Goal: Task Accomplishment & Management: Manage account settings

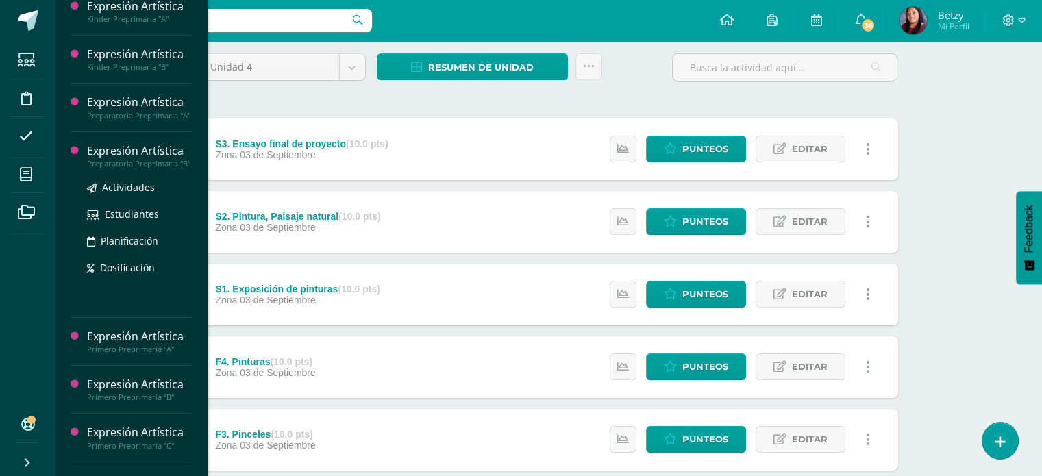
scroll to position [110, 0]
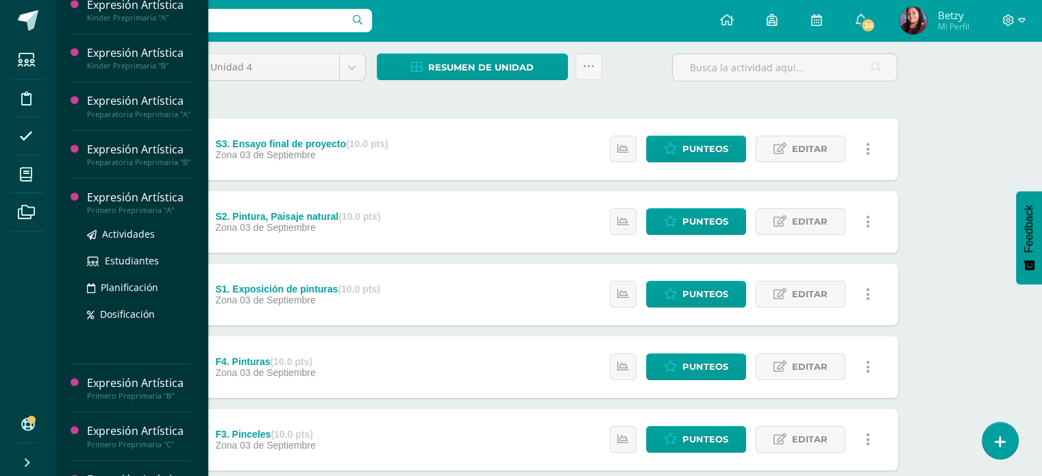
click at [131, 205] on div "Expresión Artística" at bounding box center [139, 198] width 104 height 16
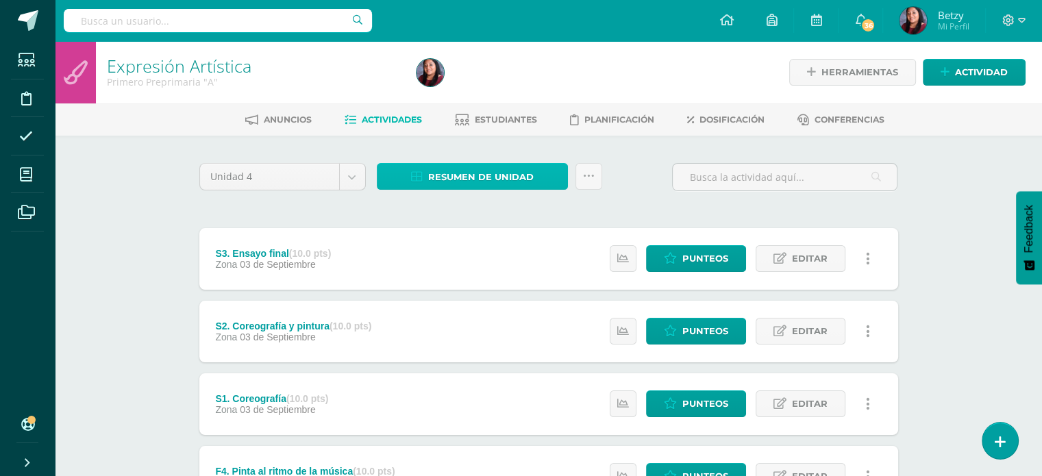
click at [499, 176] on span "Resumen de unidad" at bounding box center [480, 176] width 105 height 25
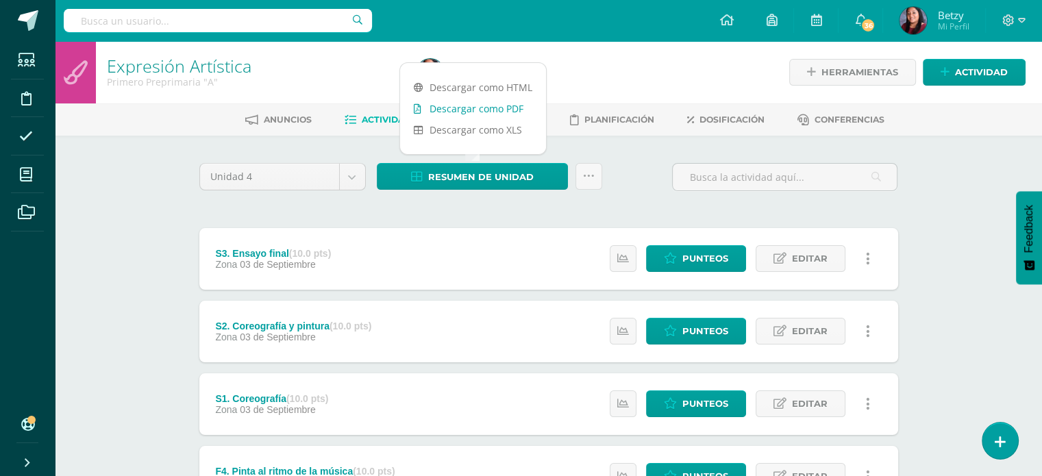
click at [501, 104] on link "Descargar como PDF" at bounding box center [473, 108] width 146 height 21
click at [644, 204] on div "Unidad 4 Unidad 1 Unidad 2 Unidad 3 Unidad 4 Resumen de unidad Subir actividade…" at bounding box center [549, 476] width 710 height 626
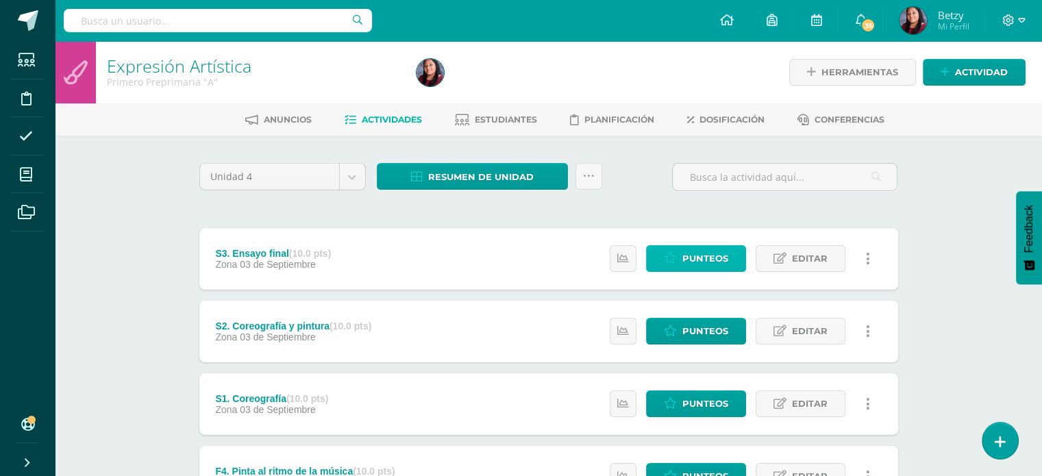
click at [710, 255] on span "Punteos" at bounding box center [705, 258] width 46 height 25
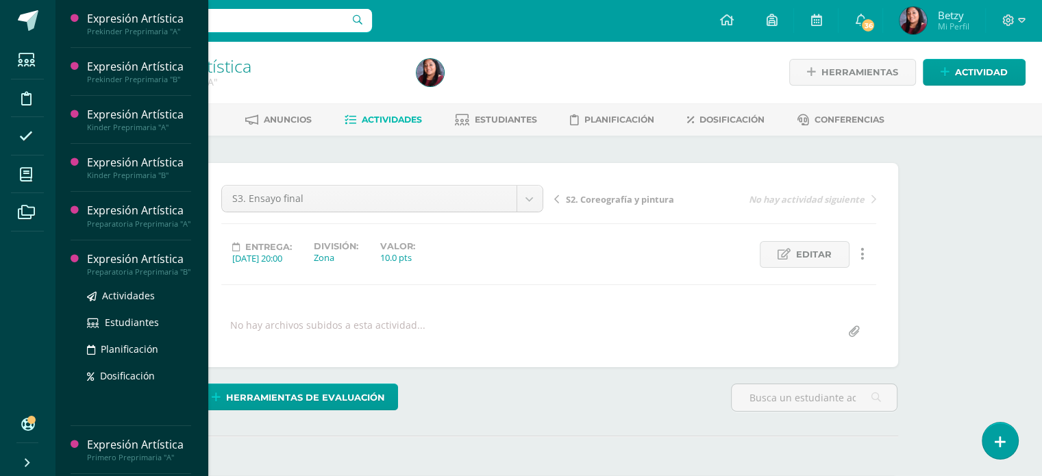
click at [117, 264] on div "Expresión Artística" at bounding box center [139, 259] width 104 height 16
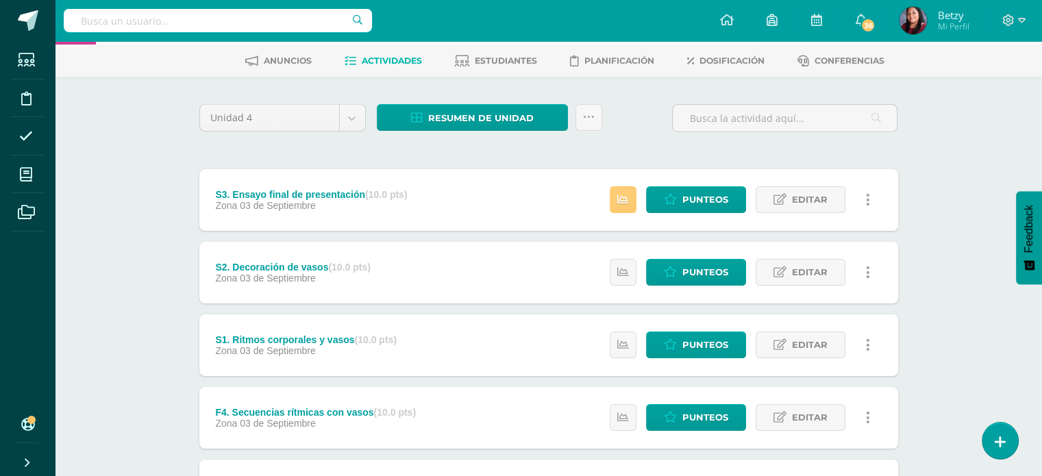
scroll to position [66, 0]
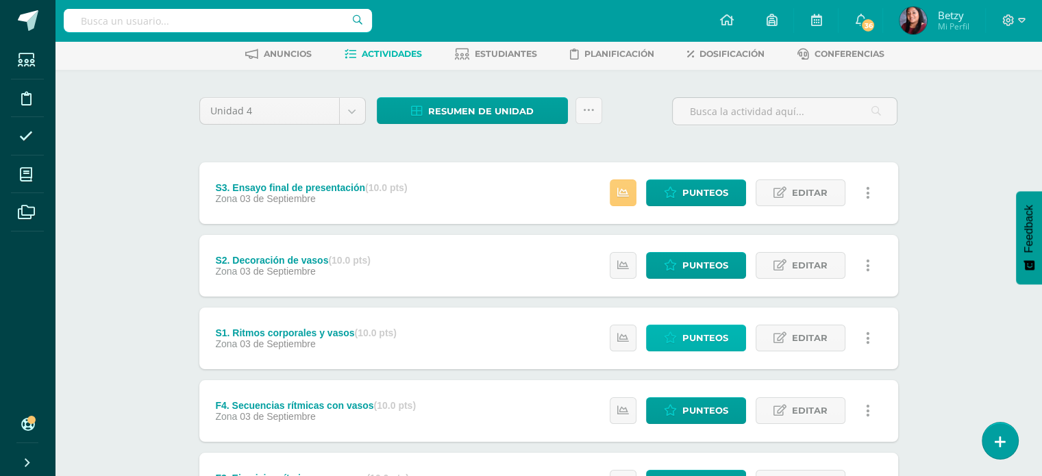
click at [692, 336] on span "Punteos" at bounding box center [705, 337] width 46 height 25
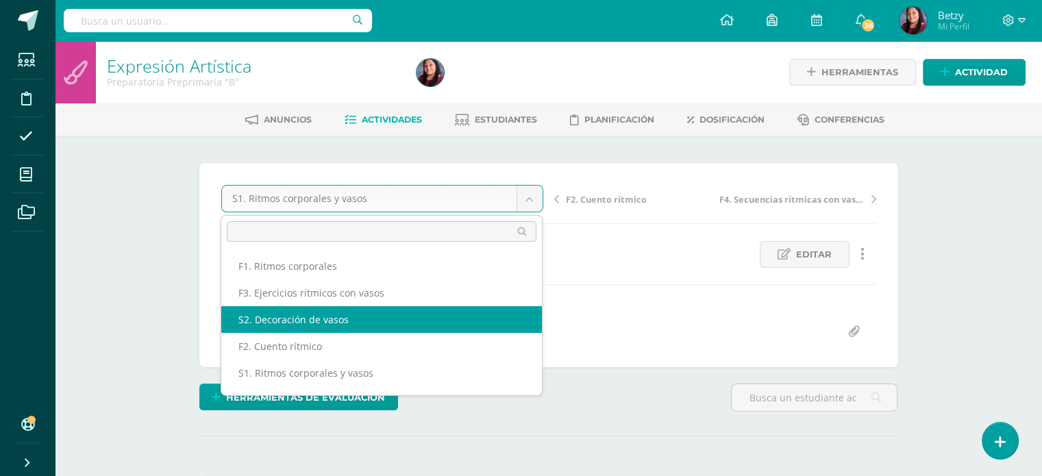
select select "/dashboard/teacher/grade-activity/47672/"
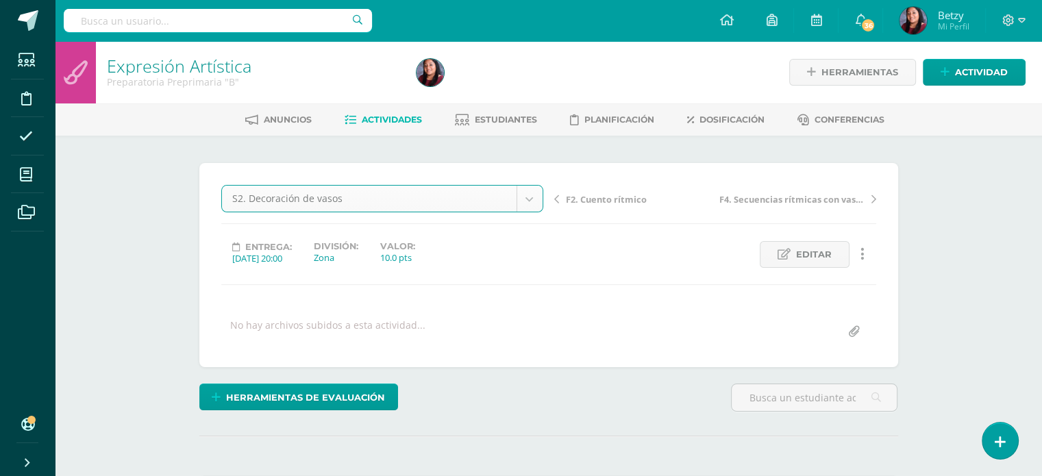
scroll to position [1, 0]
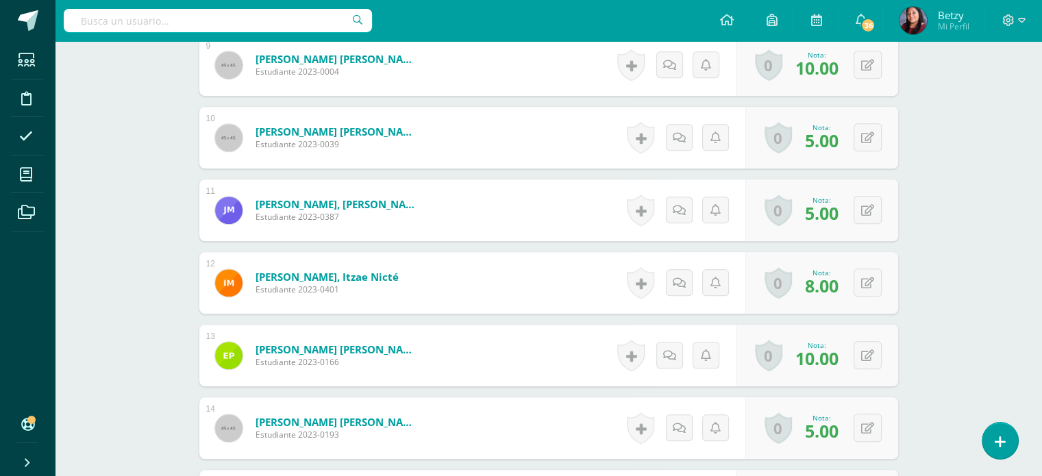
scroll to position [1025, 0]
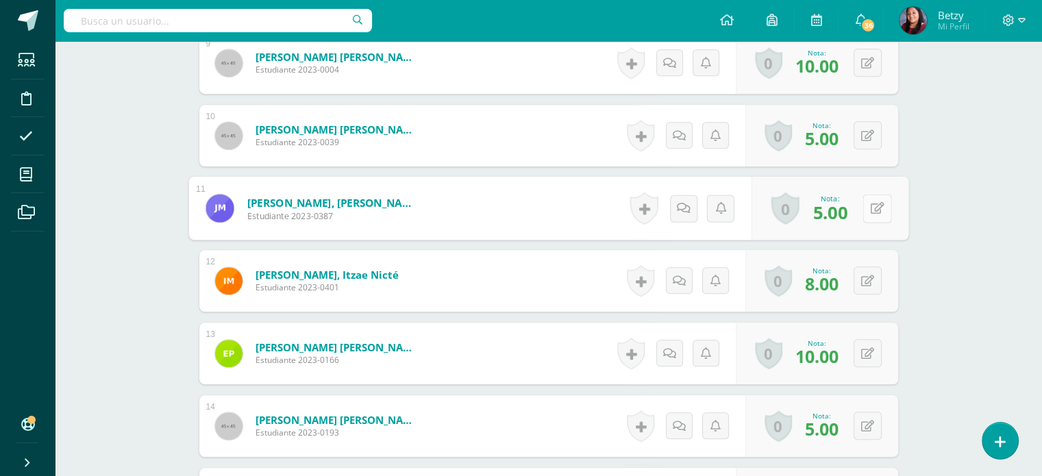
click at [862, 200] on button at bounding box center [876, 208] width 29 height 29
type input "10"
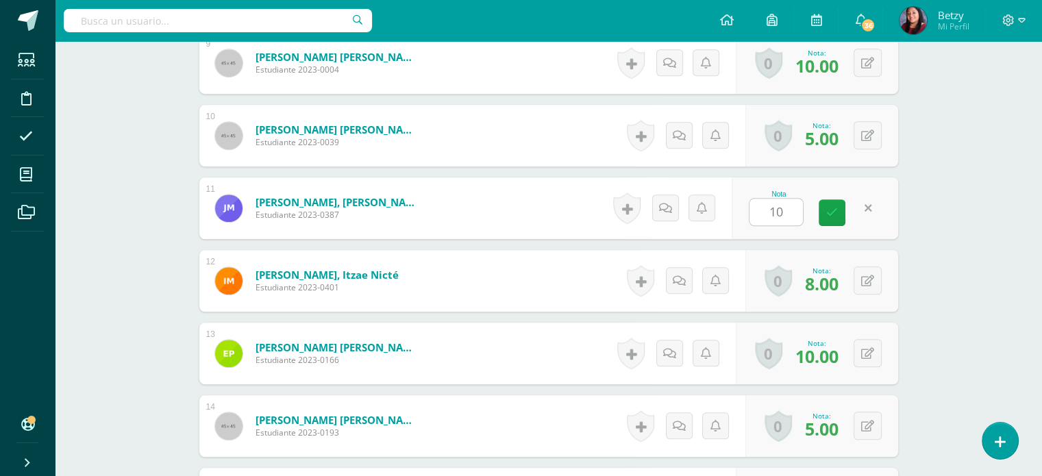
click at [970, 307] on div "Expresión Artística Preparatoria Preprimaria "B" Herramientas Detalle de asiste…" at bounding box center [548, 265] width 987 height 2496
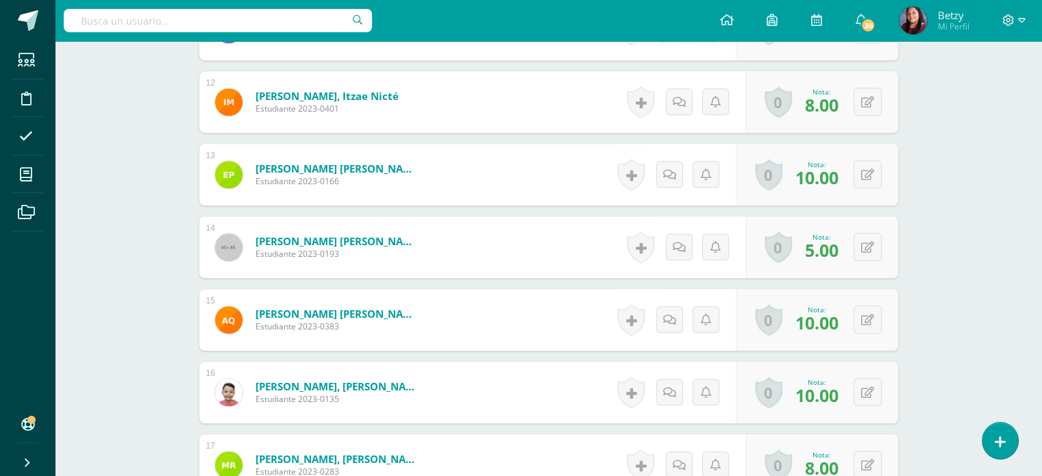
scroll to position [1204, 0]
click at [870, 101] on icon at bounding box center [877, 101] width 14 height 12
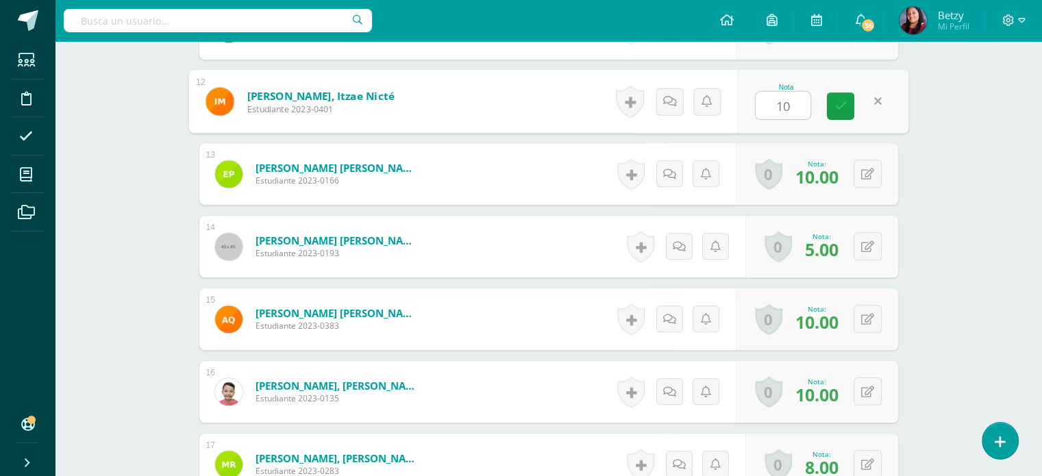
type input "10"
click at [967, 199] on div "Expresión Artística Preparatoria Preprimaria "B" Herramientas Detalle de asiste…" at bounding box center [548, 85] width 987 height 2496
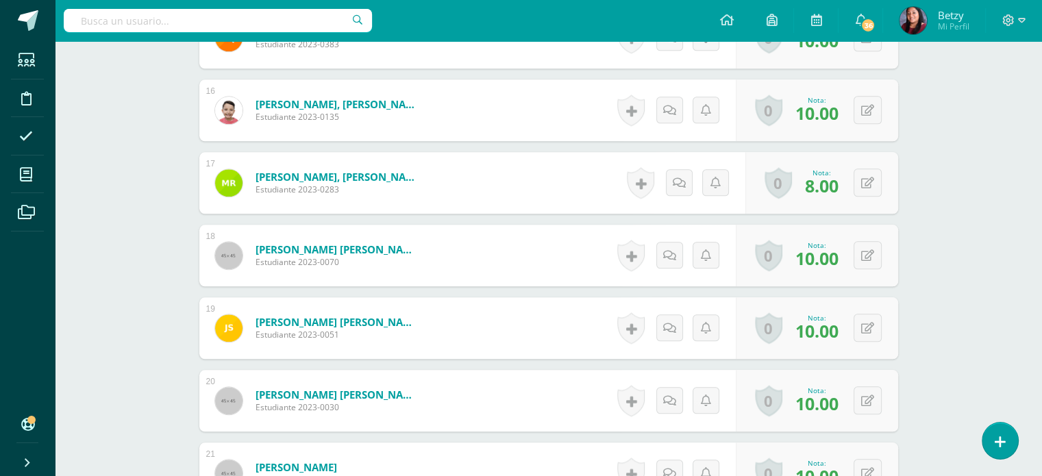
scroll to position [1487, 0]
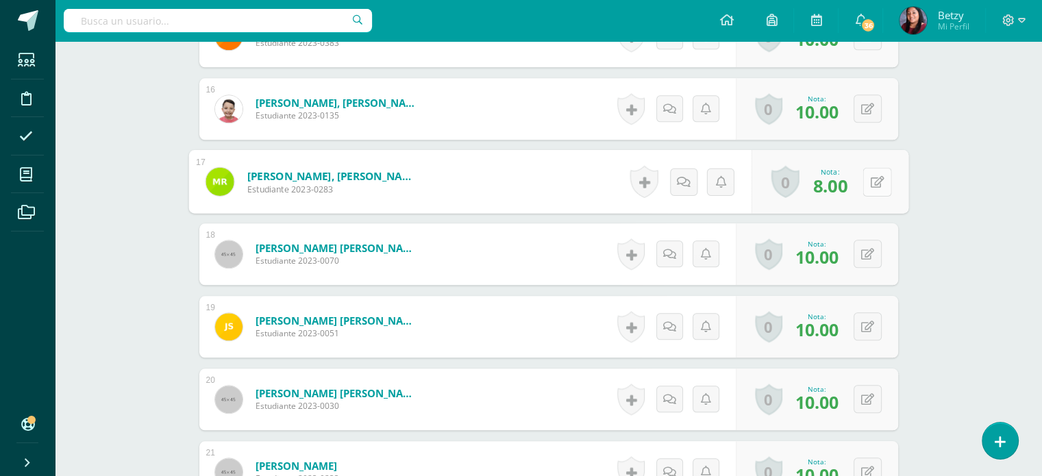
click at [864, 175] on button at bounding box center [876, 181] width 29 height 29
type input "10"
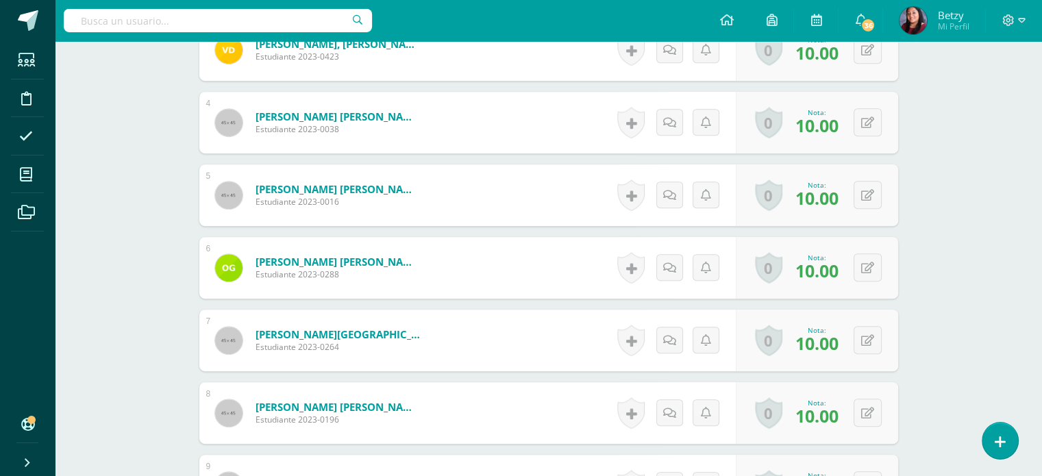
scroll to position [0, 0]
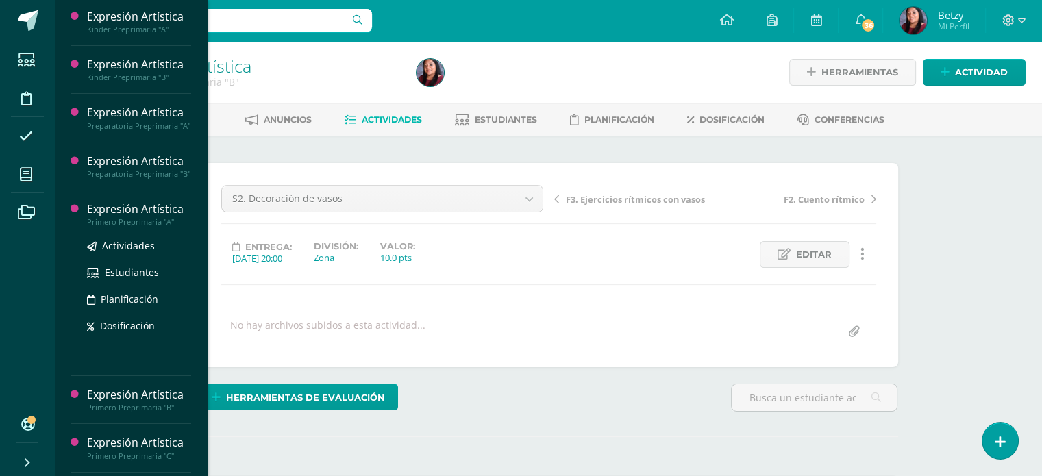
scroll to position [105, 0]
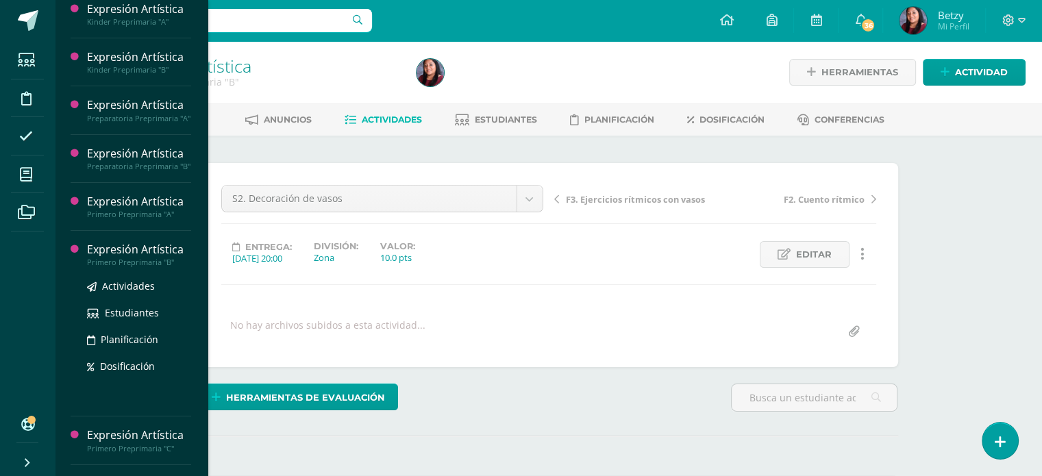
click at [120, 258] on div "Expresión Artística" at bounding box center [139, 250] width 104 height 16
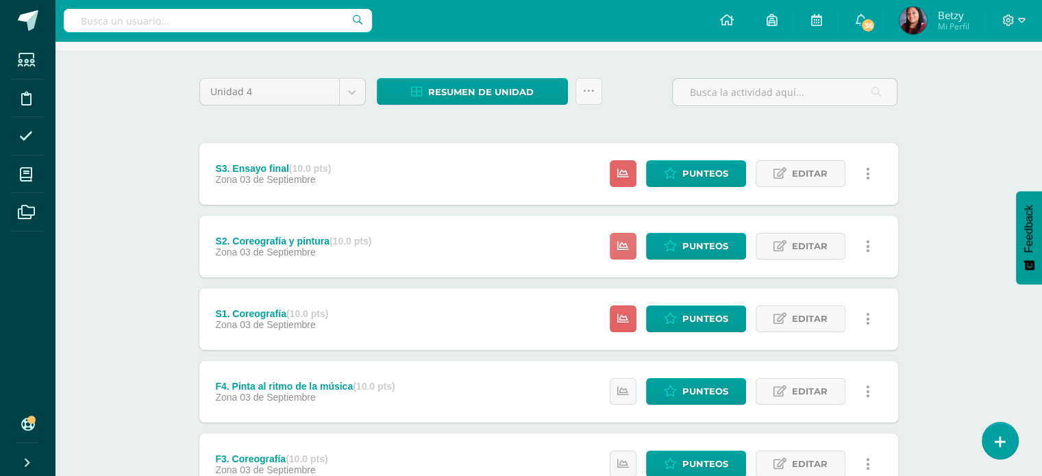
scroll to position [86, 0]
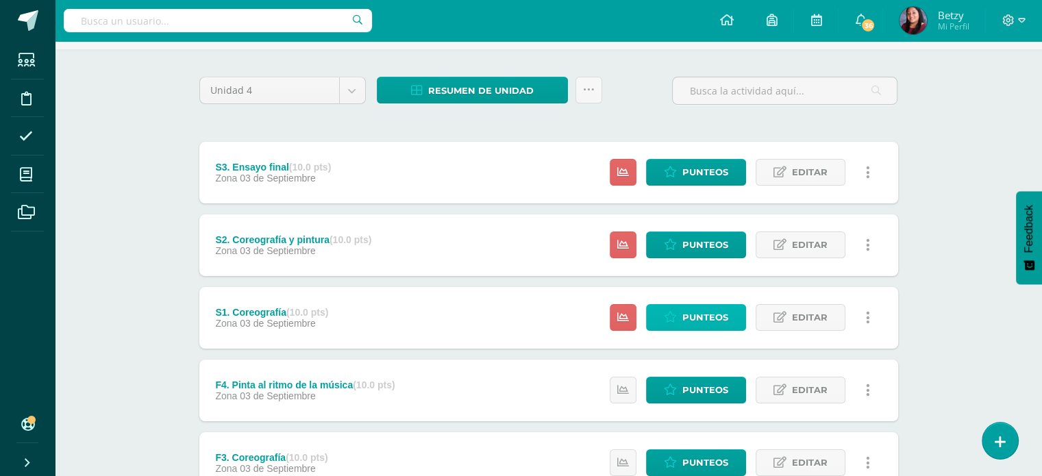
click at [709, 320] on span "Punteos" at bounding box center [705, 317] width 46 height 25
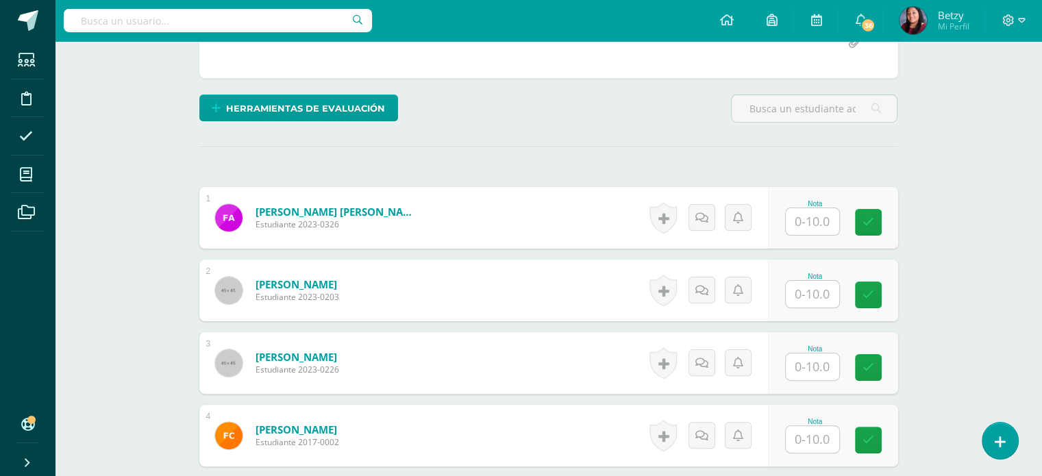
scroll to position [290, 0]
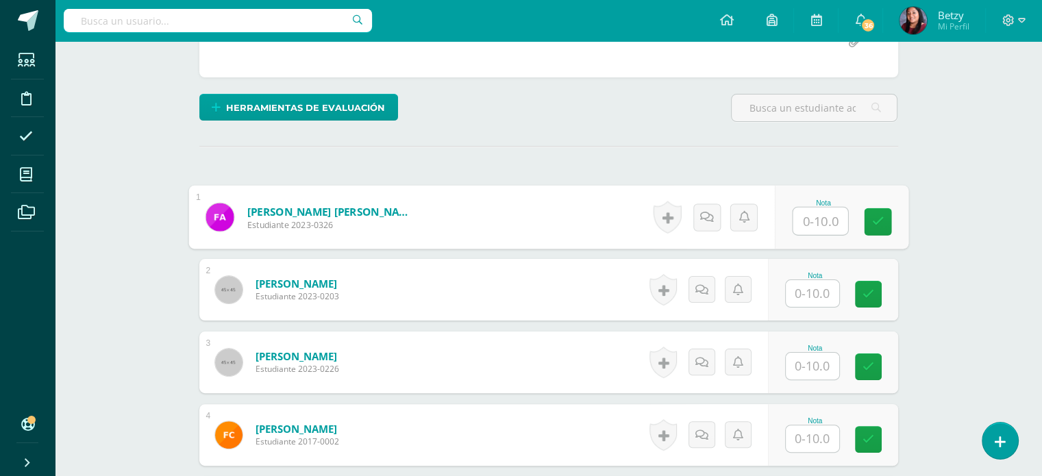
click at [819, 214] on input "text" at bounding box center [819, 221] width 55 height 27
click at [819, 214] on input "10" at bounding box center [819, 221] width 55 height 27
click at [819, 214] on input "10" at bounding box center [819, 220] width 55 height 27
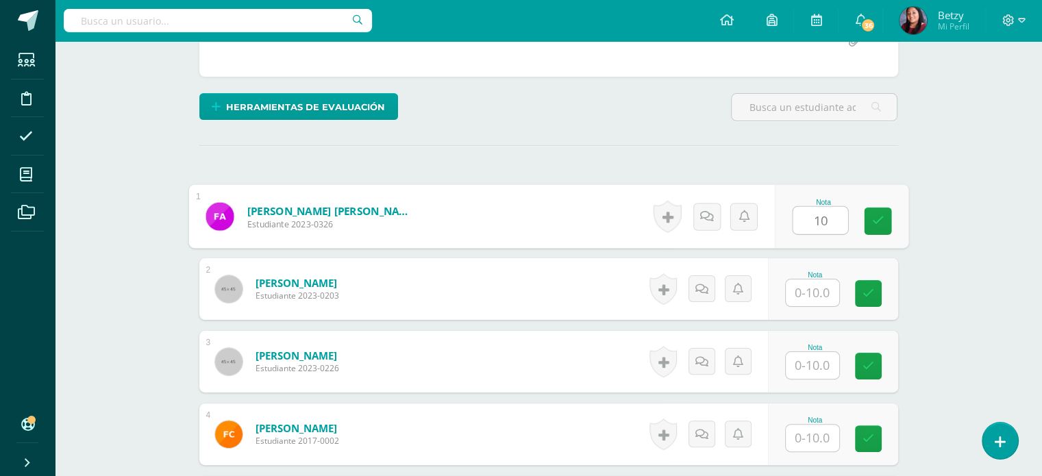
type input "10"
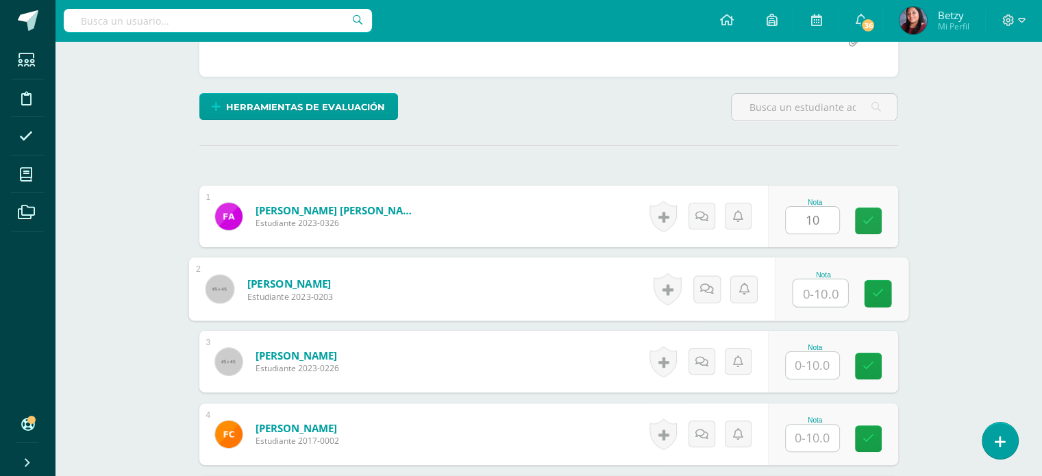
paste input "10"
type input "10"
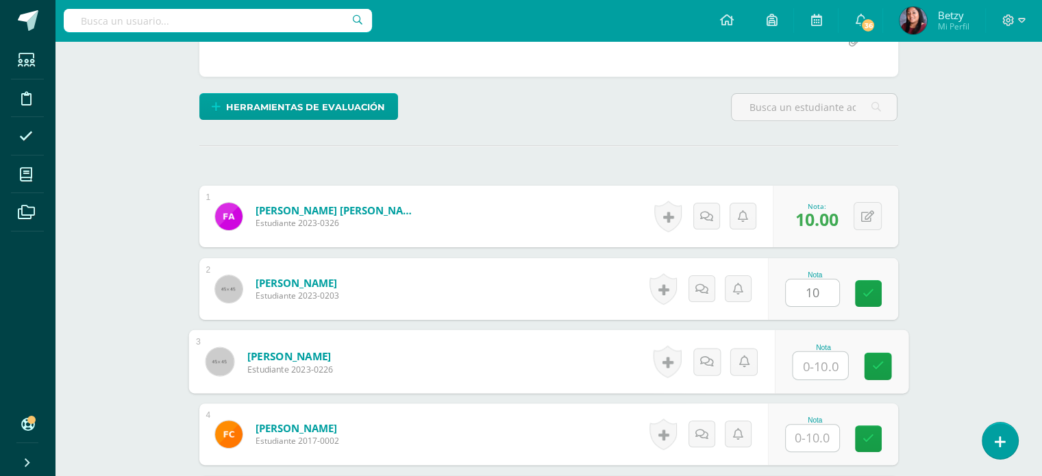
paste input "10"
type input "10"
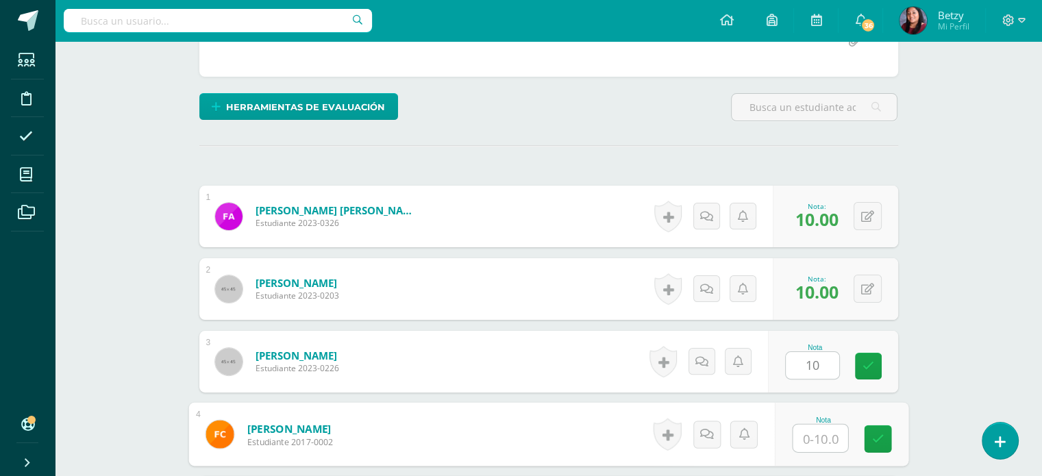
paste input "10"
type input "10"
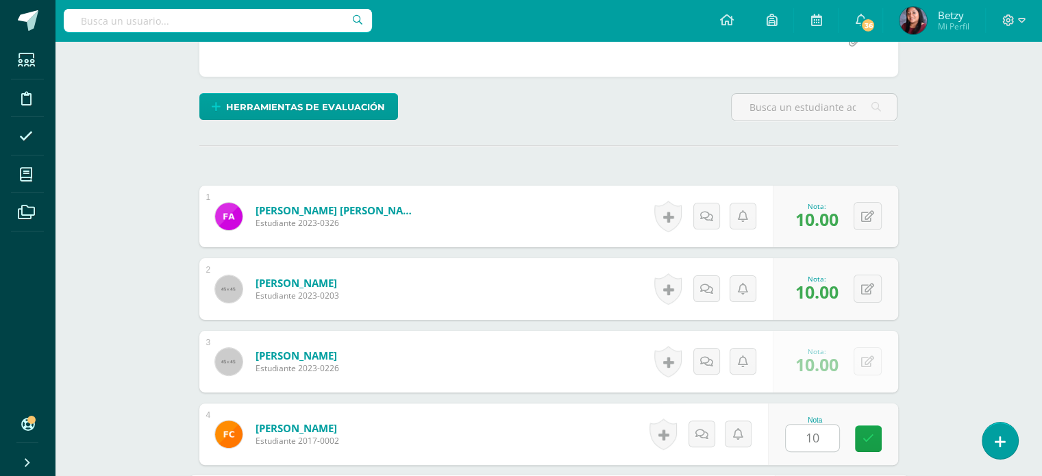
scroll to position [562, 0]
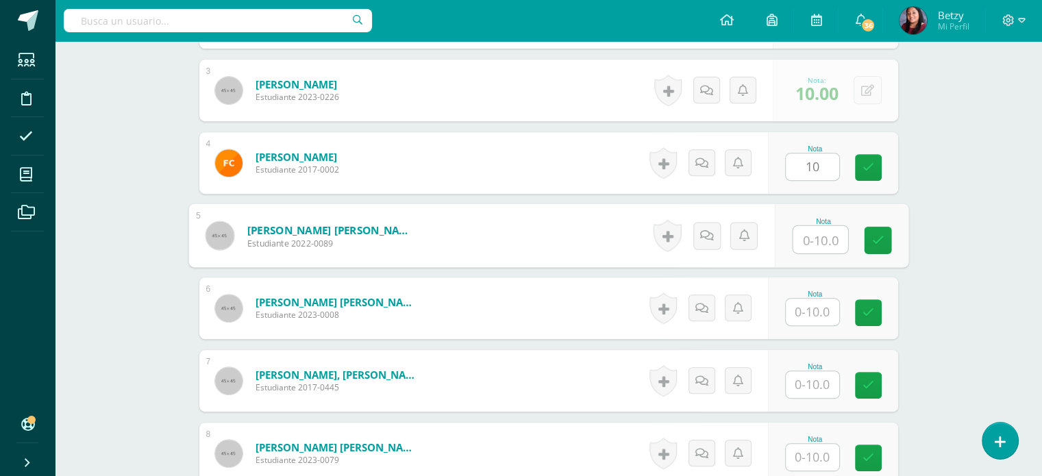
paste input "10"
type input "10"
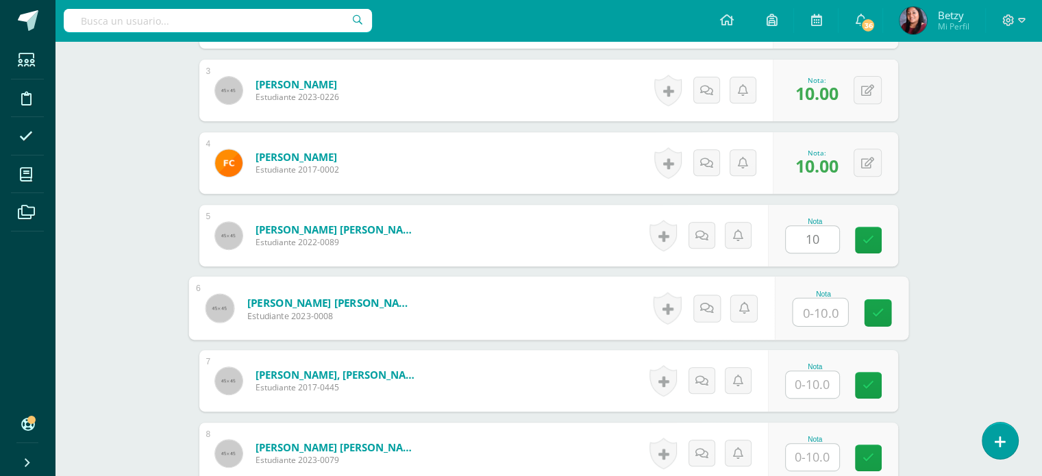
paste input "10"
type input "10"
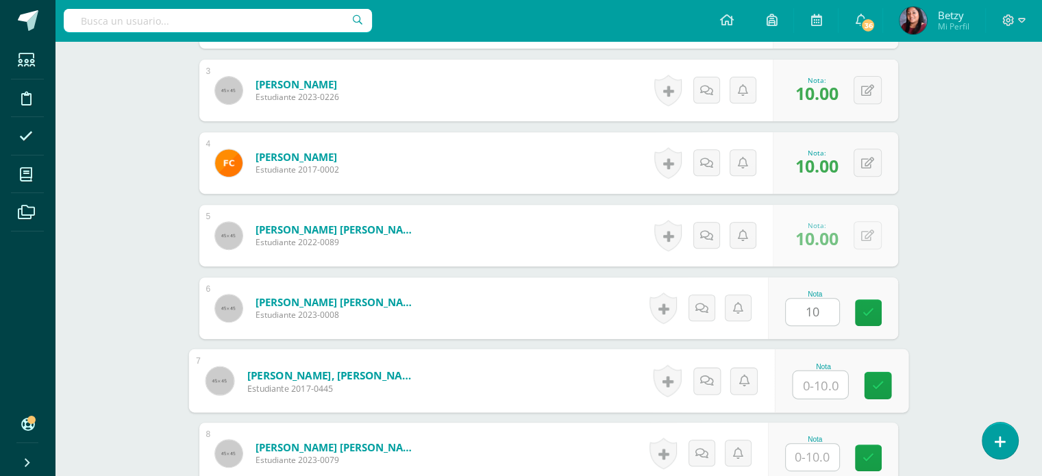
paste input "10"
type input "10"
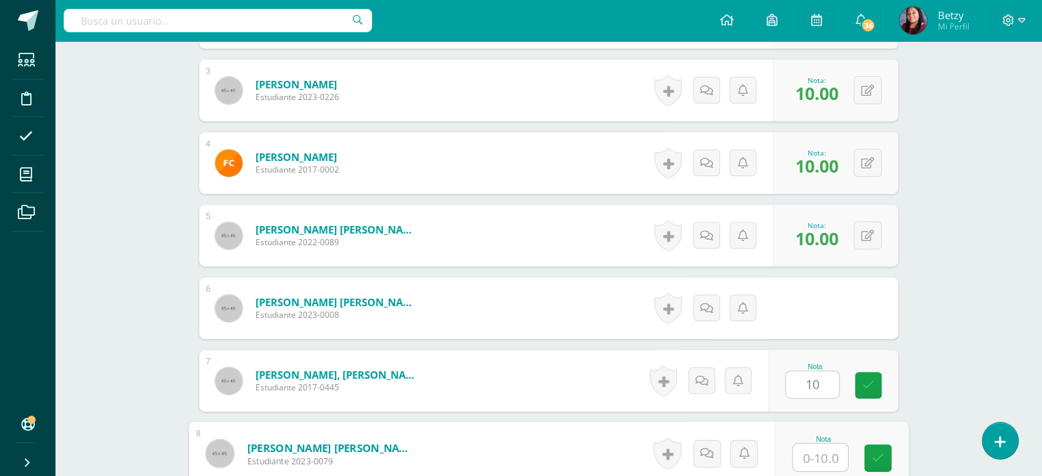
paste input "10"
type input "10"
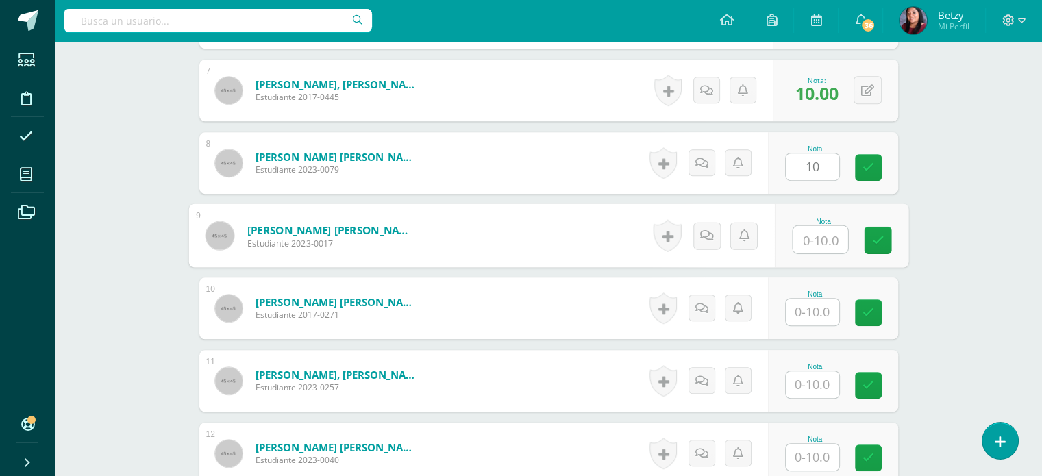
paste input "10"
type input "10"
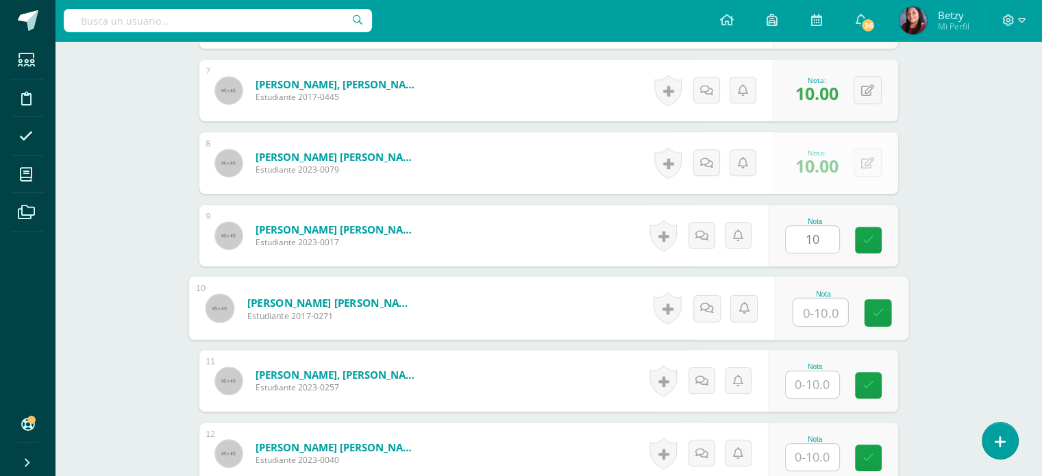
paste input "10"
type input "10"
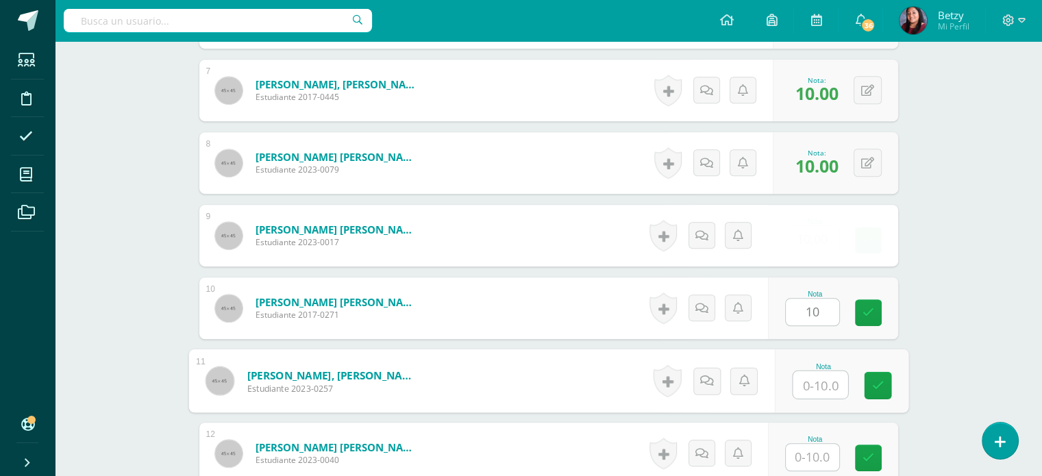
paste input "10"
type input "10"
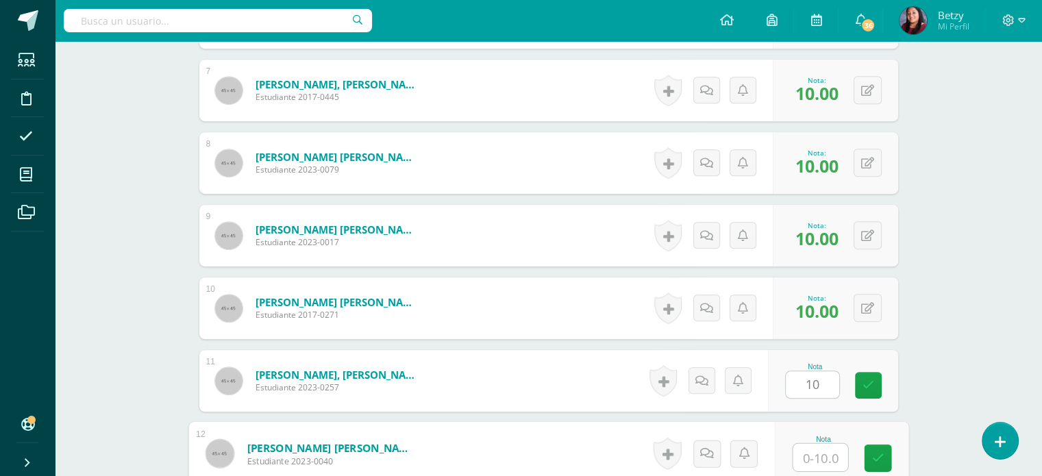
paste input "10"
type input "10"
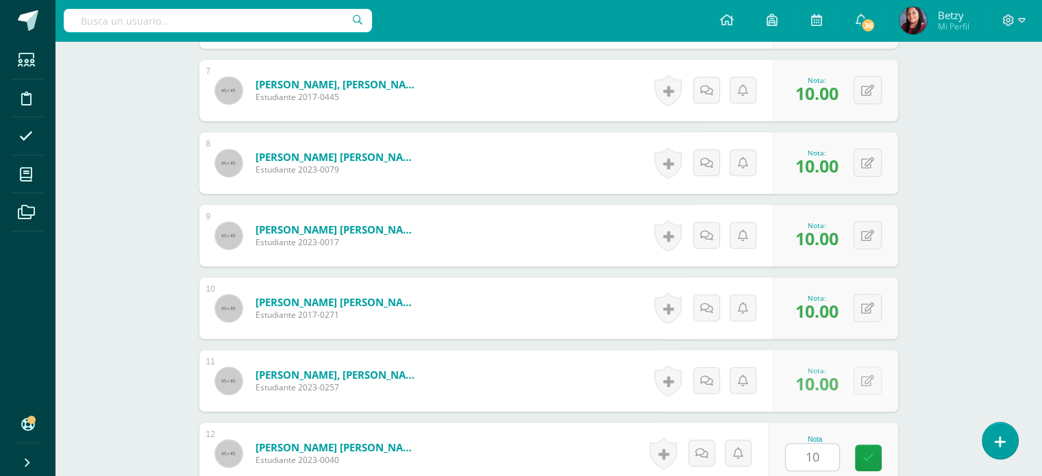
scroll to position [1142, 0]
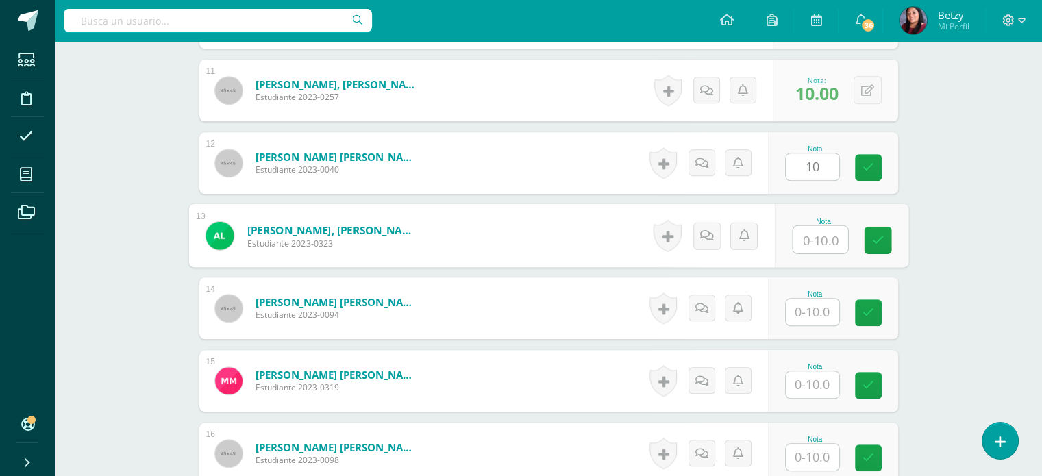
paste input "10"
type input "10"
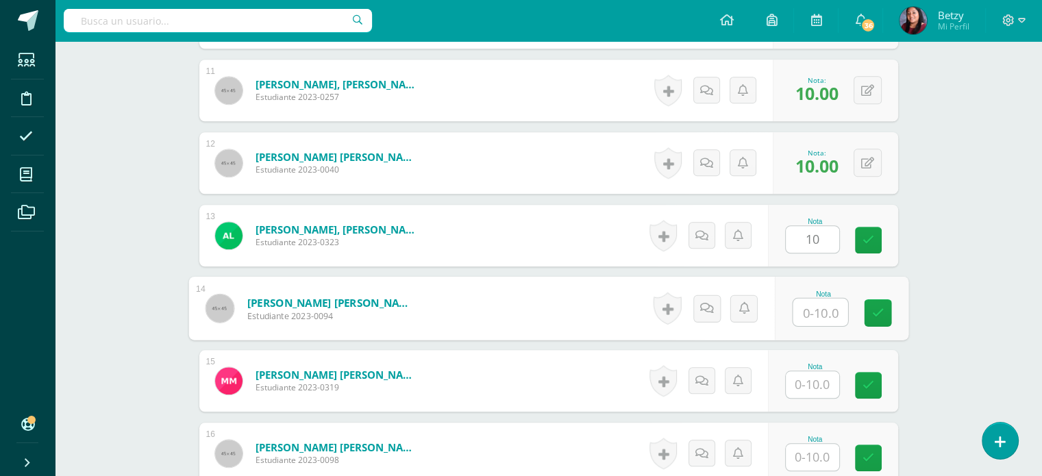
paste input "10"
type input "10"
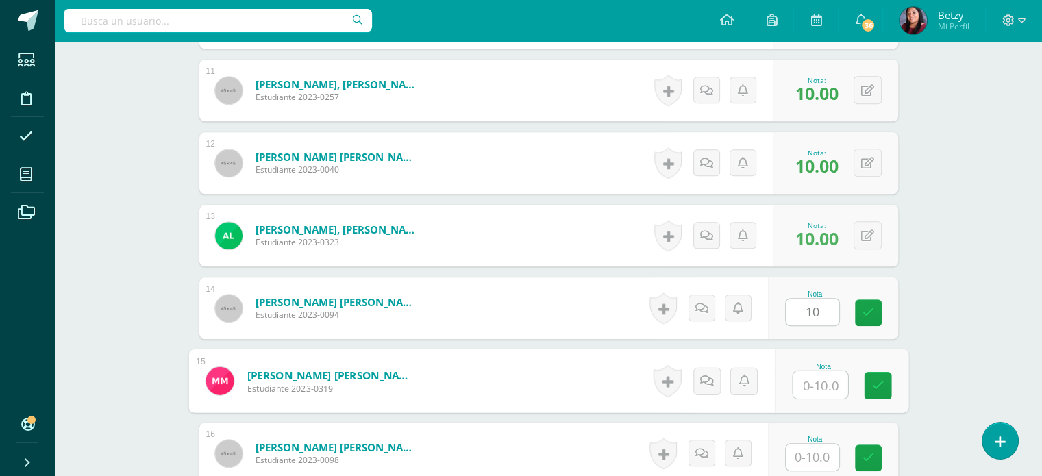
paste input "10"
type input "10"
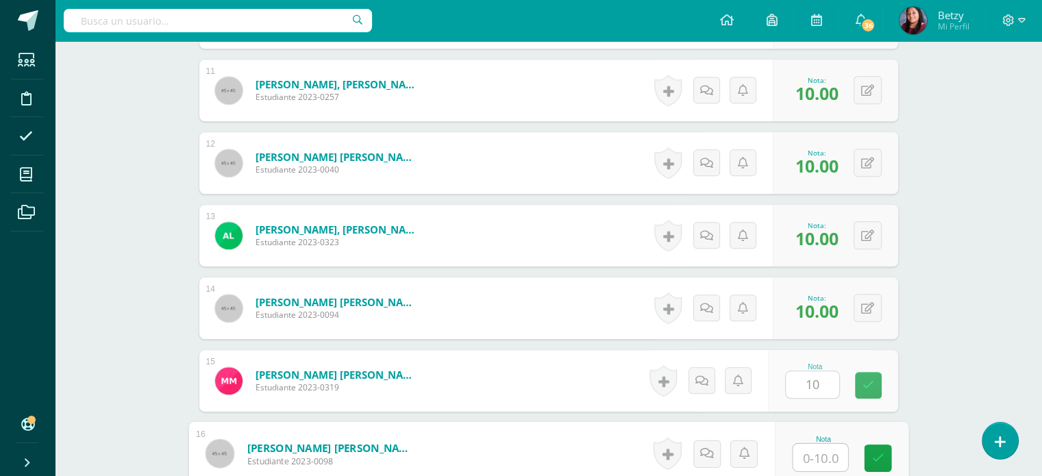
paste input "10"
type input "10"
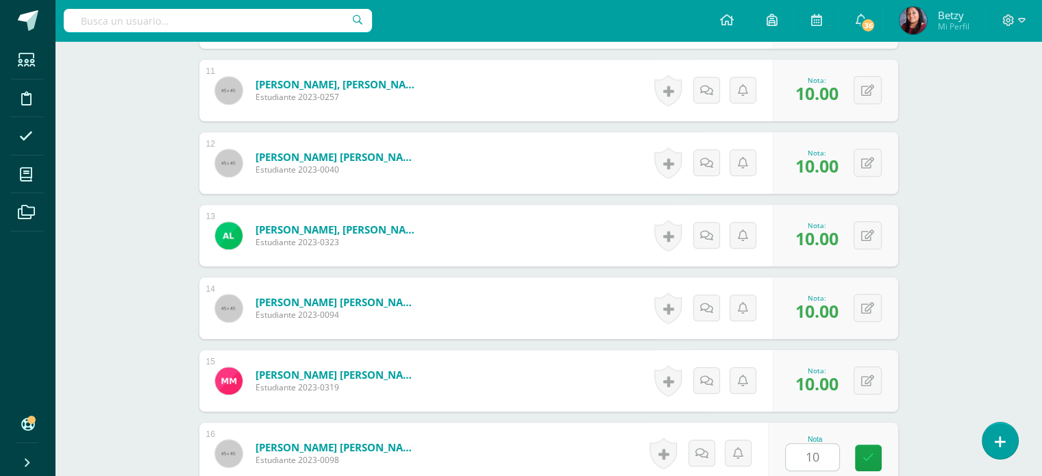
scroll to position [1433, 0]
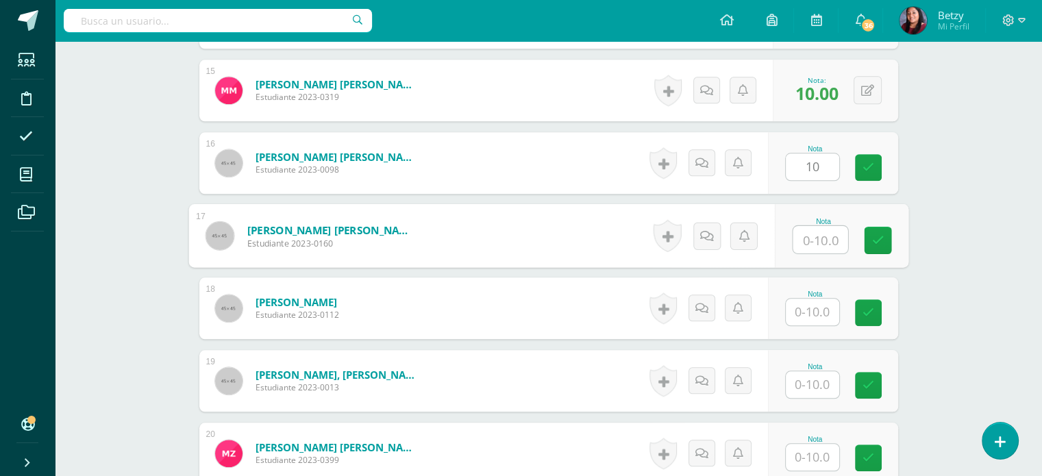
paste input "10"
type input "10"
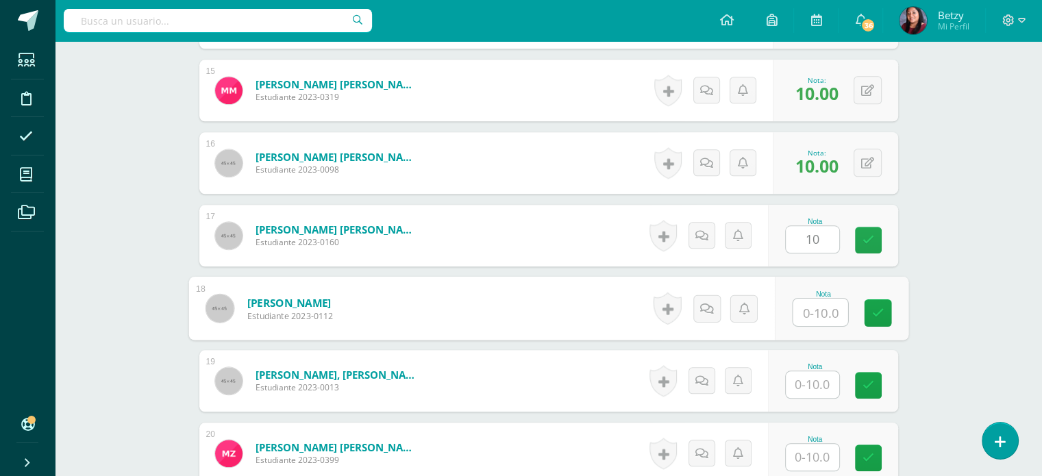
paste input "10"
type input "10"
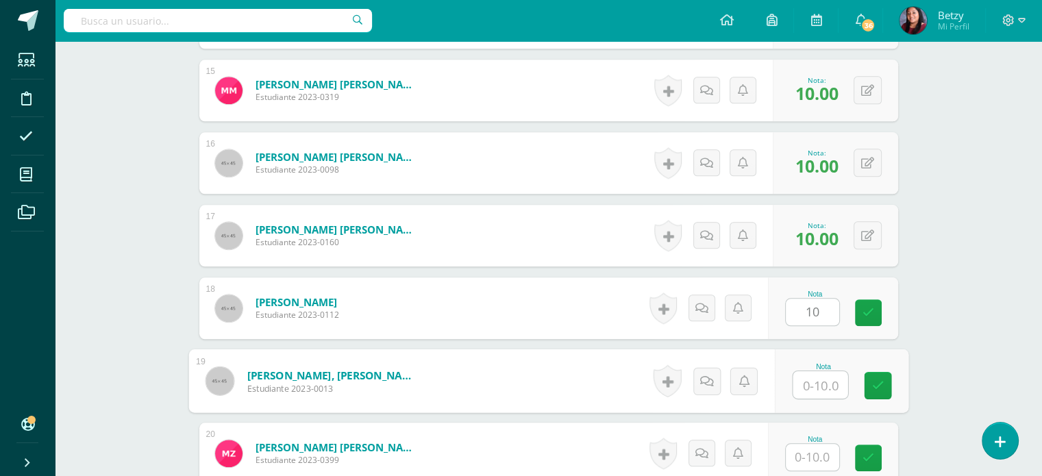
paste input "10"
type input "10"
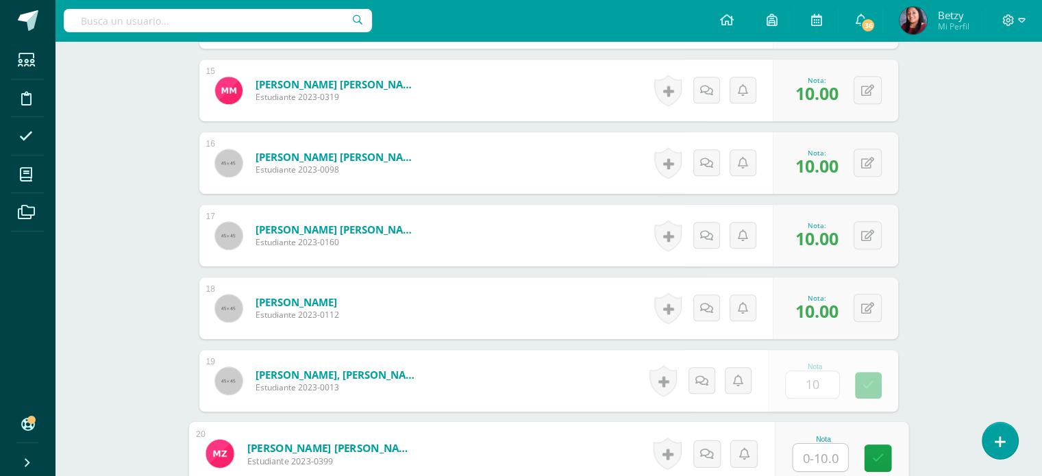
paste input "10"
type input "1010"
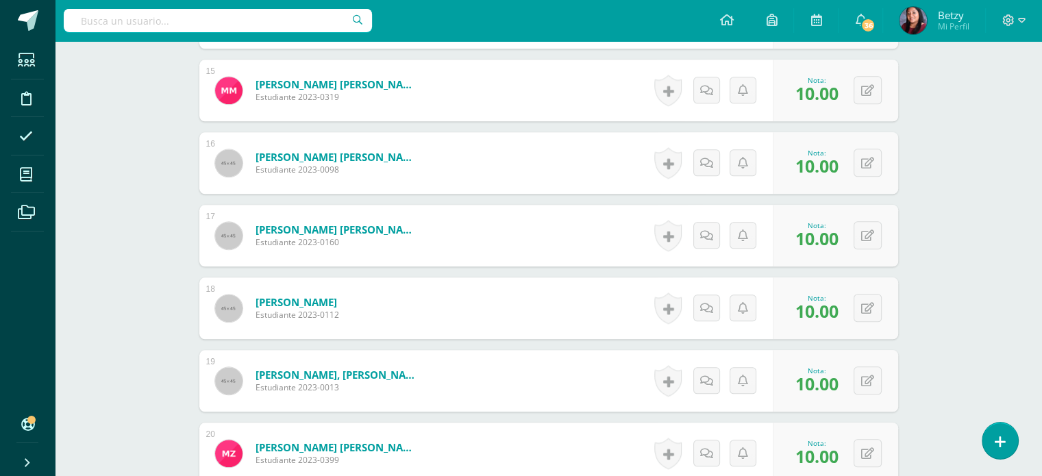
scroll to position [1597, 0]
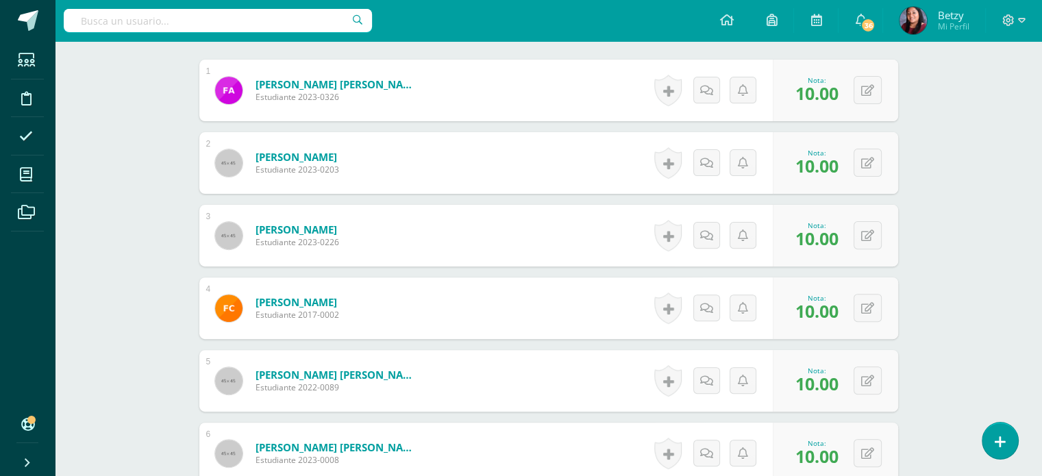
scroll to position [418, 0]
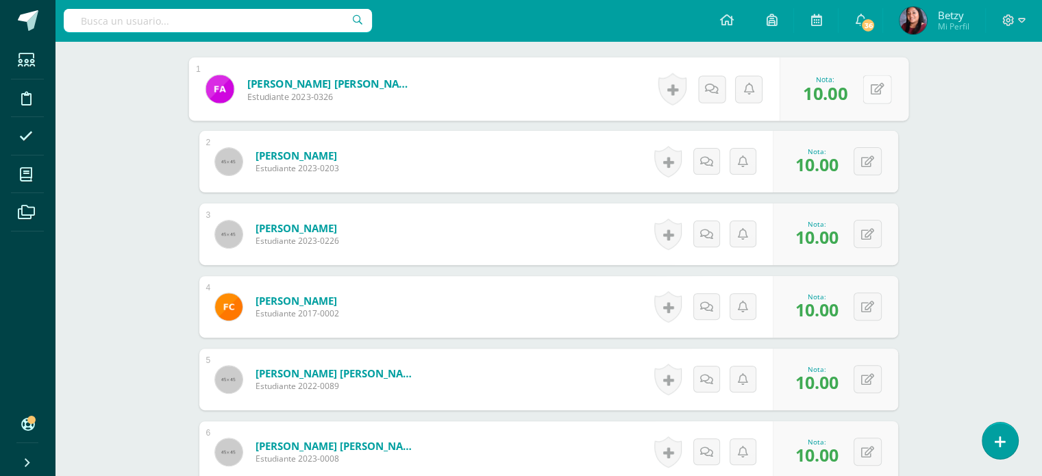
click at [874, 92] on button at bounding box center [876, 89] width 29 height 29
type input "8"
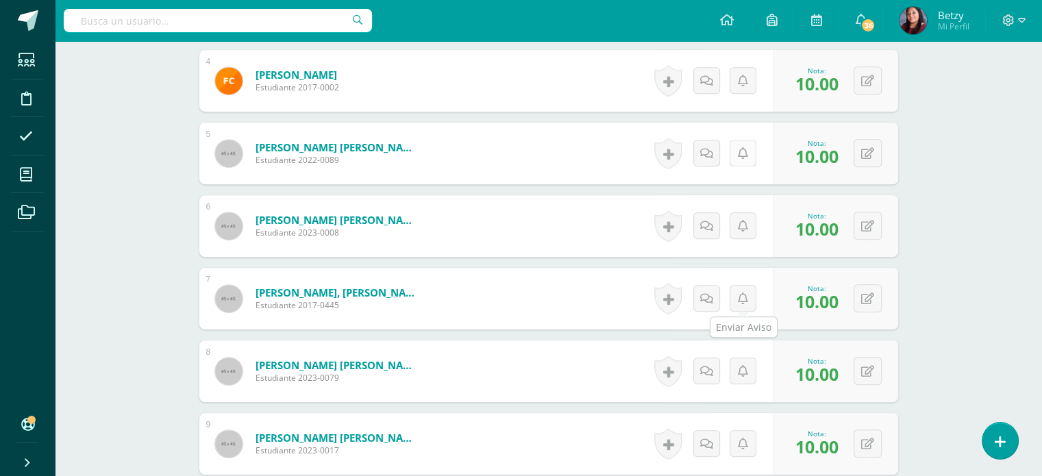
scroll to position [694, 0]
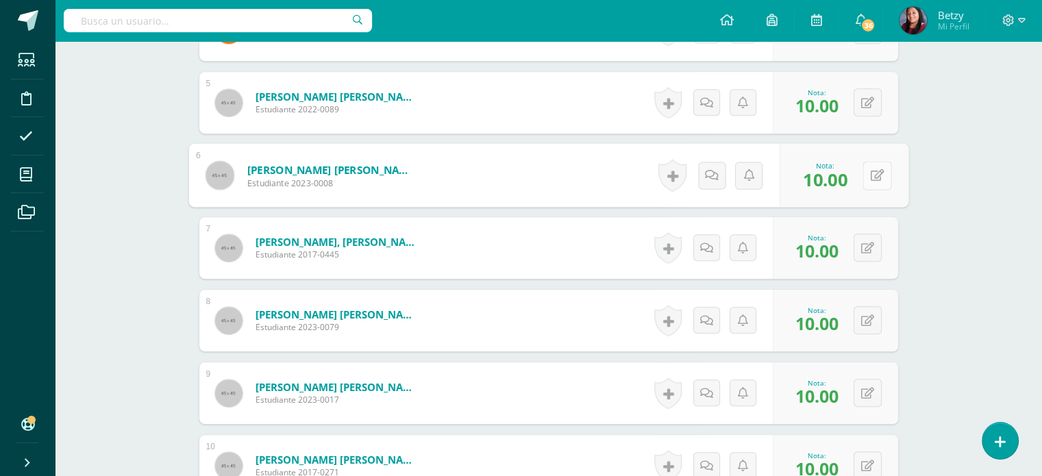
click at [875, 180] on button at bounding box center [876, 175] width 29 height 29
type input "7"
click at [931, 284] on div "Expresión Artística Primero Preprimaria "B" Herramientas Detalle de asistencias…" at bounding box center [548, 363] width 987 height 2033
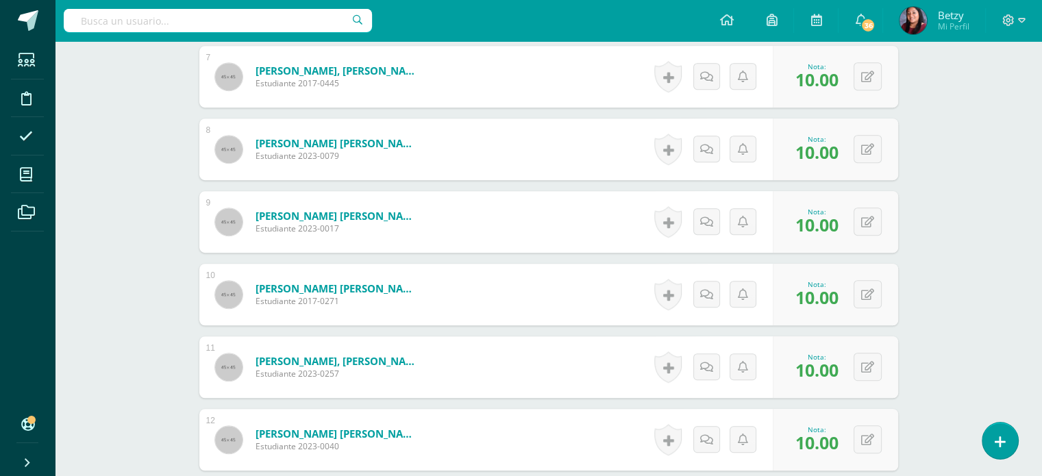
scroll to position [870, 0]
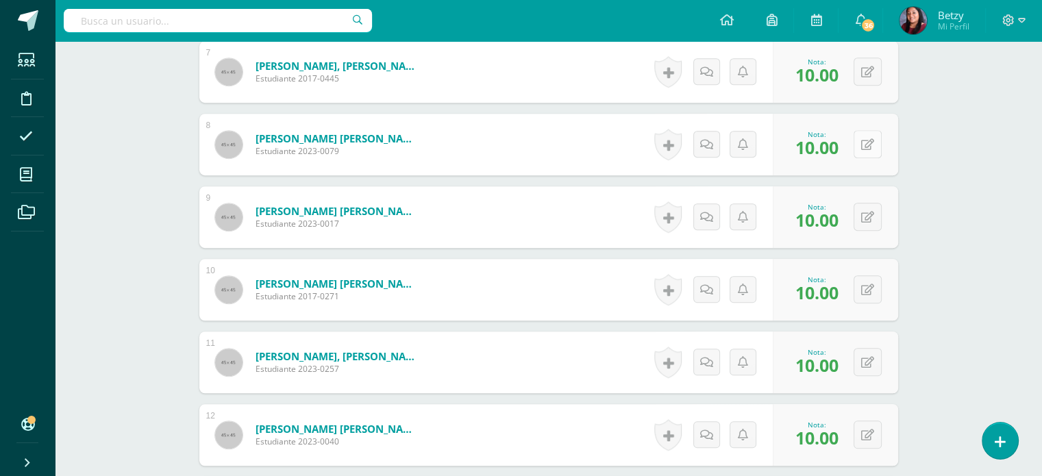
drag, startPoint x: 871, startPoint y: 128, endPoint x: 873, endPoint y: 142, distance: 13.9
click at [873, 142] on div "0 Logros Logros obtenidos Aún no hay logros agregados Nota: 10.00" at bounding box center [835, 145] width 125 height 62
click at [873, 142] on button at bounding box center [876, 144] width 29 height 29
type input "8"
click at [947, 293] on div "Expresión Artística Primero Preprimaria "B" Herramientas Detalle de asistencias…" at bounding box center [548, 187] width 987 height 2033
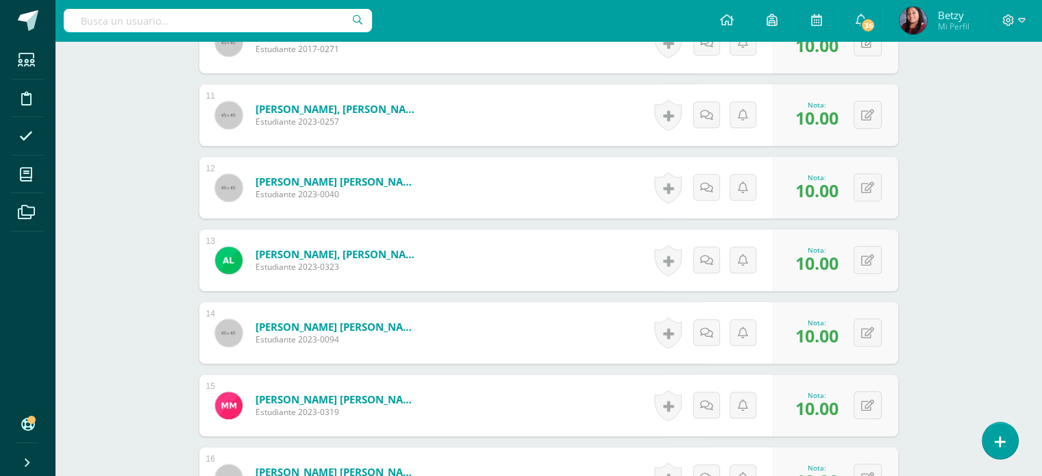
scroll to position [1119, 0]
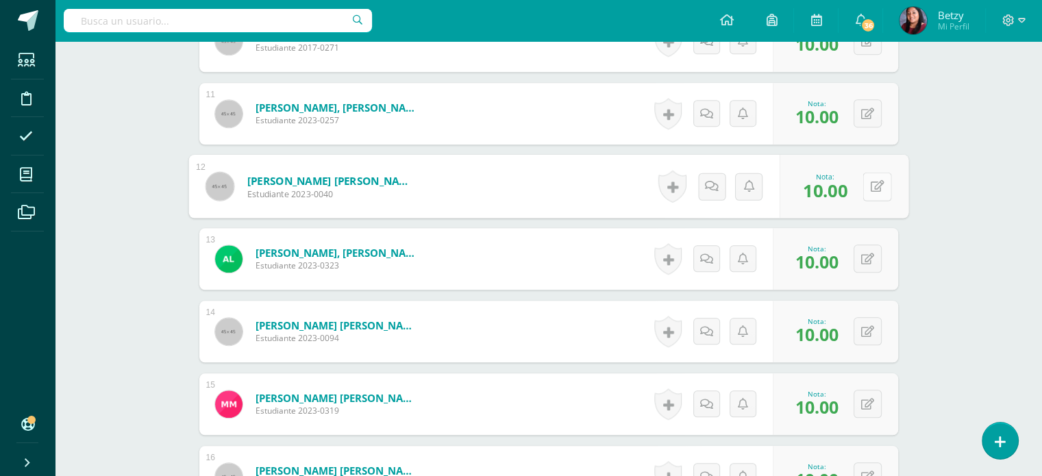
click at [870, 183] on icon at bounding box center [877, 186] width 14 height 12
type input "9"
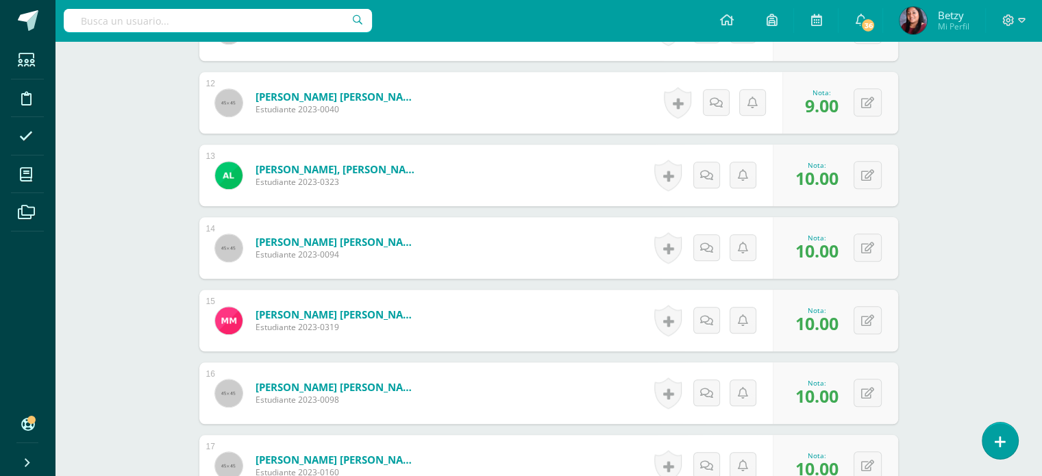
scroll to position [1203, 0]
click at [877, 178] on button at bounding box center [876, 175] width 29 height 29
type input "9"
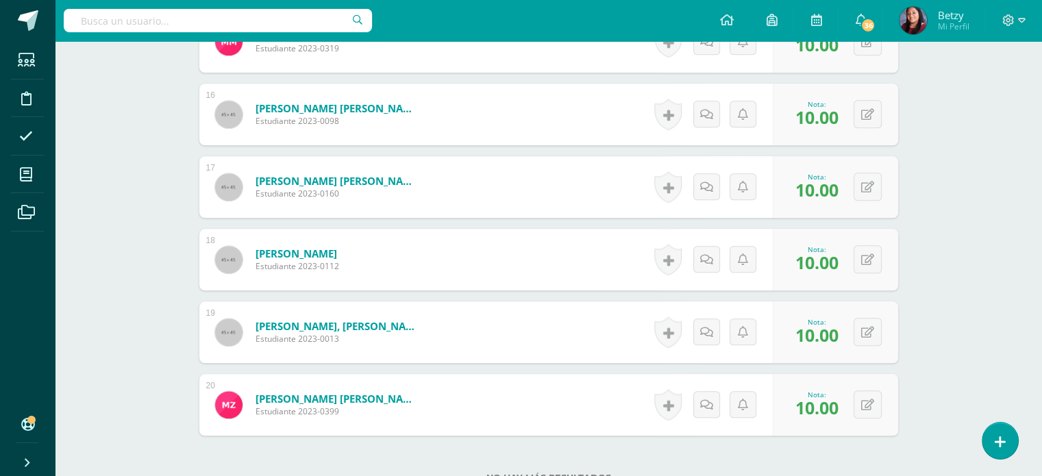
scroll to position [1481, 0]
click at [866, 399] on button at bounding box center [876, 405] width 29 height 29
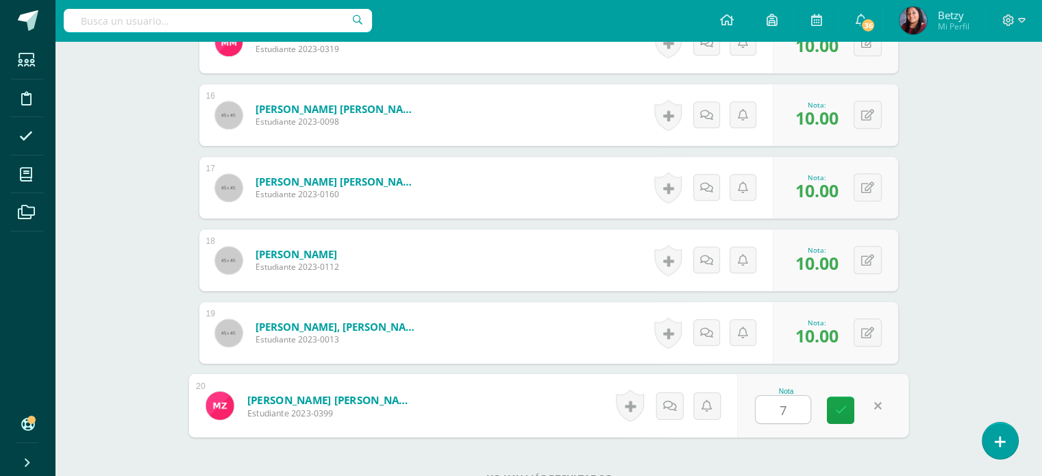
type input "7"
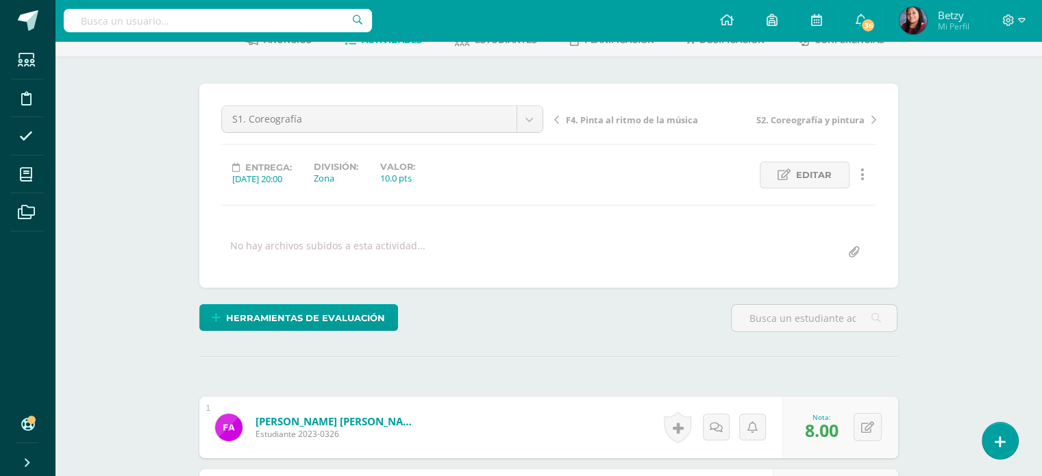
scroll to position [0, 0]
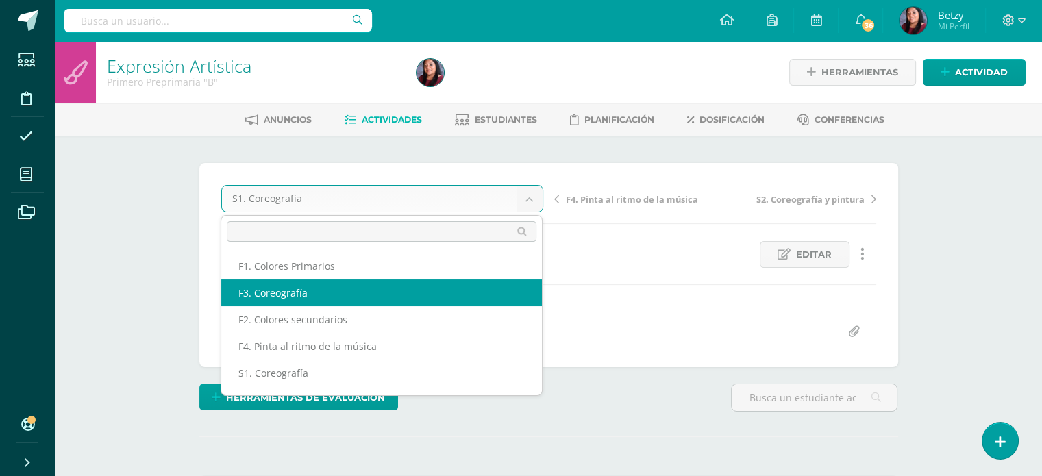
scroll to position [49, 0]
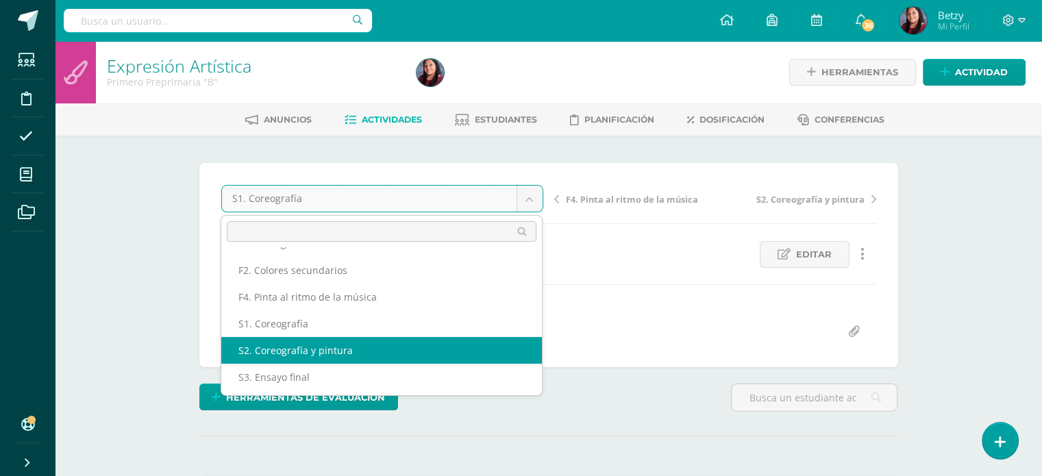
select select "/dashboard/teacher/grade-activity/47781/"
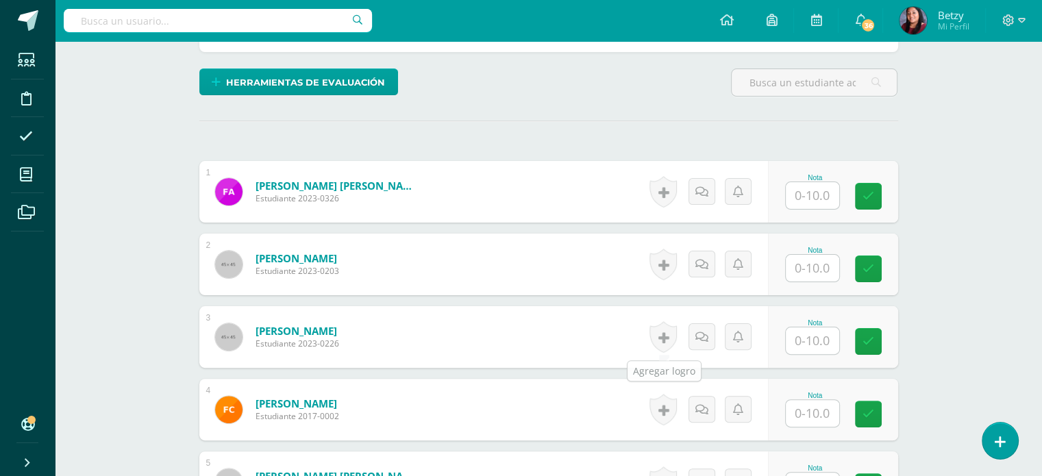
scroll to position [316, 0]
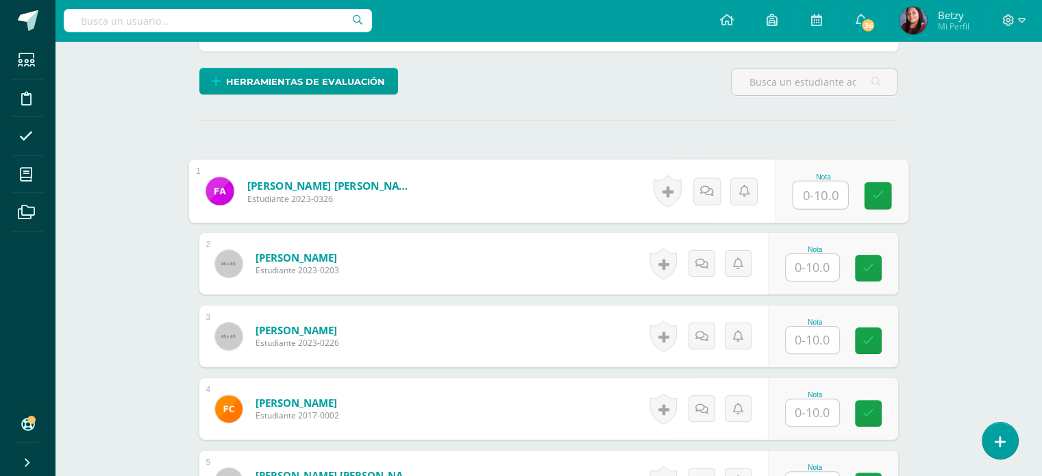
click at [812, 201] on input "text" at bounding box center [819, 194] width 55 height 27
paste input "10"
type input "10"
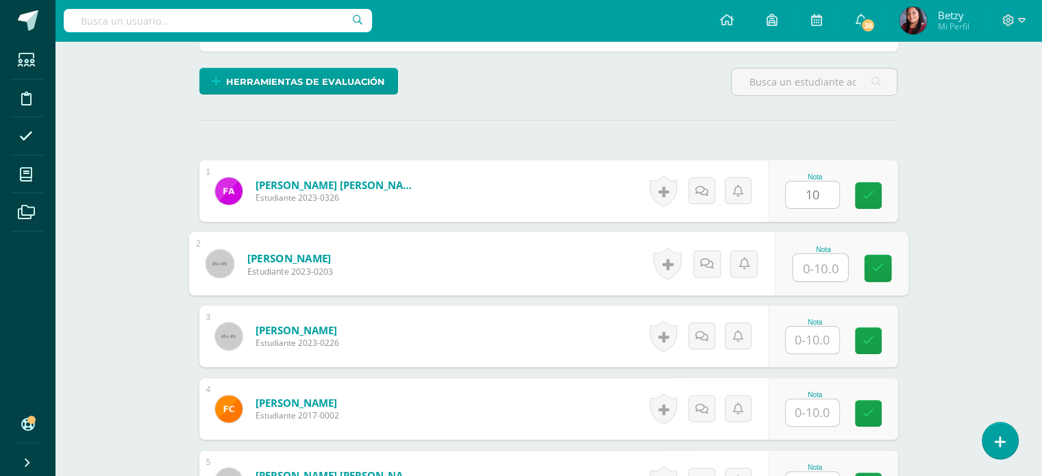
paste input "10"
type input "10"
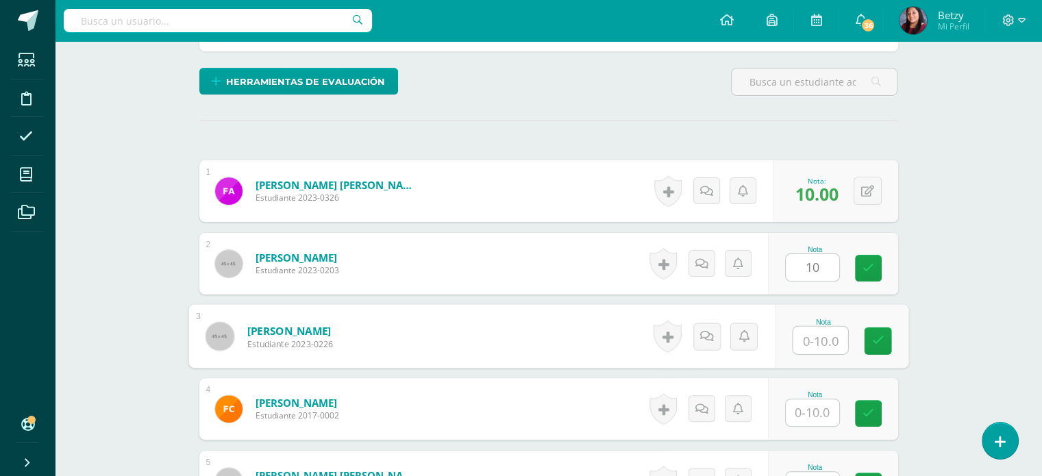
paste input "10"
type input "10"
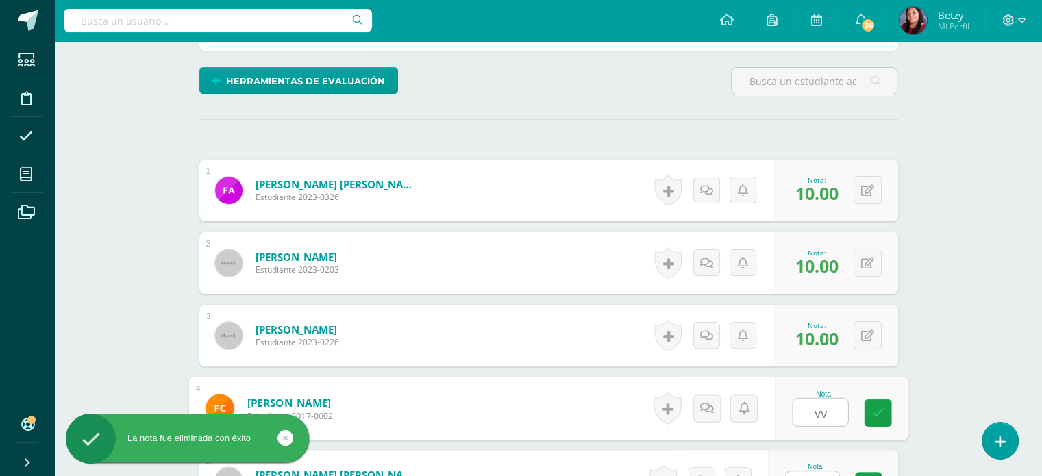
type input "v"
paste input "10"
type input "10"
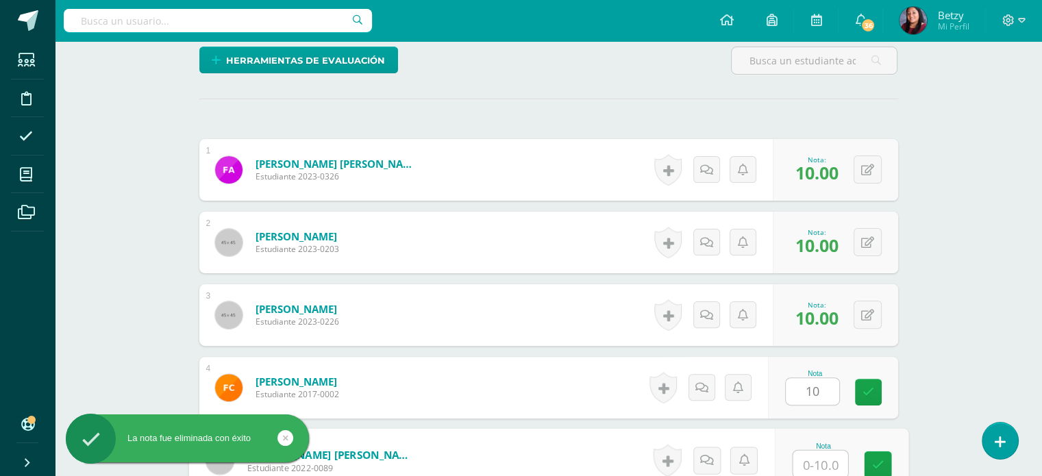
paste input "10"
type input "10"
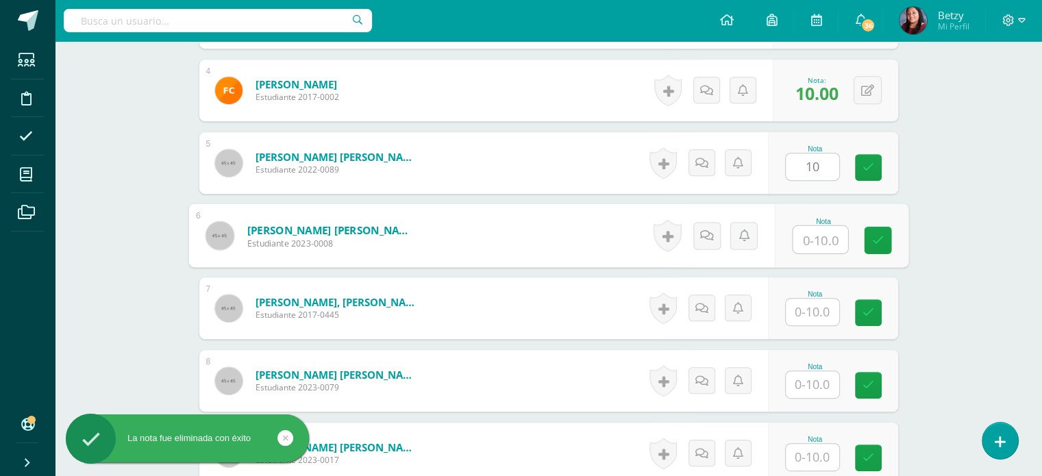
paste input "10"
type input "10"
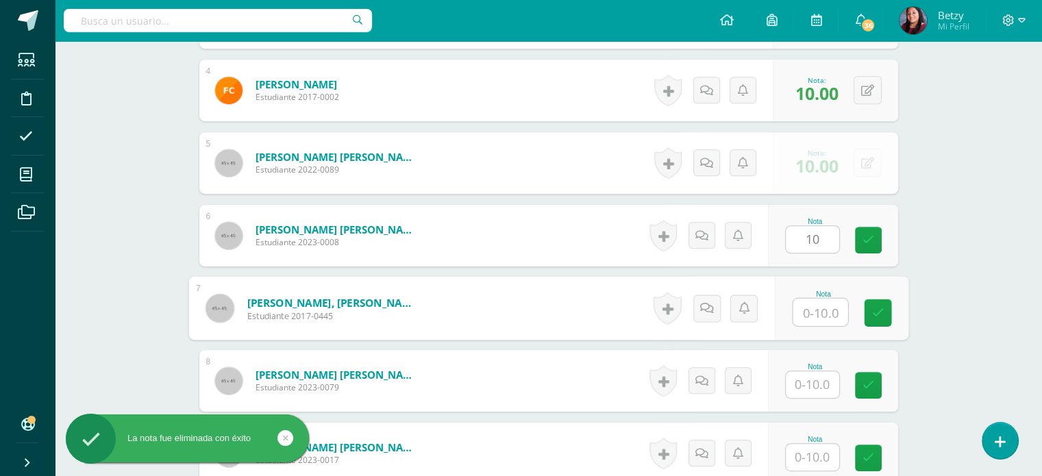
paste input "10"
type input "10"
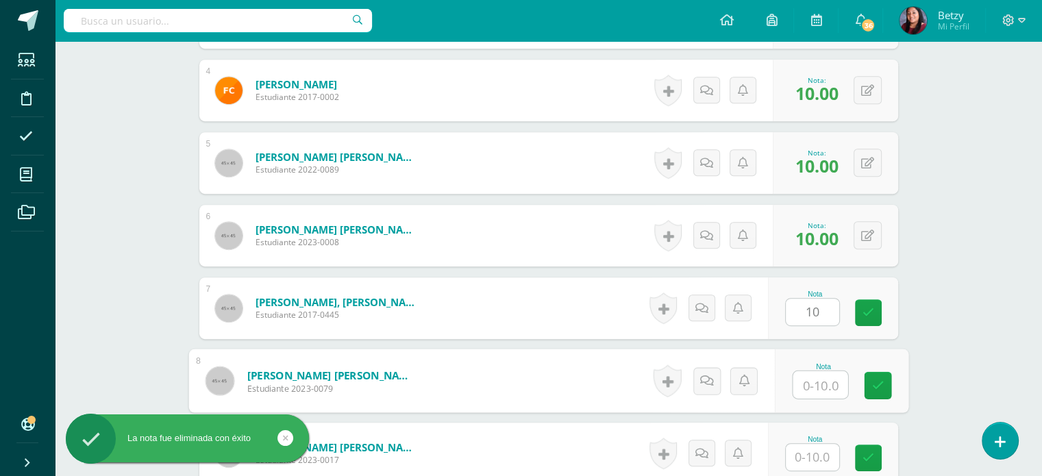
paste input "10"
type input "10"
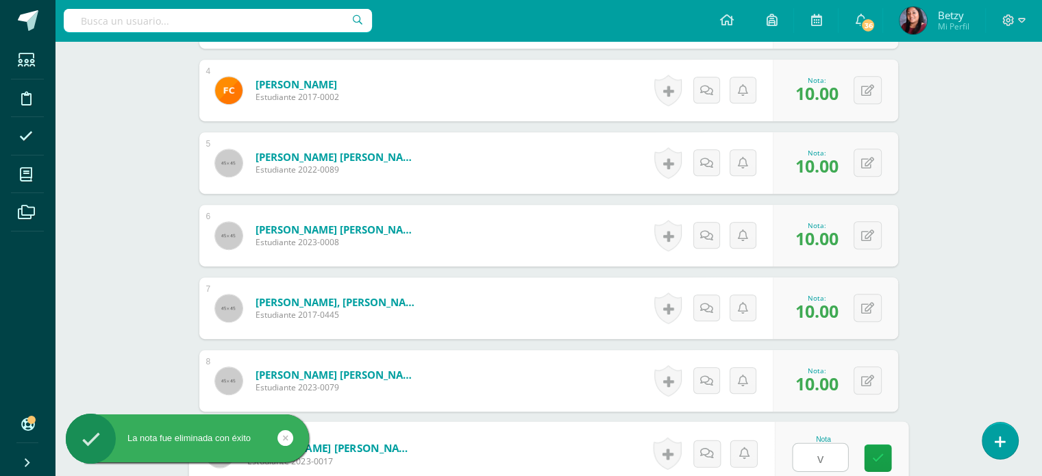
paste input "10"
type input "v"
paste input "10"
type input "10"
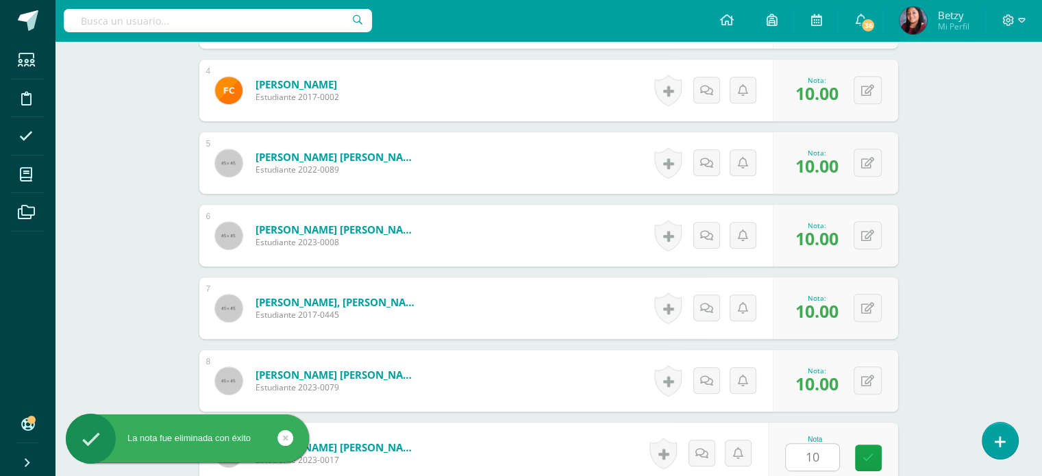
scroll to position [925, 0]
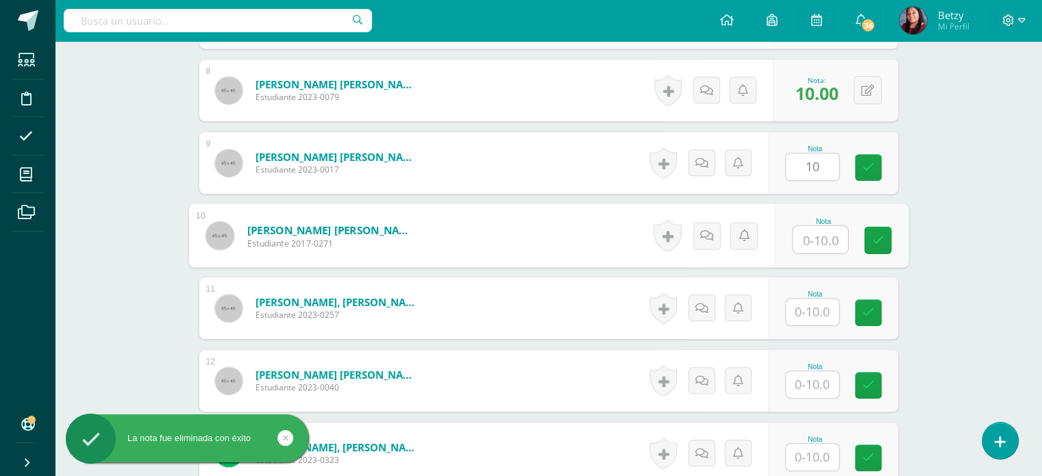
paste input "10"
type input "10"
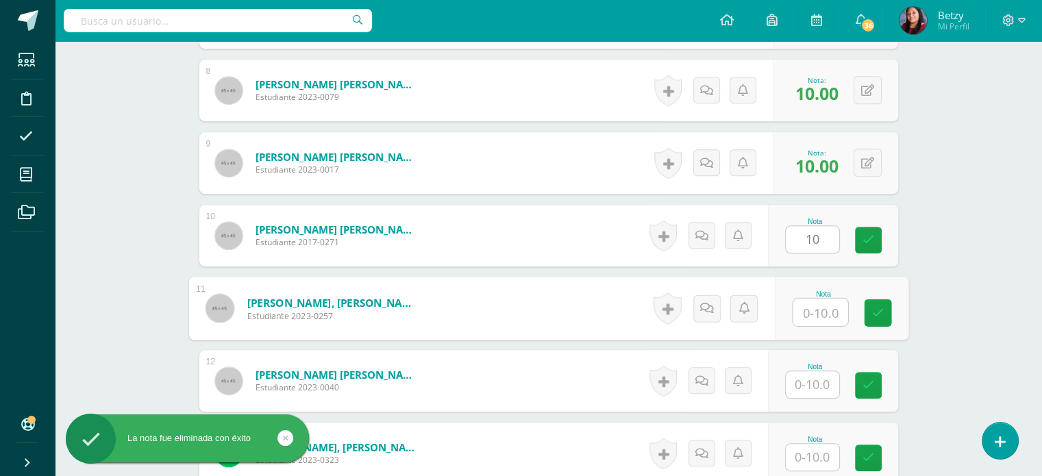
paste input "10"
type input "10"
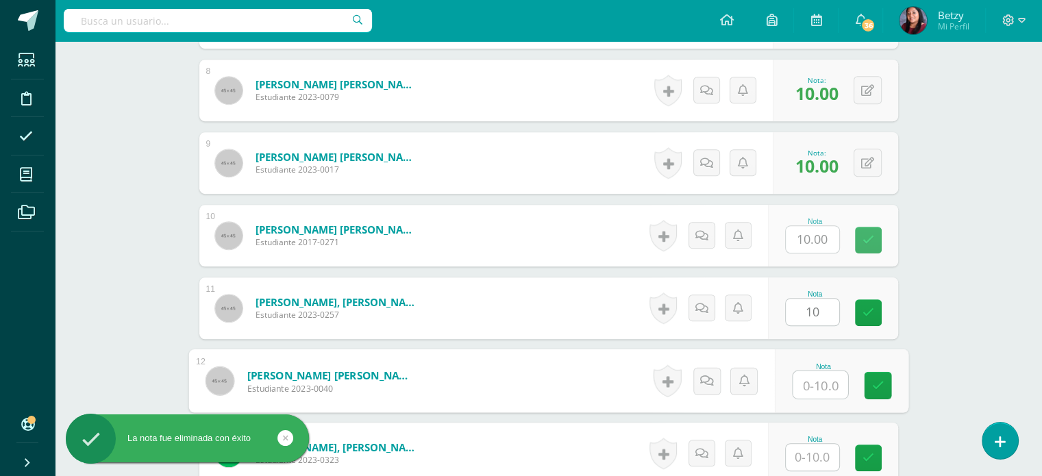
paste input "10"
type input "10"
paste input "10"
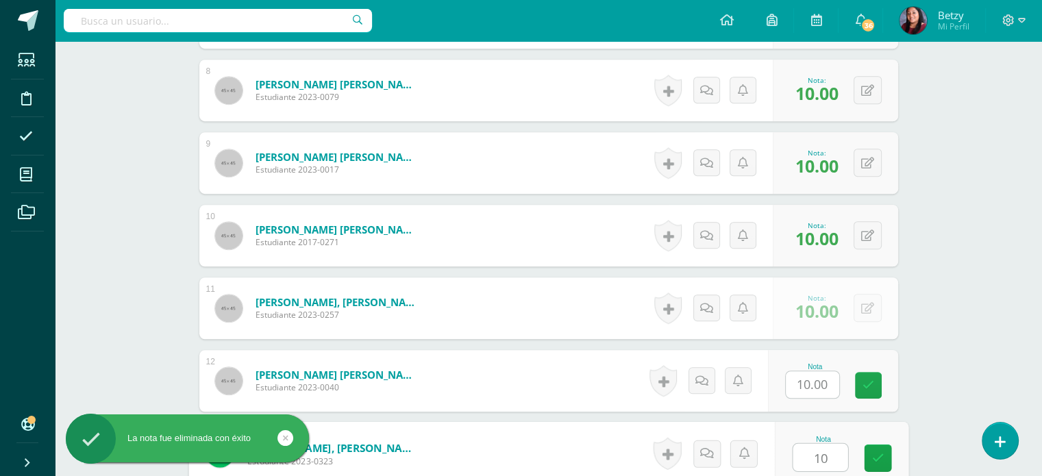
type input "10"
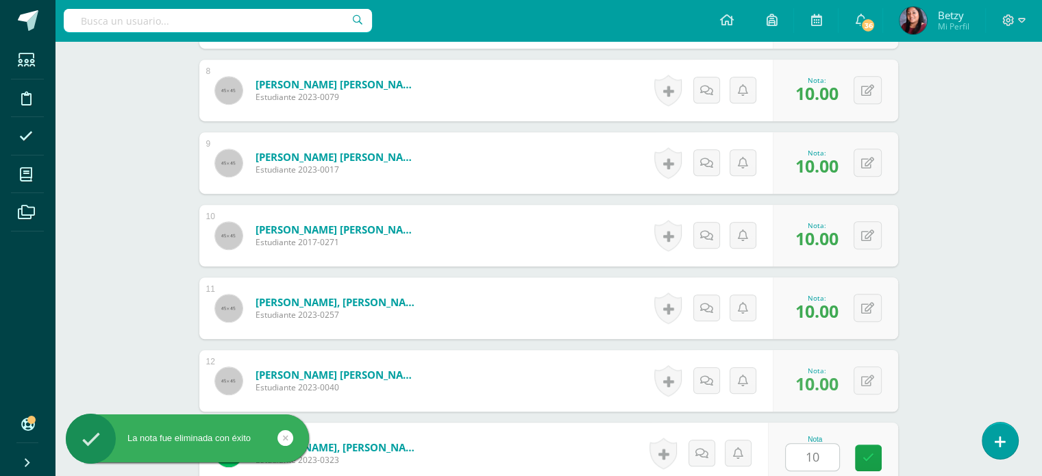
scroll to position [1215, 0]
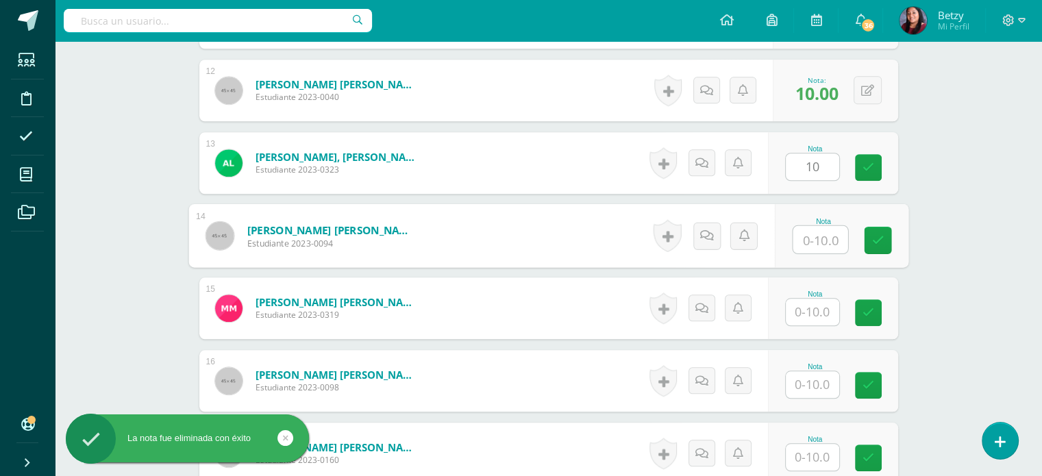
paste input "10"
type input "10"
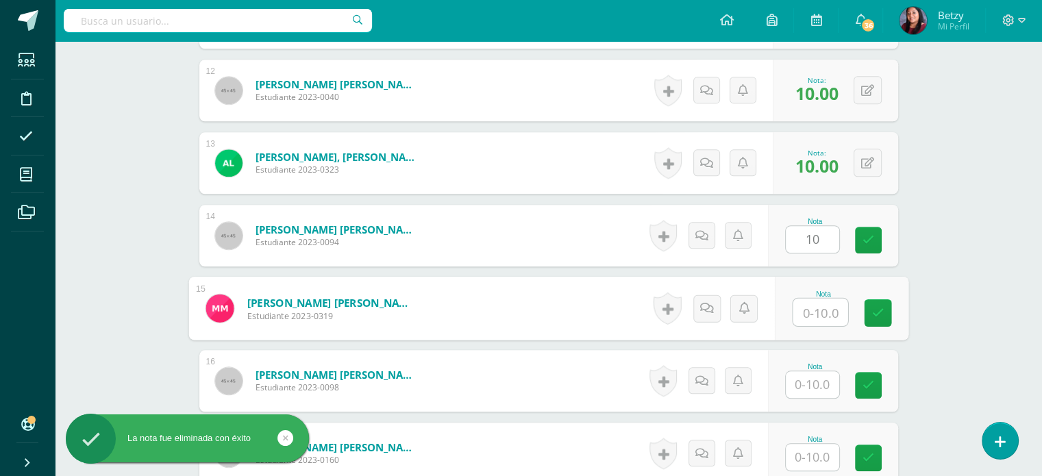
paste input "10"
type input "10"
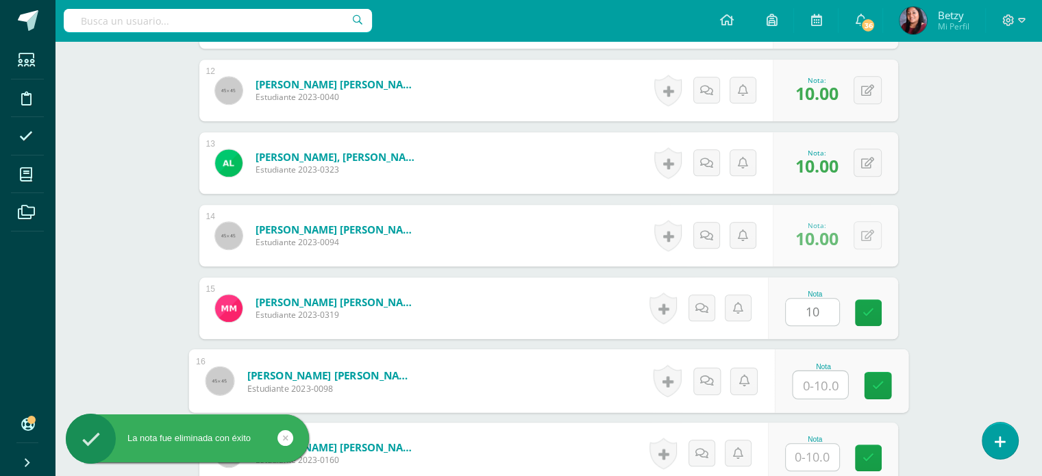
paste input "10"
type input "10"
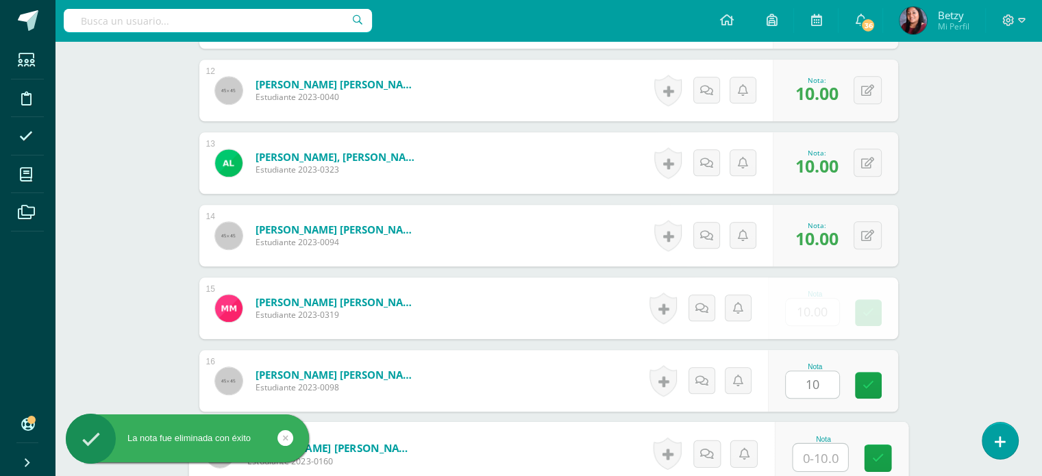
paste input "10"
type input "10"
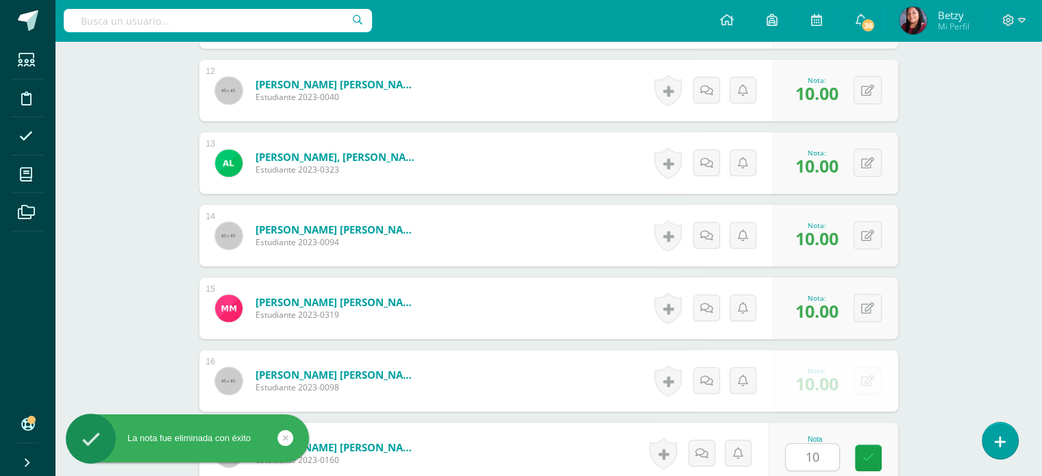
scroll to position [1505, 0]
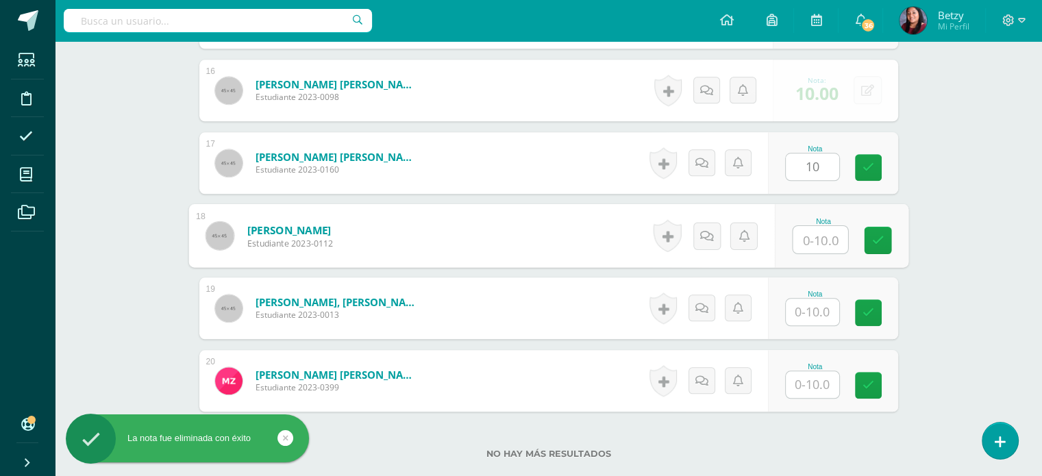
paste input "10"
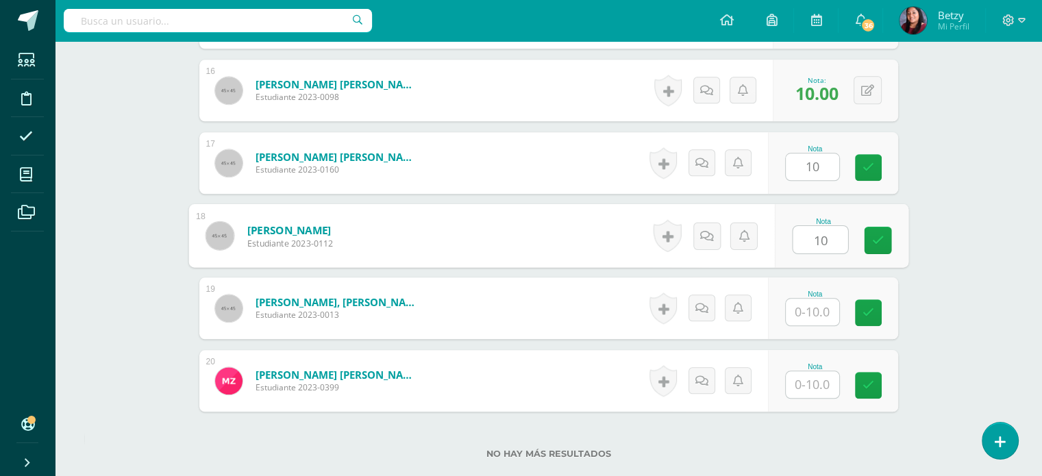
type input "10"
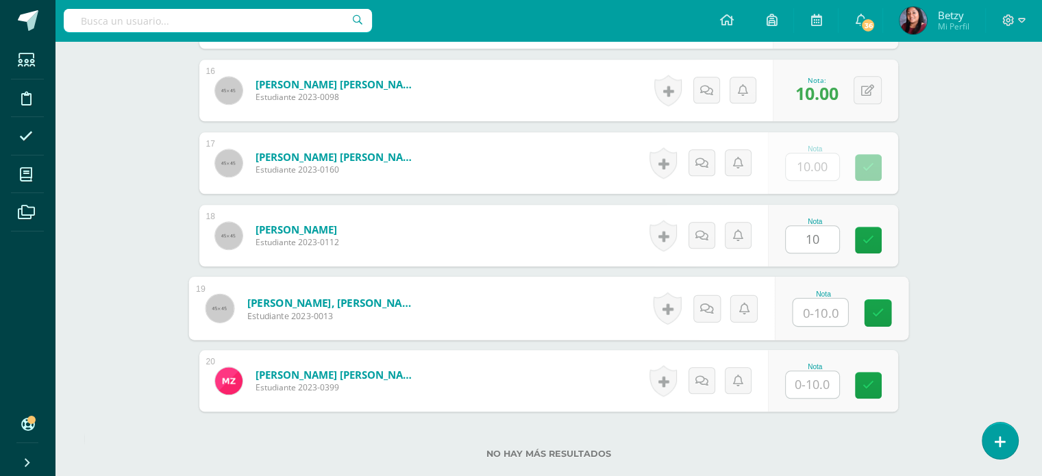
paste input "10"
type input "10"
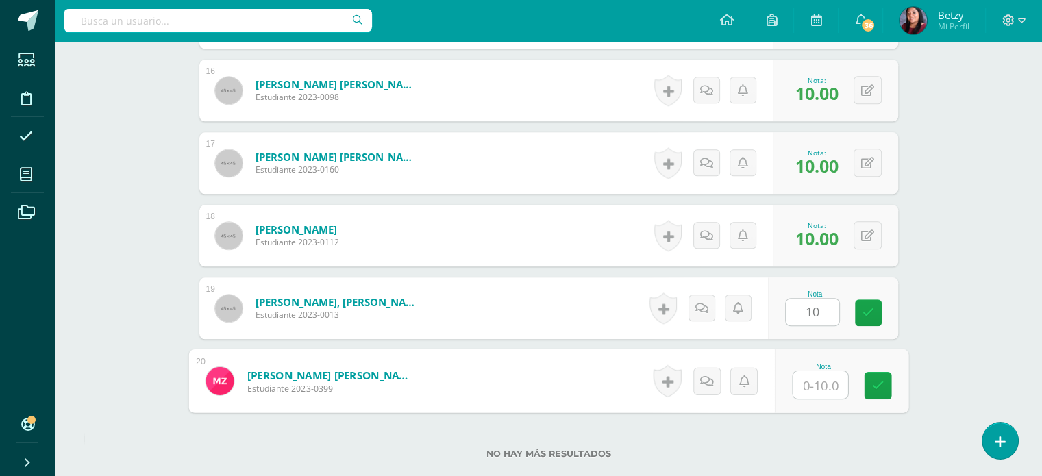
paste input "10"
type input "10"
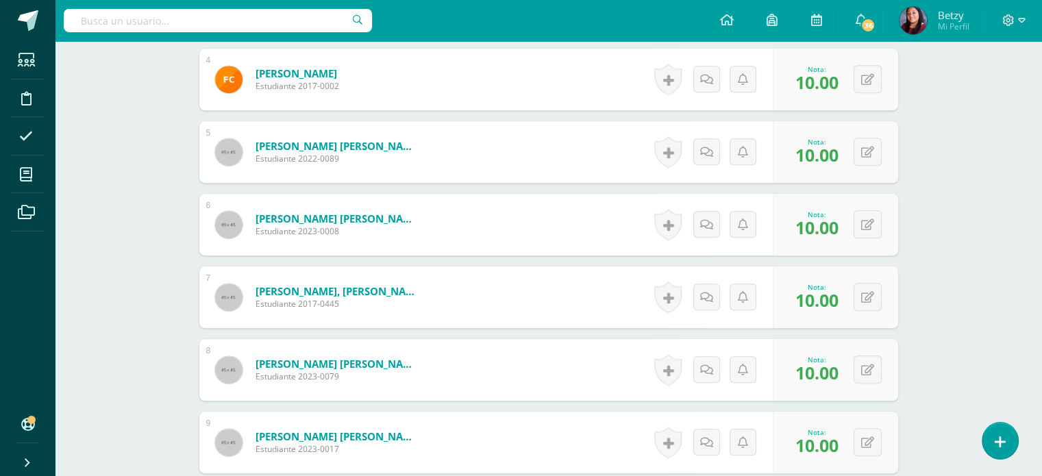
scroll to position [733, 0]
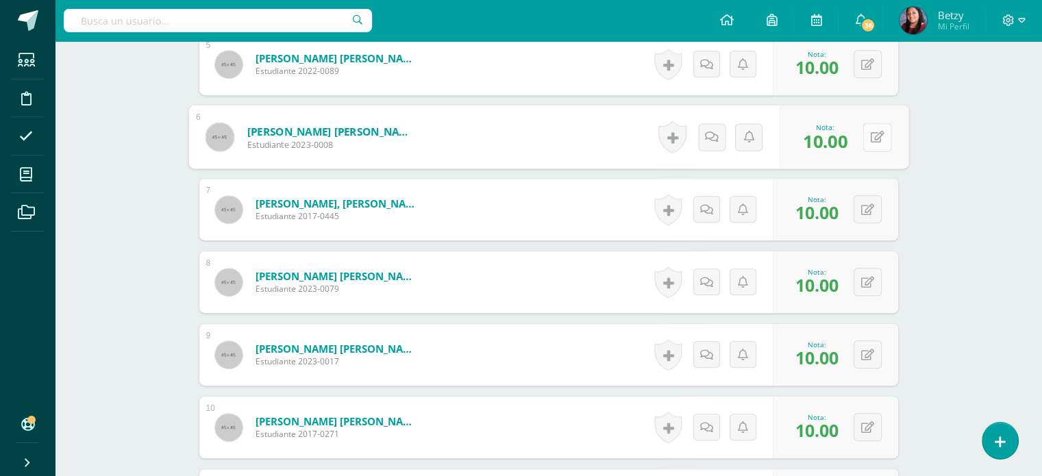
click at [868, 140] on button at bounding box center [876, 137] width 29 height 29
type input "7"
click at [937, 204] on div "Expresión Artística Primero Preprimaria "B" Herramientas Detalle de asistencias…" at bounding box center [548, 324] width 987 height 2033
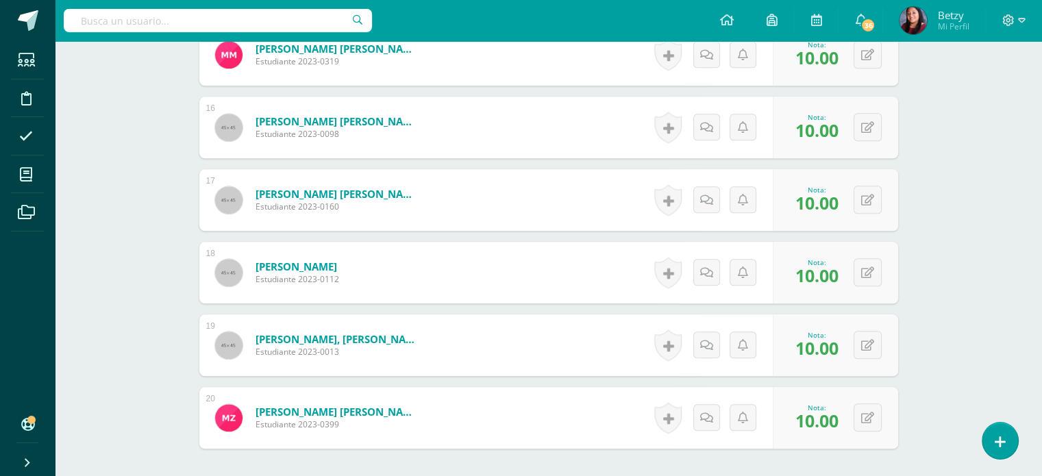
scroll to position [1569, 0]
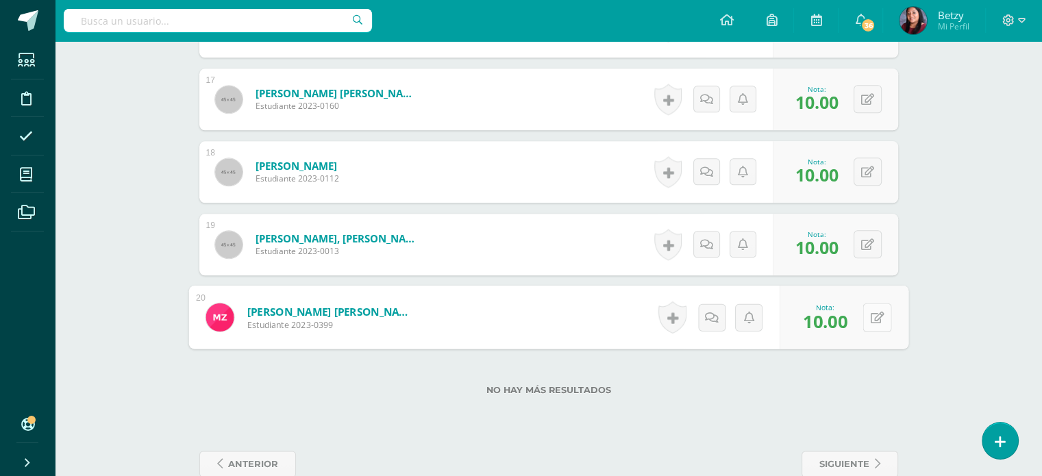
click at [872, 317] on icon at bounding box center [877, 317] width 14 height 12
type input "7"
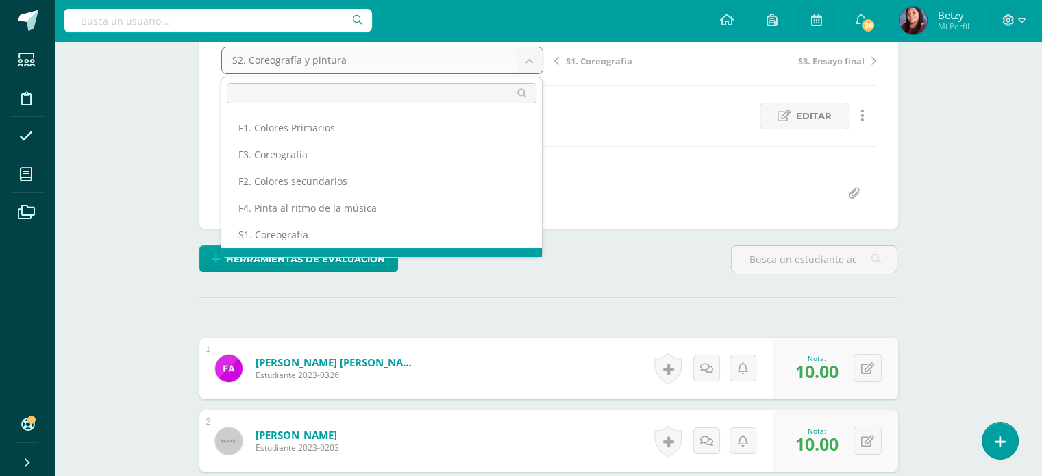
scroll to position [18, 0]
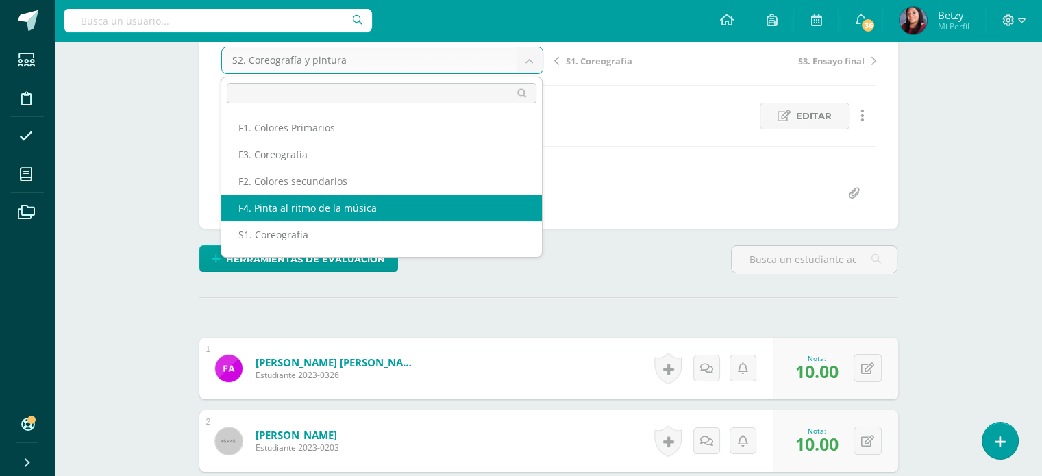
scroll to position [49, 0]
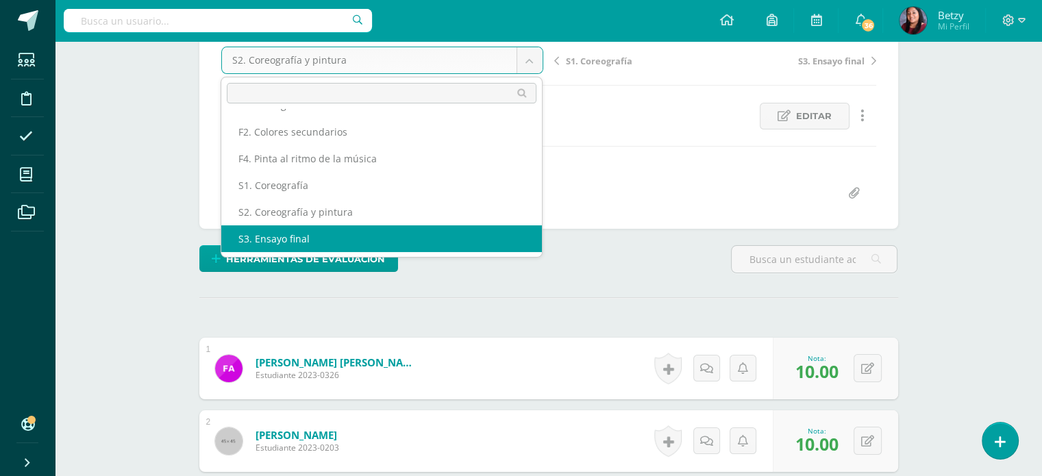
select select "/dashboard/teacher/grade-activity/47784/"
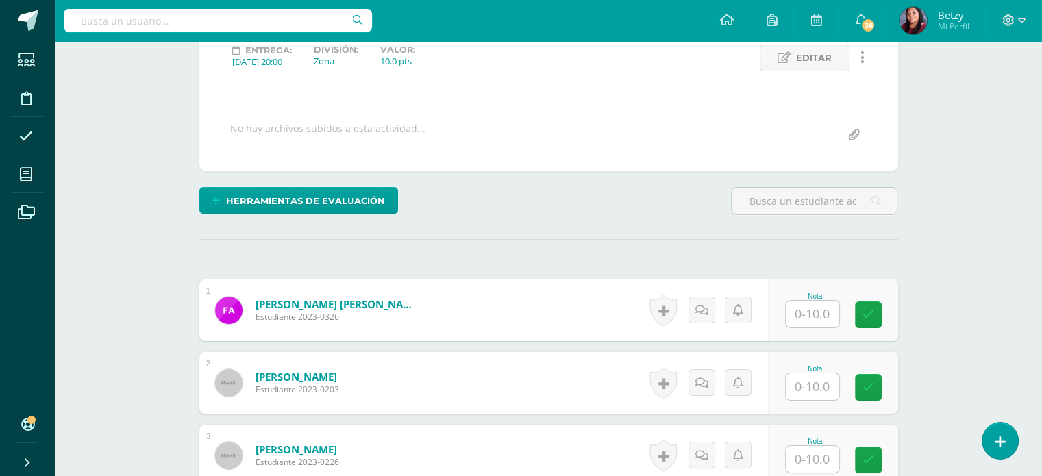
scroll to position [197, 0]
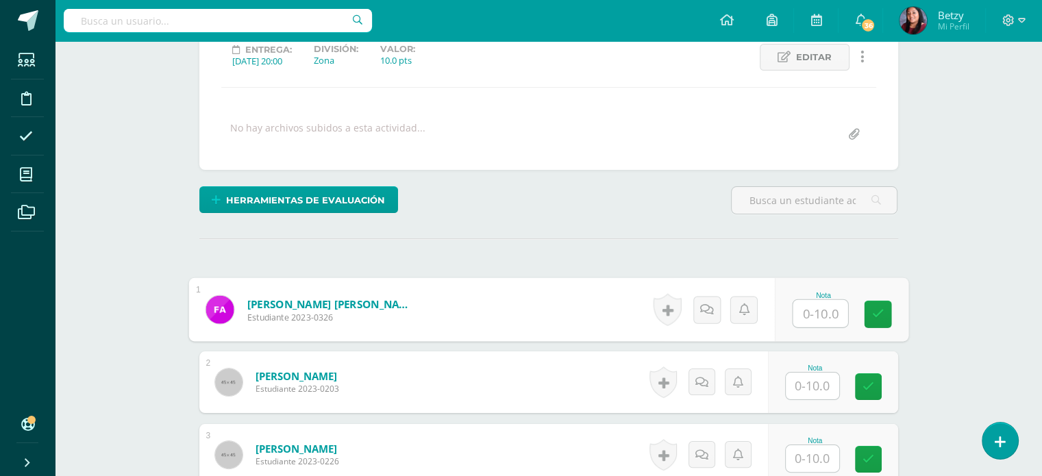
click at [820, 313] on input "text" at bounding box center [819, 313] width 55 height 27
paste input "10"
type input "10"
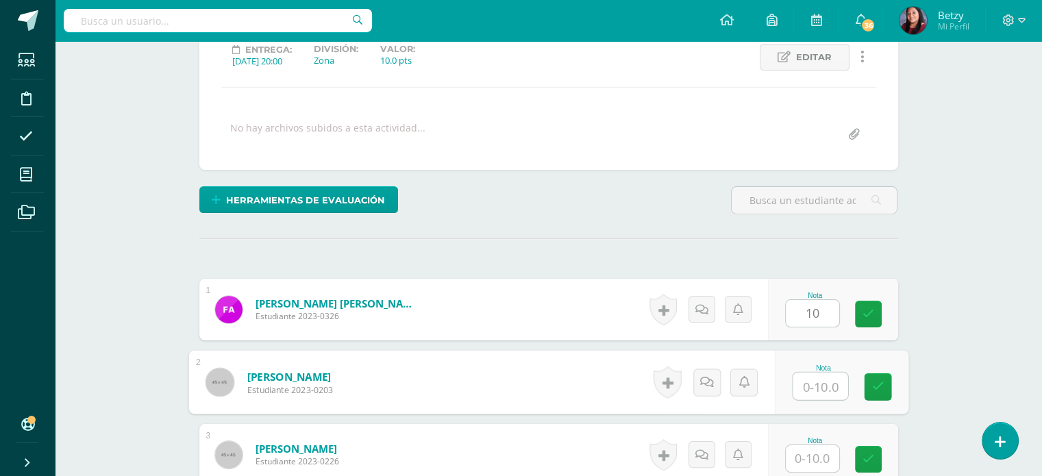
paste input "10"
type input "10"
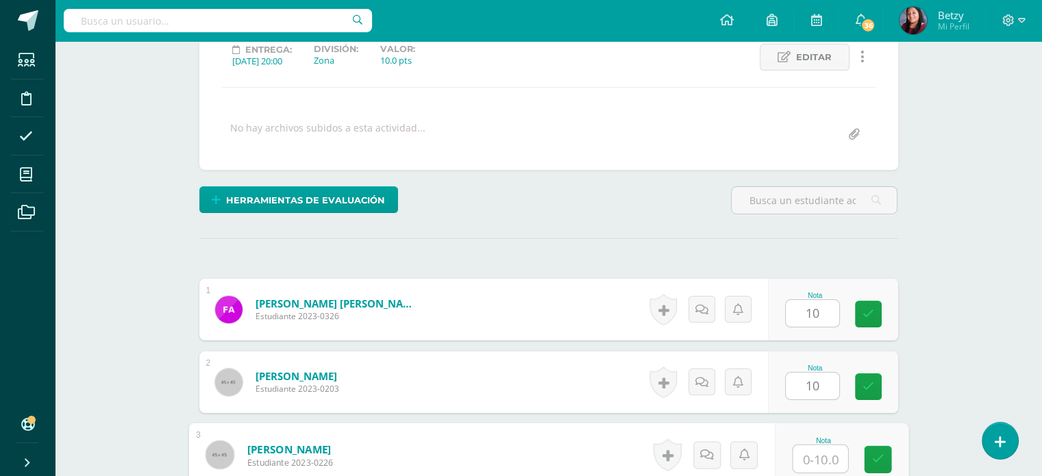
paste input "10"
type input "10"
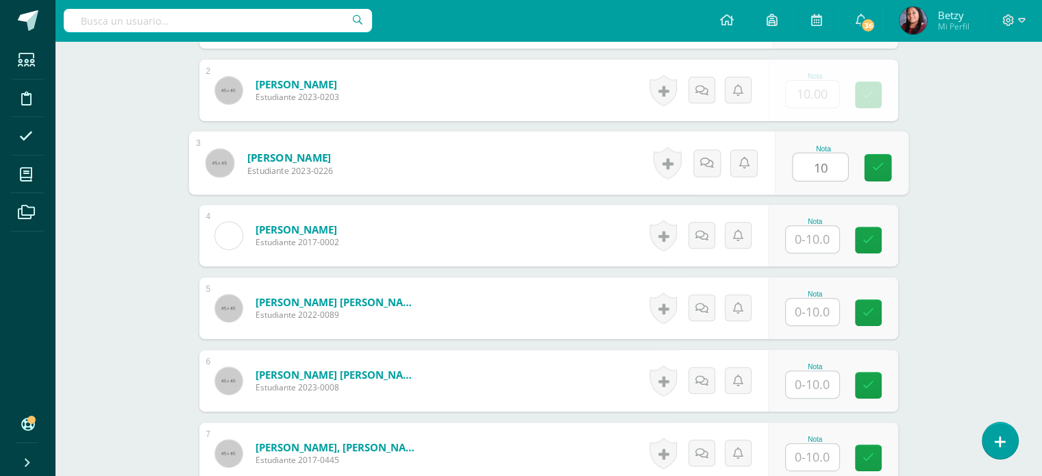
paste input "10"
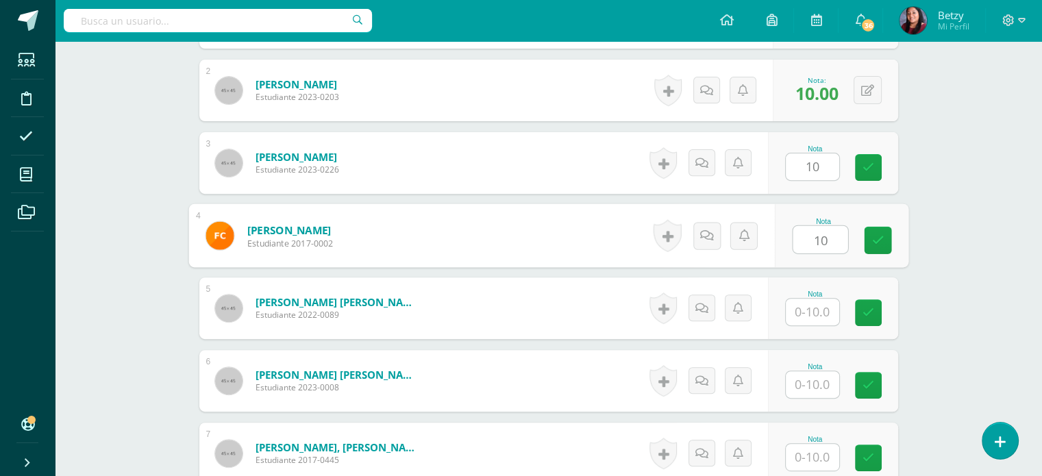
type input "10"
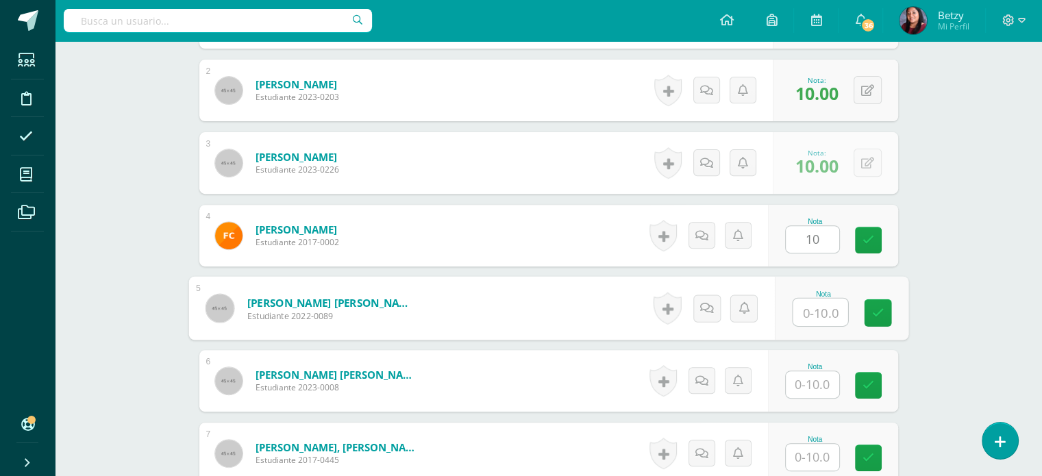
paste input "10"
type input "10"
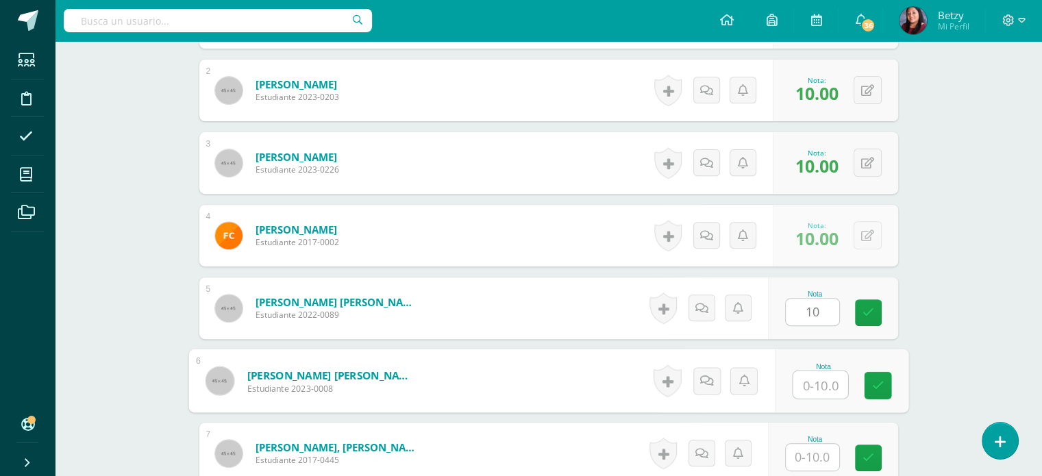
paste input "10"
type input "10"
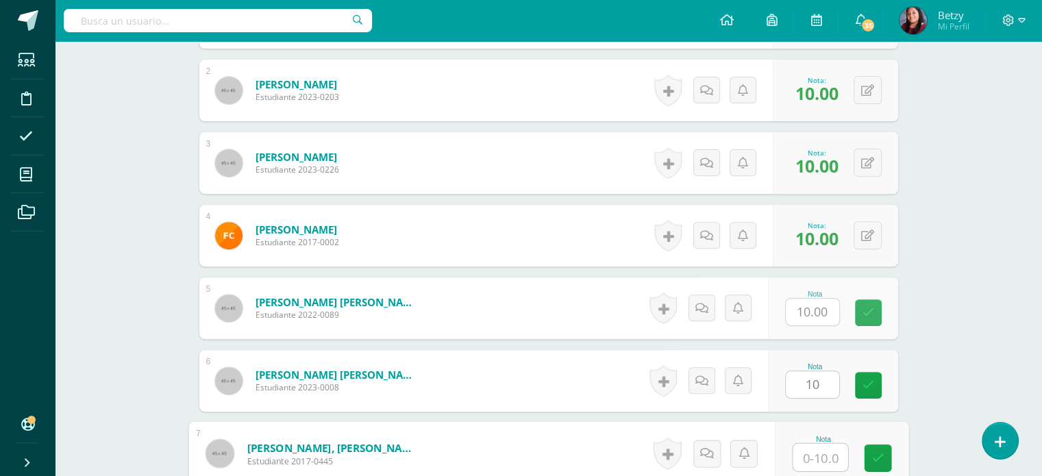
paste input "10"
type input "10"
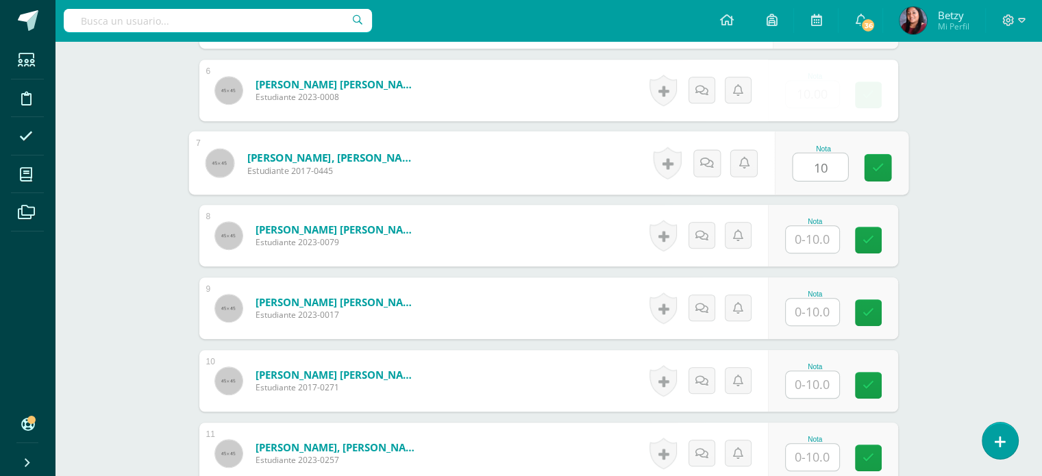
paste input "10"
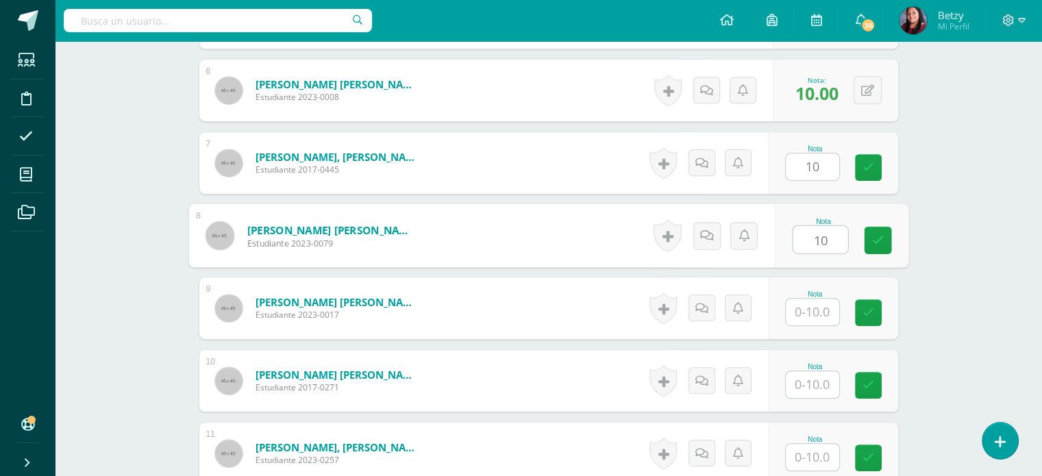
type input "10"
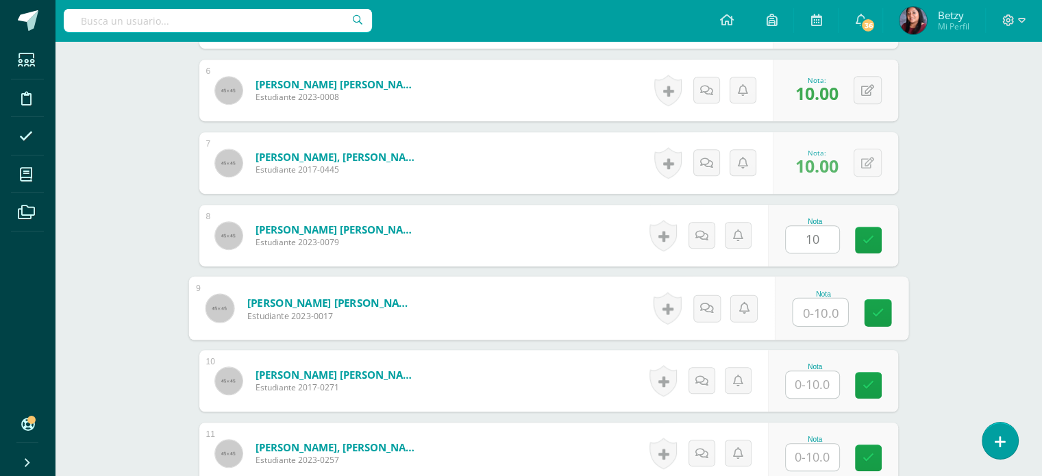
paste input "10"
type input "10"
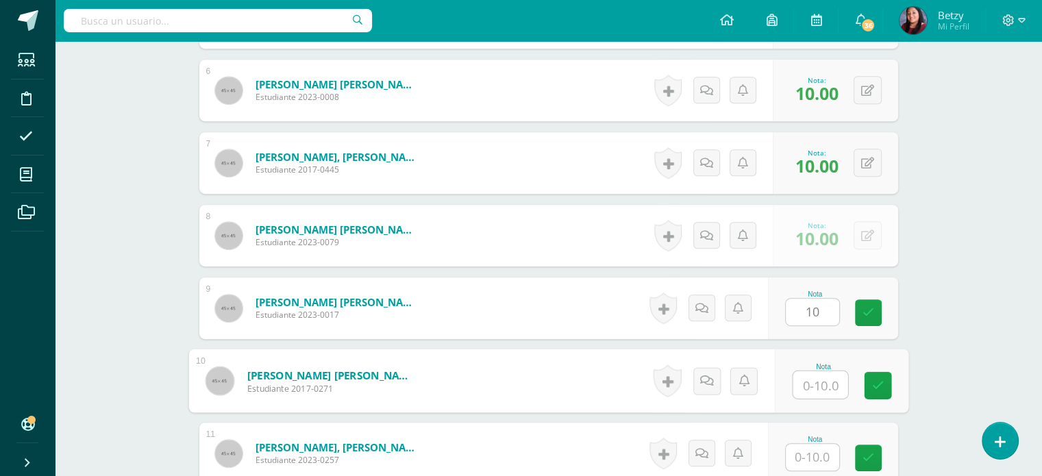
paste input "10"
type input "10"
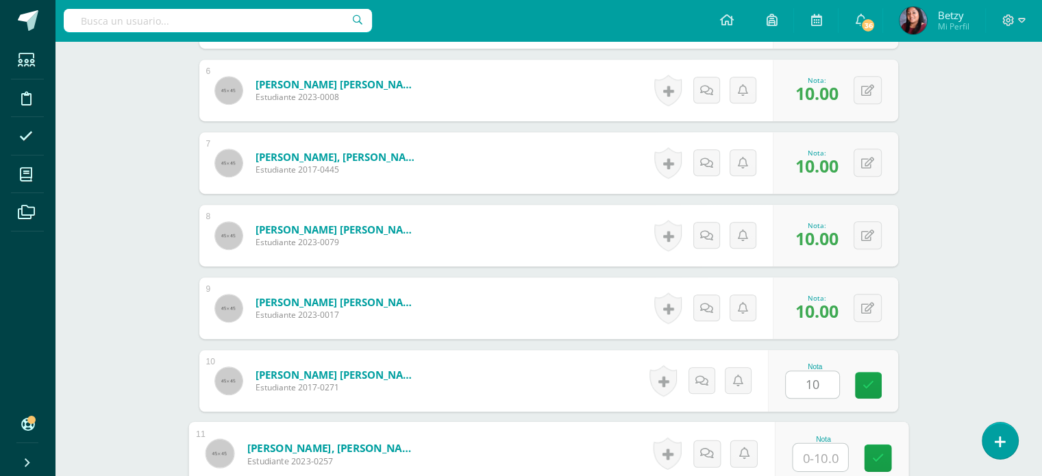
paste input "10"
type input "10"
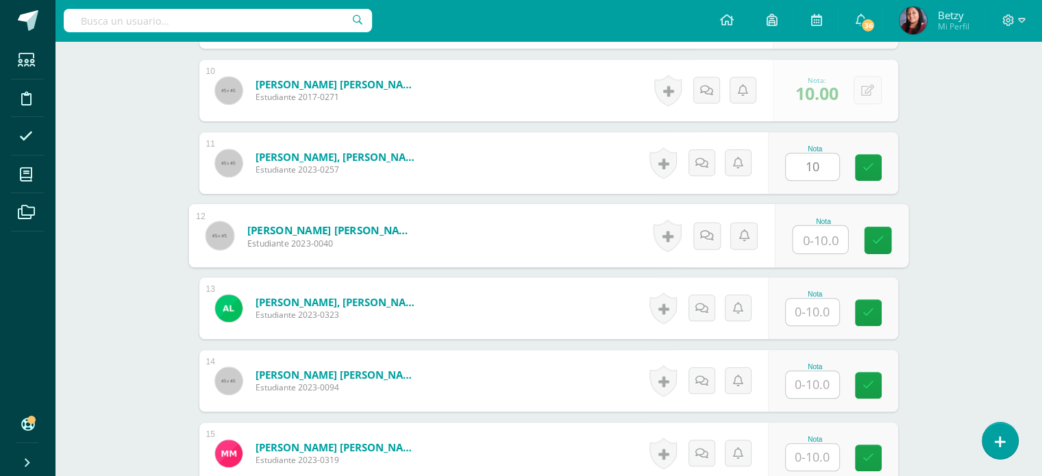
paste input "10"
type input "10"
paste input "10"
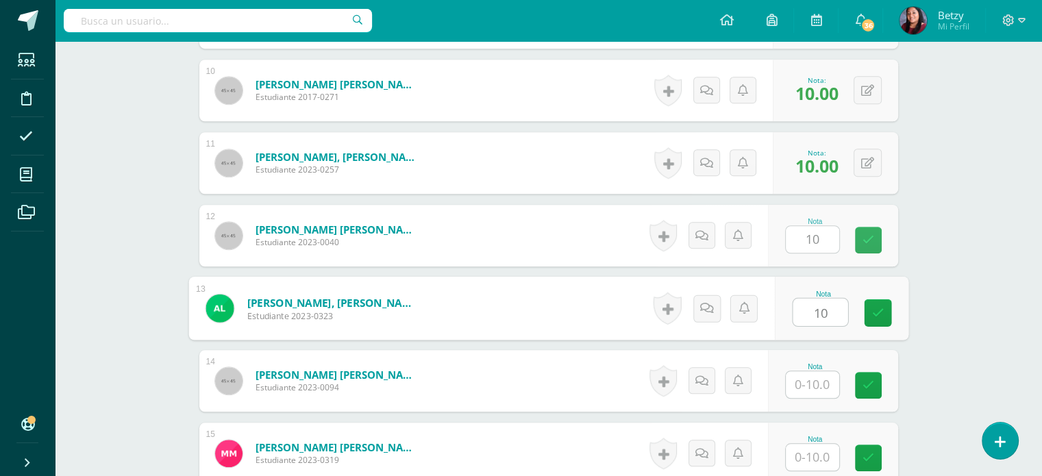
type input "10"
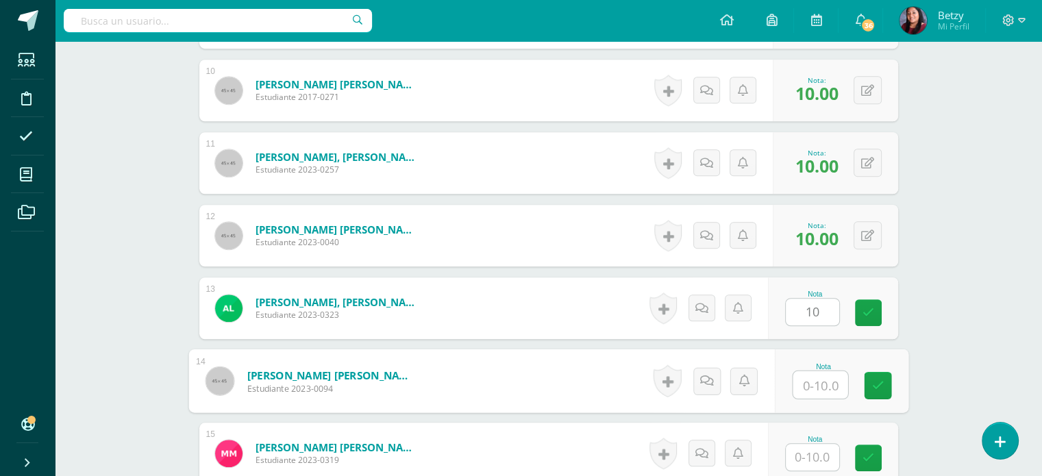
paste input "10"
type input "10"
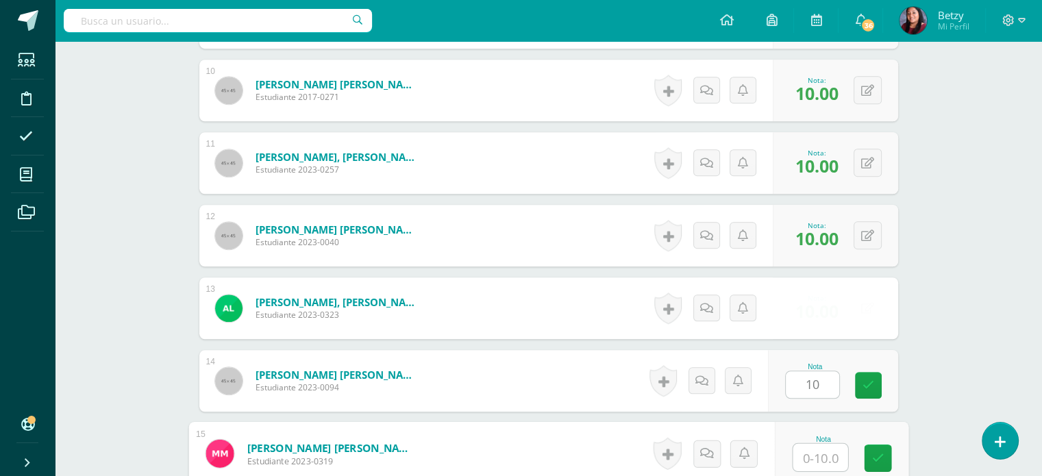
paste input "10"
type input "10"
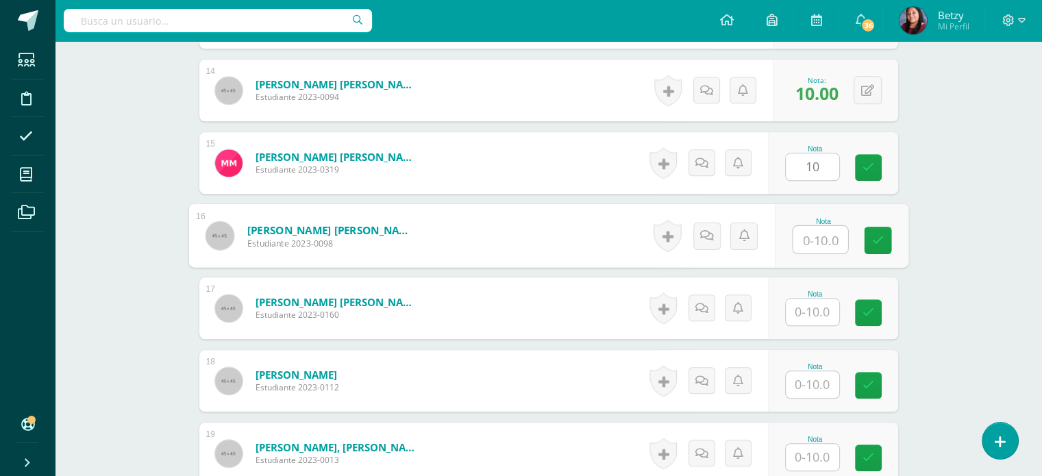
paste input "10"
type input "10"
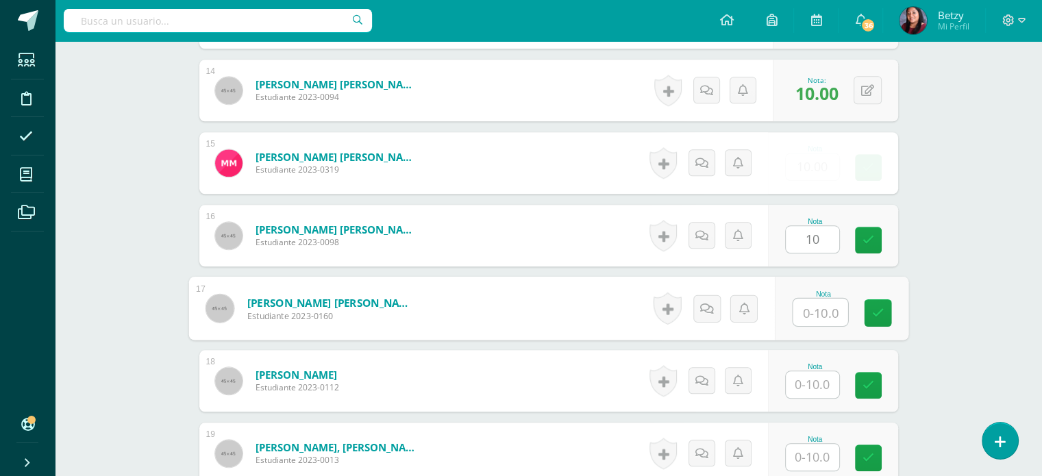
paste input "10"
type input "10"
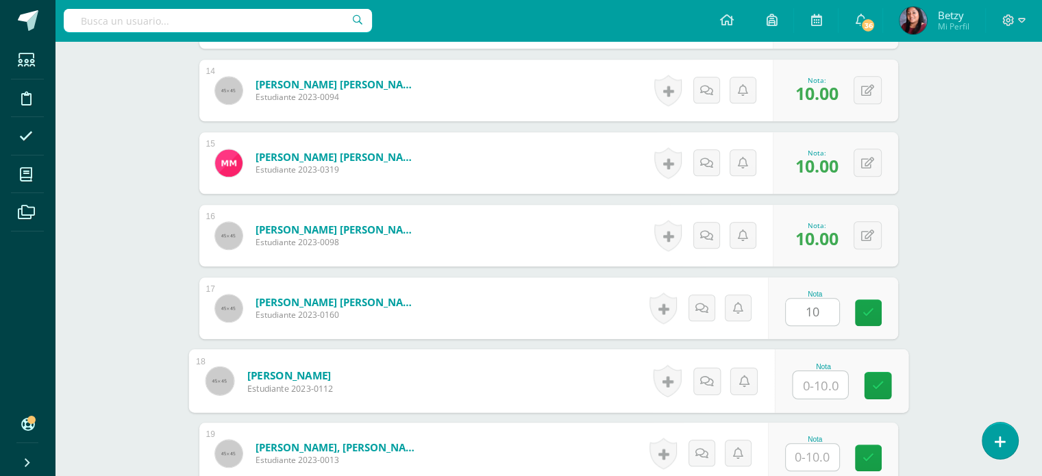
paste input "10"
type input "10"
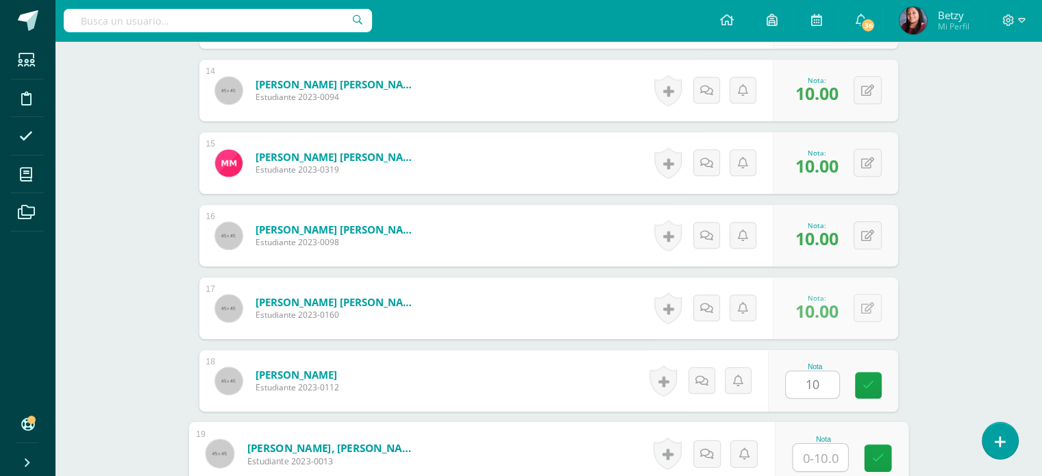
paste input "10"
type input "10"
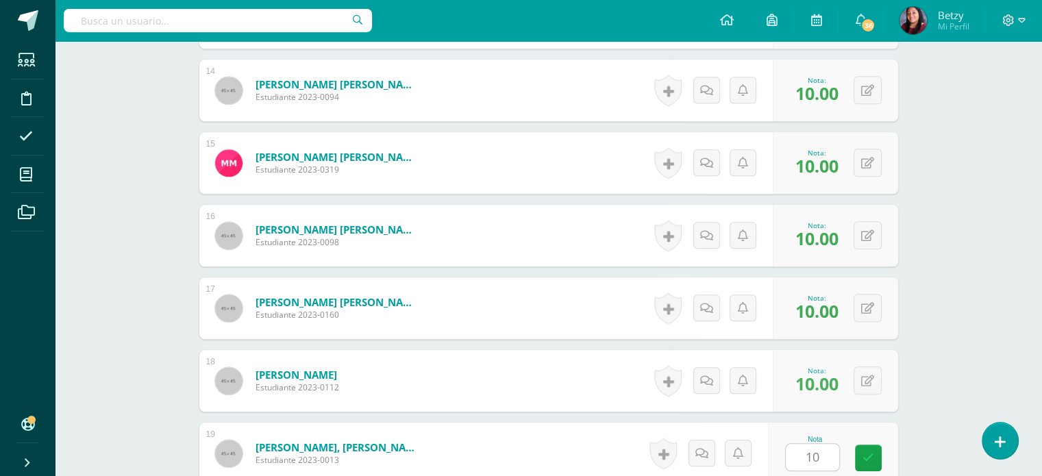
scroll to position [1597, 0]
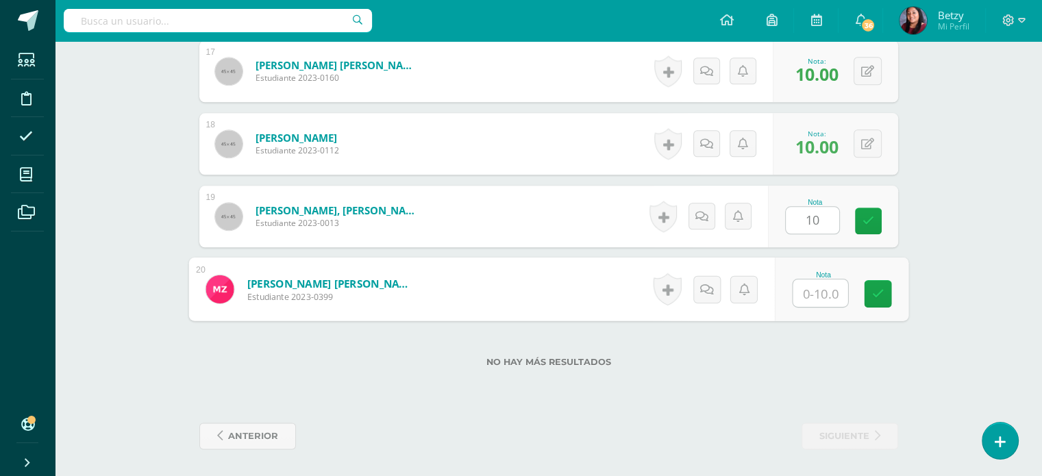
paste input "10"
type input "10"
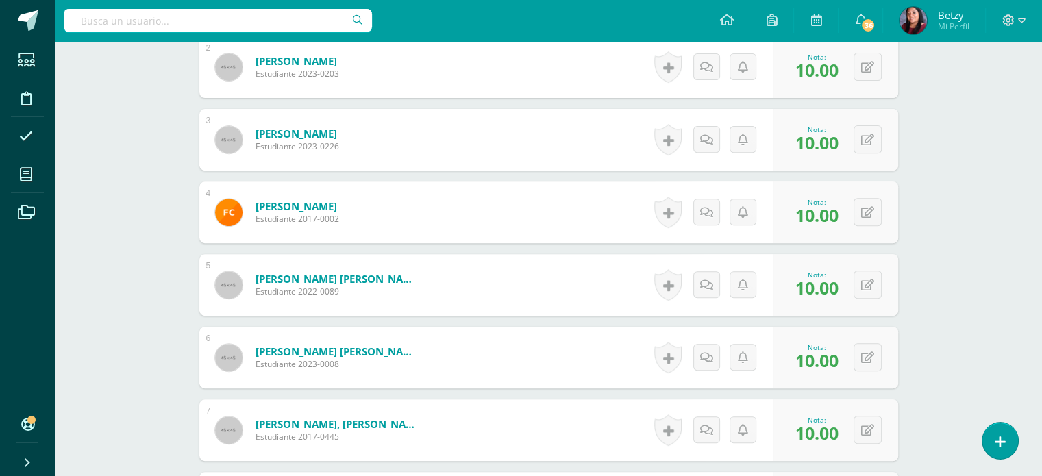
scroll to position [697, 0]
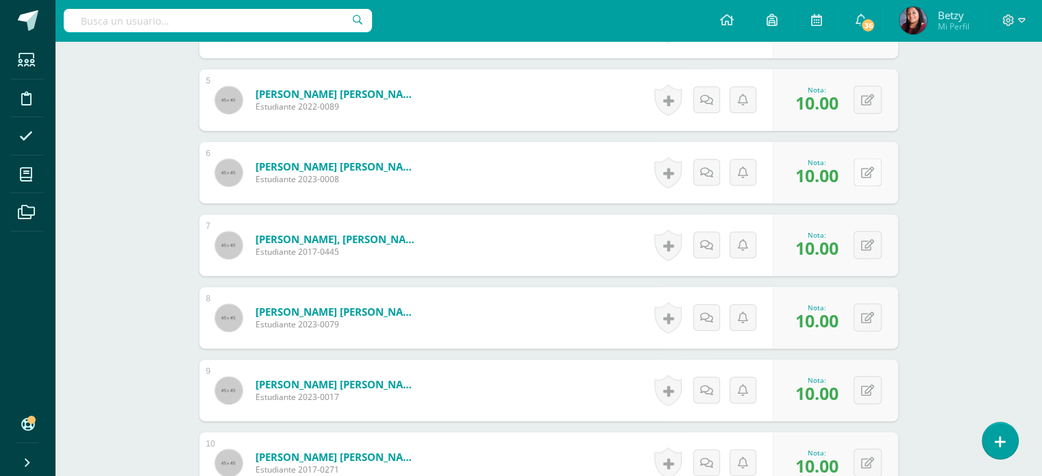
click at [872, 177] on button at bounding box center [867, 172] width 28 height 28
type input "9"
type input "8"
click at [966, 208] on div "Expresión Artística Primero Preprimaria "B" Herramientas Detalle de asistencias…" at bounding box center [548, 360] width 987 height 2033
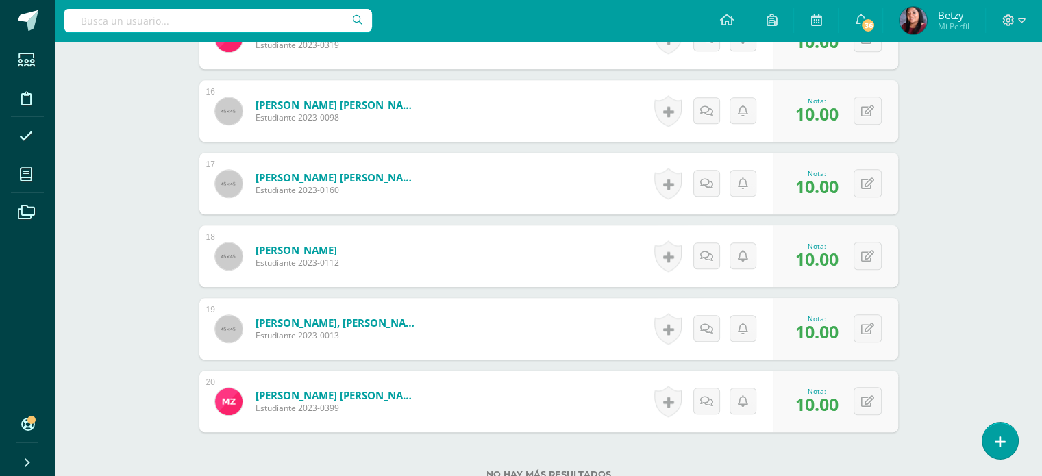
scroll to position [1487, 0]
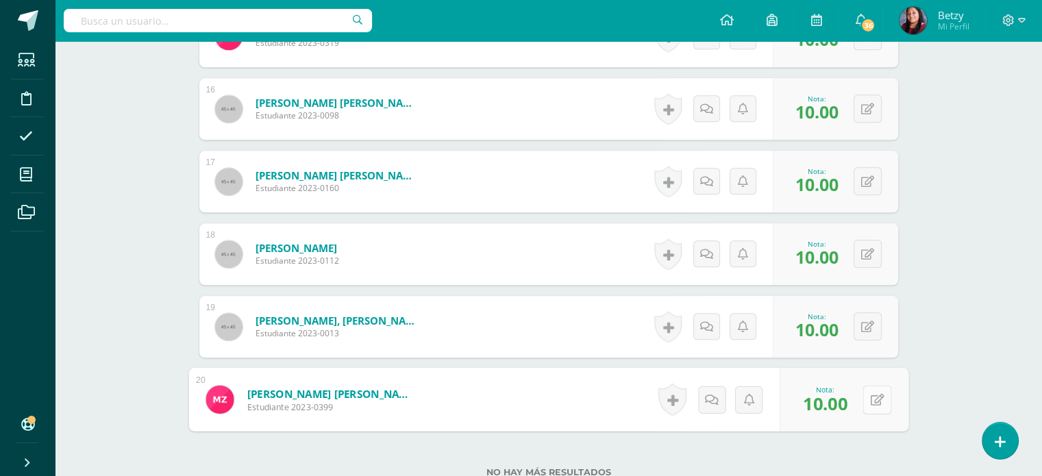
click at [876, 392] on button at bounding box center [876, 399] width 29 height 29
type input "7"
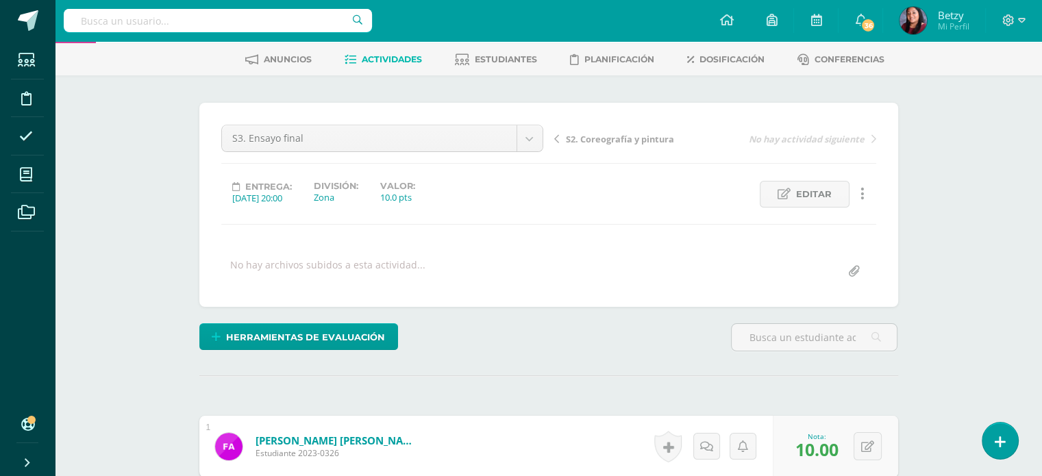
scroll to position [0, 0]
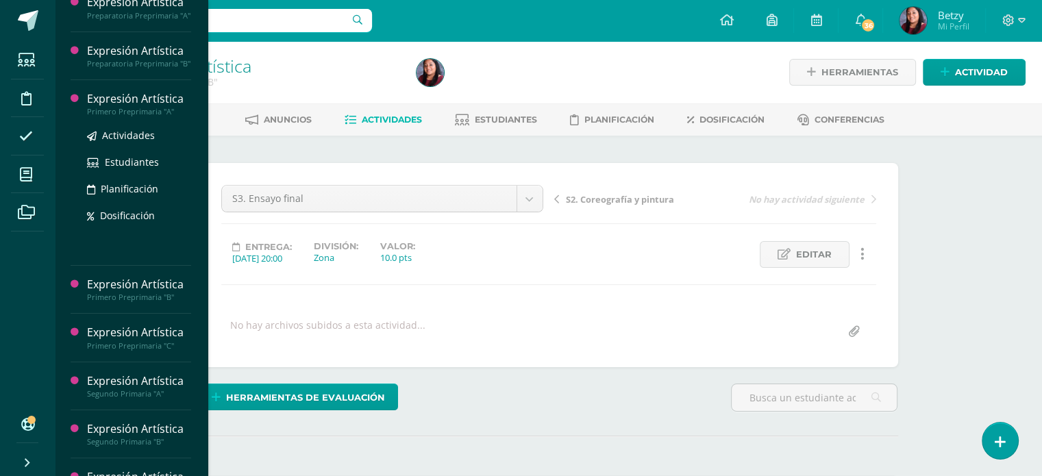
scroll to position [208, 0]
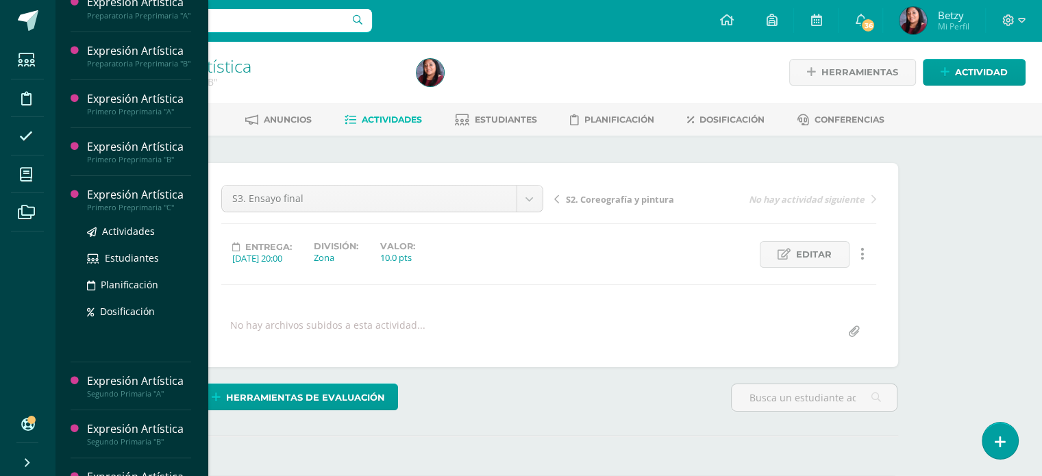
click at [128, 203] on div "Expresión Artística" at bounding box center [139, 195] width 104 height 16
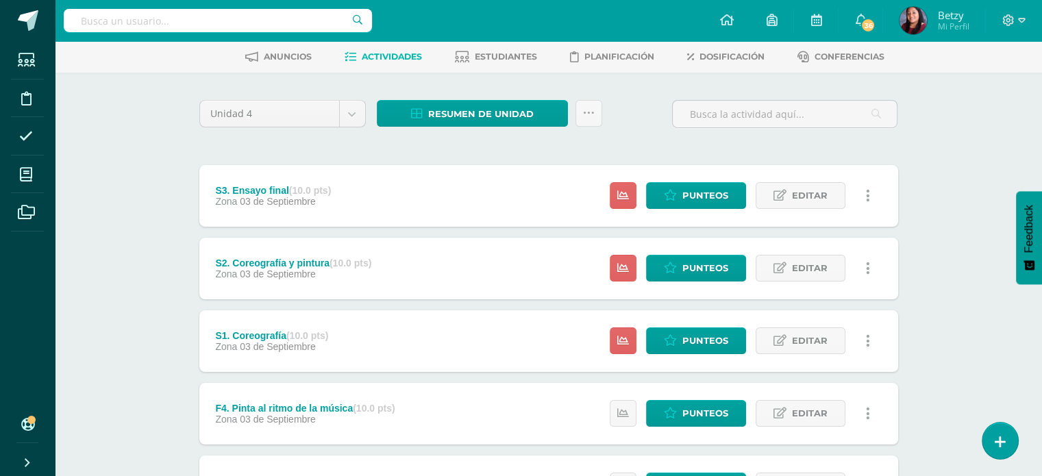
scroll to position [61, 0]
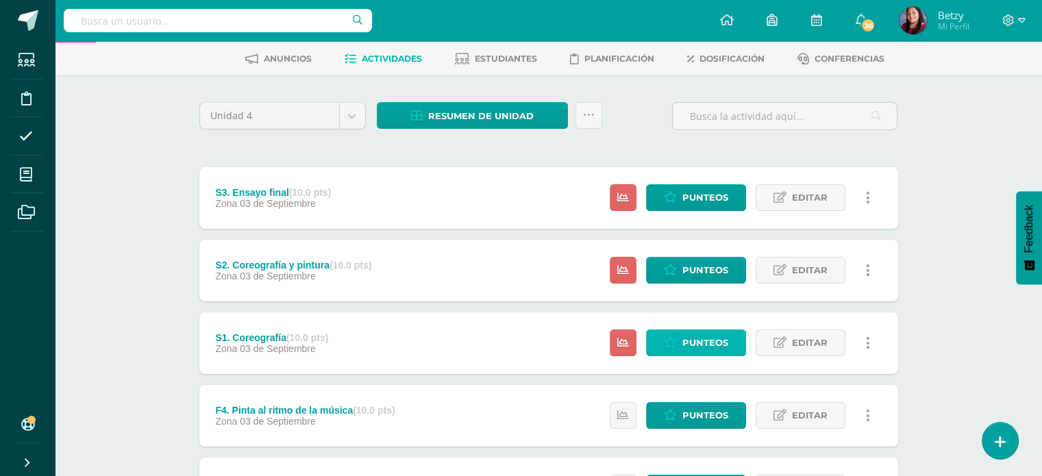
click at [704, 336] on span "Punteos" at bounding box center [705, 342] width 46 height 25
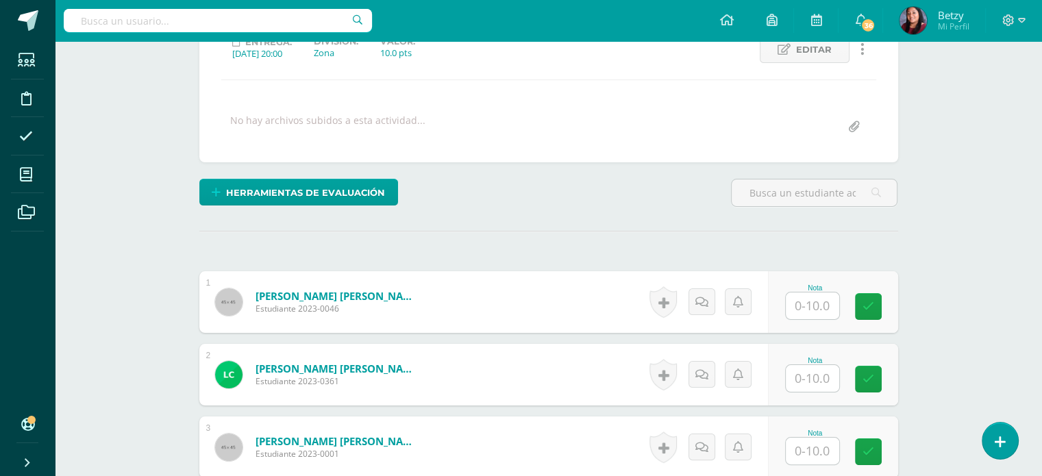
scroll to position [253, 0]
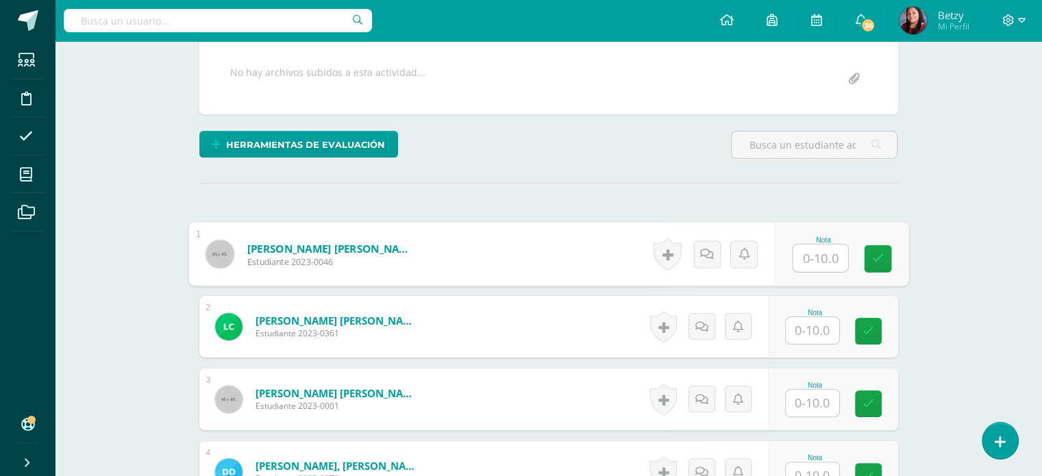
click at [815, 250] on input "text" at bounding box center [819, 257] width 55 height 27
type input "v"
paste input "10"
type input "10"
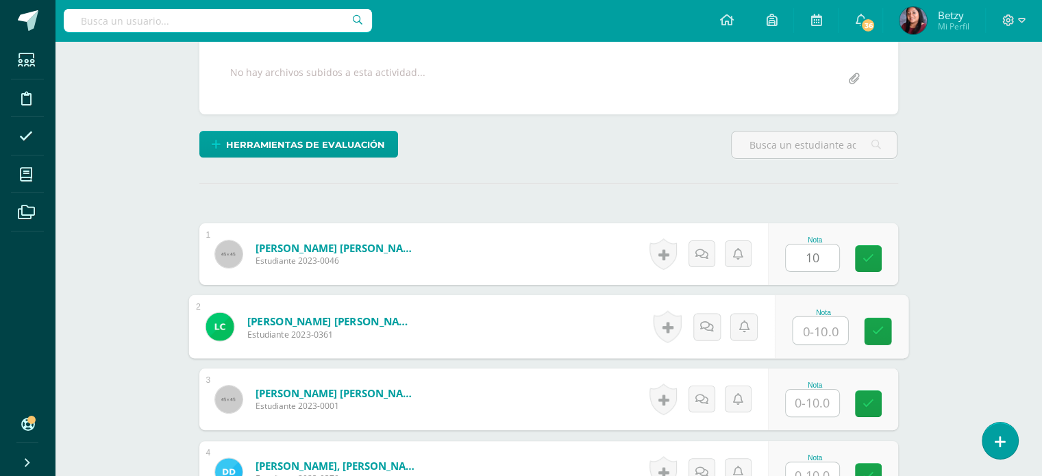
paste input "10"
type input "10"
paste input "10"
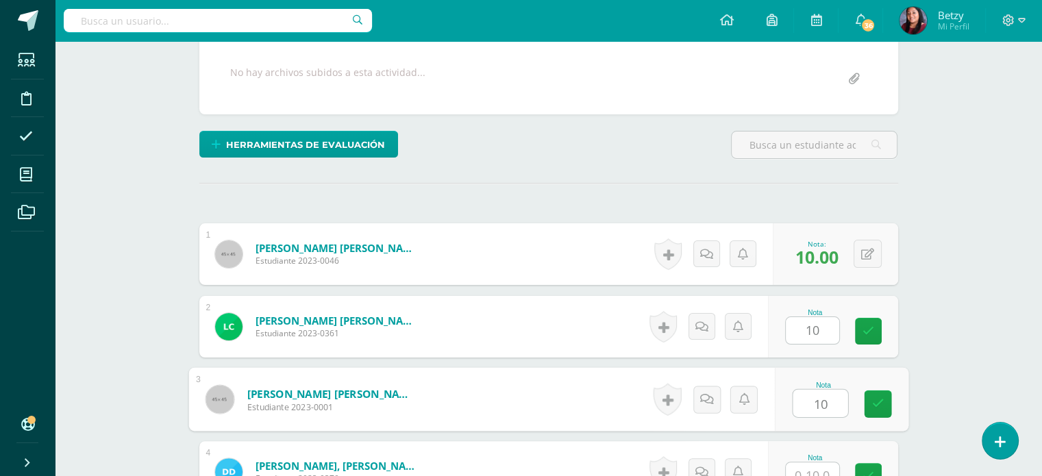
type input "10"
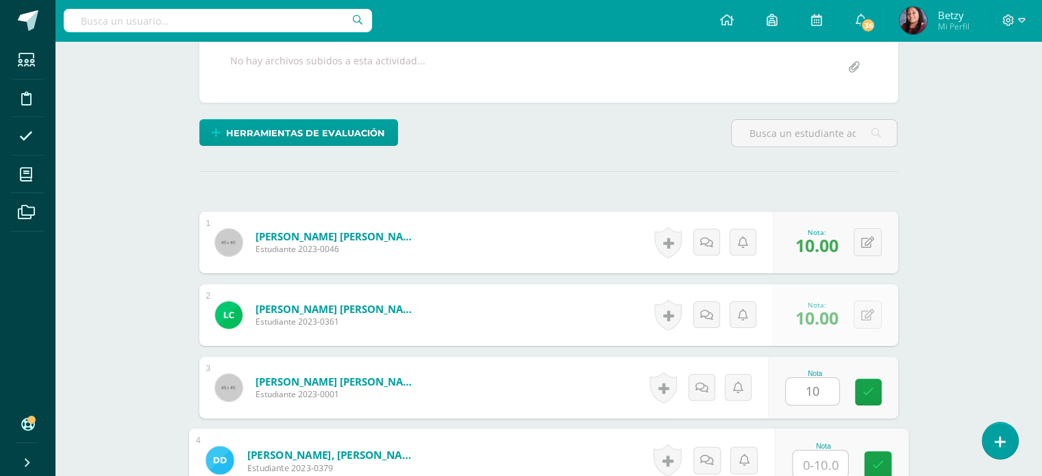
paste input "10"
type input "10"
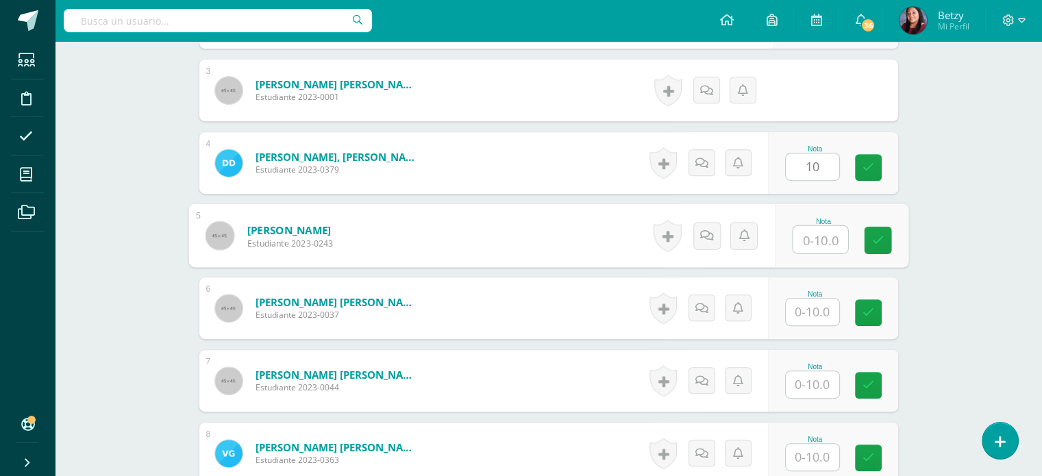
paste input "10"
type input "10"
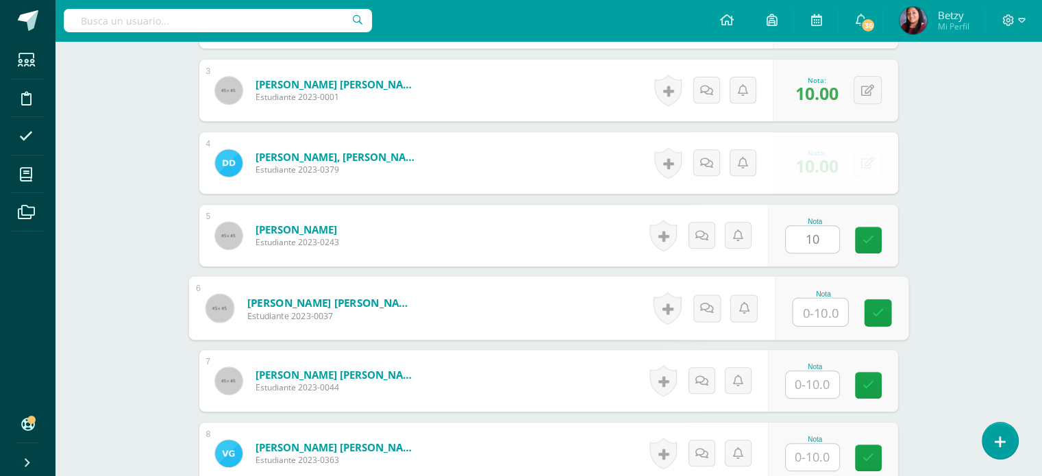
paste input "10"
type input "10"
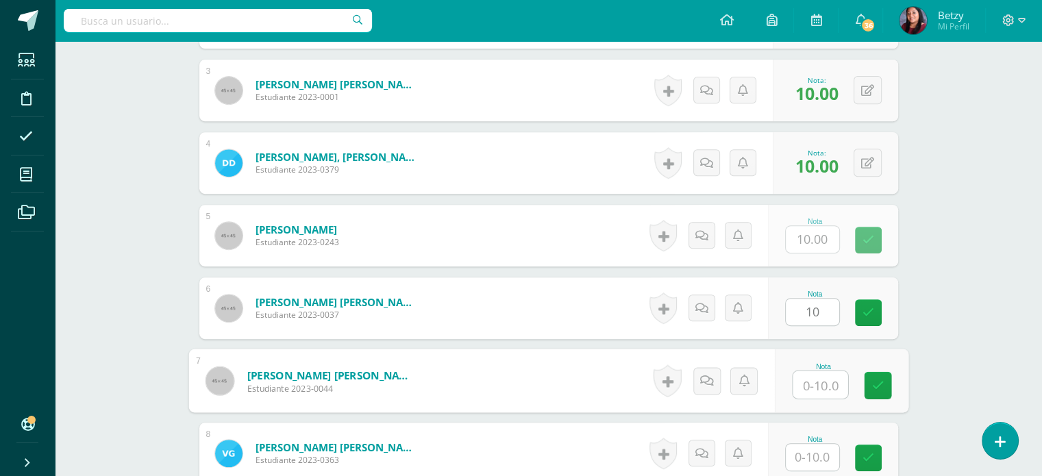
paste input "10"
type input "10"
paste input "10"
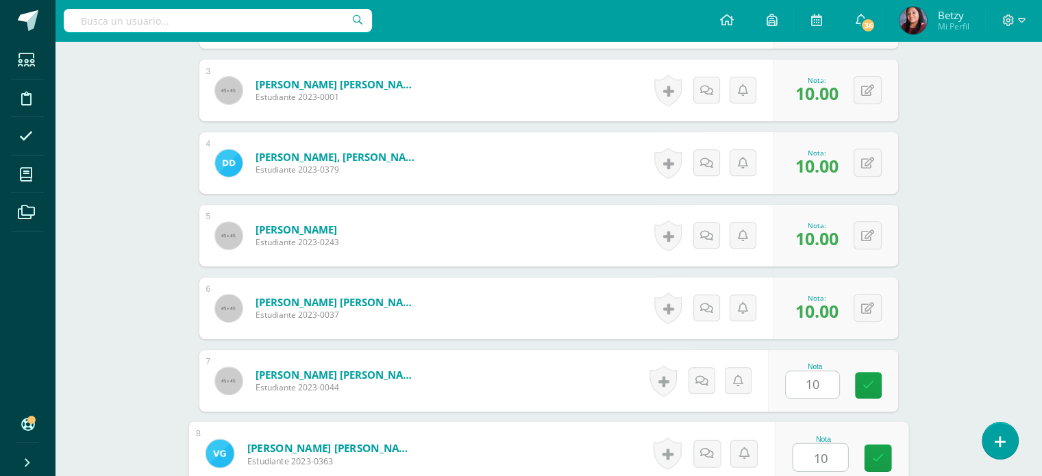
type input "10"
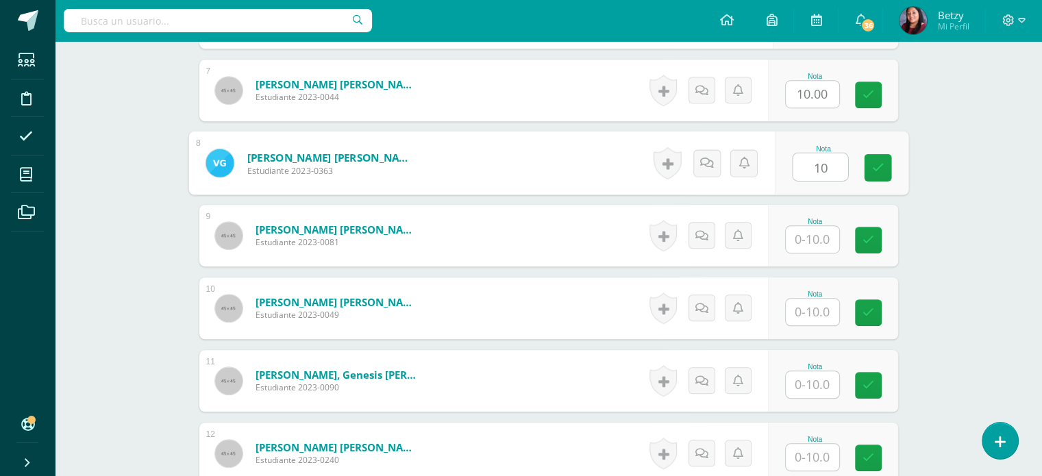
paste input "10"
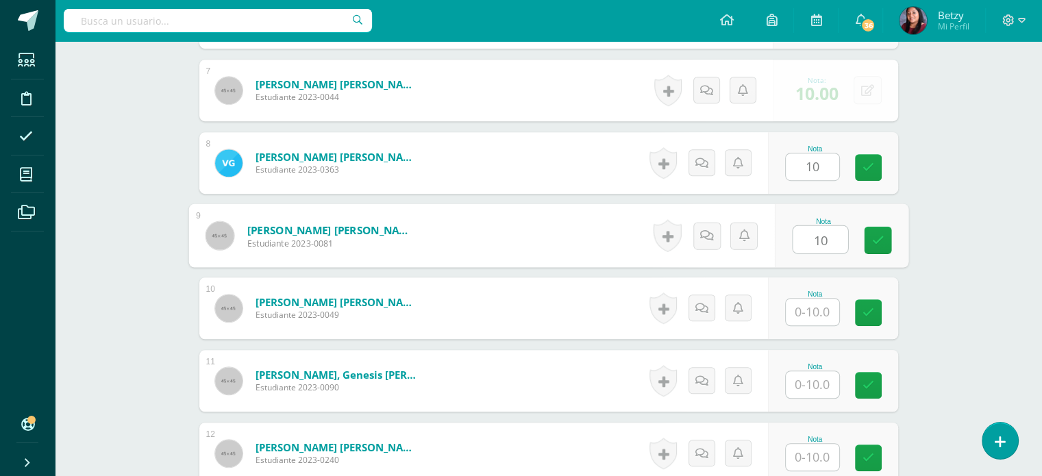
type input "10"
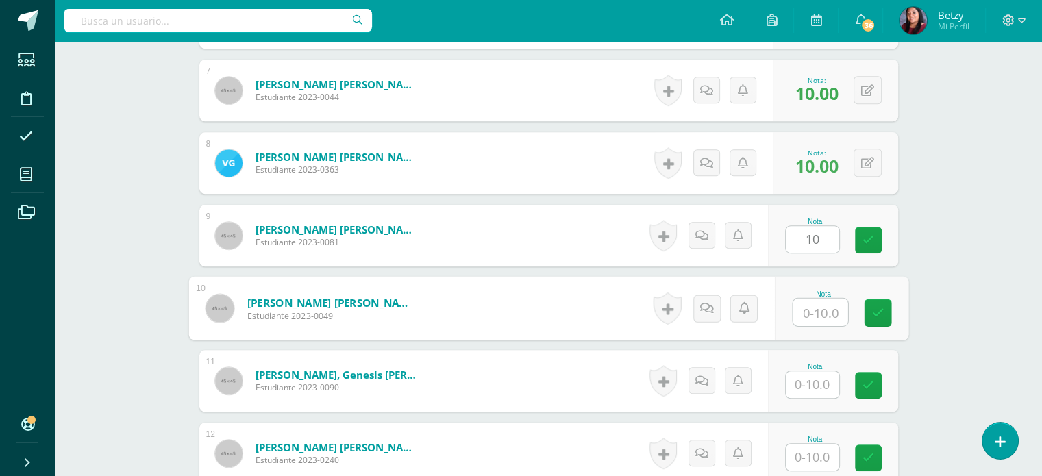
paste input "10"
type input "10"
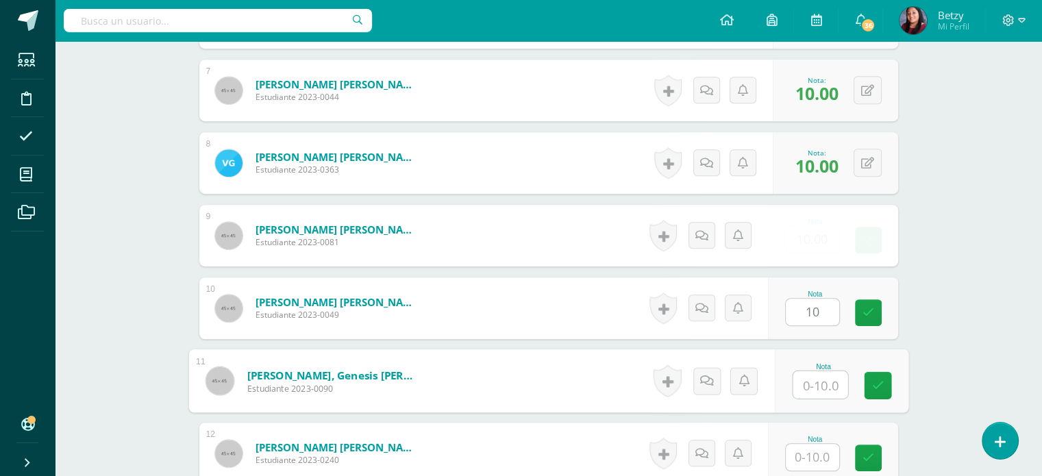
paste input "10"
type input "10"
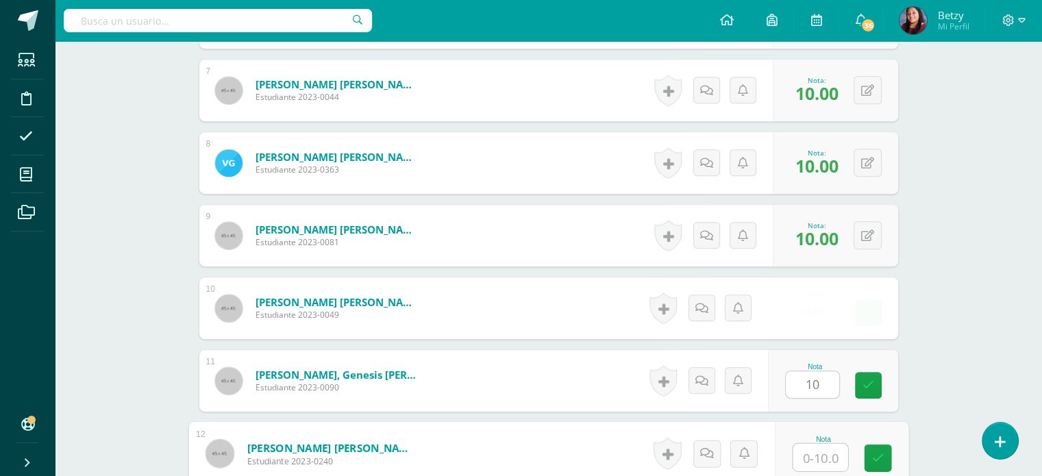
paste input "10"
type input "10"
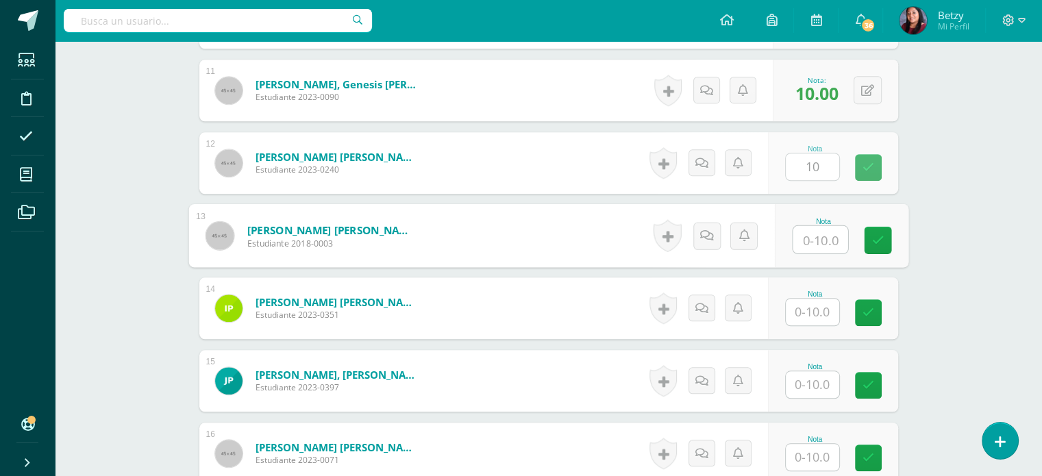
paste input "10"
type input "10"
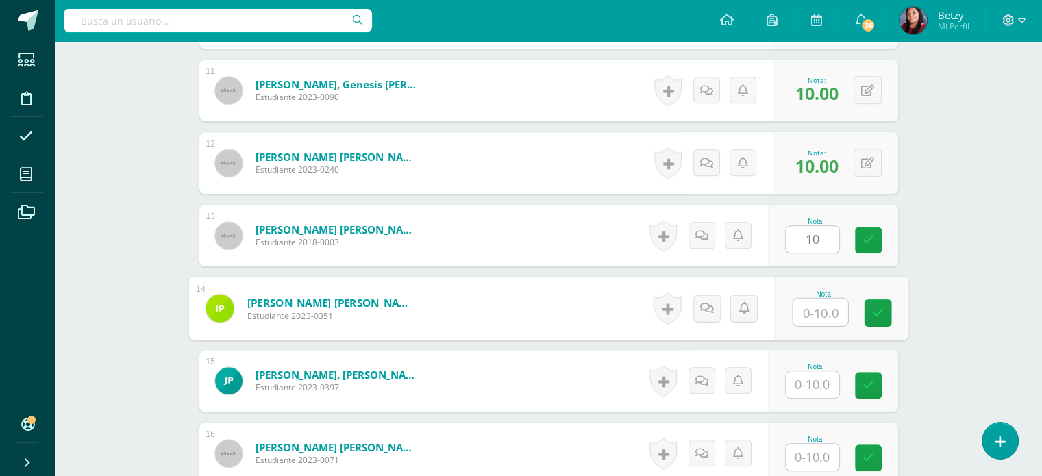
paste input "10"
type input "10"
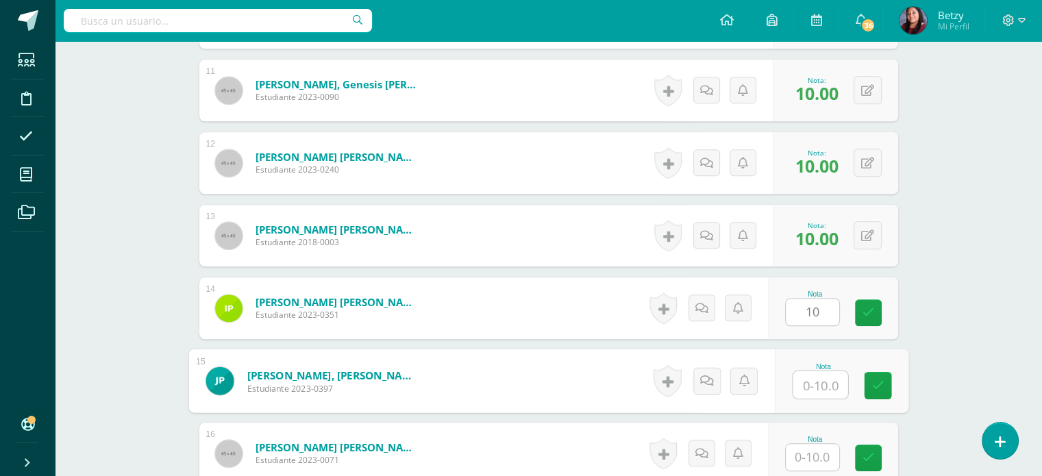
paste input "10"
type input "10"
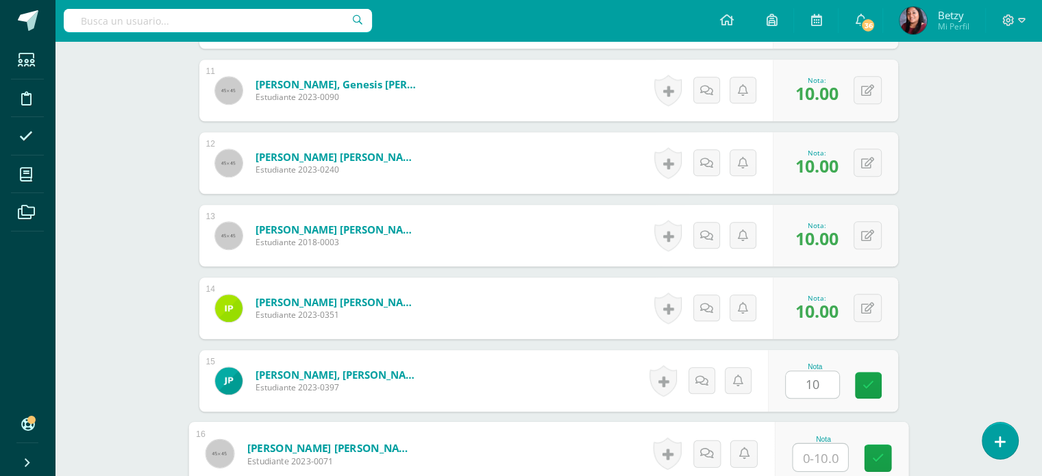
paste input "10"
type input "10"
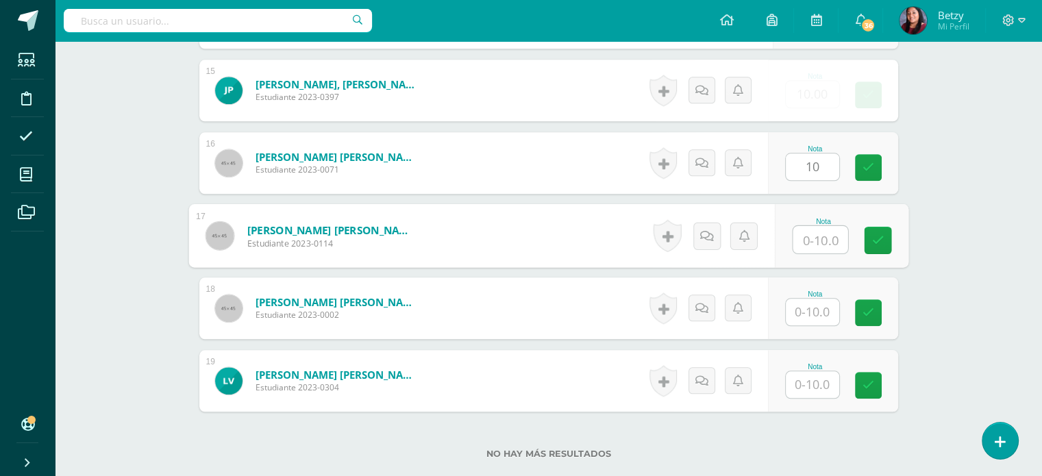
paste input "10"
type input "10"
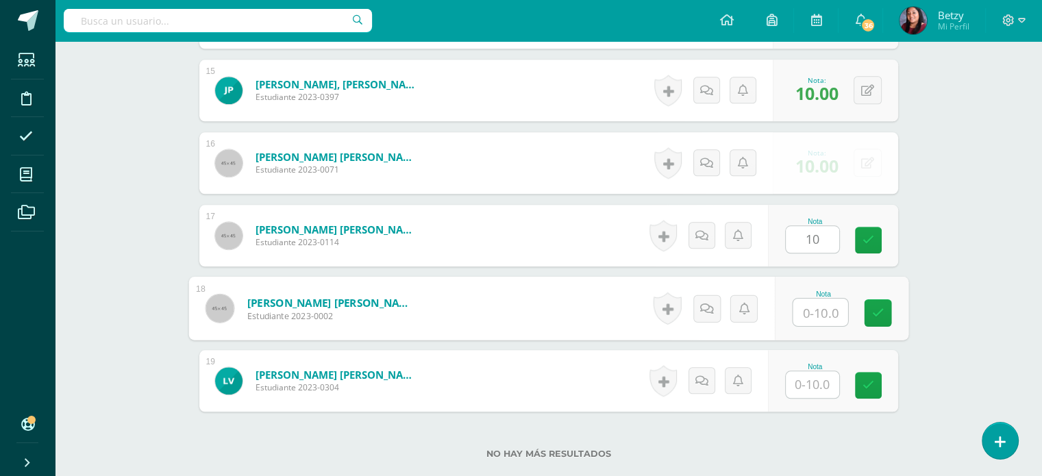
paste input "10"
type input "10"
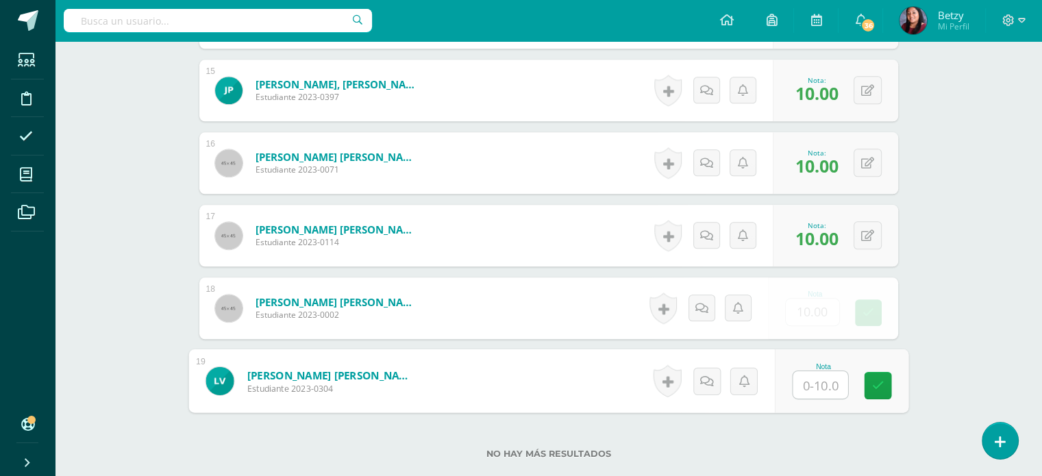
paste input "10"
type input "10"
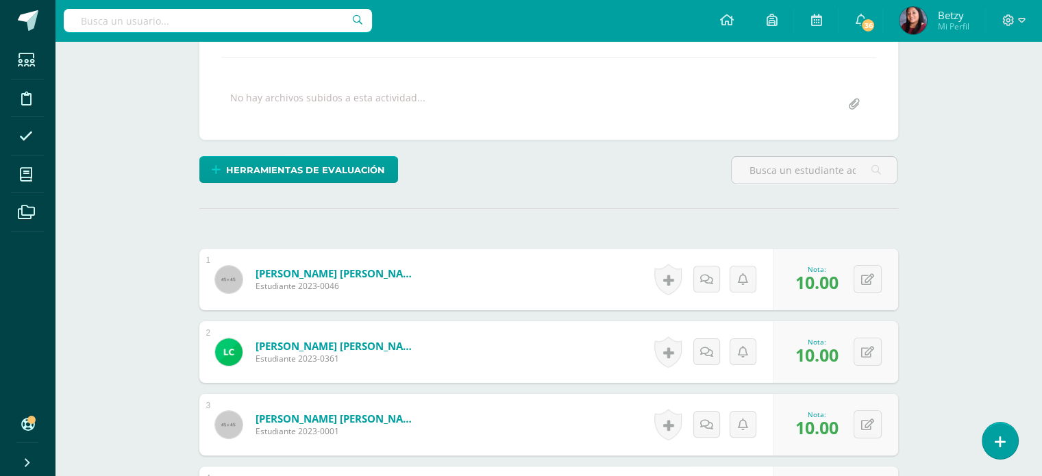
scroll to position [262, 0]
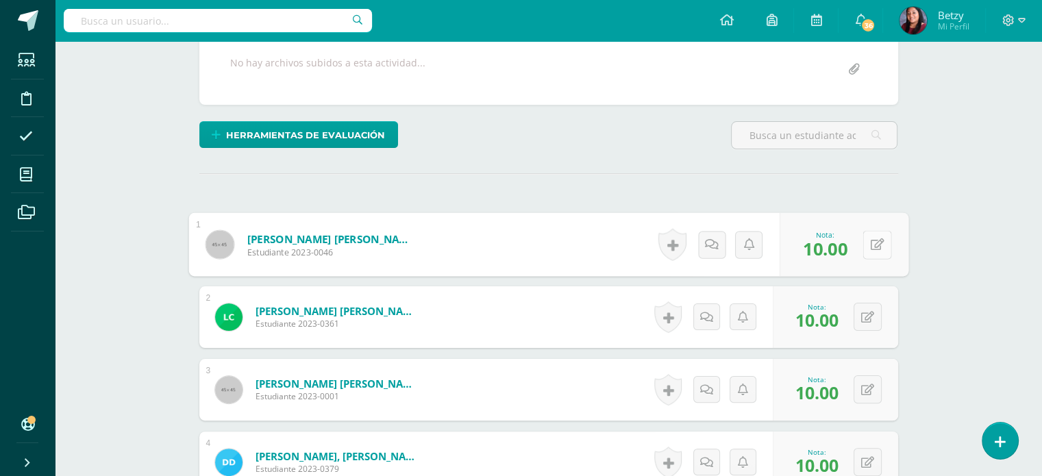
click at [866, 248] on button at bounding box center [876, 244] width 29 height 29
type input "7"
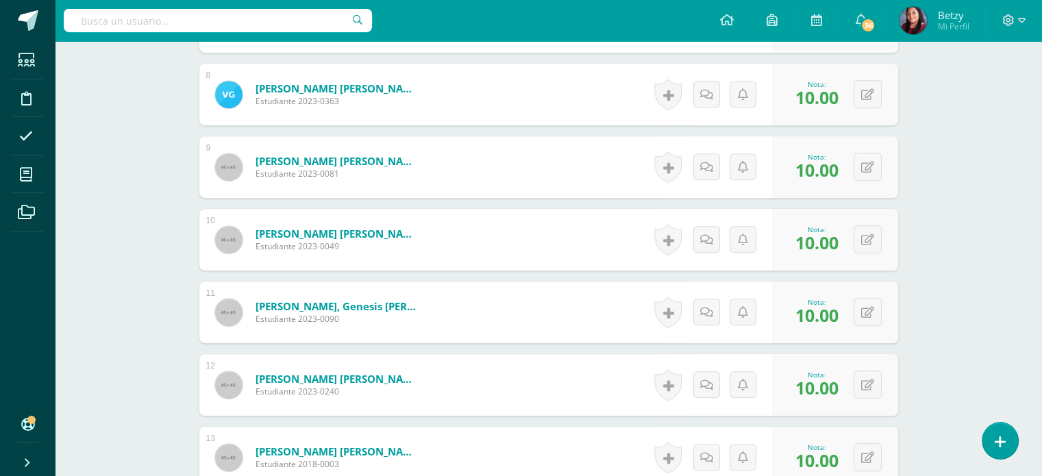
scroll to position [929, 0]
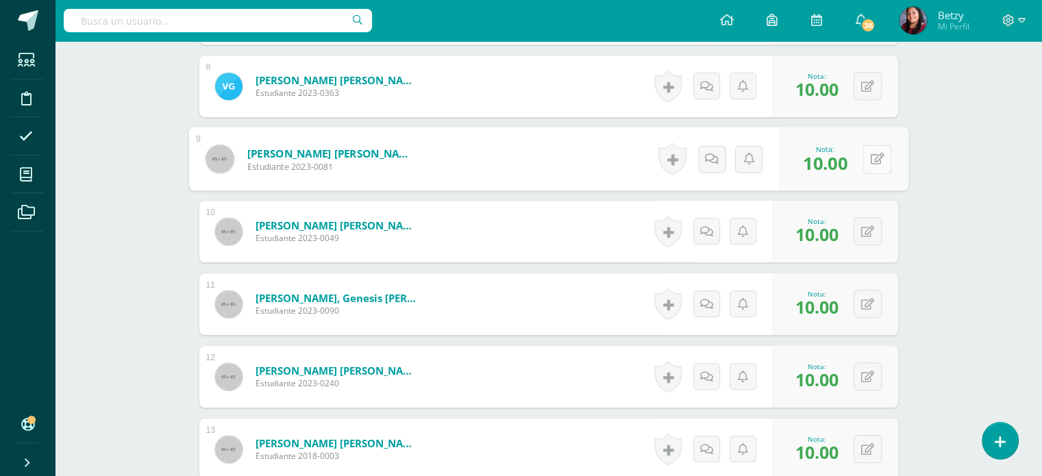
click at [866, 164] on button at bounding box center [876, 159] width 29 height 29
type input "7"
click at [946, 218] on div "Expresión Artística Primero Preprimaria "C" Herramientas Detalle de asistencias…" at bounding box center [548, 92] width 987 height 1960
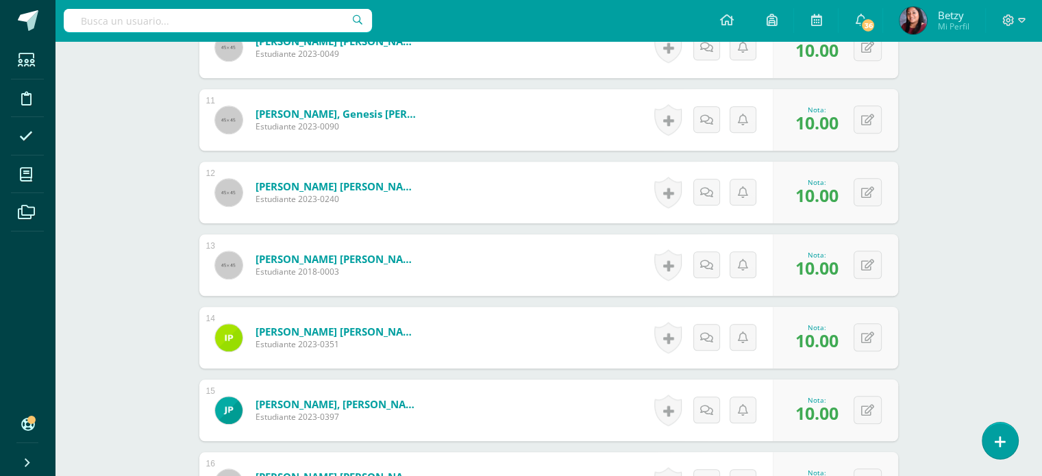
scroll to position [1120, 0]
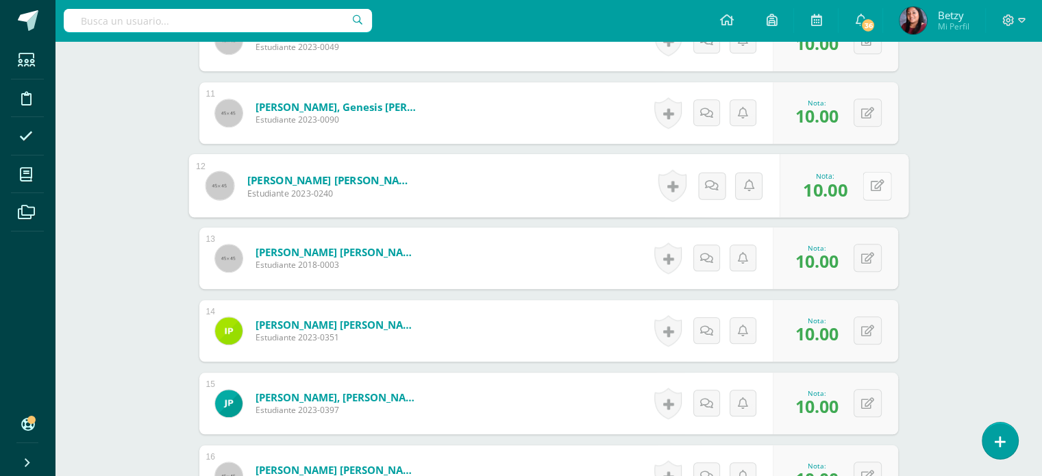
click at [864, 183] on button at bounding box center [876, 185] width 29 height 29
type input "7"
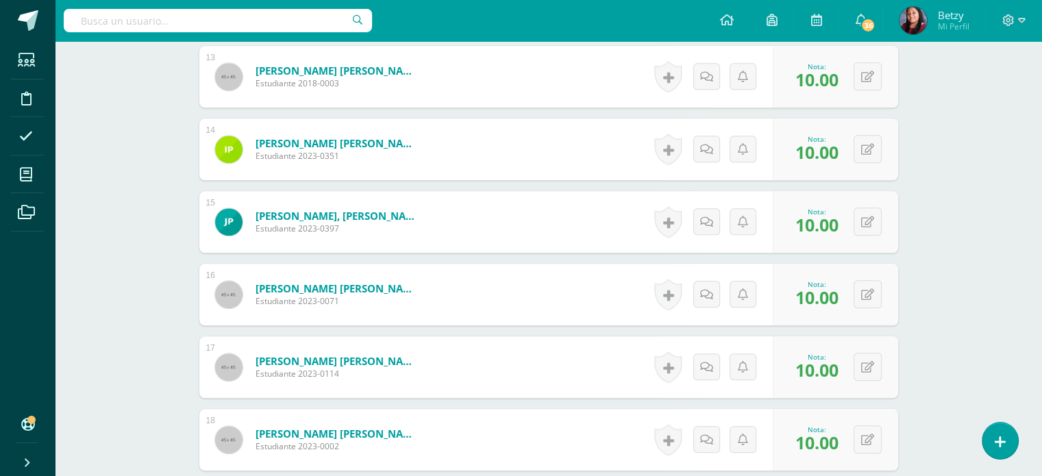
scroll to position [1309, 0]
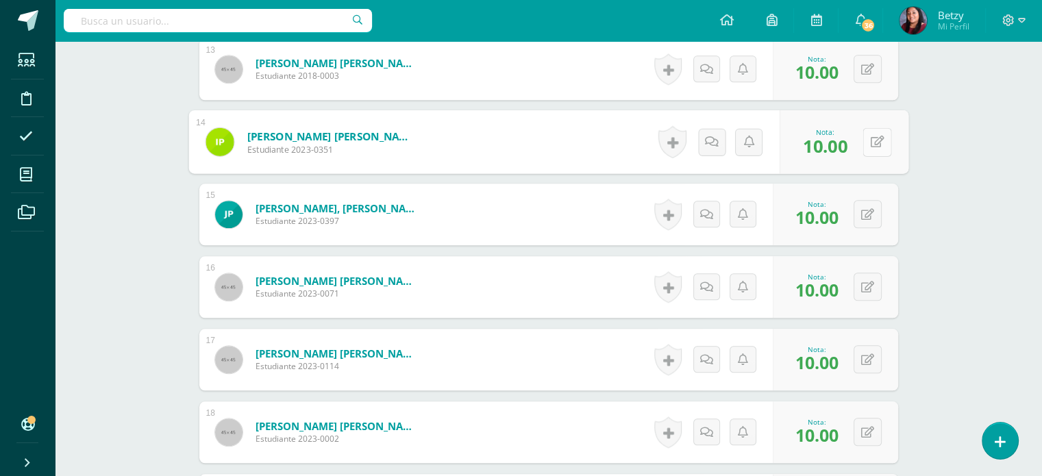
click at [877, 145] on button at bounding box center [876, 141] width 29 height 29
type input "7"
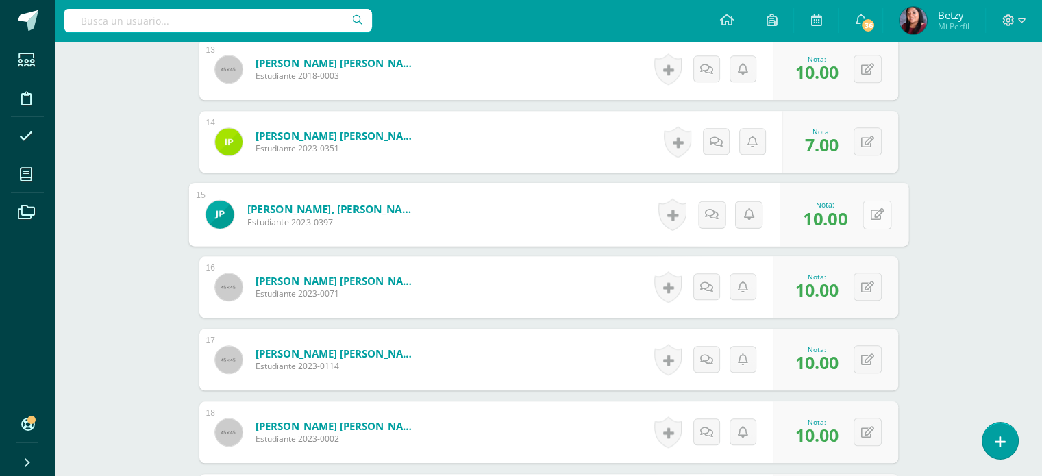
click at [864, 218] on button at bounding box center [876, 214] width 29 height 29
type input "8"
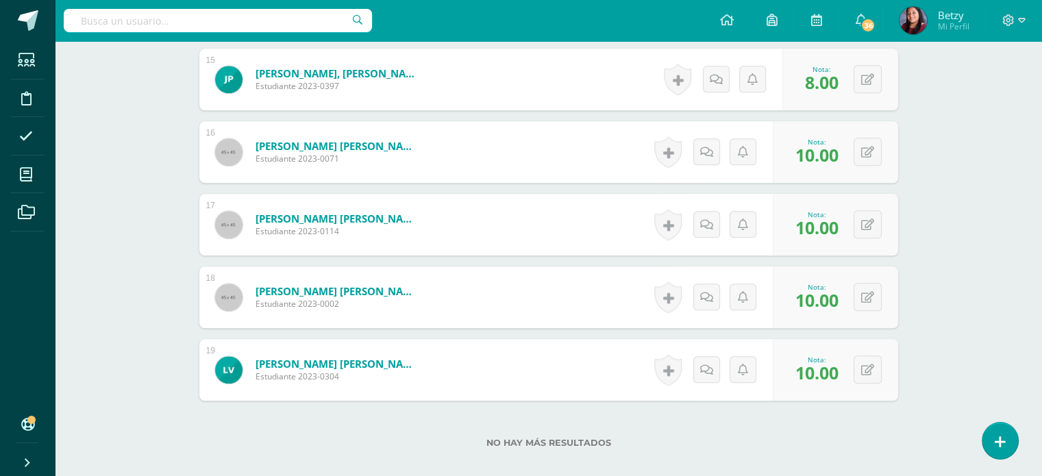
scroll to position [1464, 0]
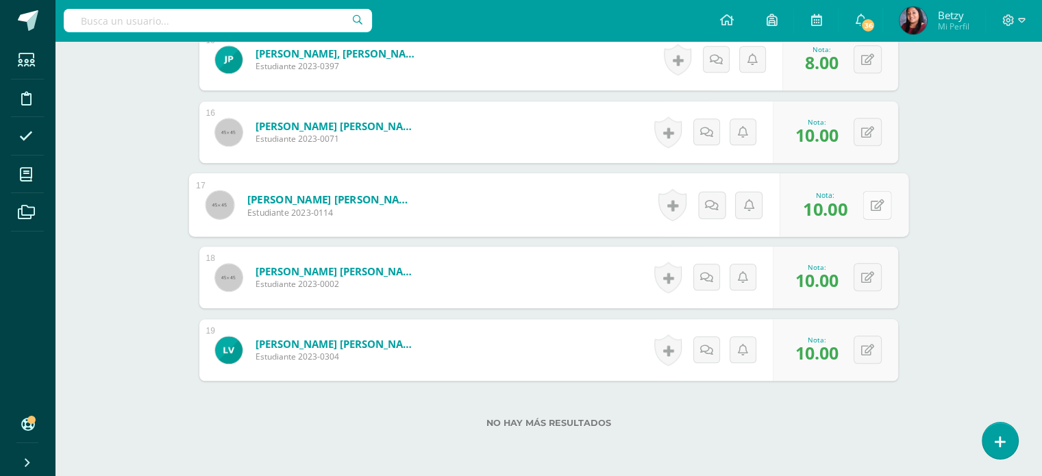
click at [870, 207] on icon at bounding box center [877, 205] width 14 height 12
type input "7"
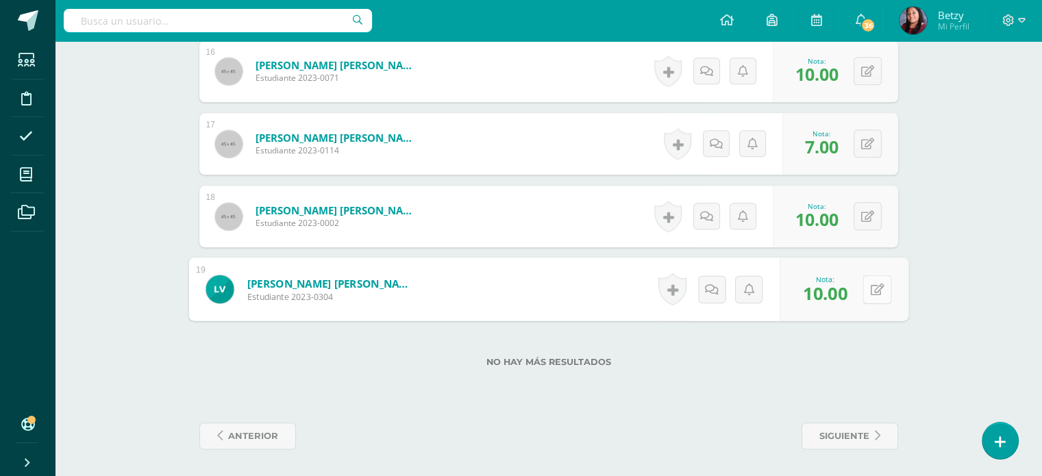
click at [867, 281] on button at bounding box center [876, 289] width 29 height 29
type input "9"
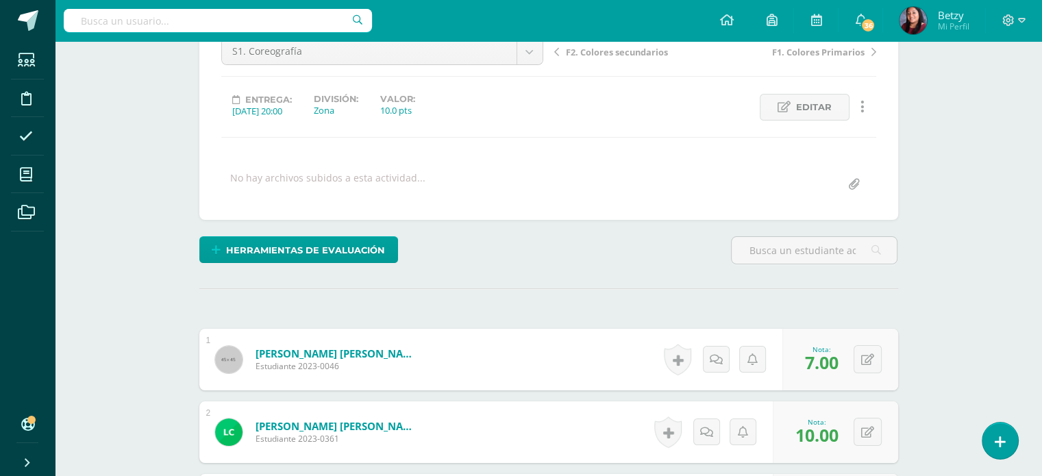
scroll to position [0, 0]
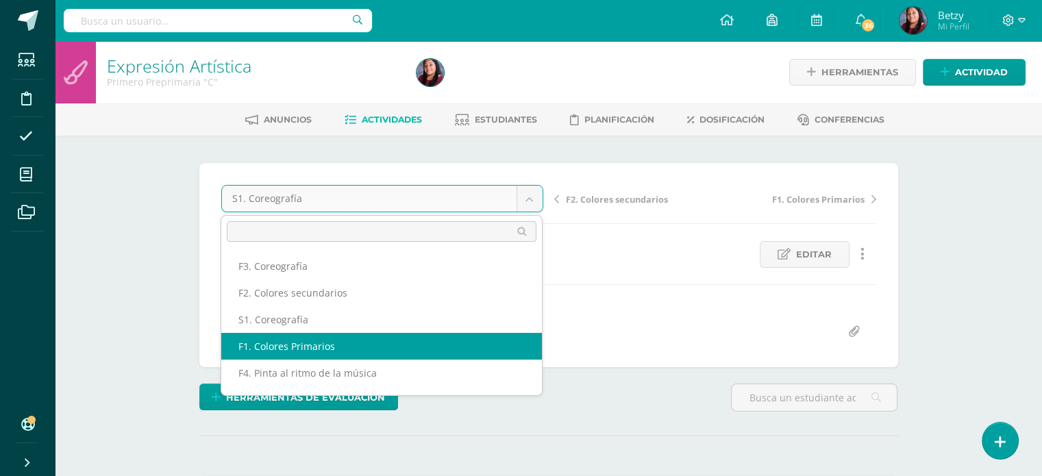
scroll to position [49, 0]
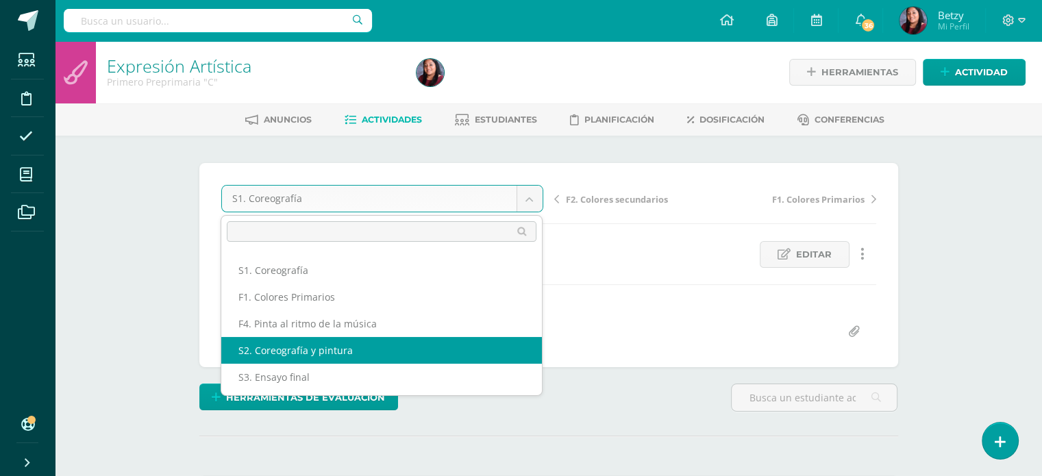
select select "/dashboard/teacher/grade-activity/47779/"
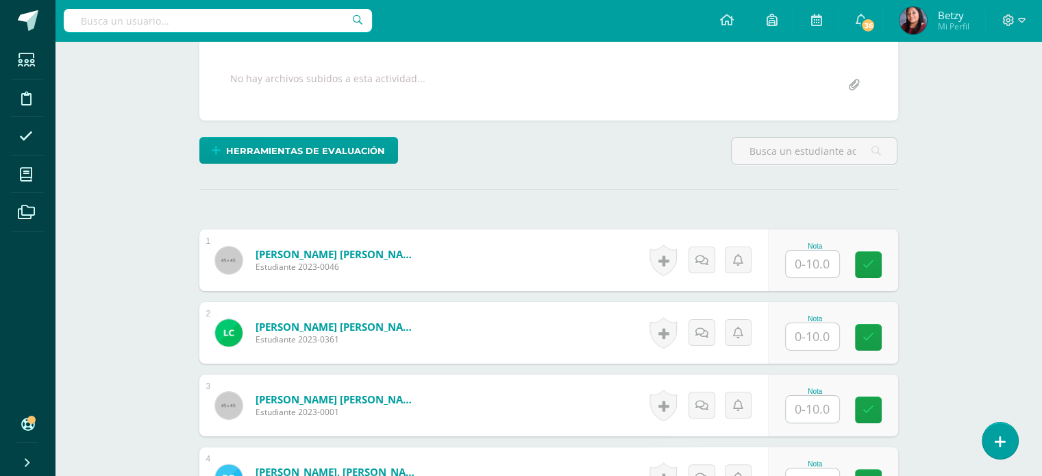
scroll to position [247, 0]
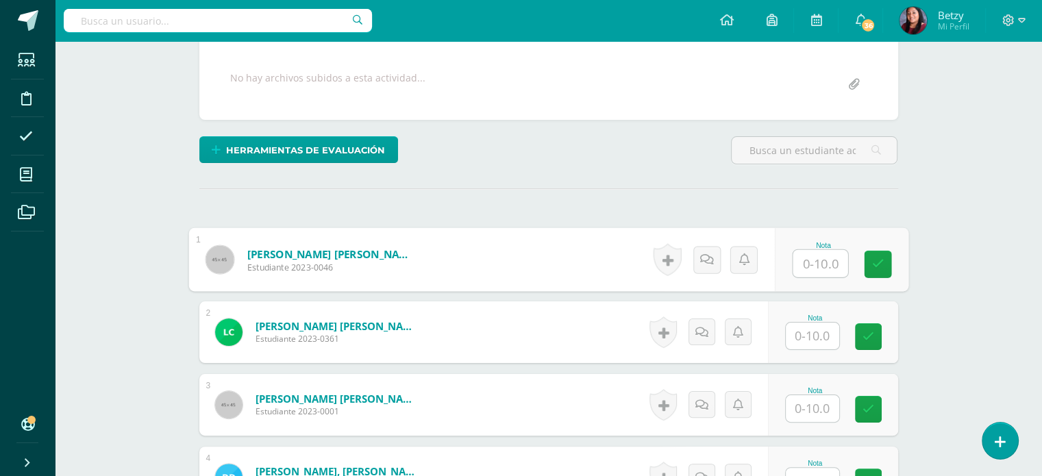
click at [805, 255] on input "text" at bounding box center [819, 263] width 55 height 27
paste input "10"
type input "10"
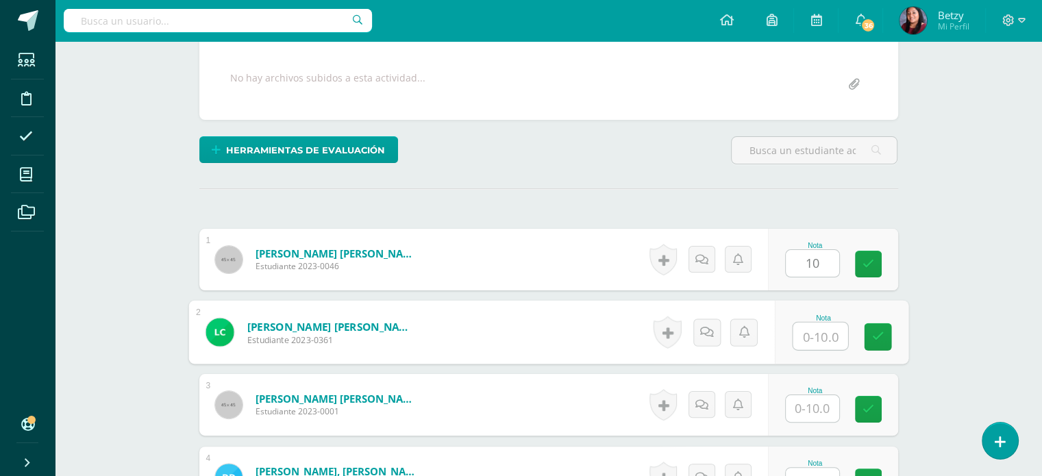
paste input "10"
type input "10"
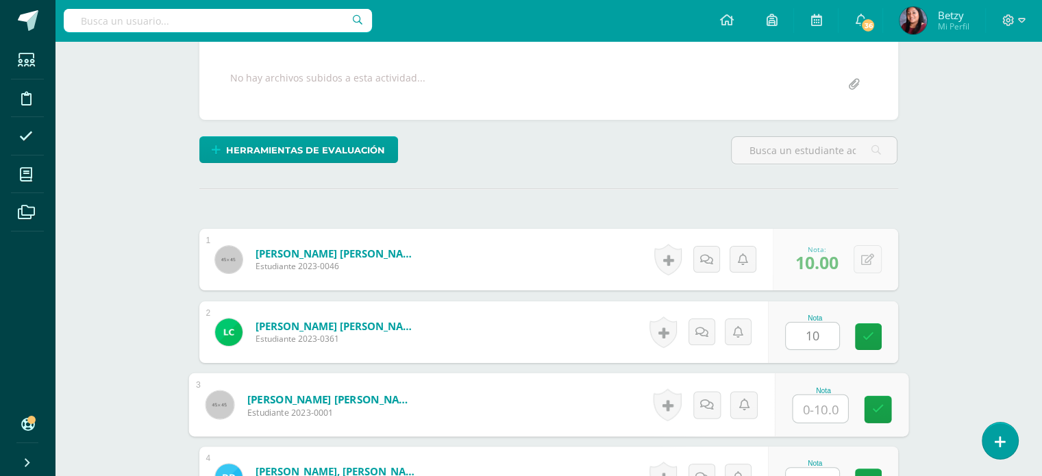
paste input "10"
type input "10"
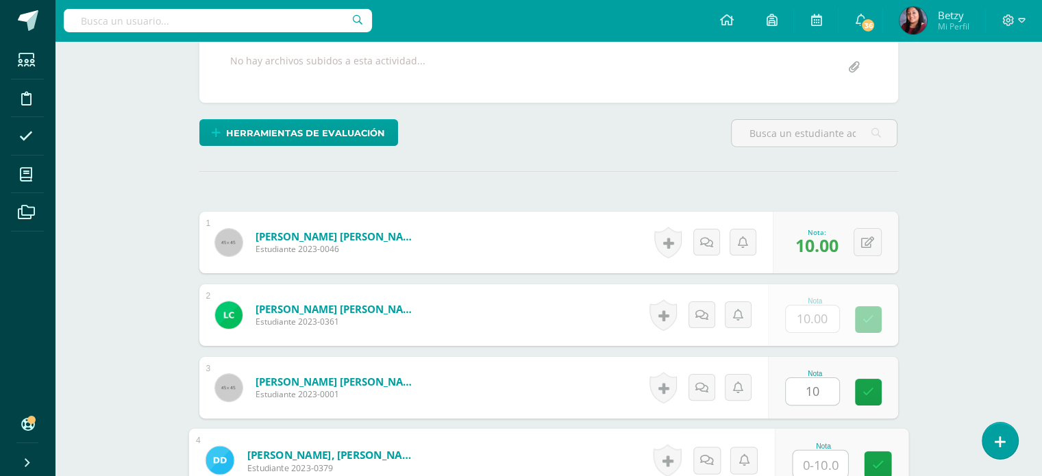
paste input "10"
type input "10"
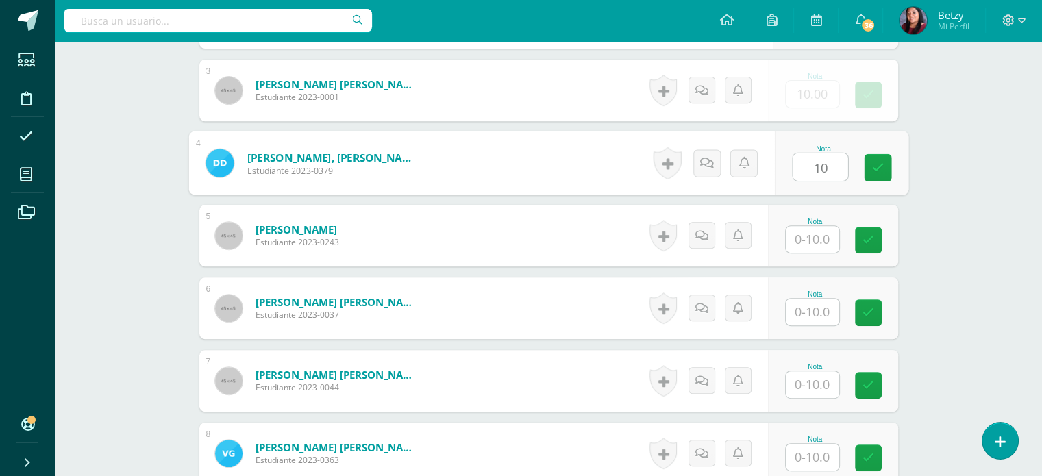
paste input "10"
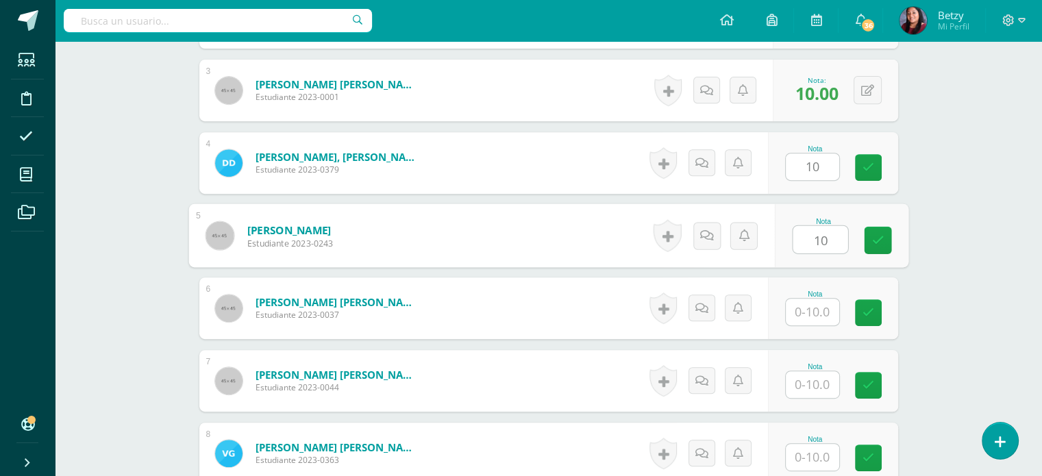
type input "10"
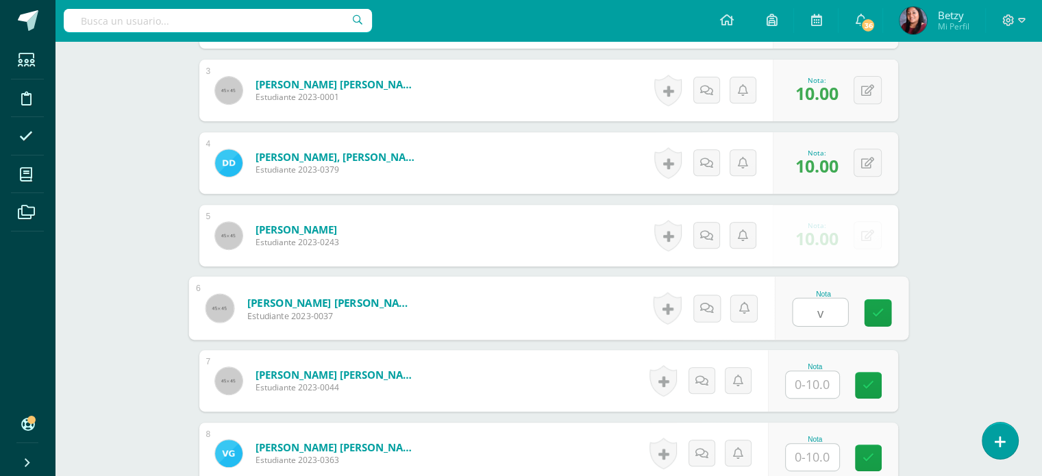
paste input "10"
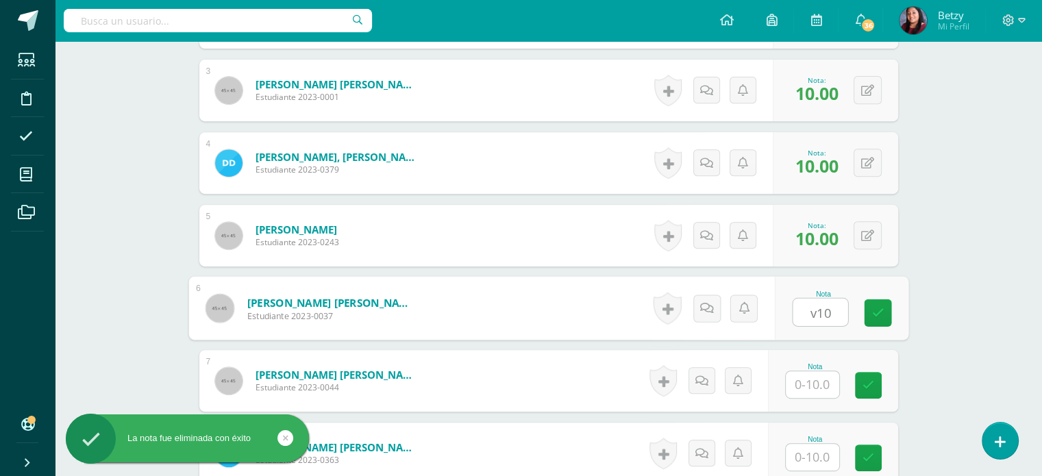
paste input "10"
type input "v"
paste input "10"
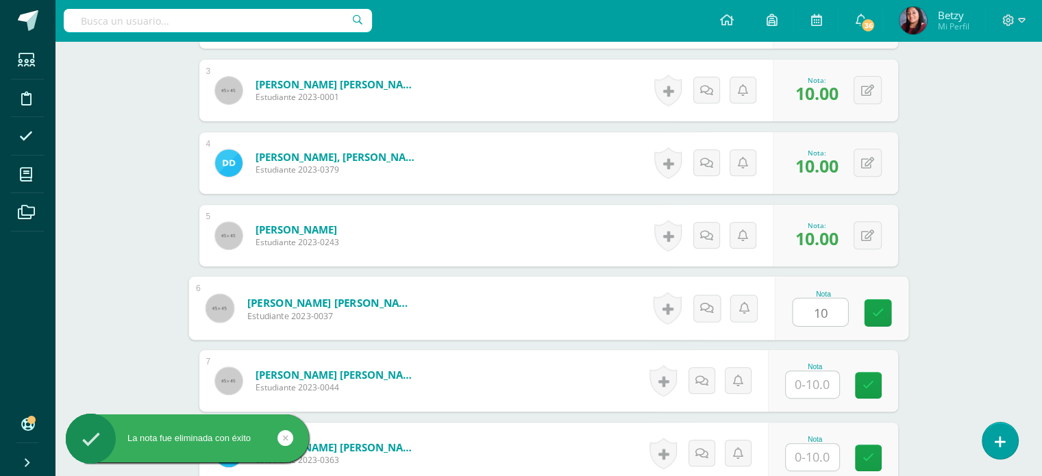
type input "10"
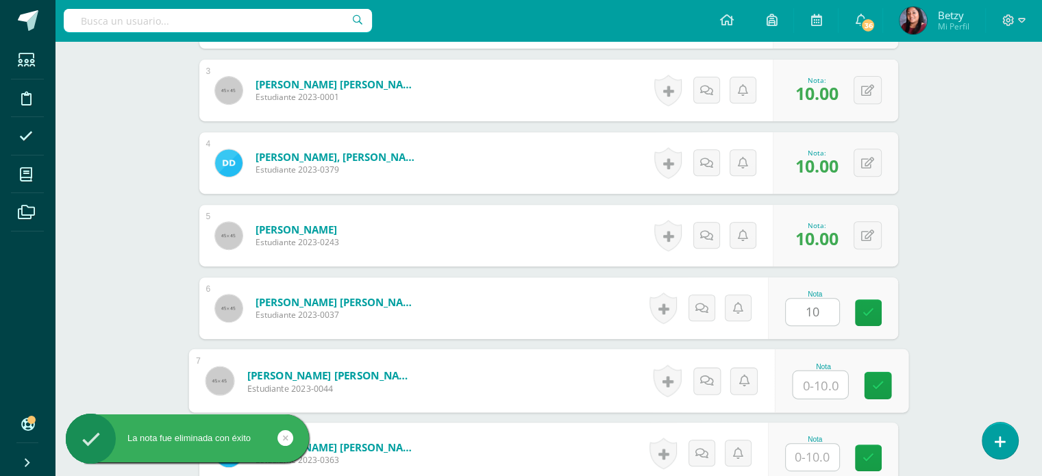
paste input "10"
type input "10"
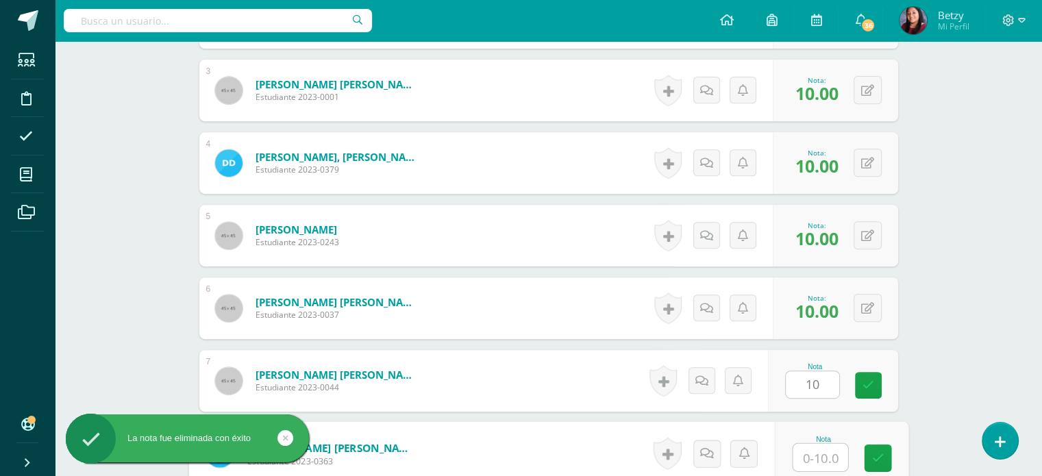
paste input "10"
type input "10"
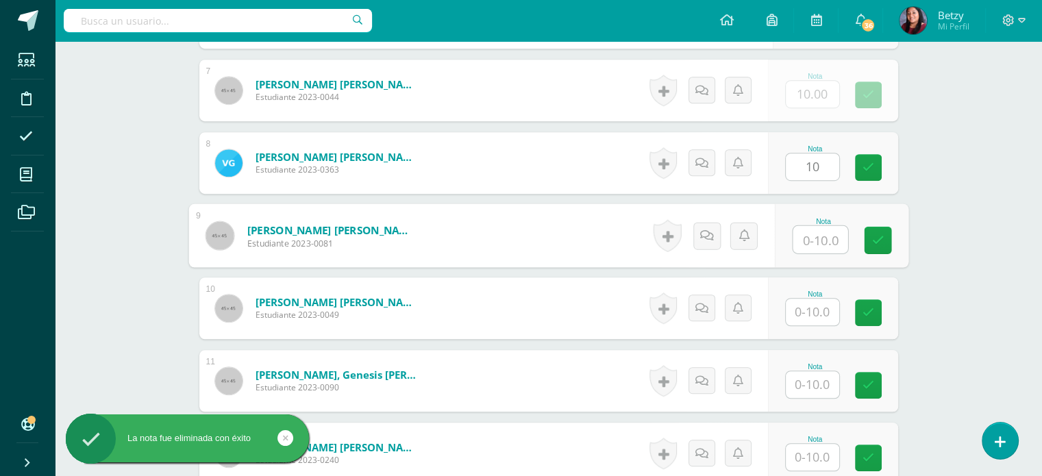
paste input "10"
type input "10"
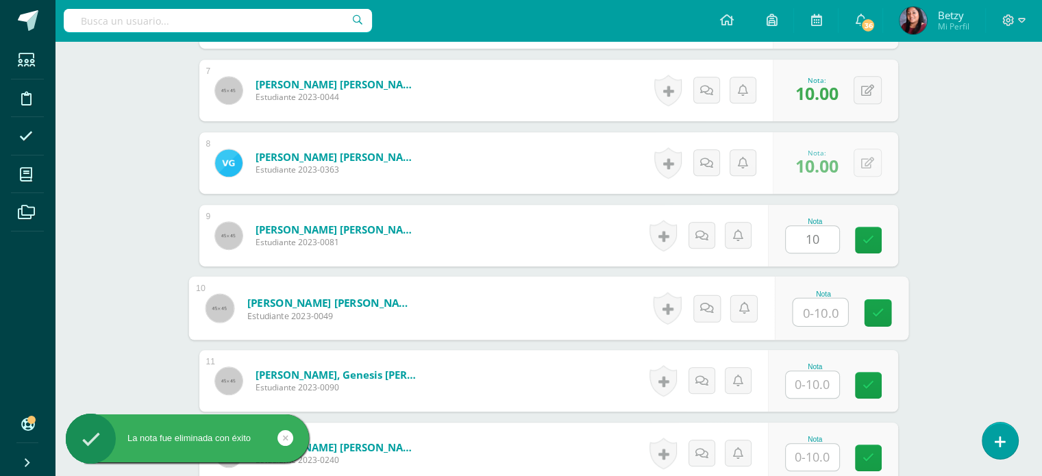
paste input "10"
type input "10"
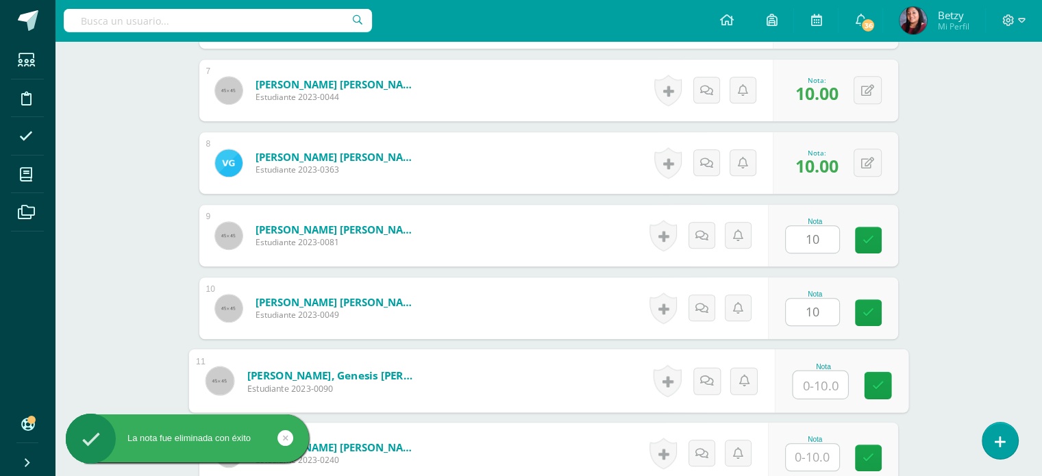
paste input "10"
type input "10"
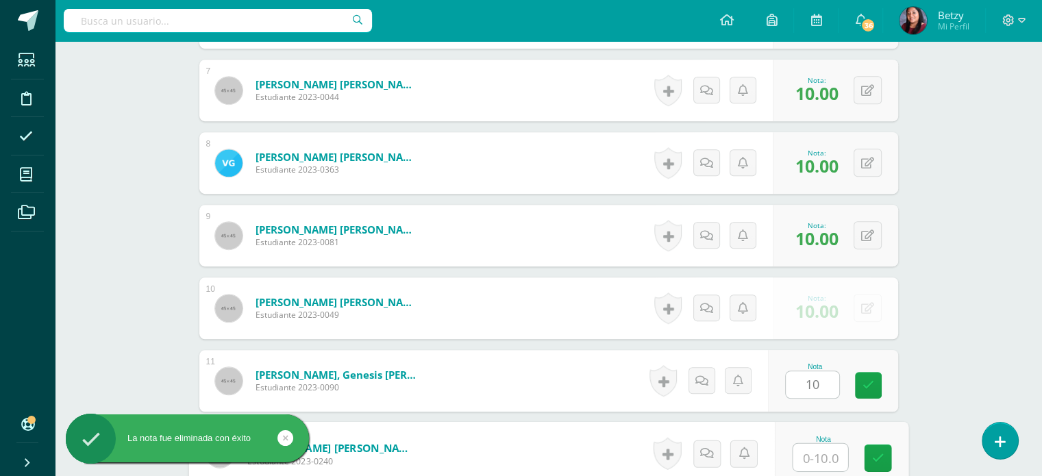
paste input "10"
type input "10"
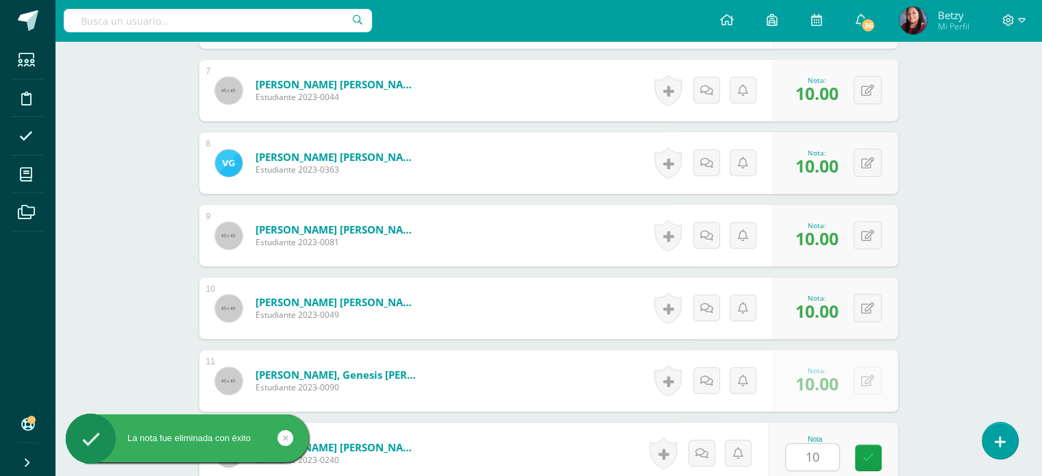
scroll to position [1142, 0]
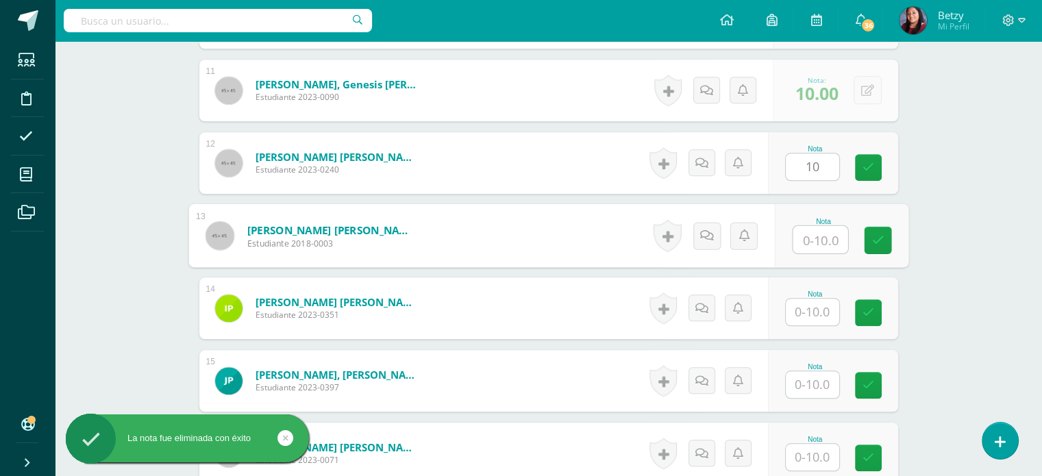
paste input "10"
type input "10"
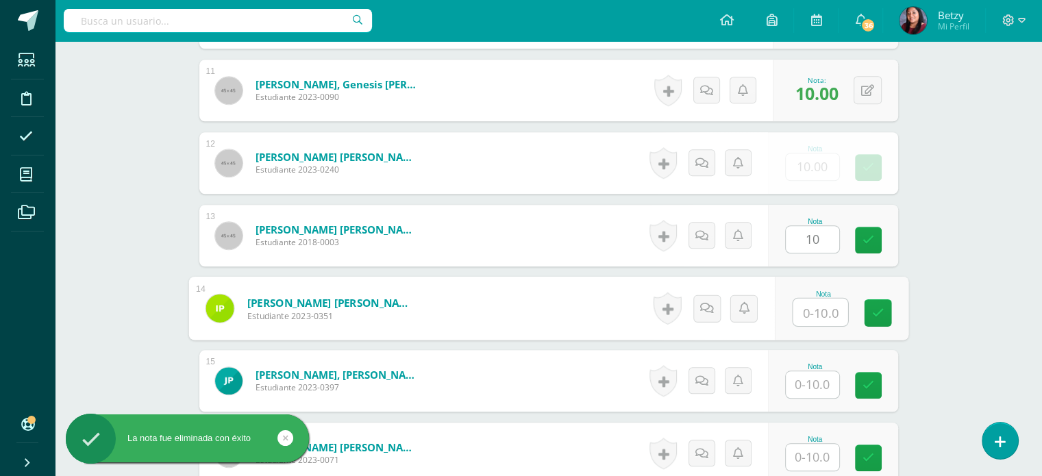
paste input "10"
type input "10"
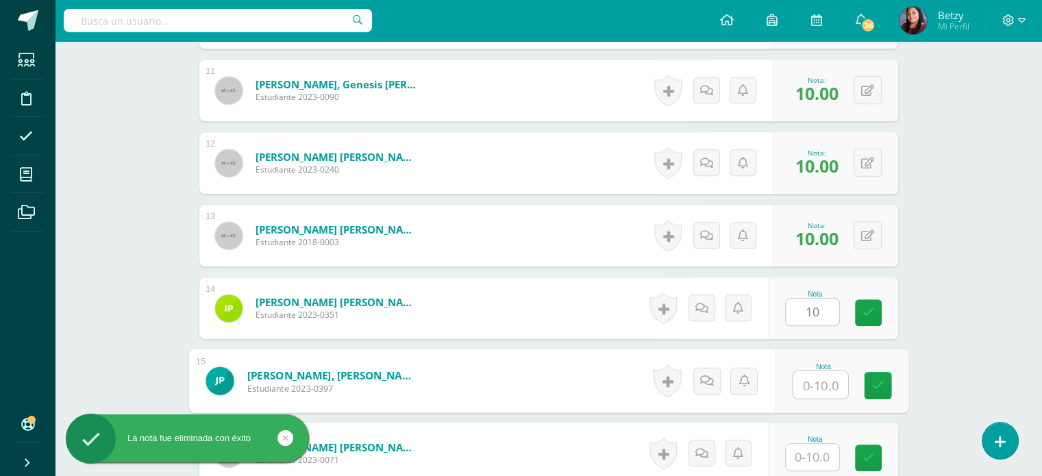
paste input "10"
type input "10"
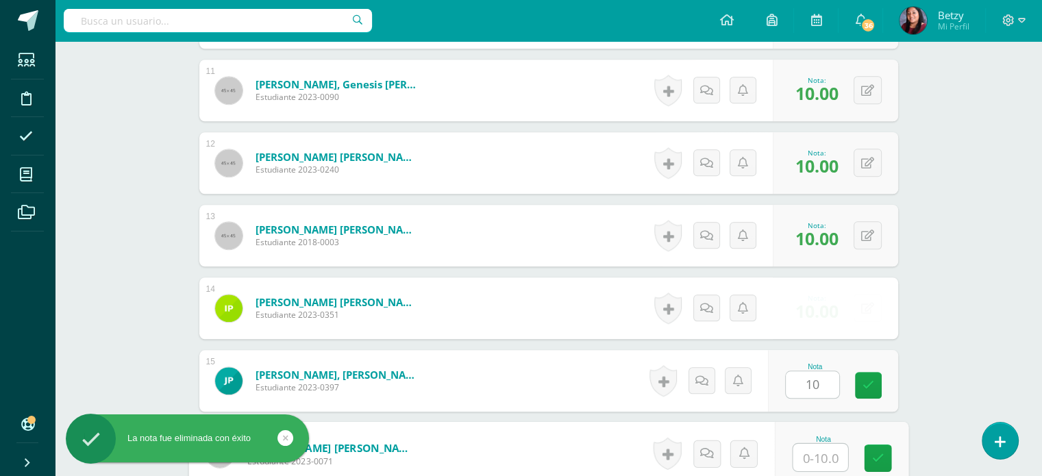
paste input "10"
type input "10"
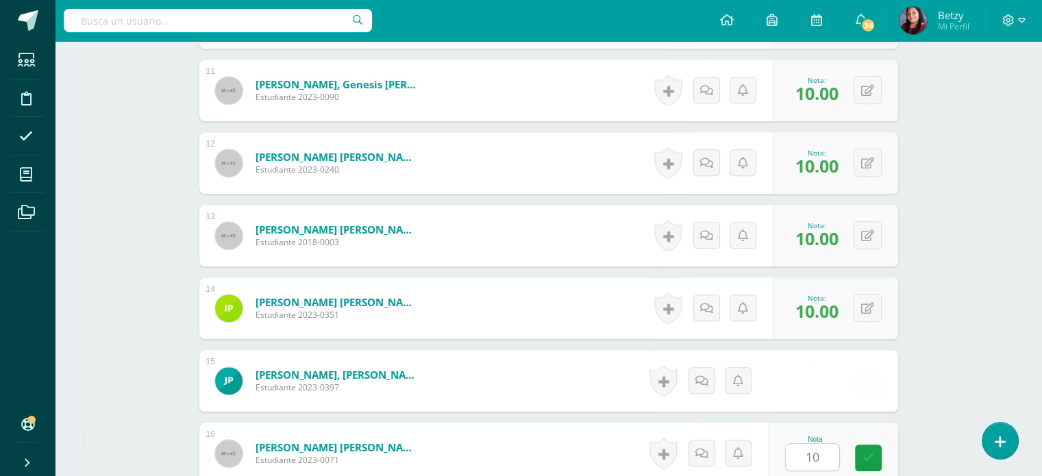
scroll to position [1433, 0]
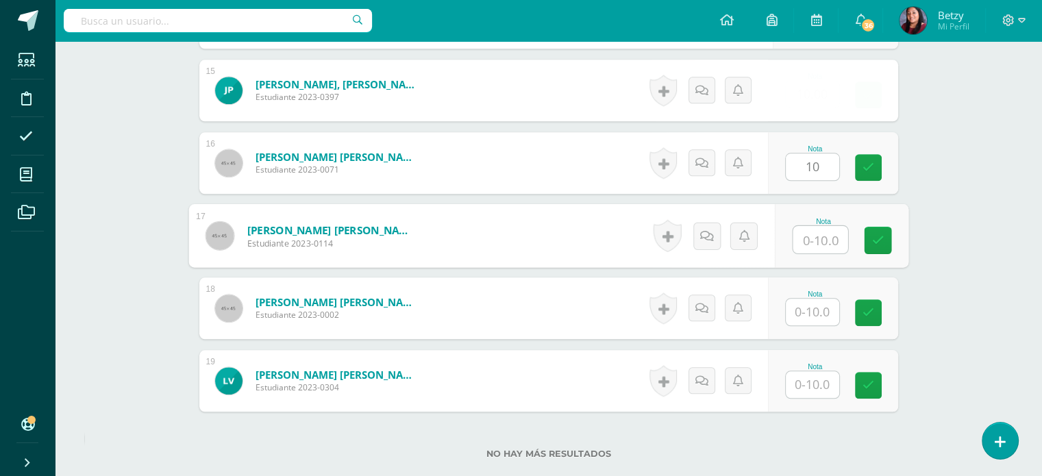
paste input "10"
type input "10"
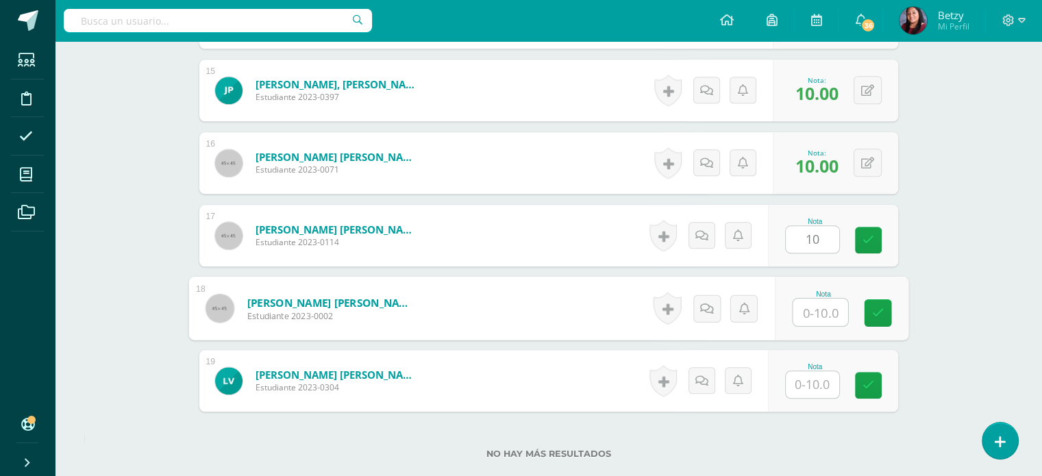
paste input "10"
type input "10"
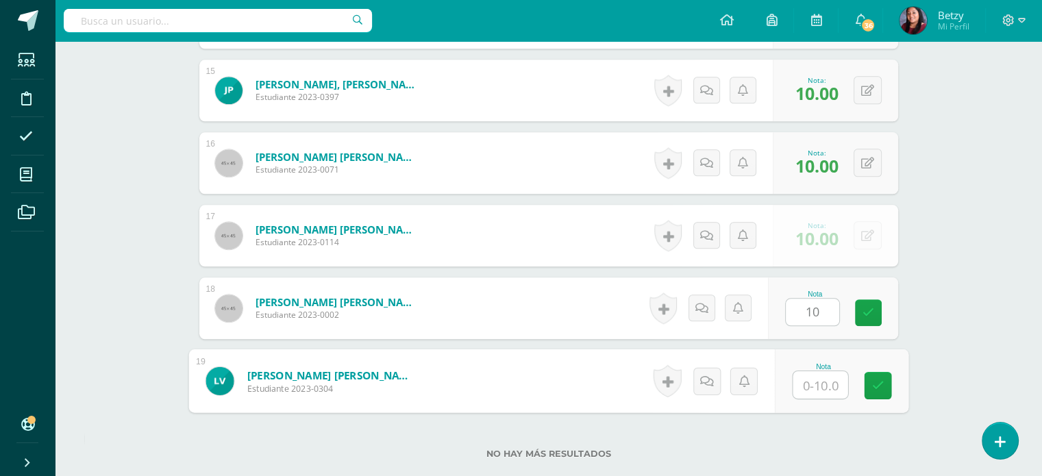
paste input "10"
type input "10"
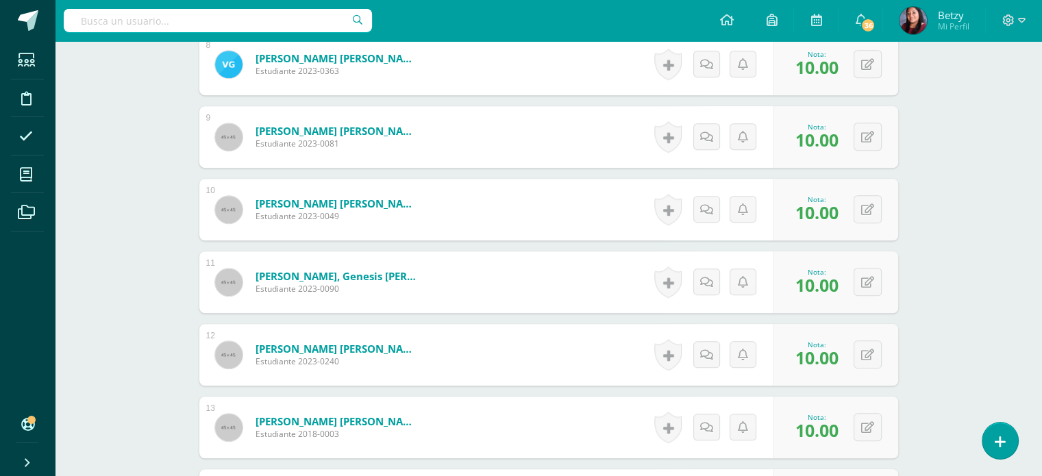
scroll to position [953, 0]
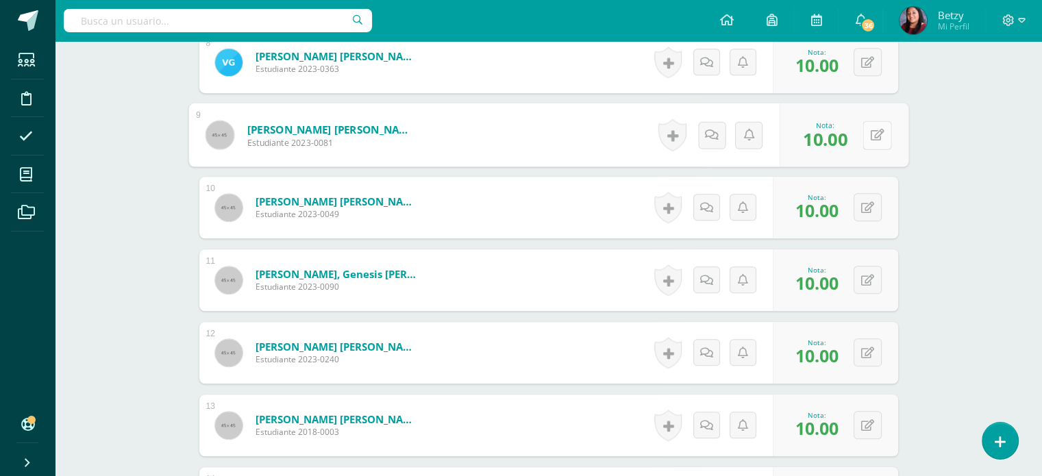
click at [863, 131] on button at bounding box center [876, 135] width 29 height 29
type input "7"
click at [996, 235] on div "Expresión Artística Primero Preprimaria "C" Herramientas Detalle de asistencias…" at bounding box center [548, 68] width 987 height 1960
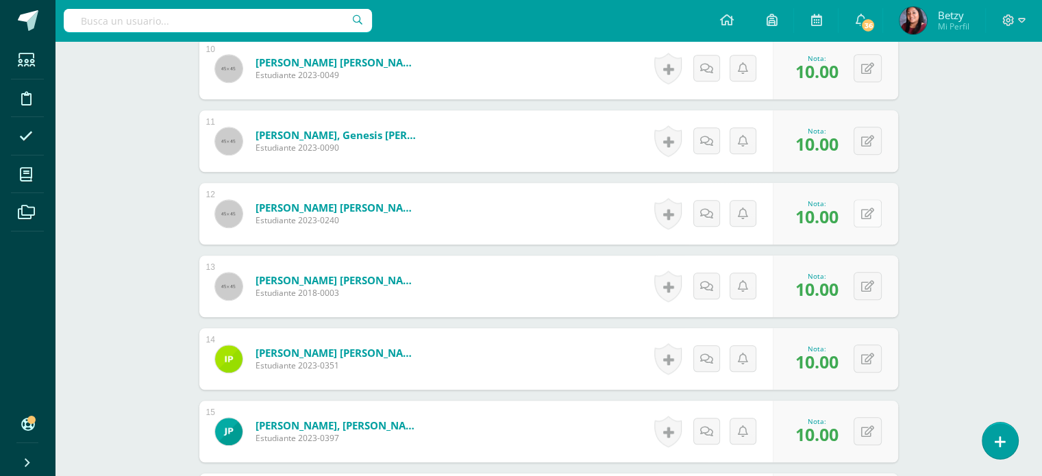
scroll to position [1094, 0]
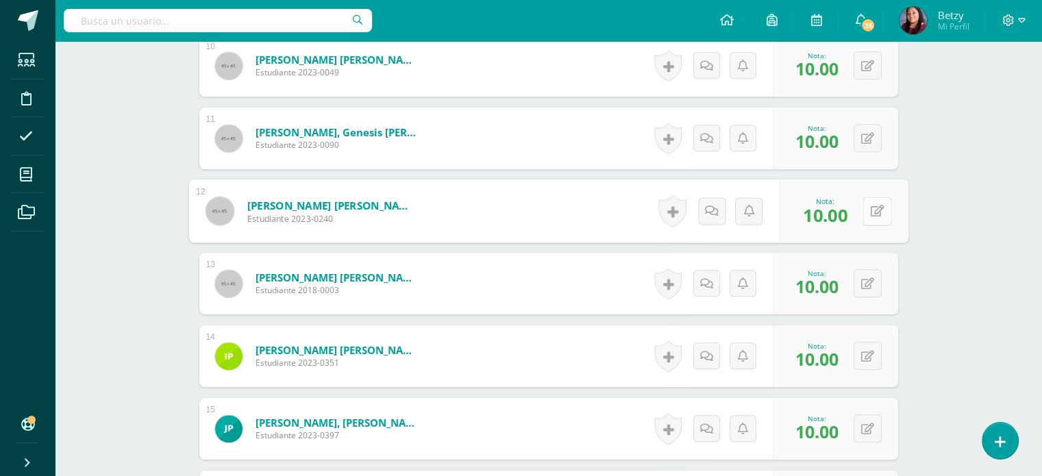
click at [866, 202] on button at bounding box center [876, 211] width 29 height 29
type input "7"
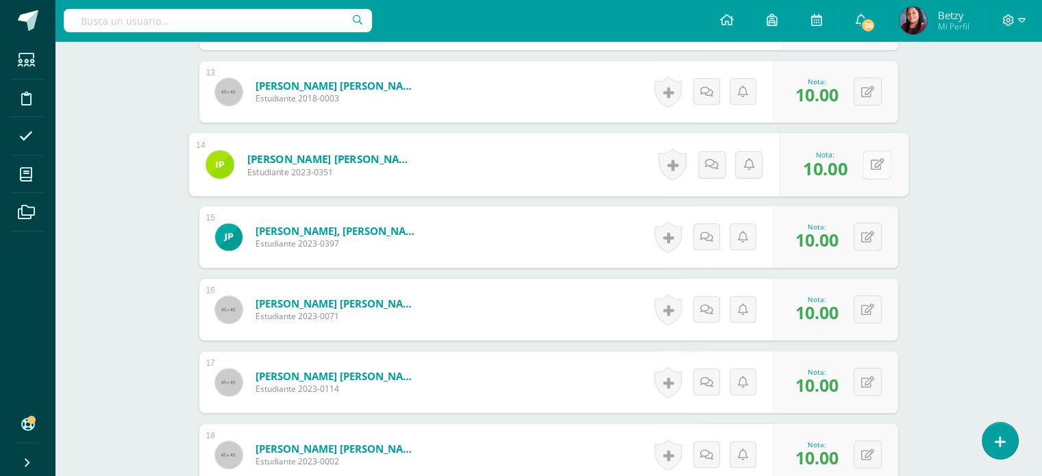
click at [857, 160] on div "0 Logros Logros obtenidos Aún no hay logros agregados Nota: 10.00" at bounding box center [843, 165] width 129 height 64
click at [872, 170] on button at bounding box center [876, 164] width 29 height 29
type input "7"
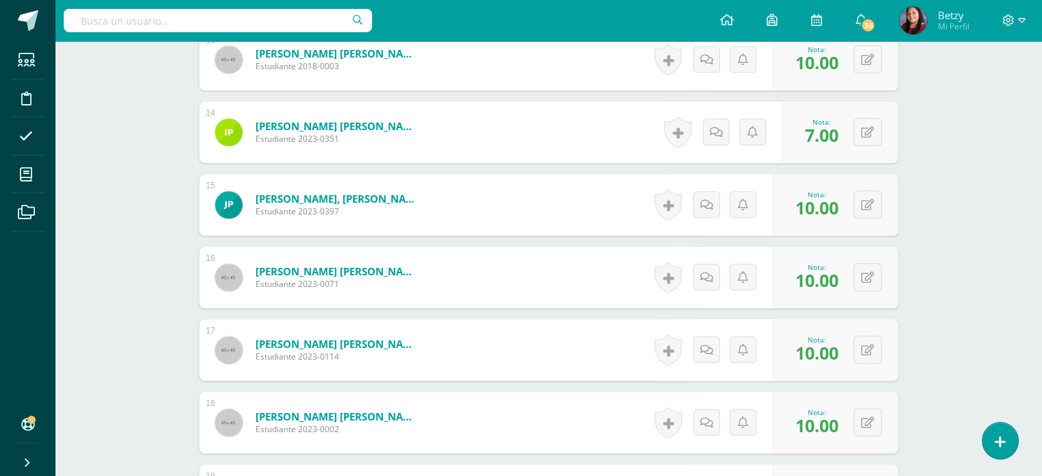
scroll to position [1356, 0]
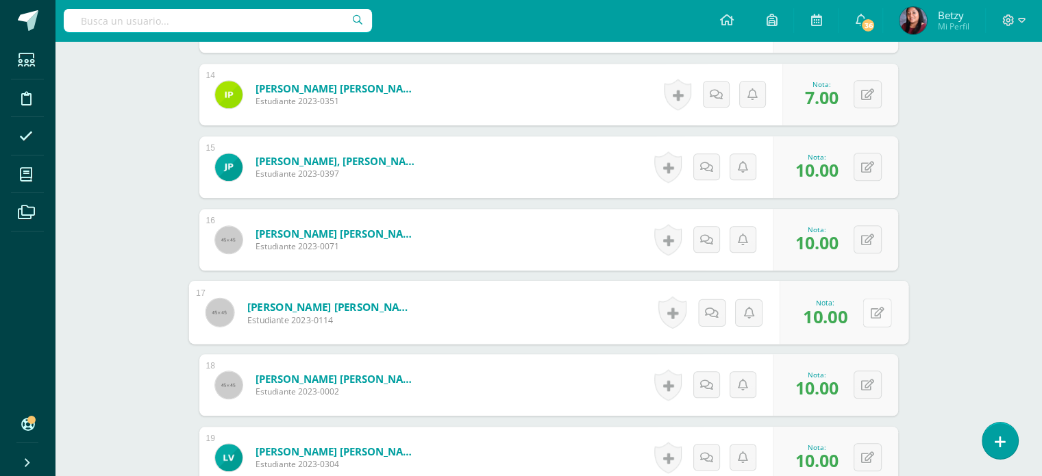
click at [875, 303] on button at bounding box center [876, 312] width 29 height 29
type input "9"
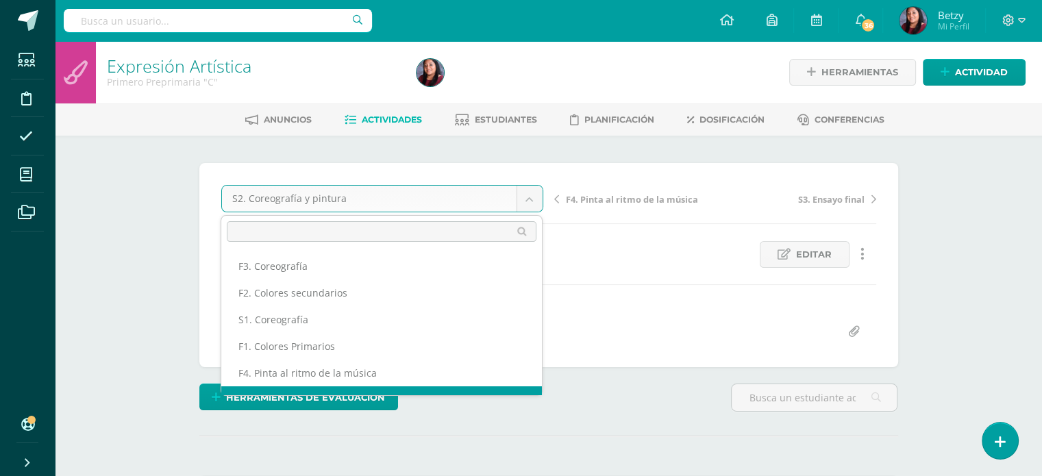
scroll to position [18, 0]
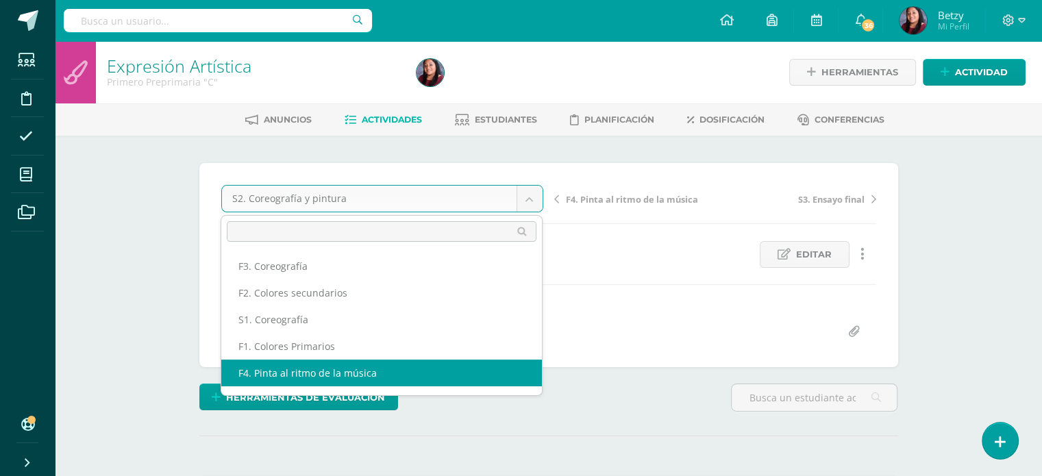
scroll to position [49, 0]
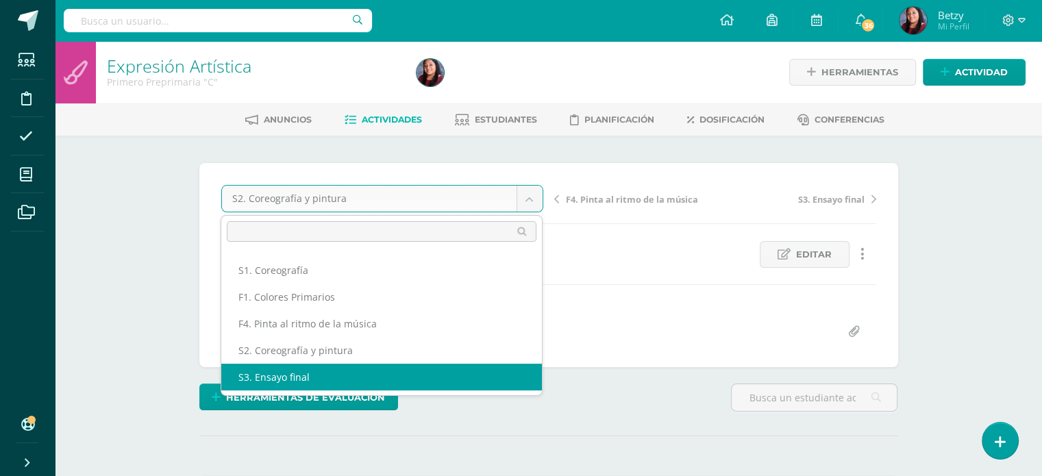
select select "/dashboard/teacher/grade-activity/47782/"
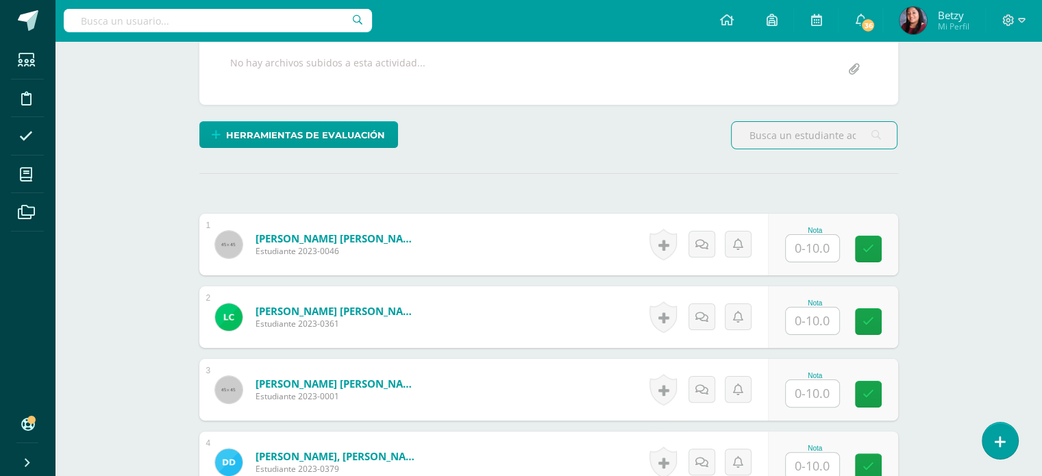
scroll to position [263, 0]
click at [815, 239] on input "text" at bounding box center [812, 247] width 53 height 27
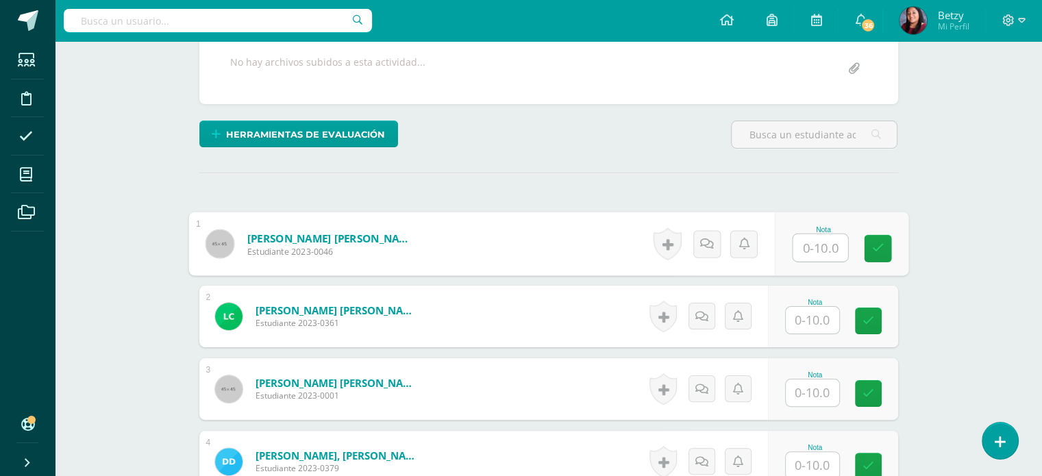
paste input "10"
type input "10"
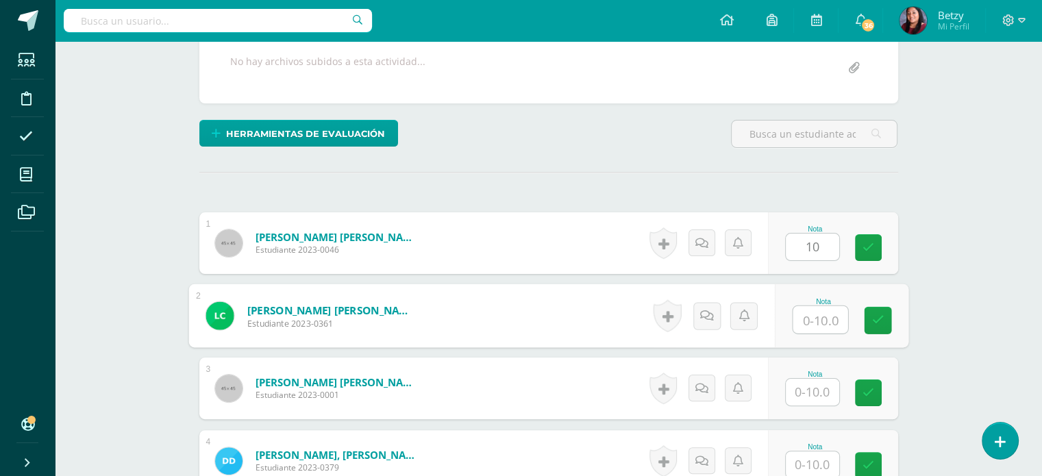
paste input "10"
type input "10"
paste input "10"
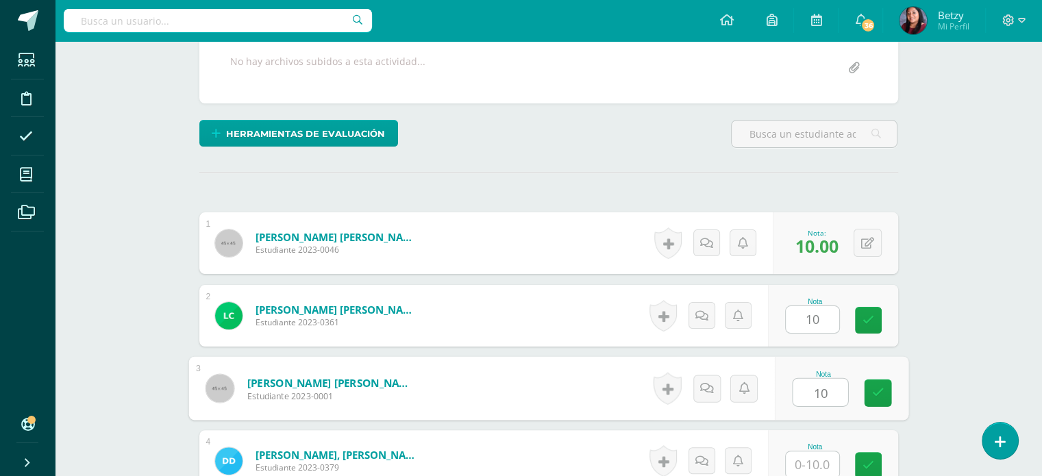
type input "10"
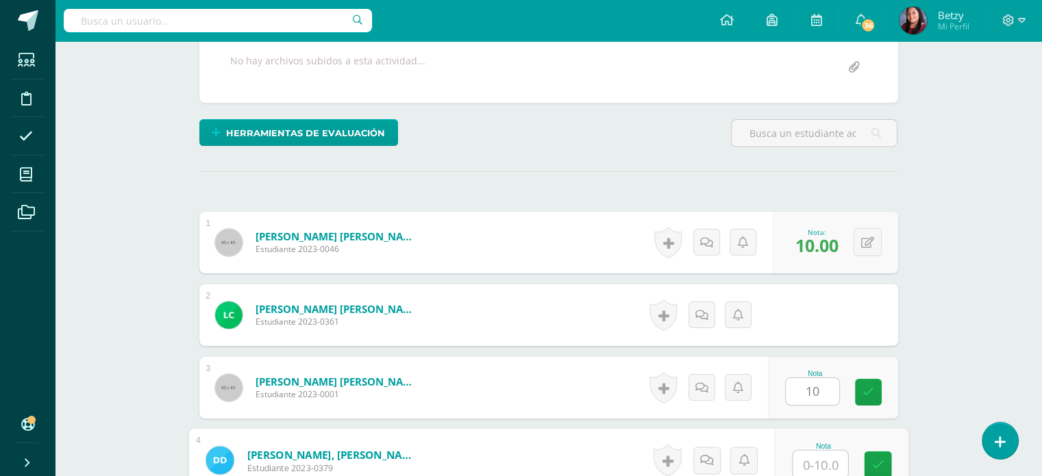
paste input "10"
type input "10"
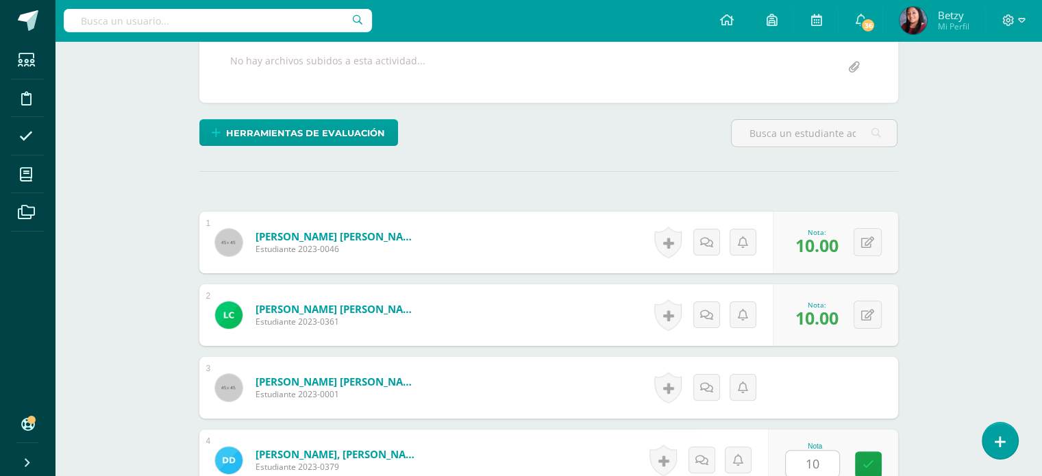
scroll to position [562, 0]
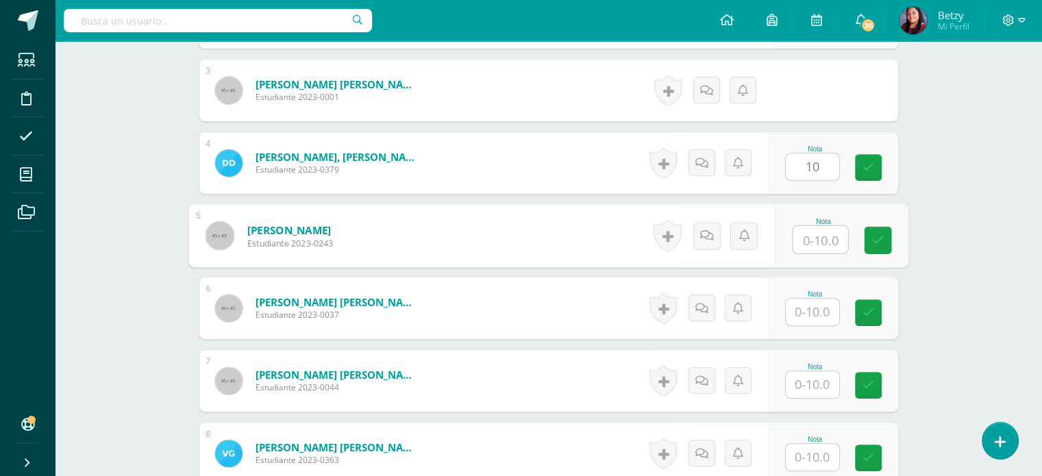
paste input "10"
type input "10"
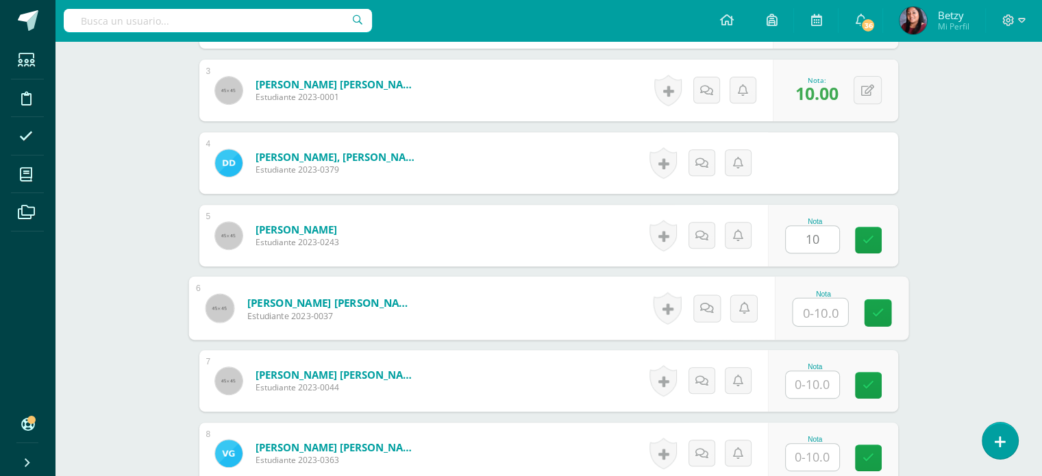
paste input "10"
type input "10"
paste input "10"
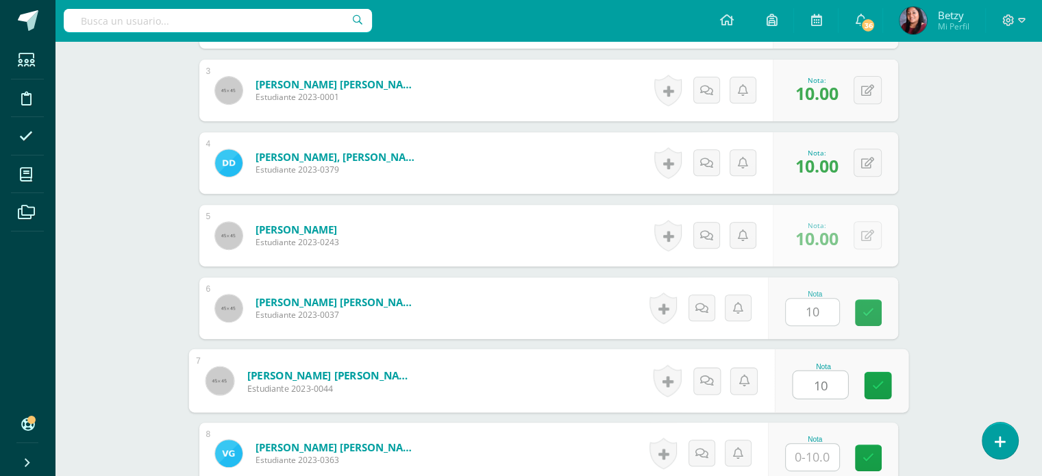
type input "10"
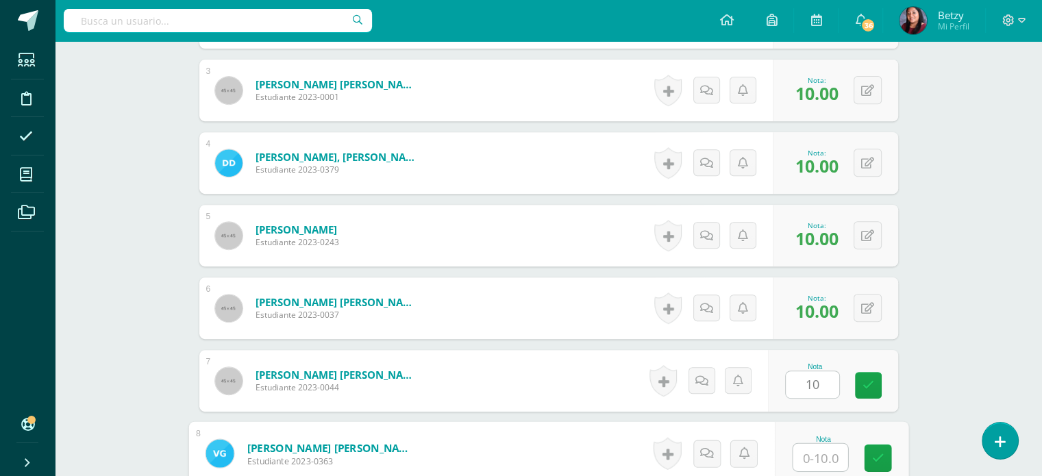
paste input "10"
type input "10"
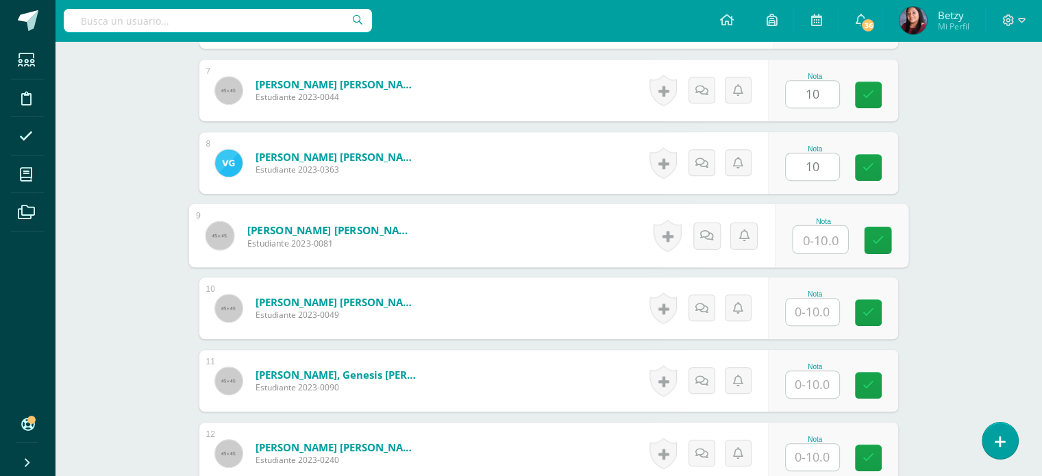
paste input "10"
type input "10"
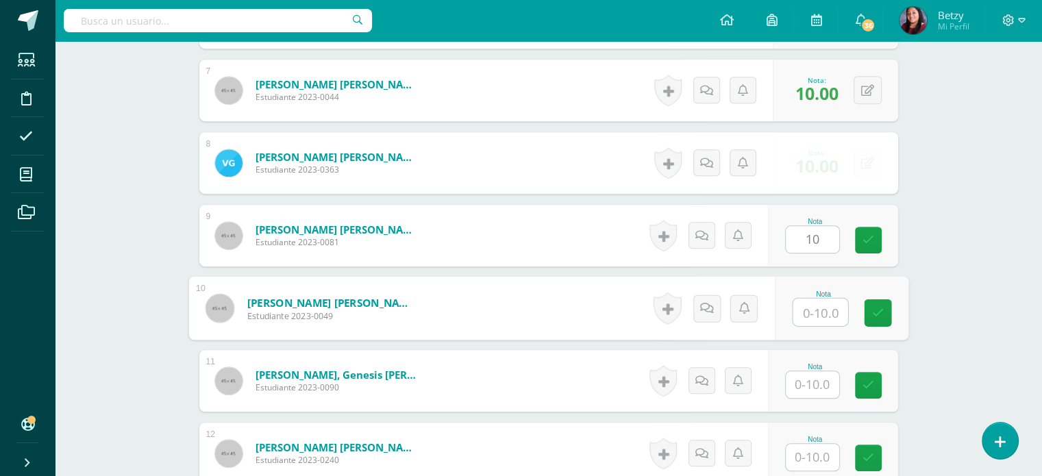
paste input "10"
type input "10"
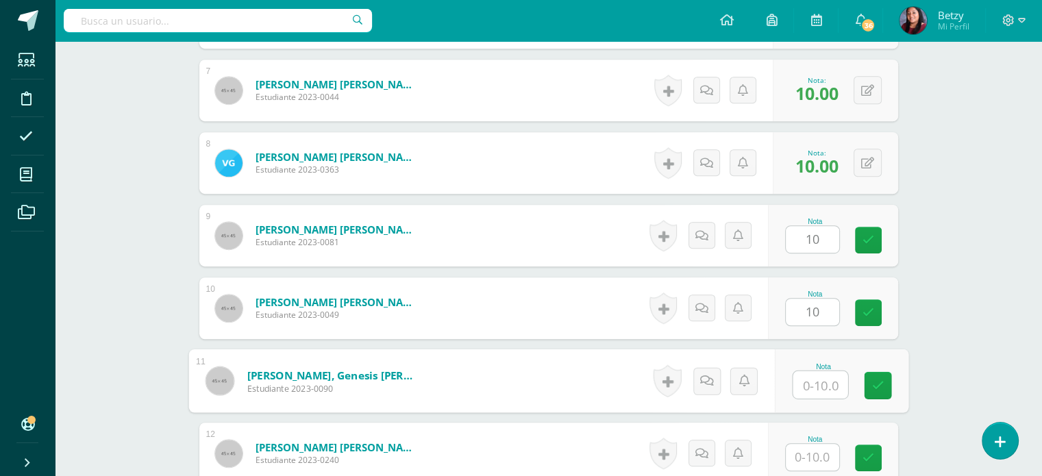
paste input "10"
type input "10"
paste input "10"
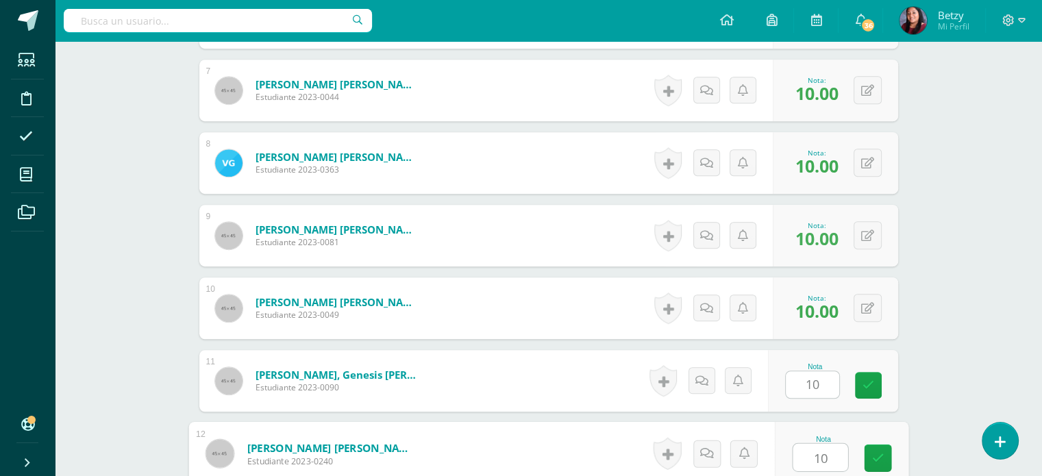
type input "10"
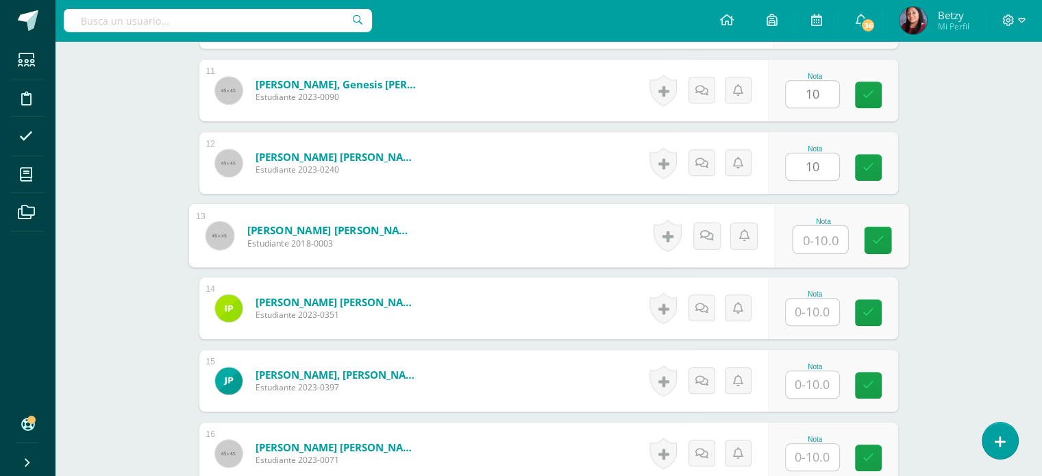
paste input "10"
type input "10"
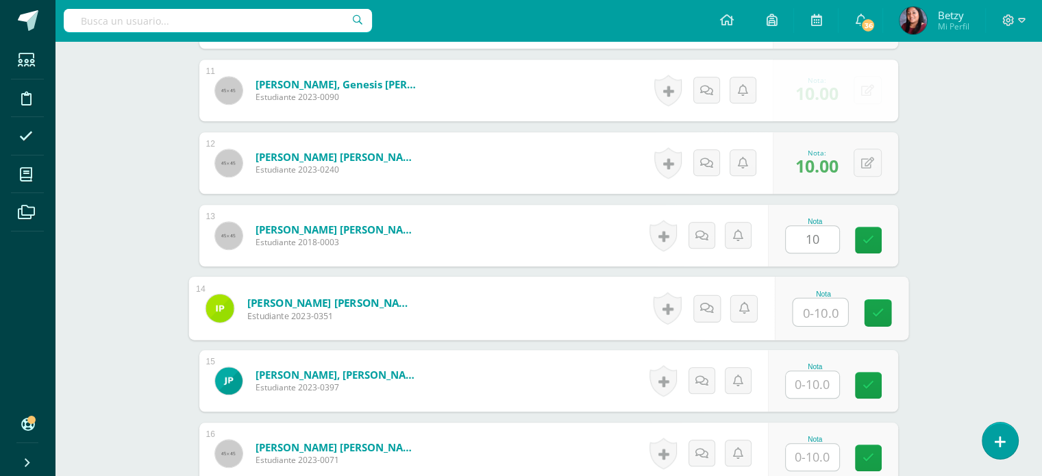
paste input "10"
type input "10"
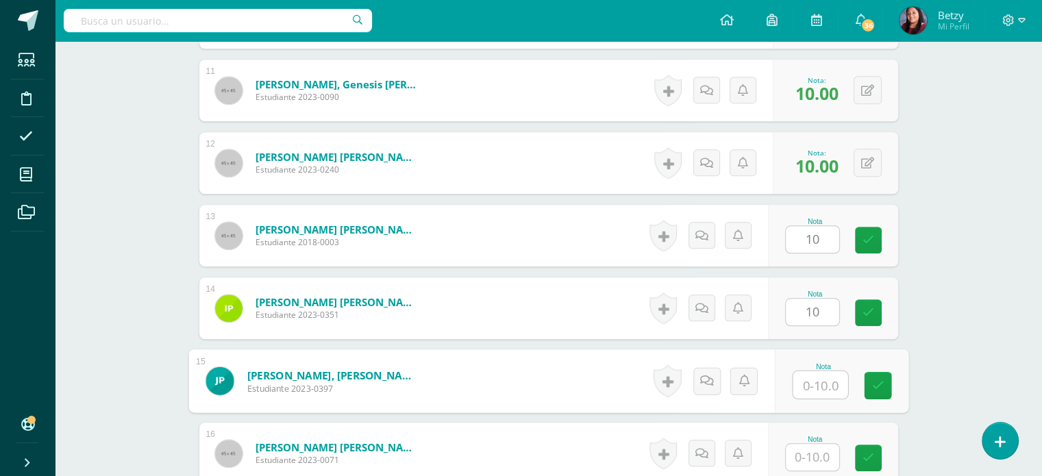
paste input "10"
type input "10"
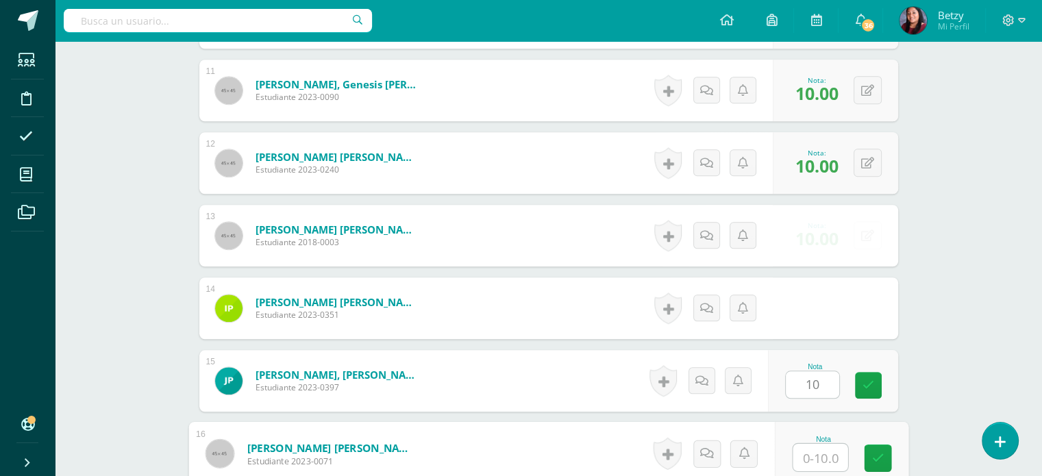
paste input "10"
type input "10"
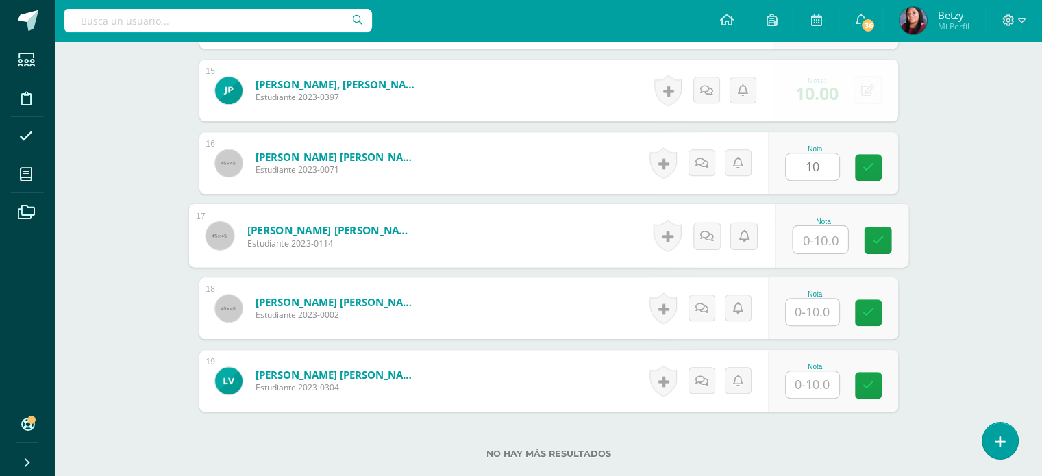
paste input "10"
type input "10"
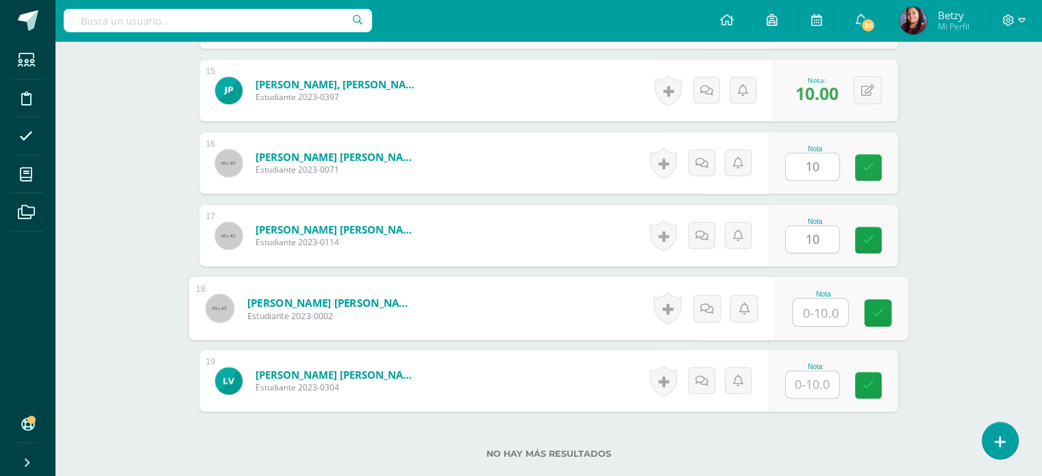
paste input "10"
type input "10"
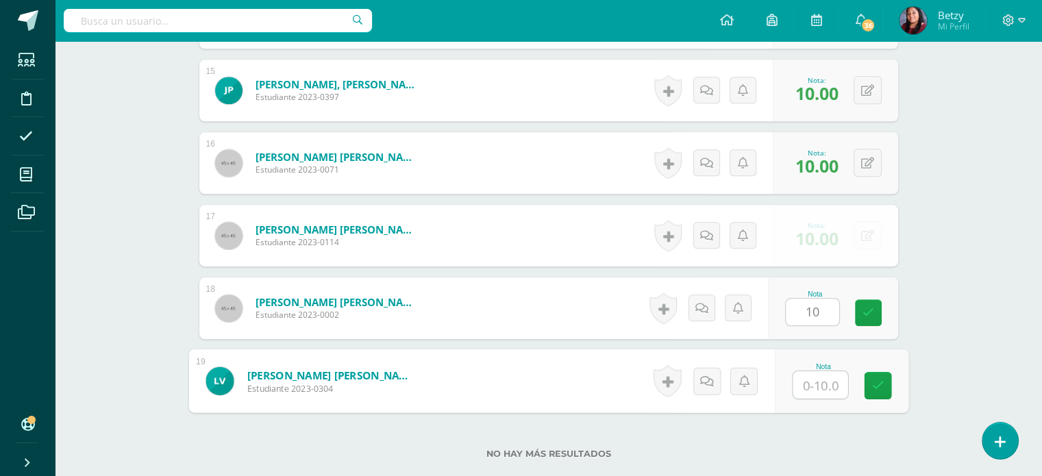
paste input "10"
type input "10"
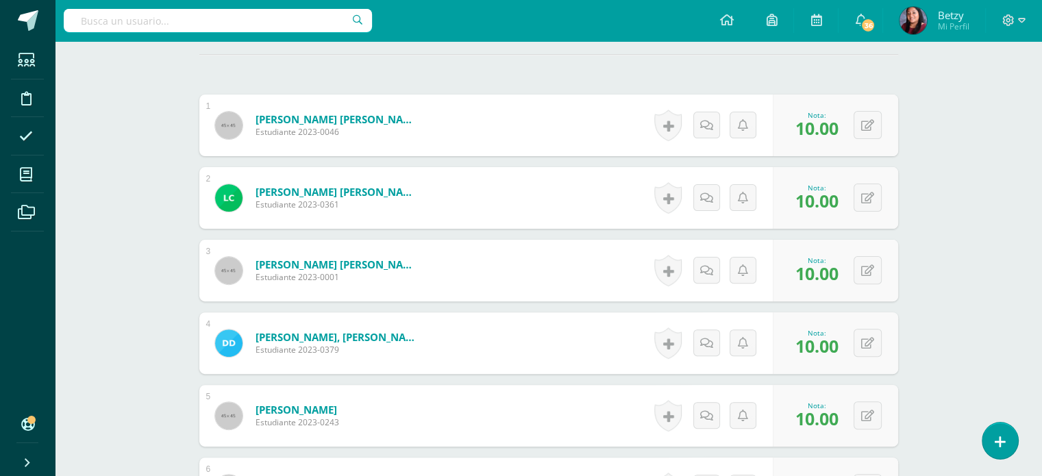
scroll to position [428, 0]
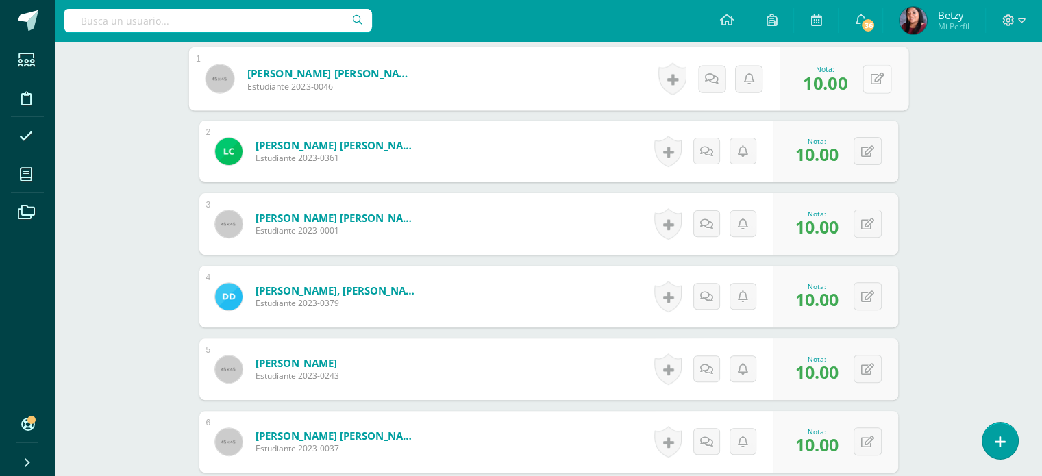
click at [870, 77] on icon at bounding box center [877, 79] width 14 height 12
type input "8"
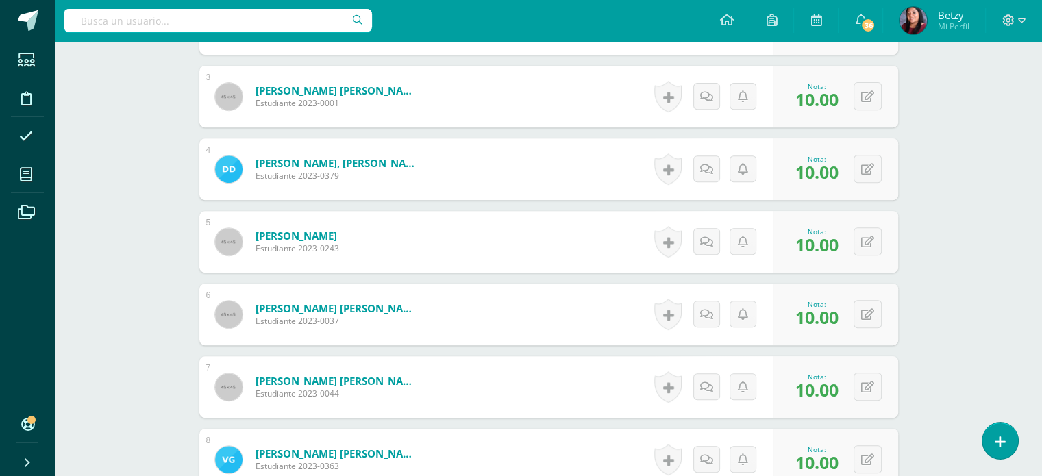
scroll to position [610, 0]
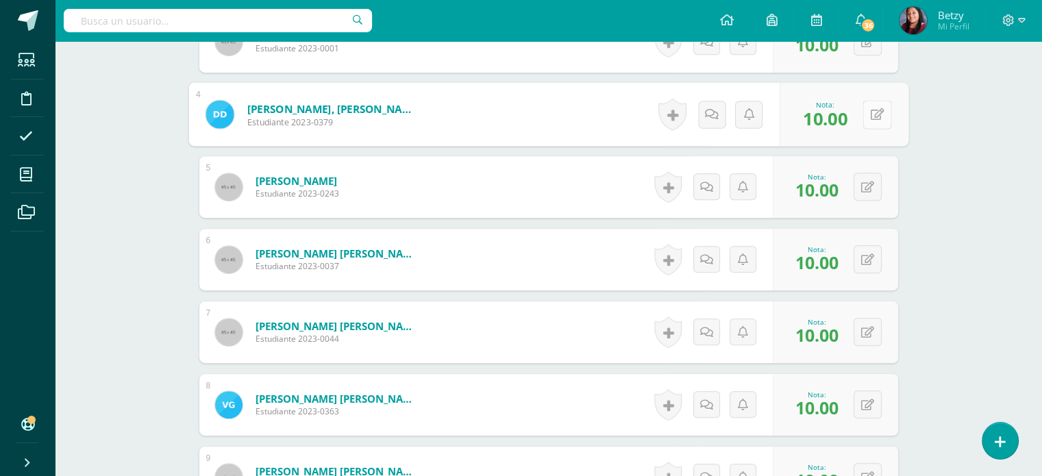
click at [871, 108] on icon at bounding box center [877, 114] width 14 height 12
type input "7"
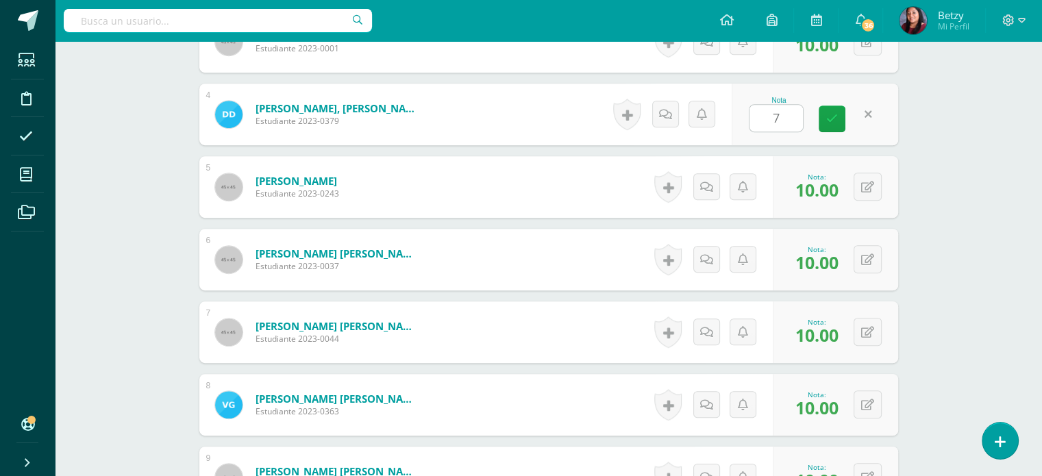
click at [977, 216] on div "Expresión Artística Primero Preprimaria "C" Herramientas Detalle de asistencias…" at bounding box center [548, 411] width 987 height 1960
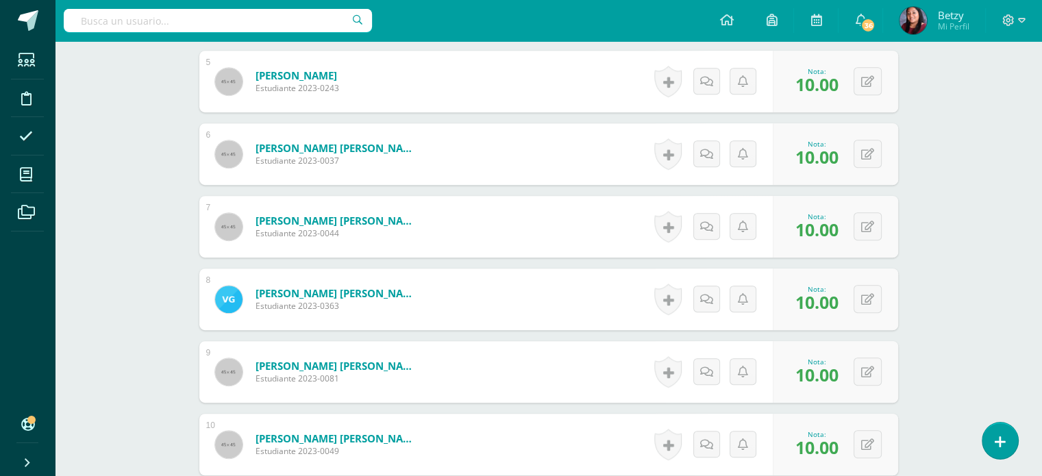
scroll to position [766, 0]
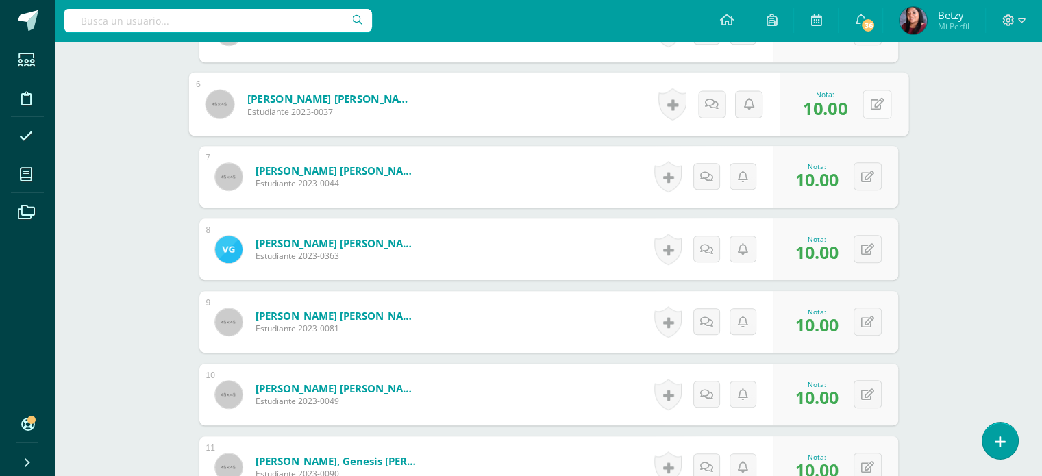
click at [866, 109] on button at bounding box center [876, 104] width 29 height 29
type input "9"
click at [935, 197] on div "Expresión Artística Primero Preprimaria "C" Herramientas Detalle de asistencias…" at bounding box center [548, 255] width 987 height 1960
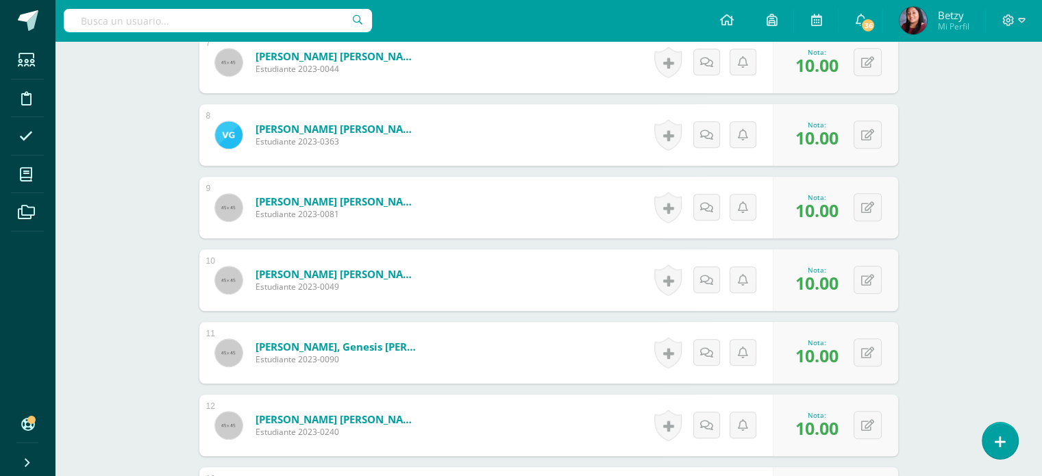
scroll to position [933, 0]
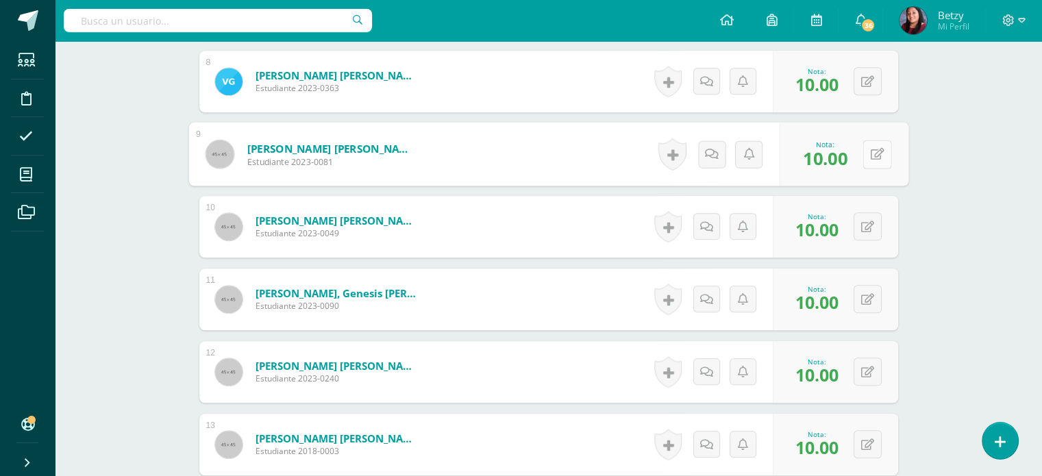
click at [875, 149] on button at bounding box center [876, 154] width 29 height 29
type input "7"
click at [946, 263] on div "Expresión Artística Primero Preprimaria "C" Herramientas Detalle de asistencias…" at bounding box center [548, 88] width 987 height 1960
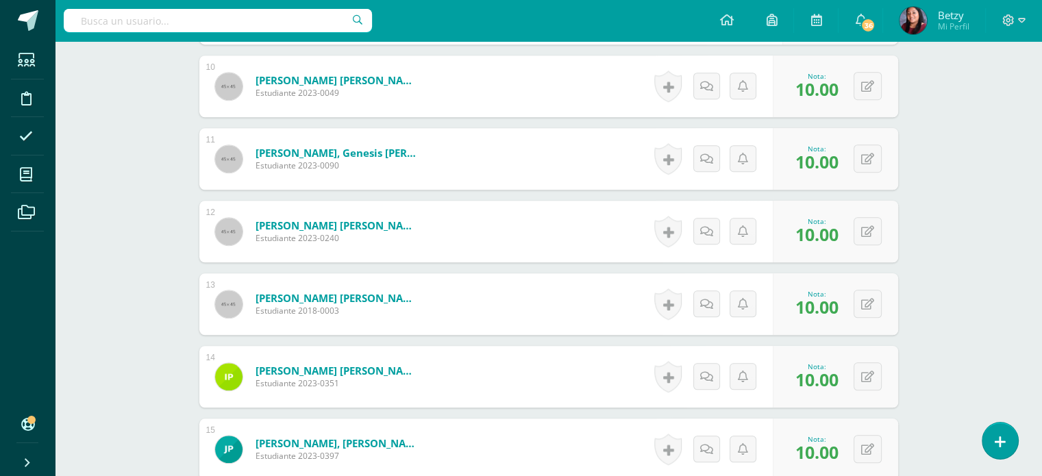
scroll to position [1142, 0]
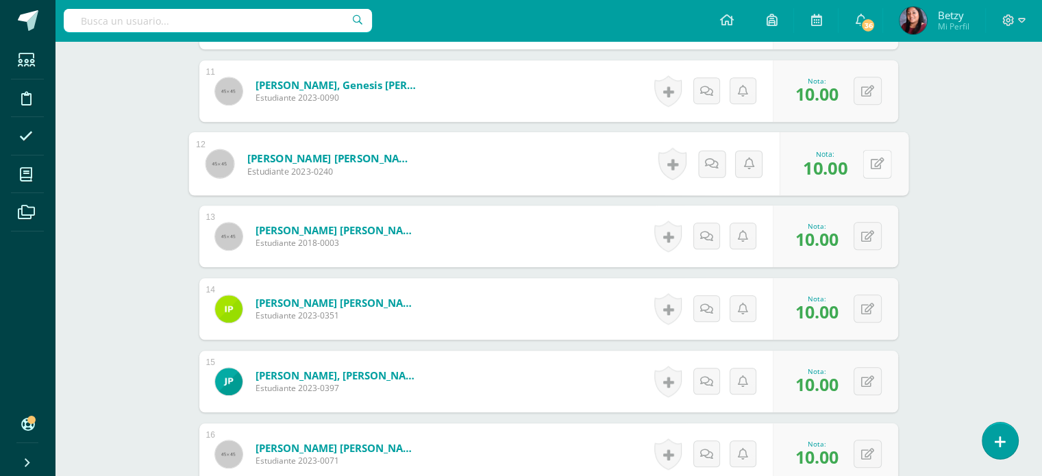
click at [867, 160] on button at bounding box center [876, 163] width 29 height 29
type input "7"
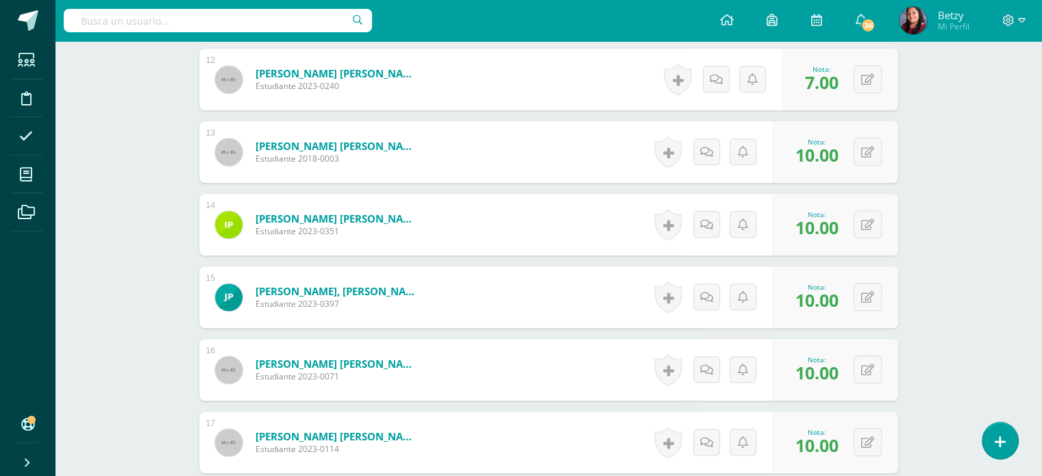
scroll to position [1227, 0]
click at [868, 227] on button at bounding box center [867, 224] width 28 height 28
type input "8"
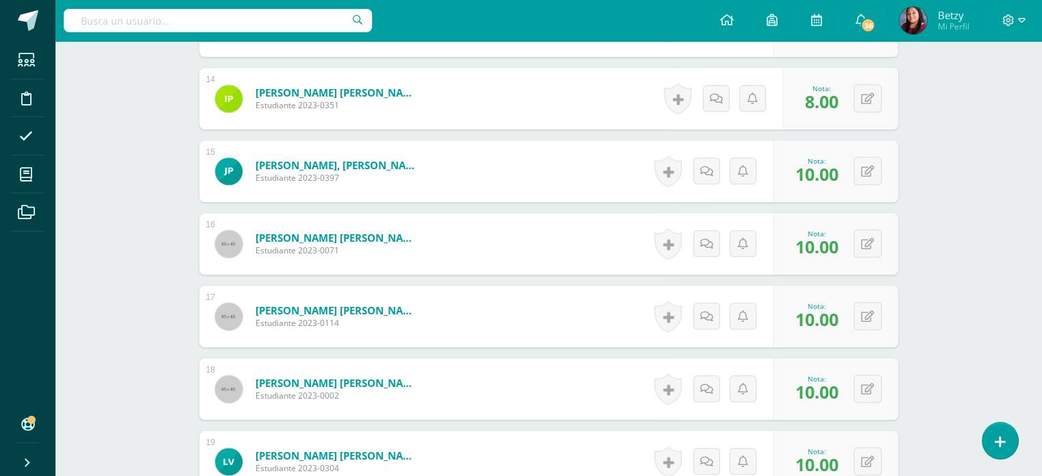
scroll to position [1354, 0]
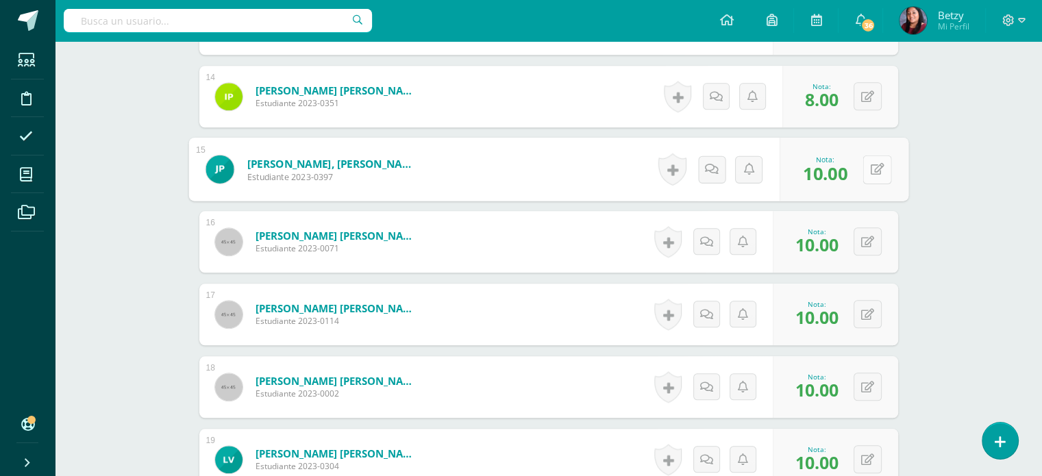
click at [868, 156] on button at bounding box center [876, 169] width 29 height 29
type input "8"
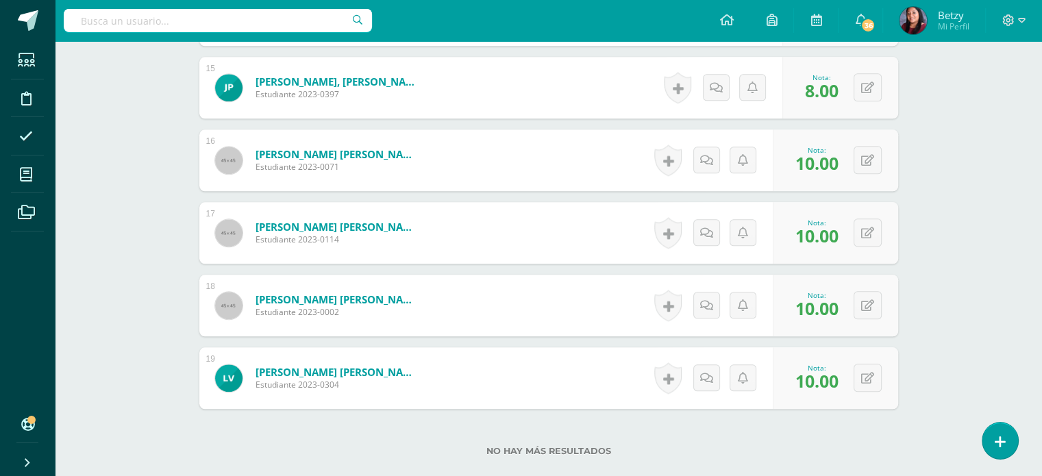
scroll to position [1447, 0]
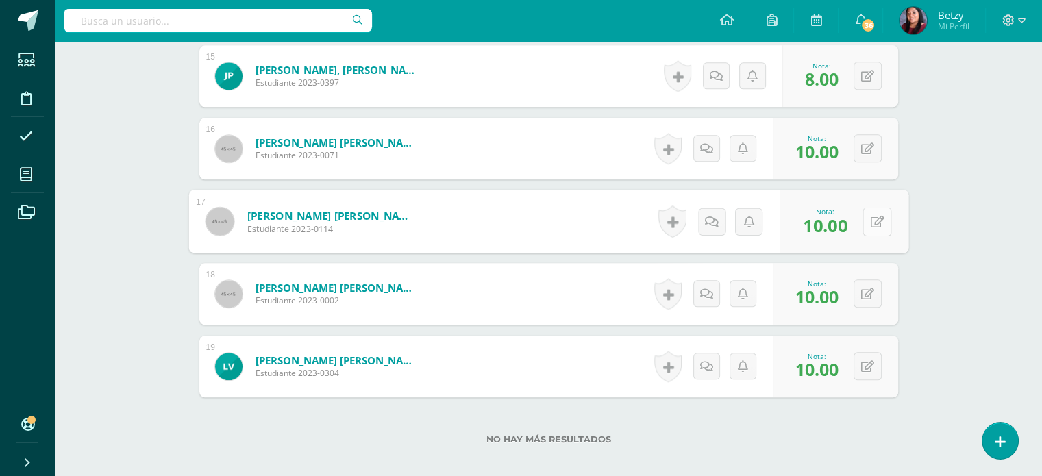
click at [864, 216] on button at bounding box center [876, 221] width 29 height 29
type input "8"
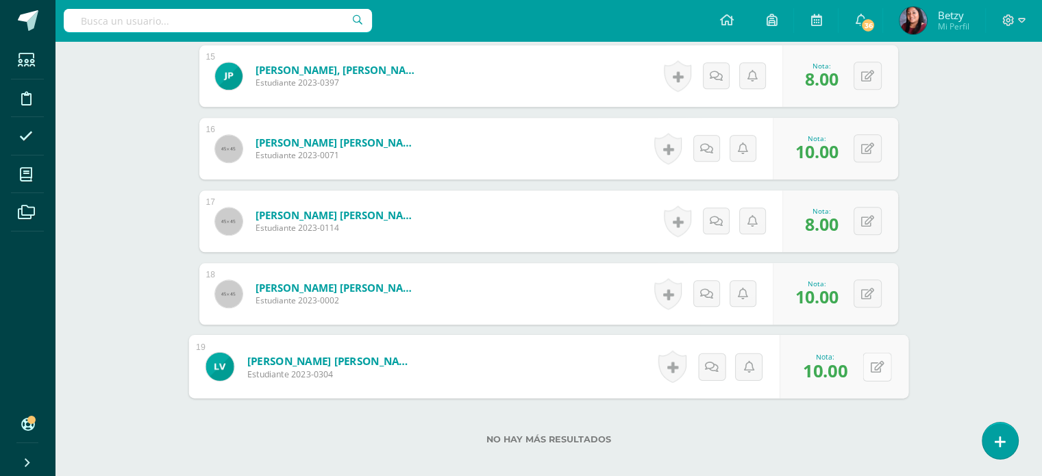
click at [868, 361] on button at bounding box center [876, 366] width 29 height 29
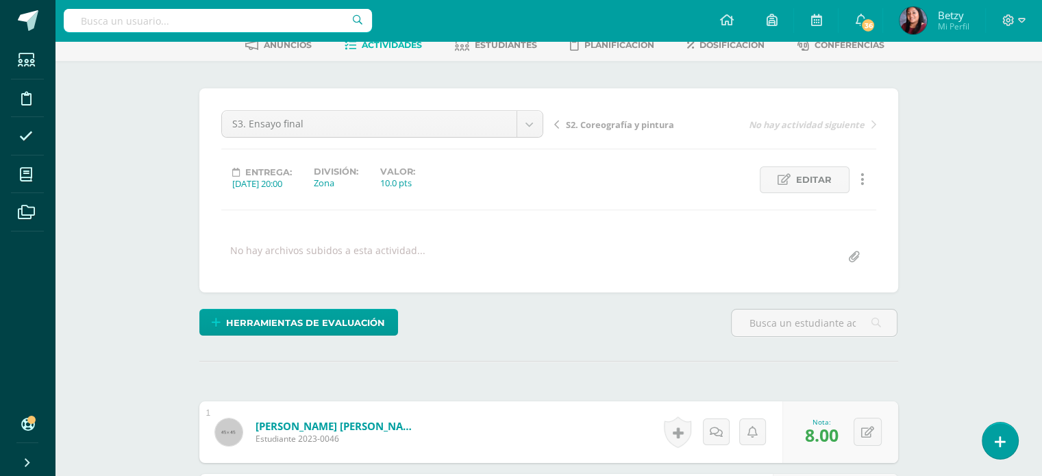
scroll to position [0, 0]
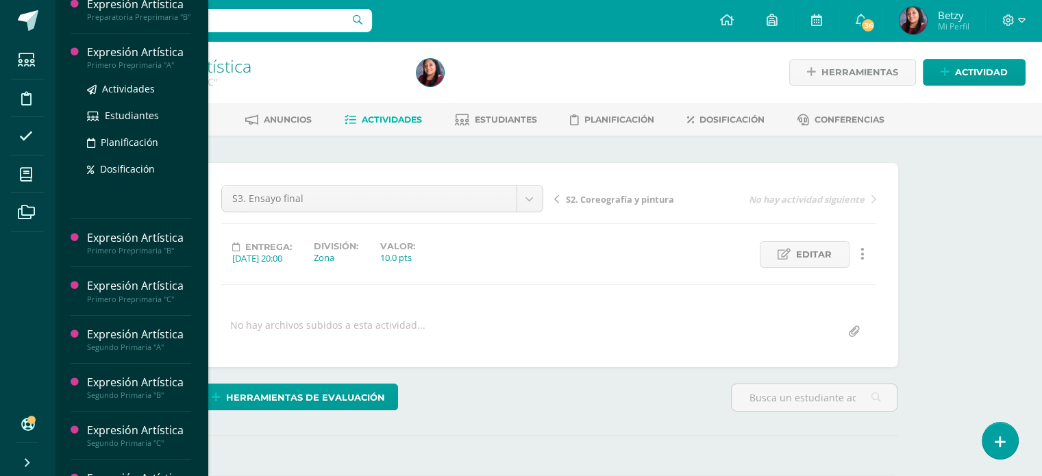
scroll to position [303, 0]
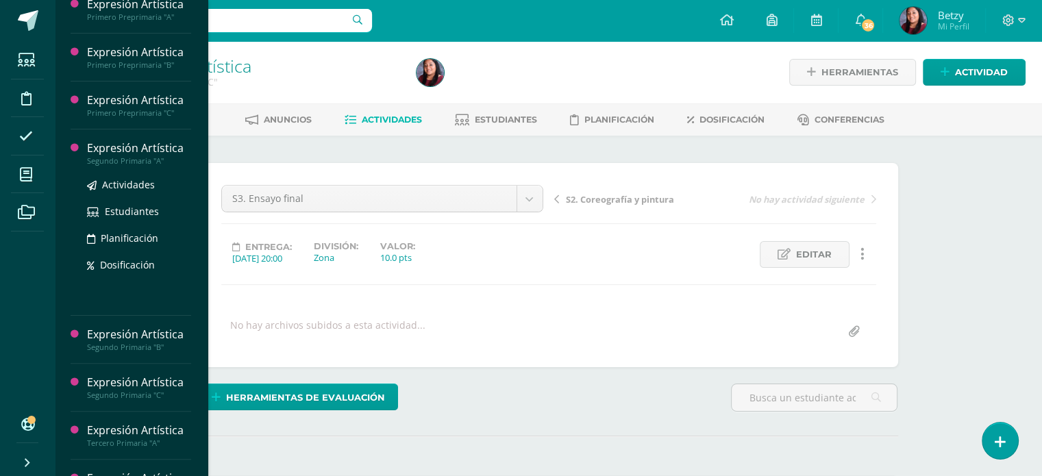
click at [137, 156] on div "Expresión Artística" at bounding box center [139, 148] width 104 height 16
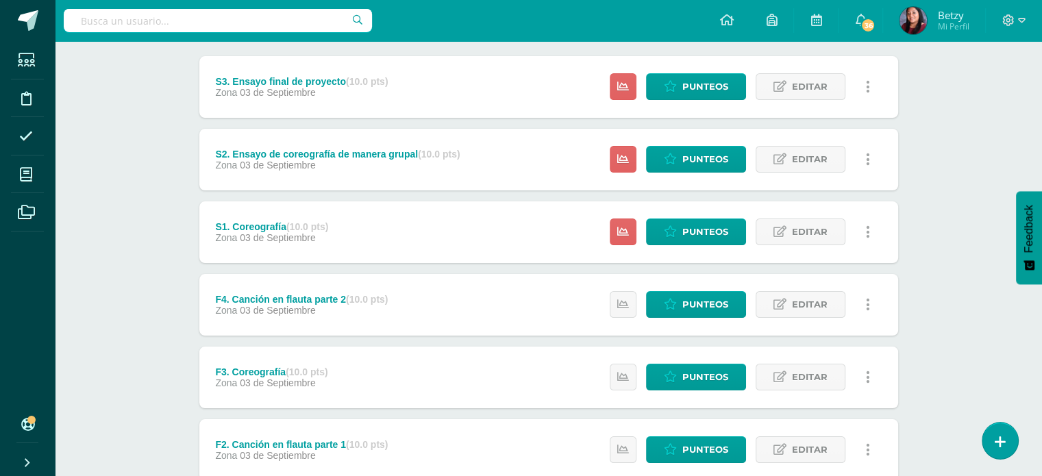
scroll to position [177, 0]
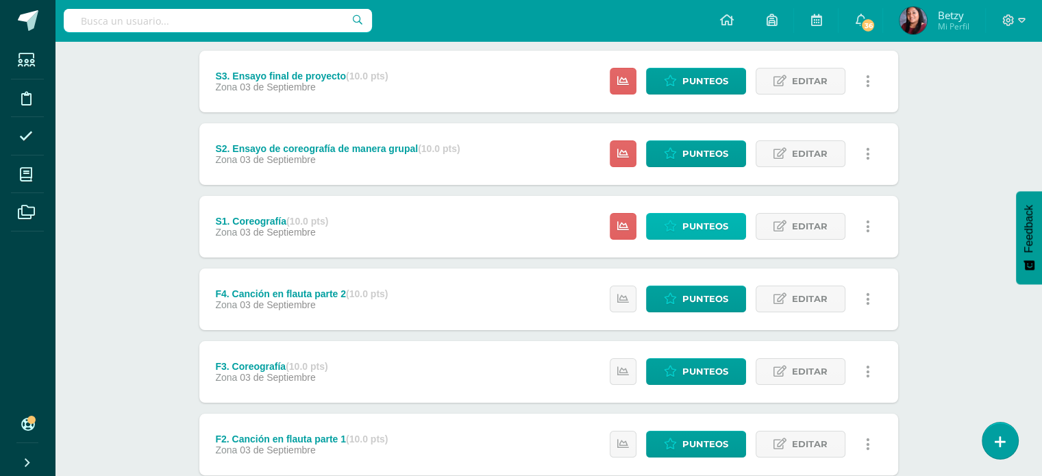
click at [693, 224] on span "Punteos" at bounding box center [705, 226] width 46 height 25
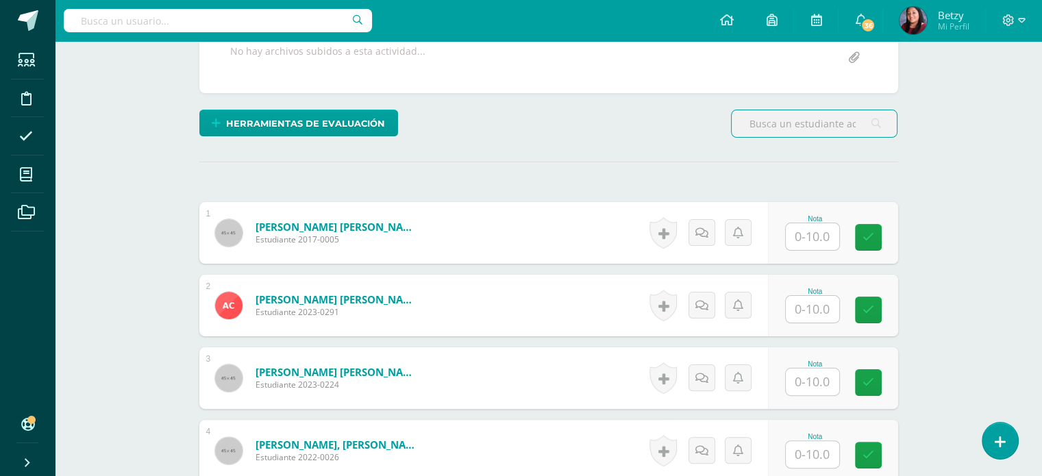
scroll to position [276, 0]
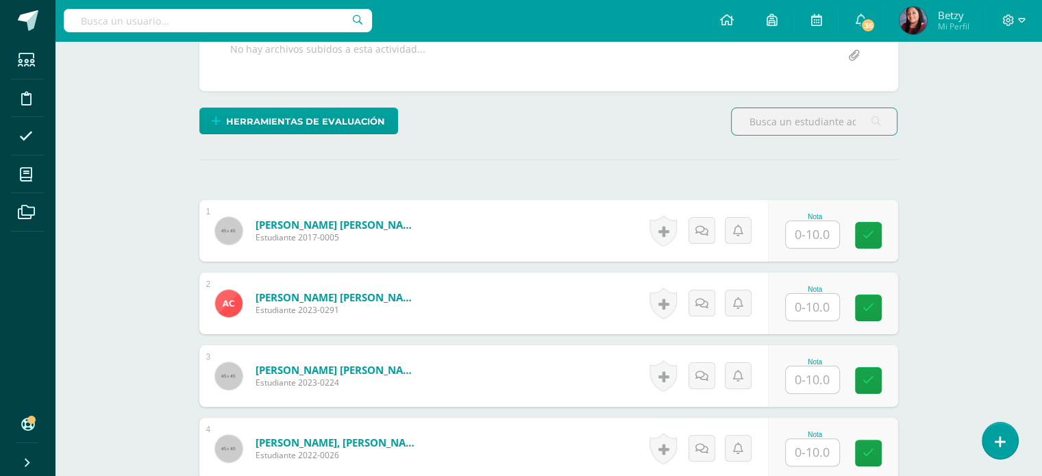
click at [797, 229] on input "text" at bounding box center [812, 234] width 53 height 27
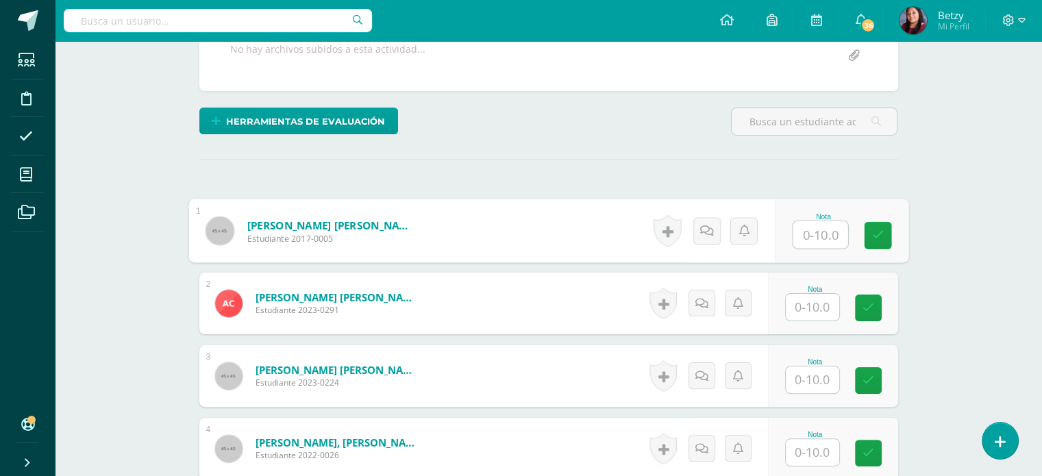
paste input "10"
type input "10"
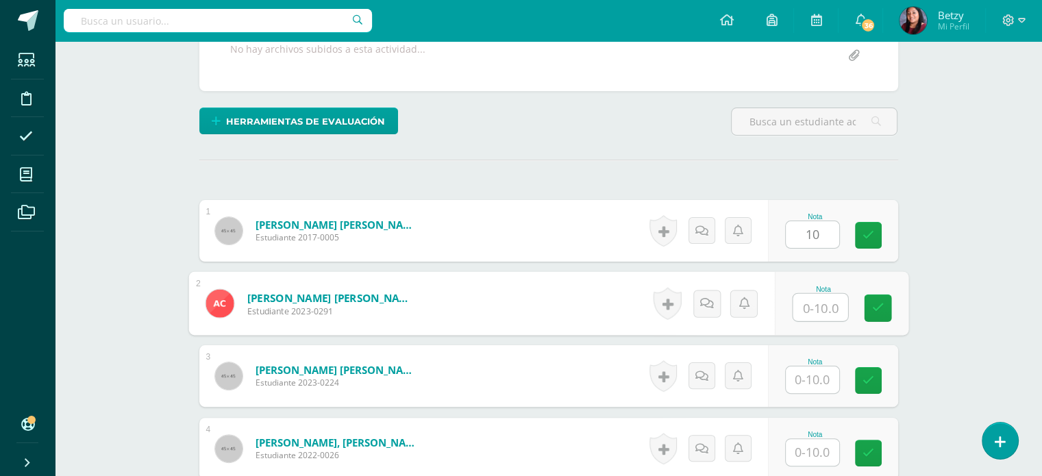
paste input "10"
type input "10"
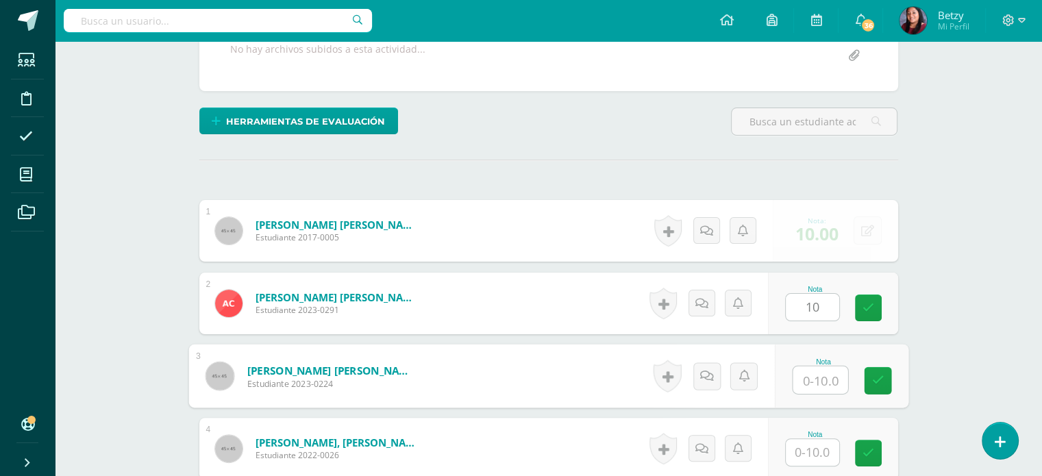
paste input "10"
type input "10"
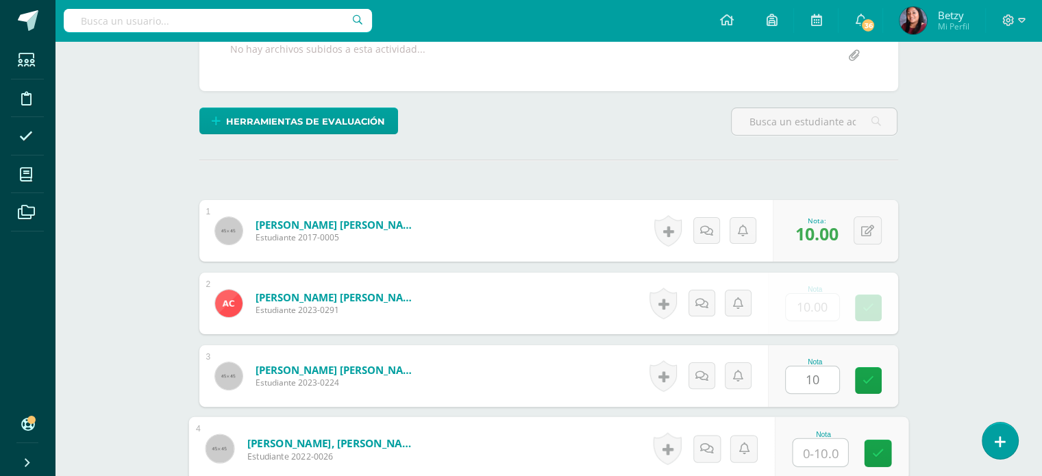
paste input "10"
type input "10"
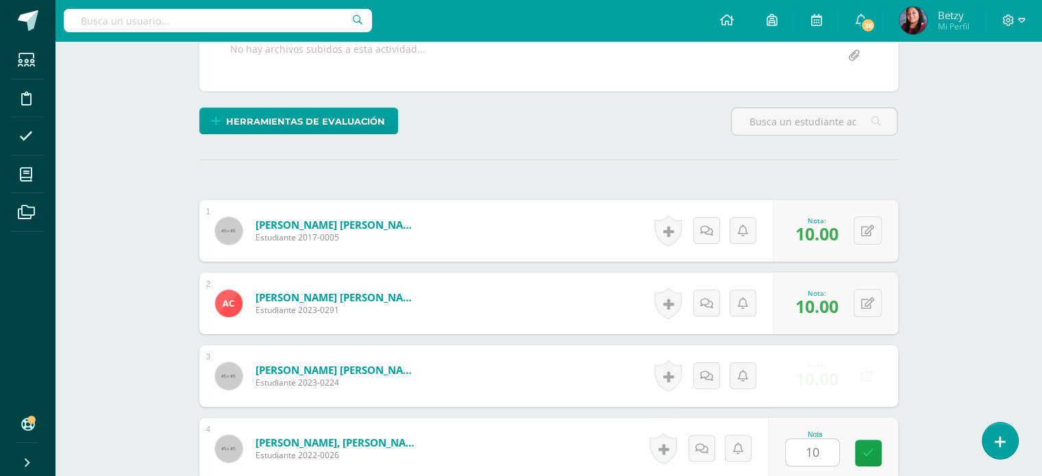
scroll to position [562, 0]
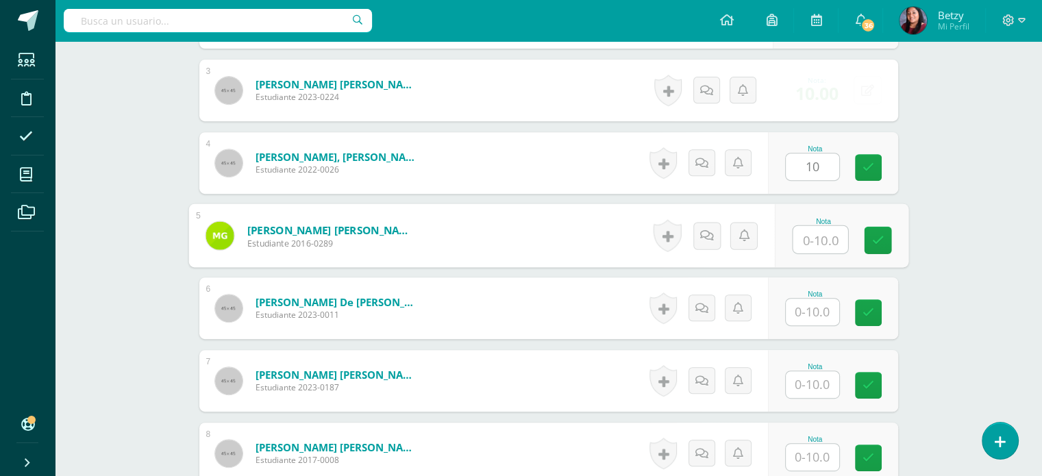
paste input "10"
type input "10"
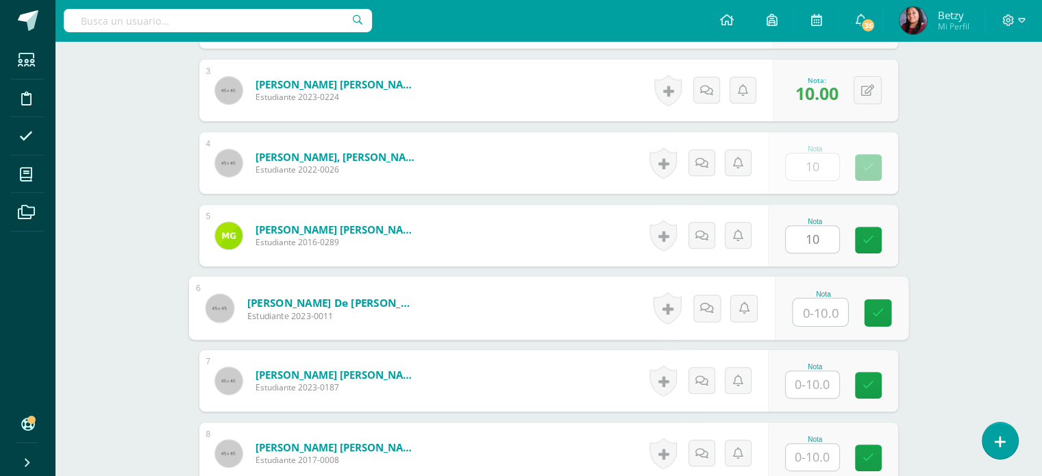
paste input "10"
type input "10"
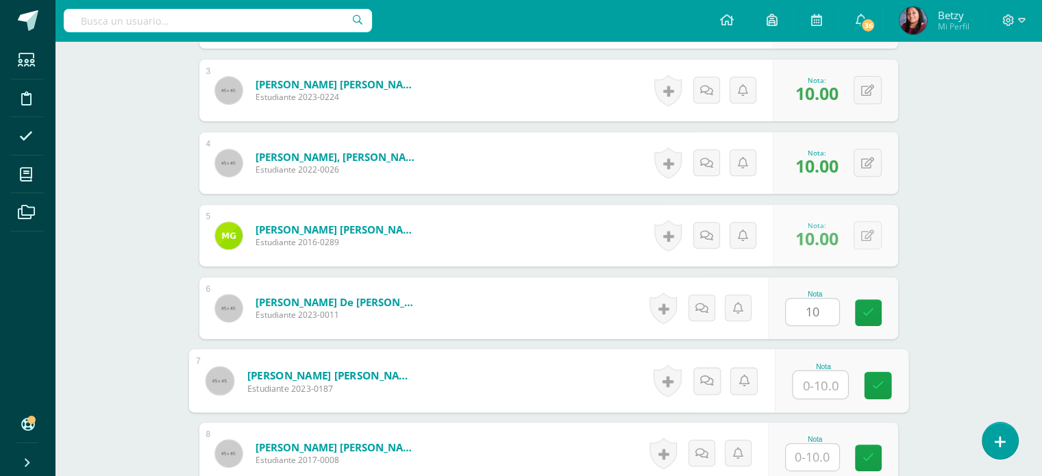
paste input "10"
type input "10"
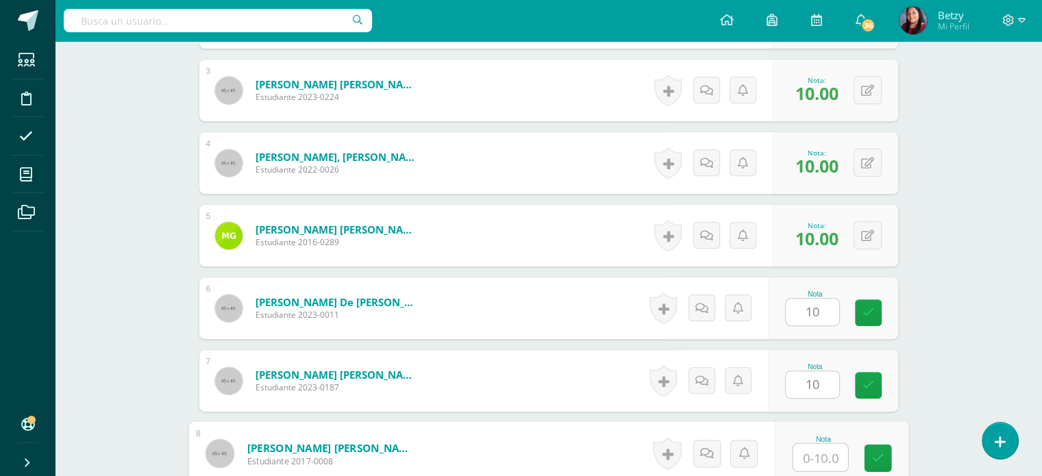
paste input "10"
type input "10"
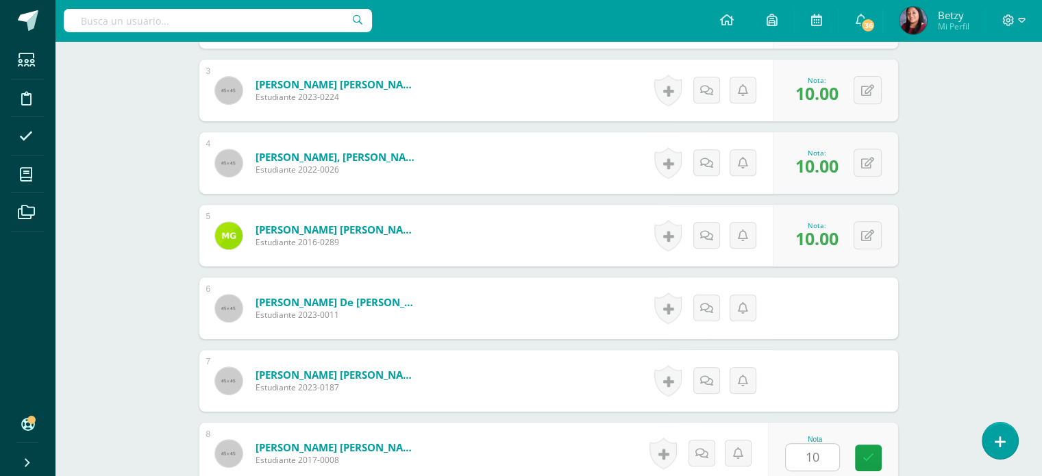
scroll to position [852, 0]
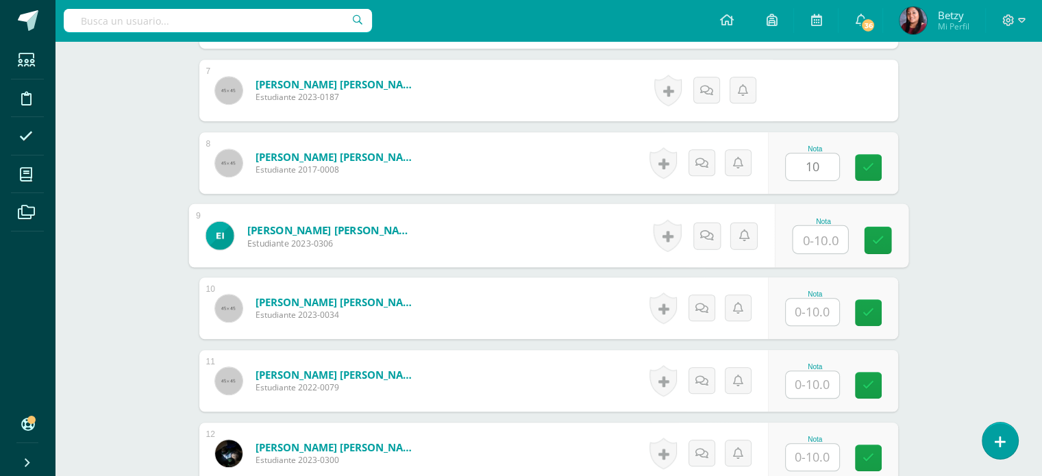
paste input "10"
type input "10"
paste input "10"
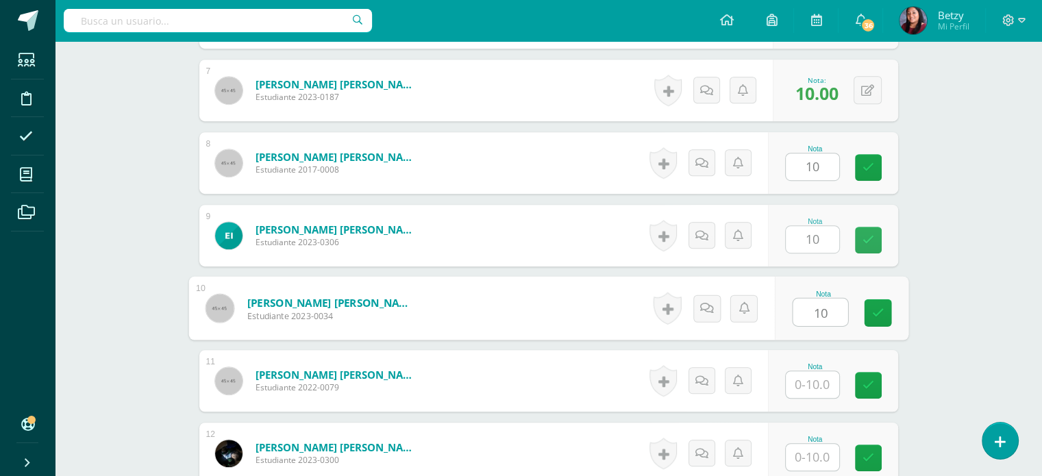
type input "10"
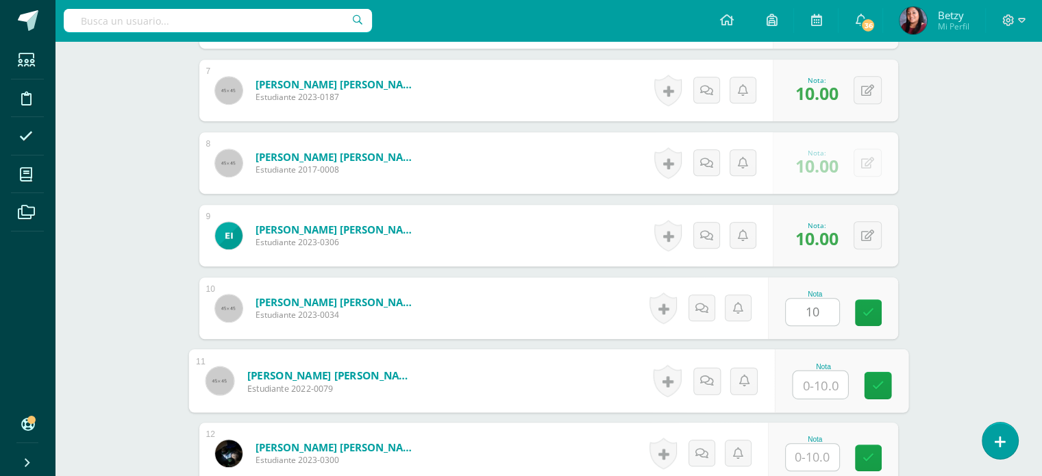
paste input "10"
type input "10"
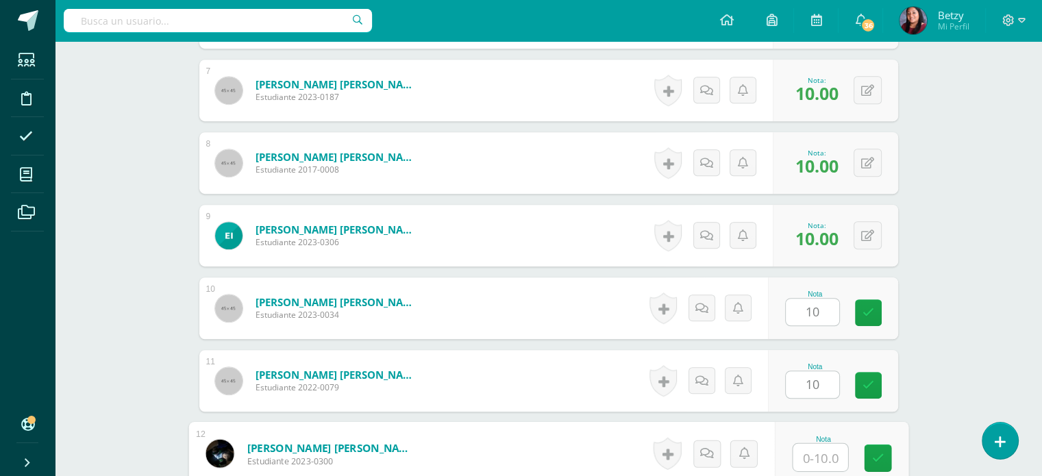
paste input "10"
type input "10"
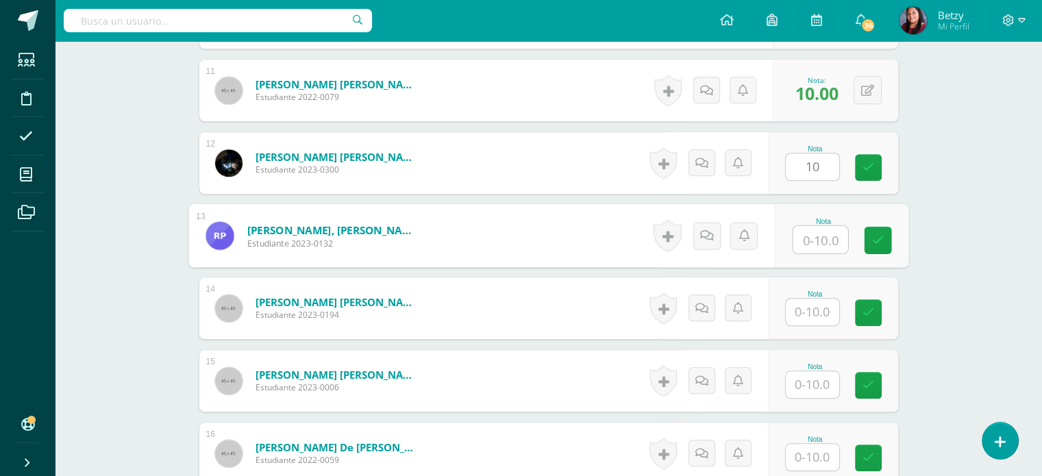
paste input "10"
type input "10"
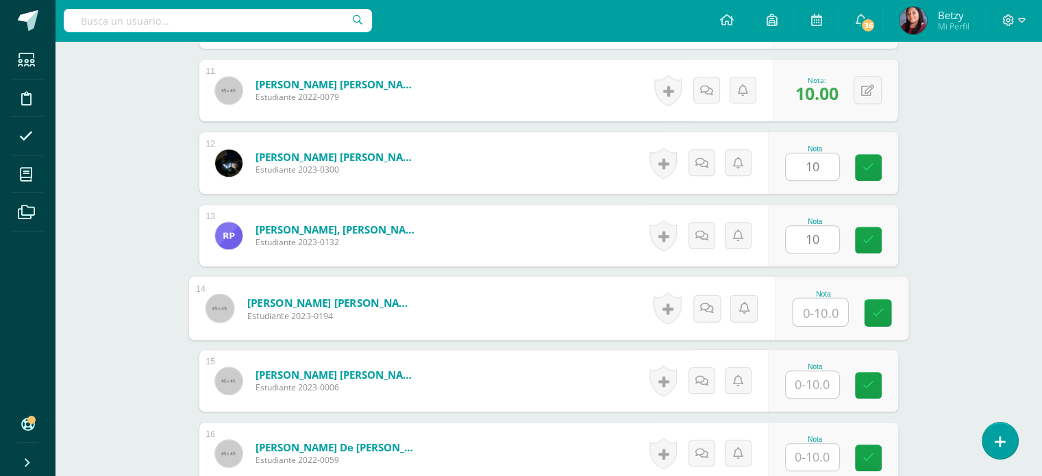
paste input "10"
type input "10"
paste input "10"
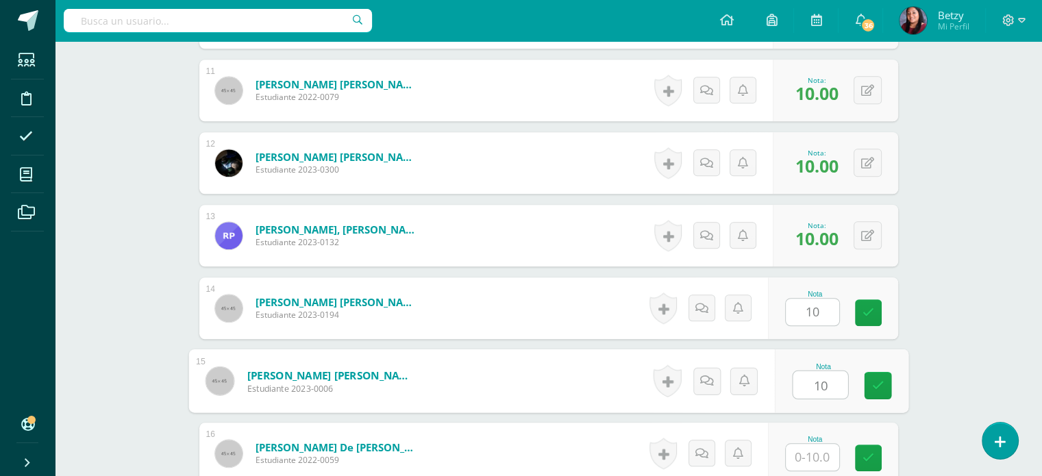
type input "10"
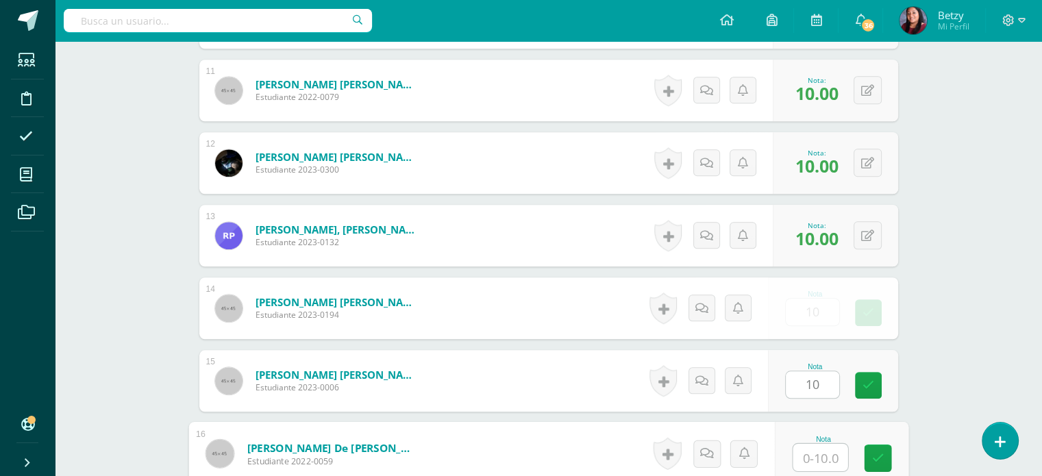
paste input "10"
type input "10"
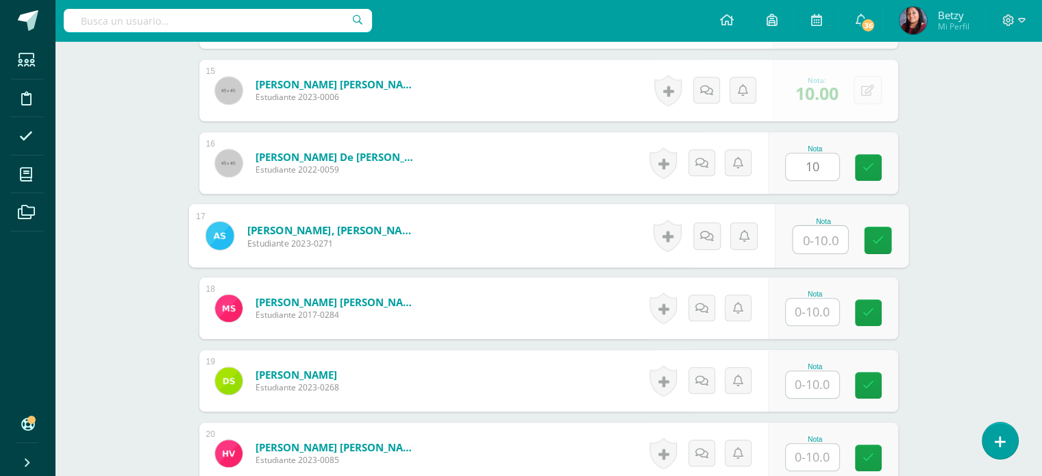
paste input "10"
type input "10"
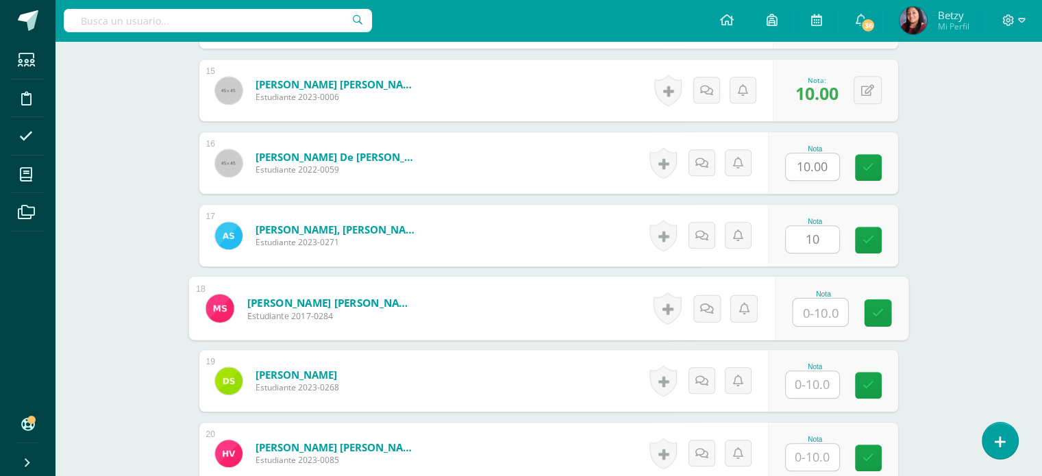
paste input "10"
type input "10"
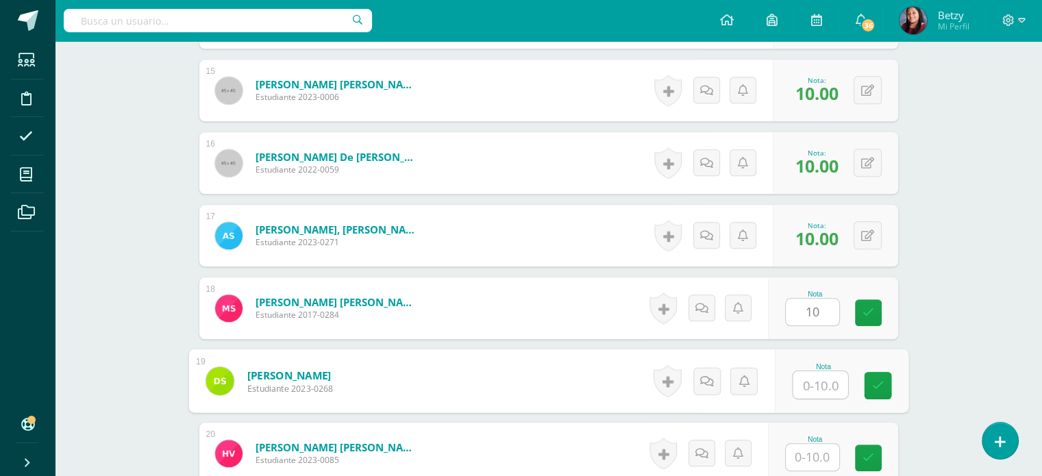
paste input "10"
type input "10"
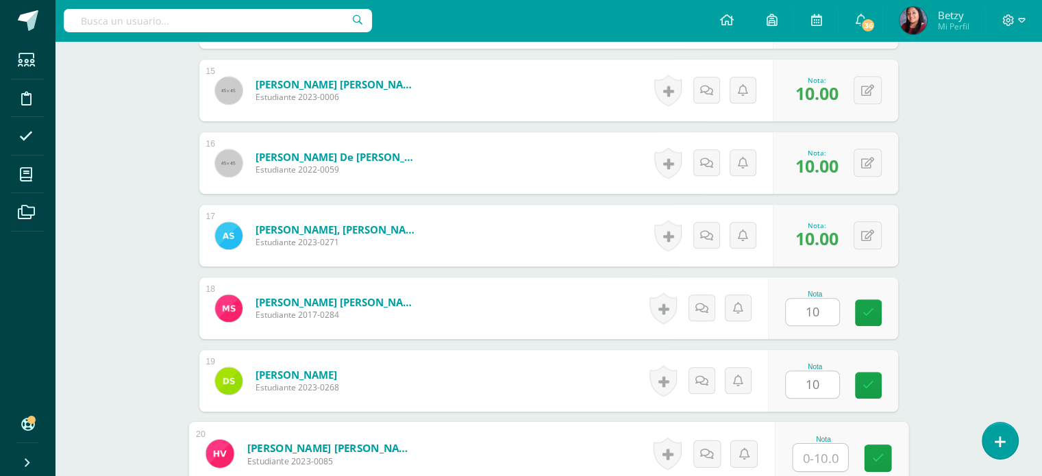
paste input "10"
type input "10"
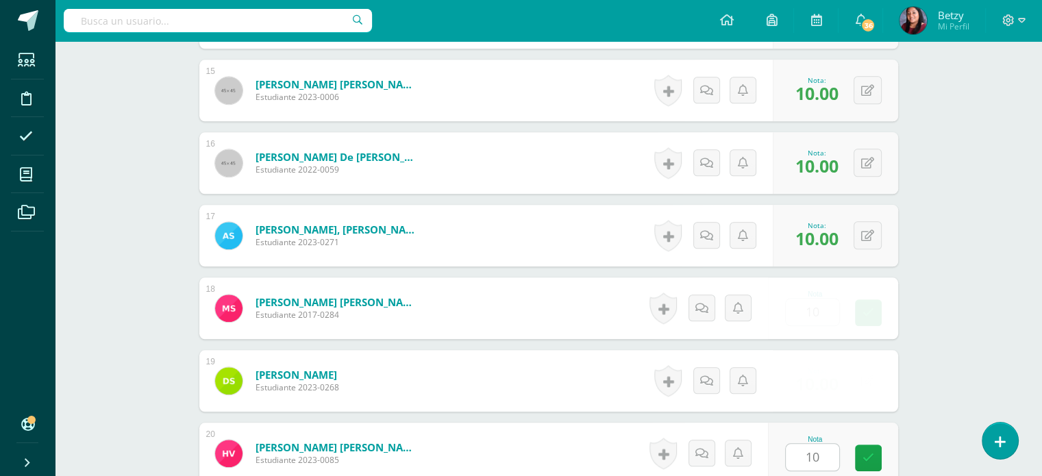
scroll to position [1670, 0]
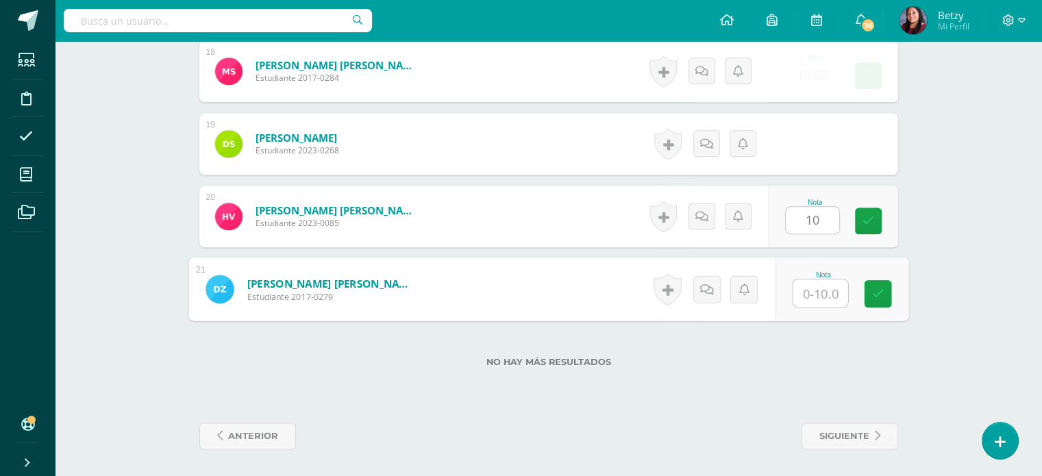
paste input "10"
type input "10"
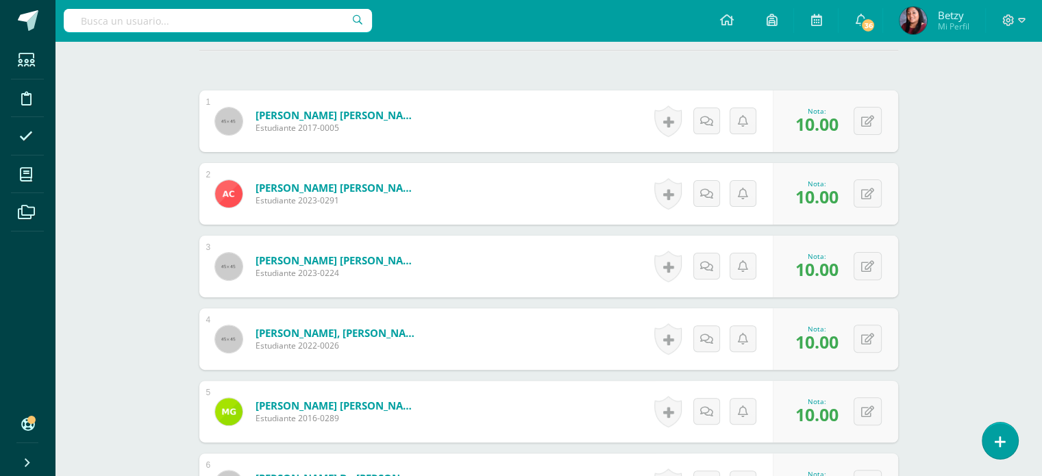
scroll to position [0, 0]
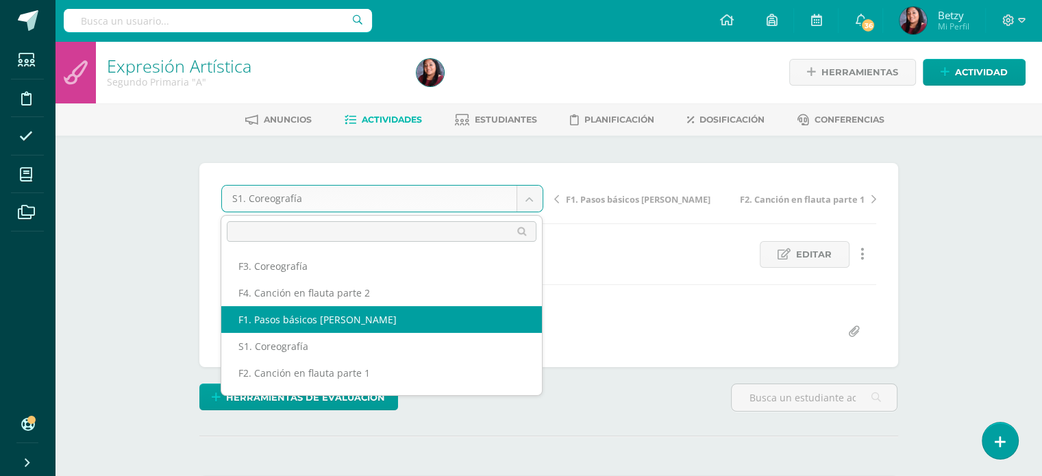
select select "/dashboard/teacher/grade-activity/47805/"
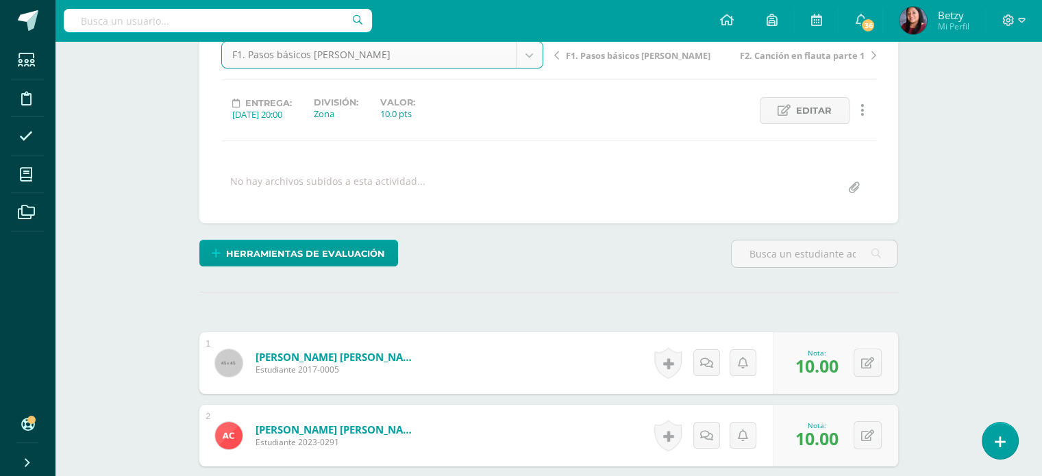
scroll to position [161, 0]
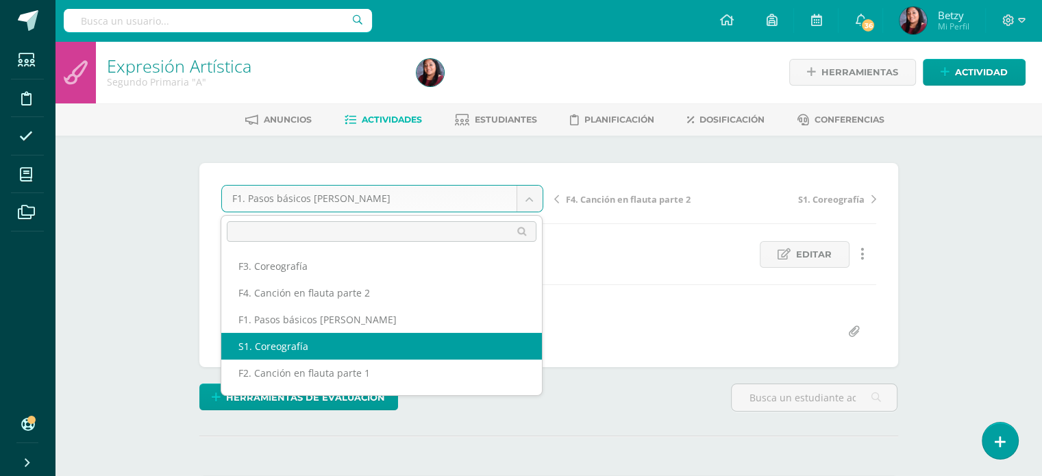
select select "/dashboard/teacher/grade-activity/47830/"
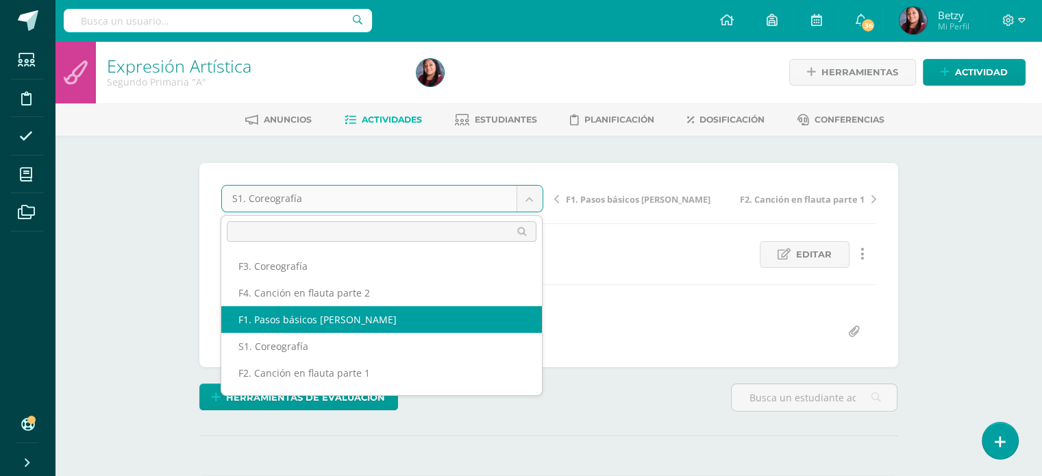
scroll to position [49, 0]
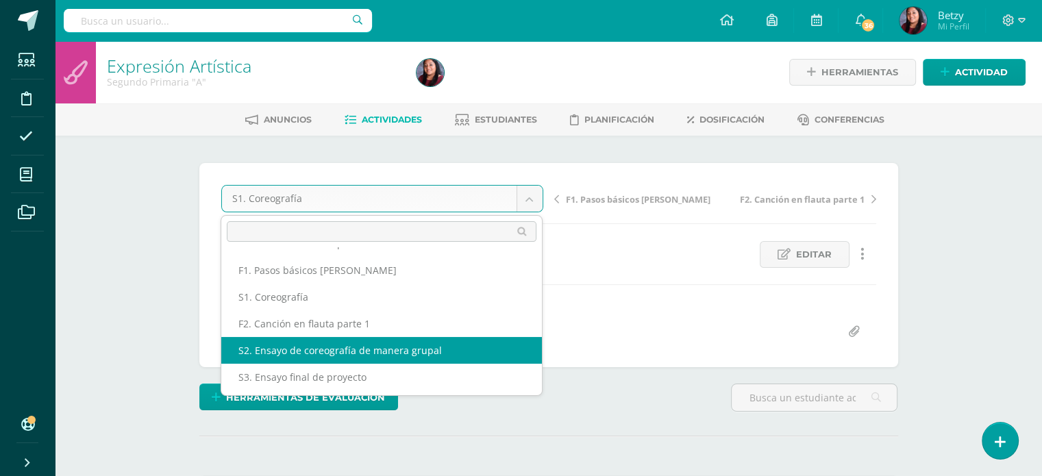
select select "/dashboard/teacher/grade-activity/47836/"
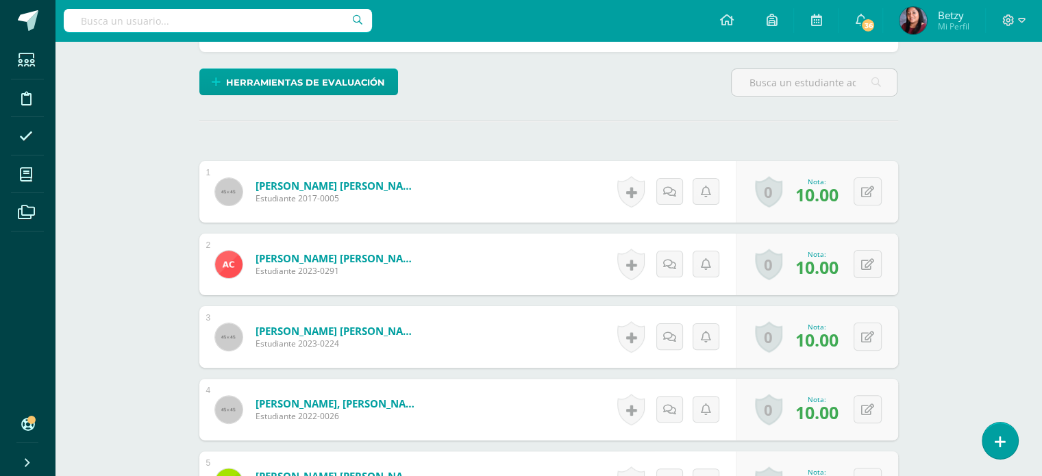
scroll to position [303, 0]
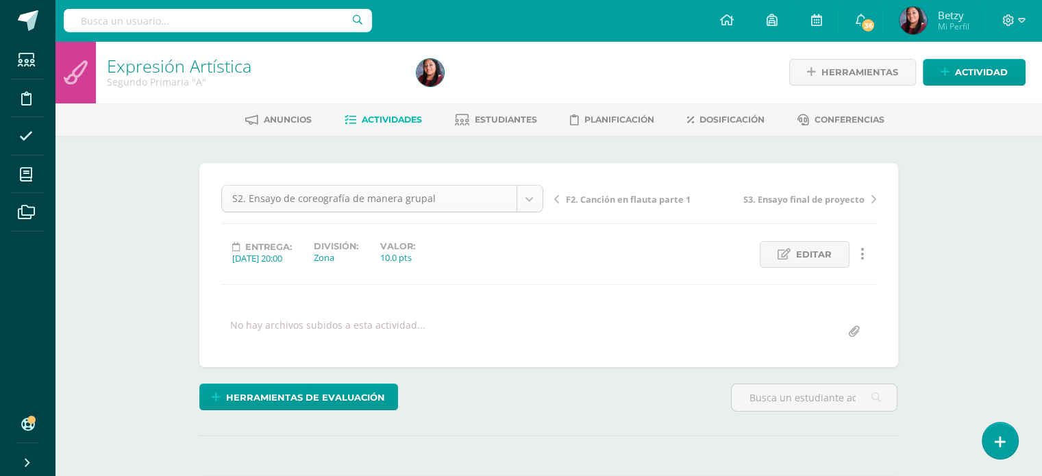
scroll to position [18, 0]
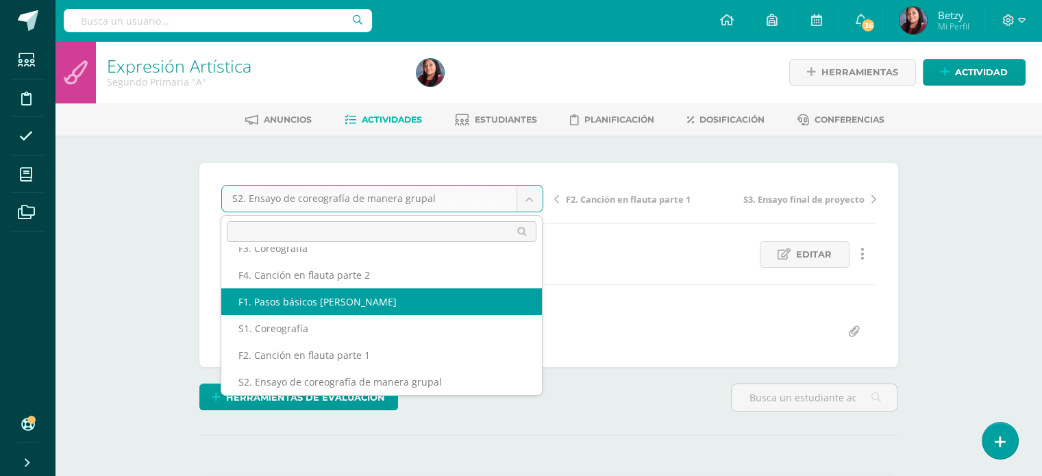
scroll to position [0, 0]
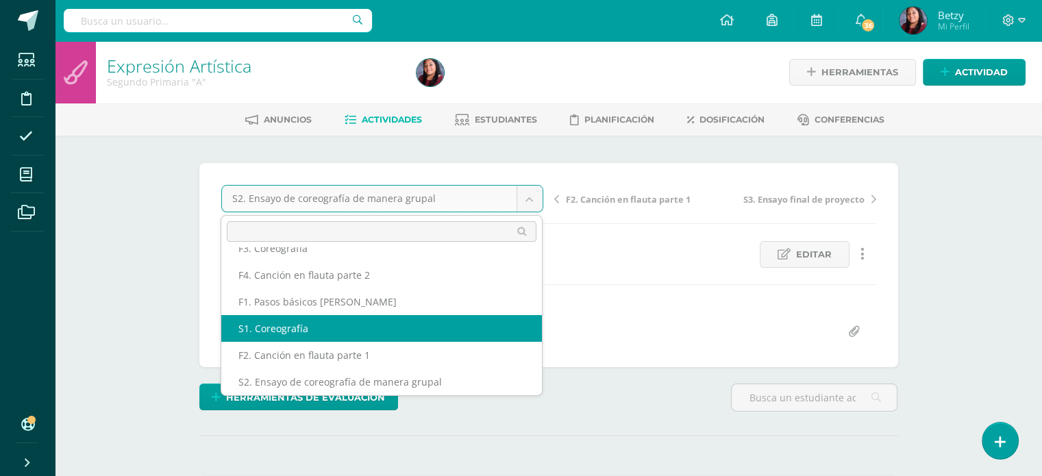
select select "/dashboard/teacher/grade-activity/47830/"
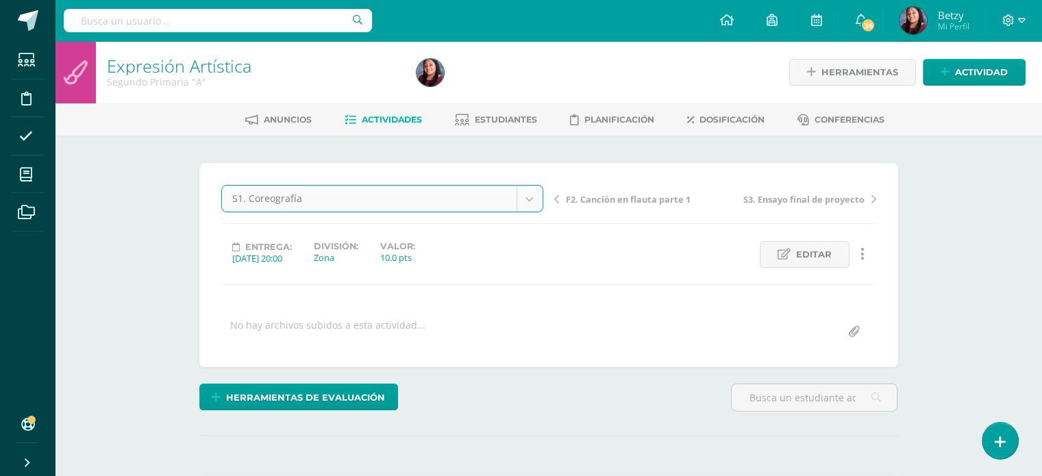
scroll to position [1, 0]
